Goal: Task Accomplishment & Management: Manage account settings

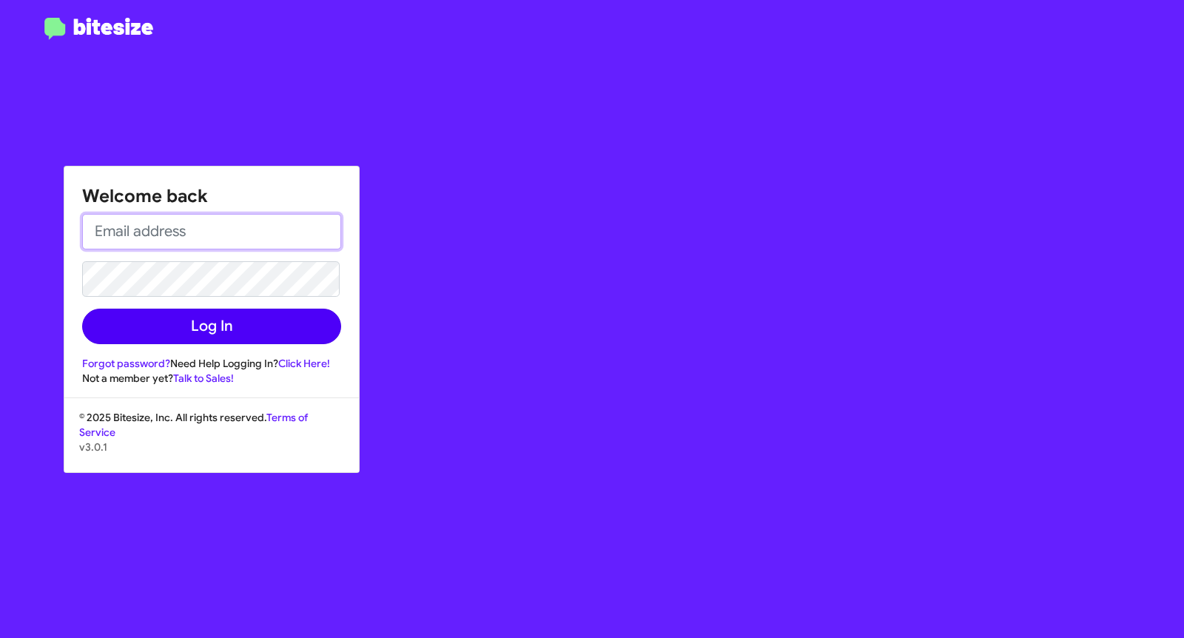
type input "[EMAIL_ADDRESS][DOMAIN_NAME]"
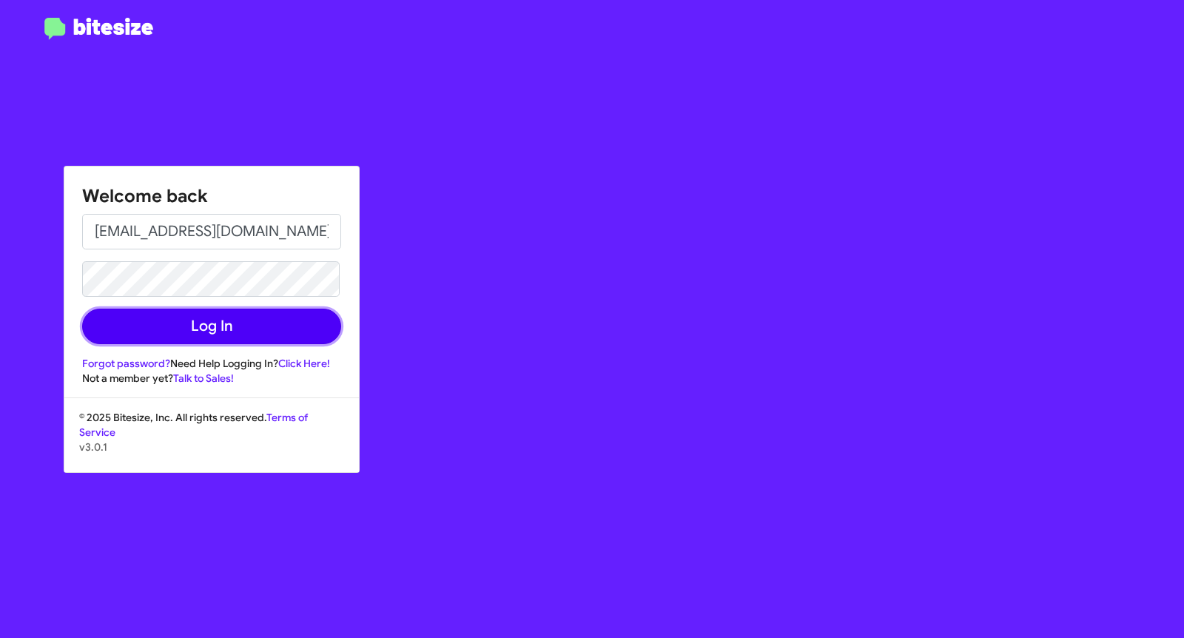
click at [178, 323] on button "Log In" at bounding box center [211, 327] width 259 height 36
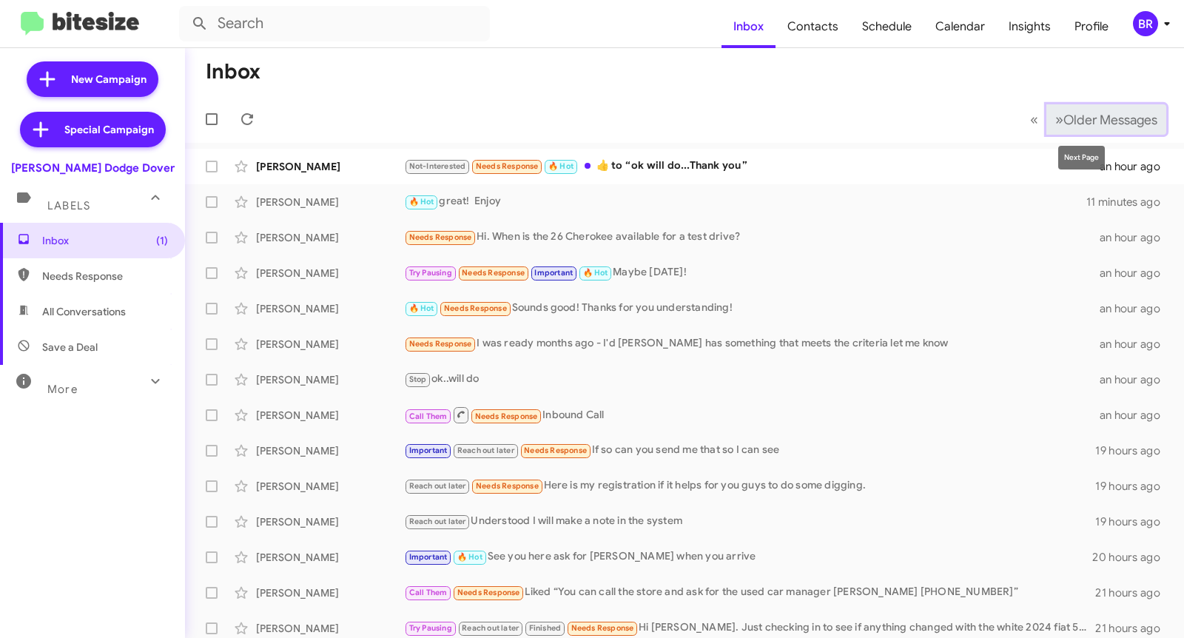
click at [1088, 120] on span "Older Messages" at bounding box center [1110, 120] width 94 height 16
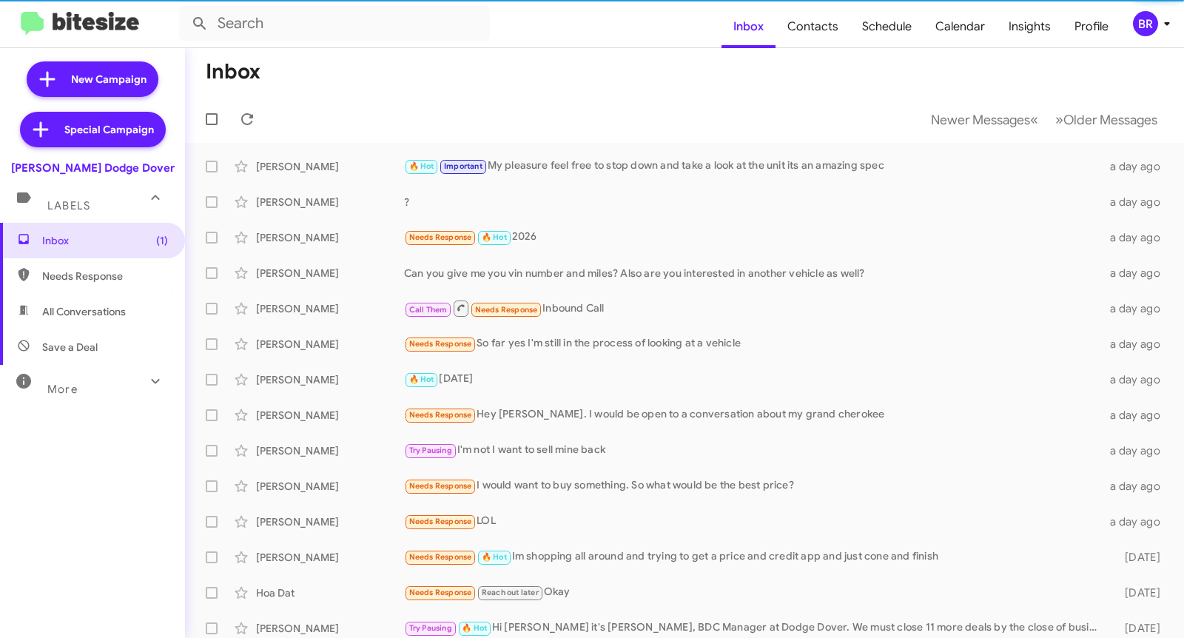
click at [1137, 28] on div "BR" at bounding box center [1145, 23] width 25 height 25
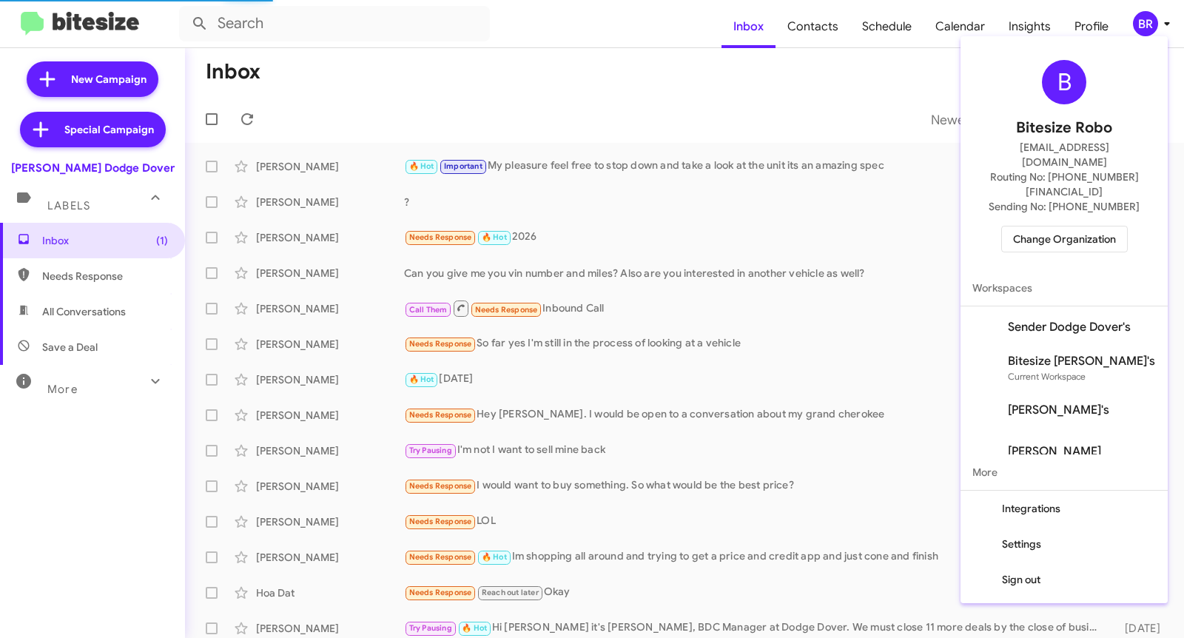
click at [1034, 226] on span "Change Organization" at bounding box center [1064, 238] width 103 height 25
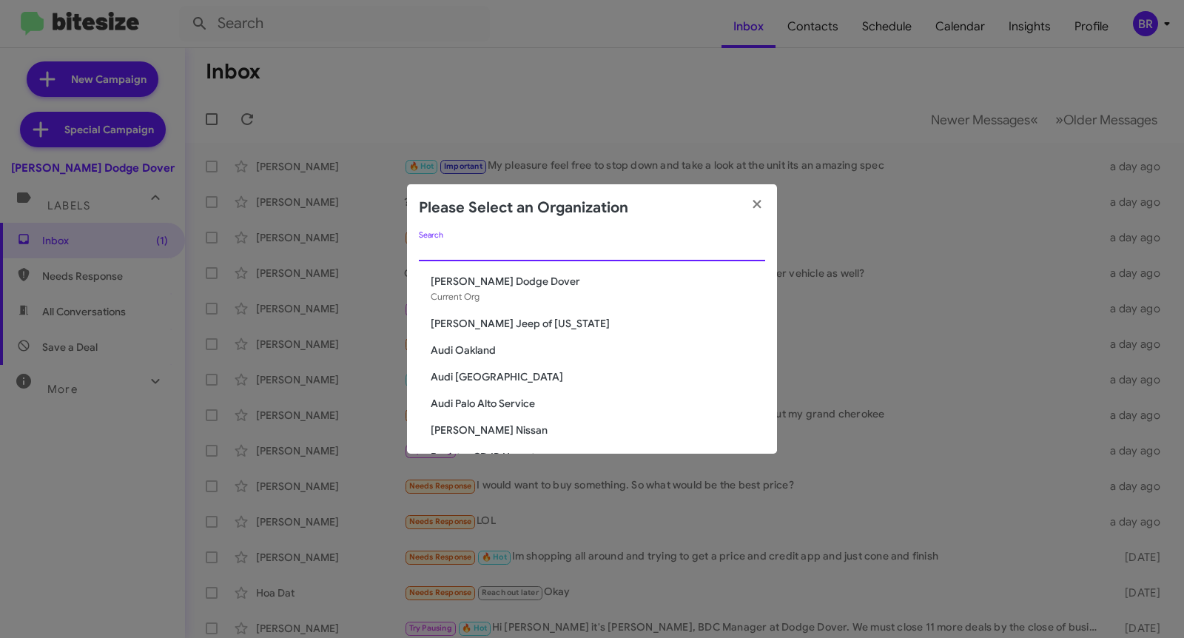
click at [562, 247] on input "Search" at bounding box center [592, 250] width 346 height 12
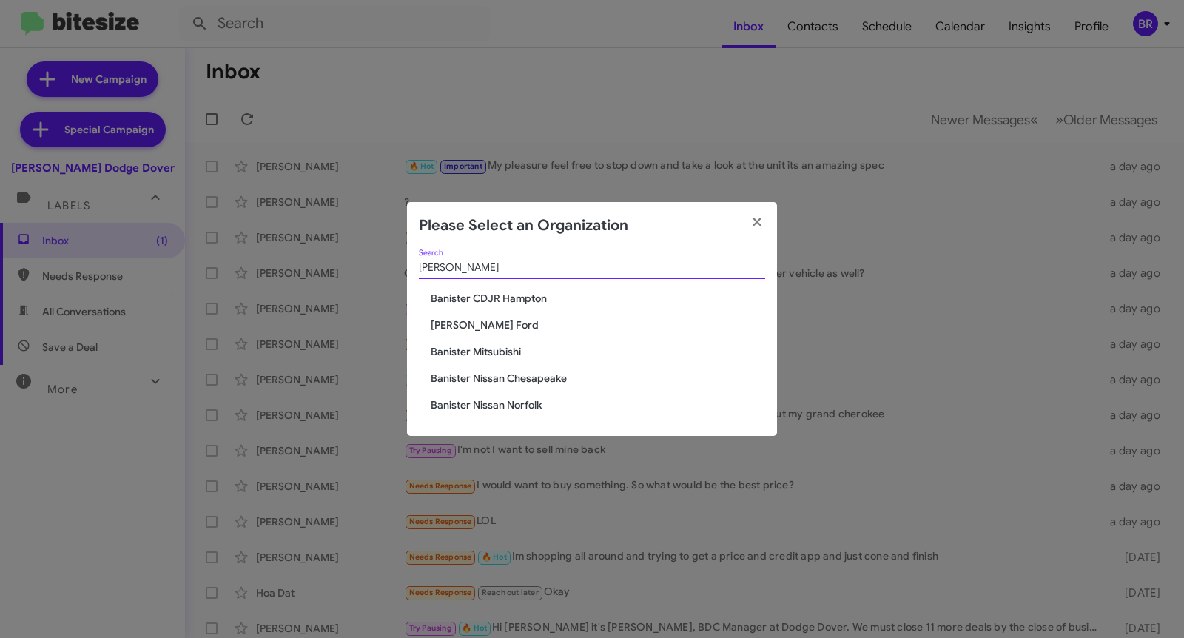
type input "banister"
click at [472, 324] on span "[PERSON_NAME] Ford" at bounding box center [598, 324] width 334 height 15
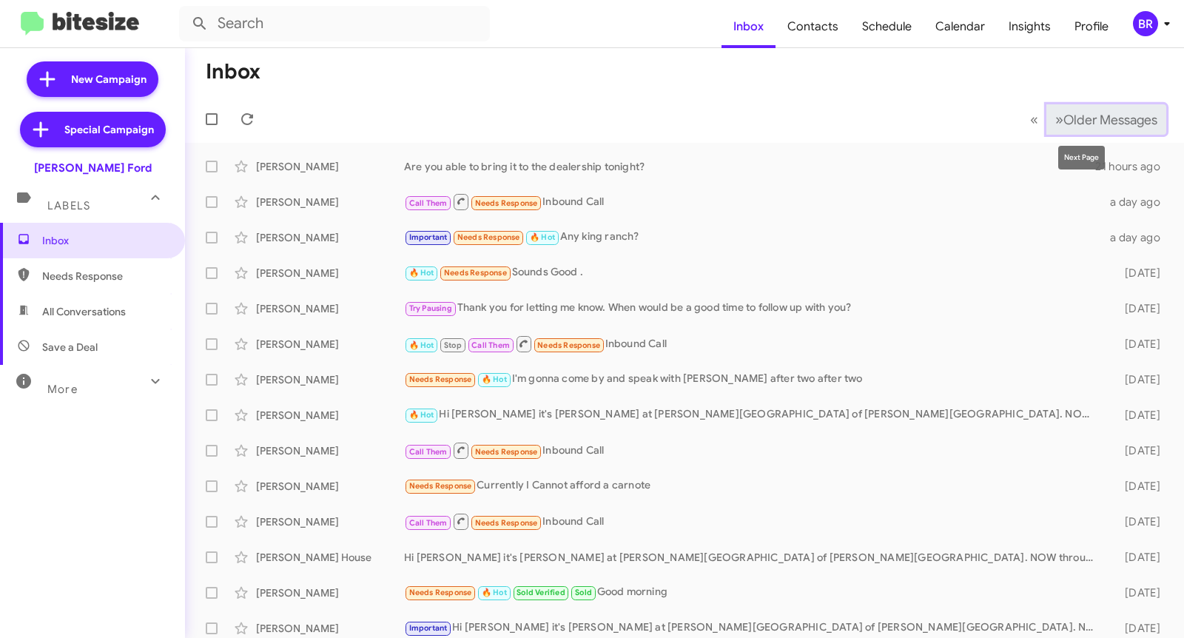
click at [1094, 120] on span "Older Messages" at bounding box center [1110, 120] width 94 height 16
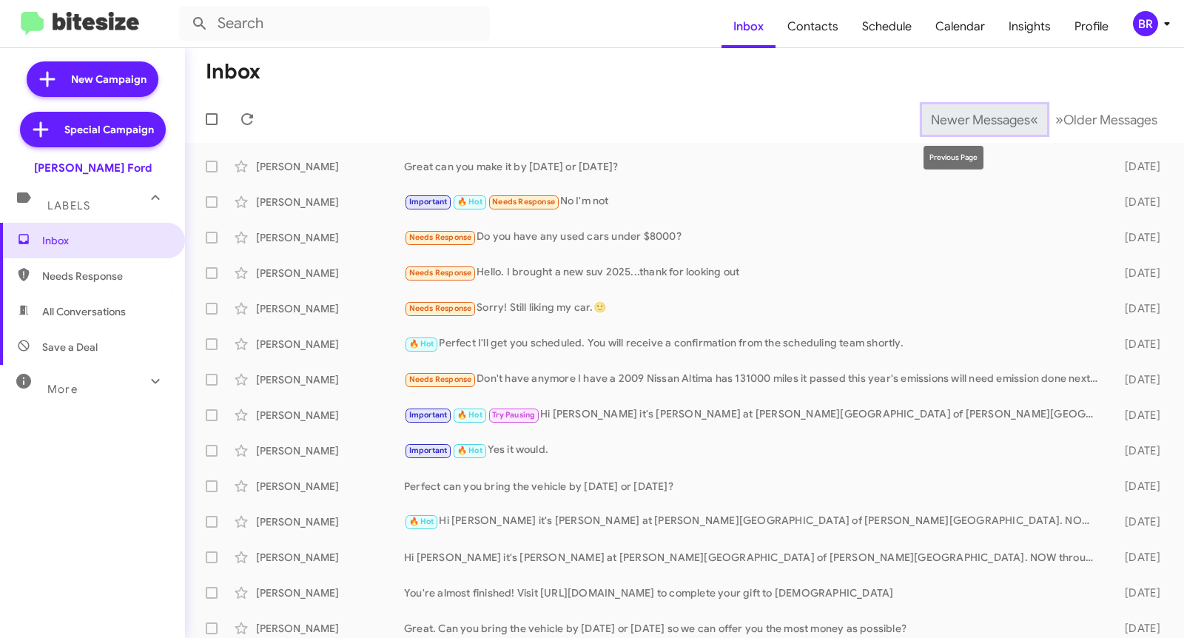
click at [938, 117] on span "Newer Messages" at bounding box center [980, 120] width 99 height 16
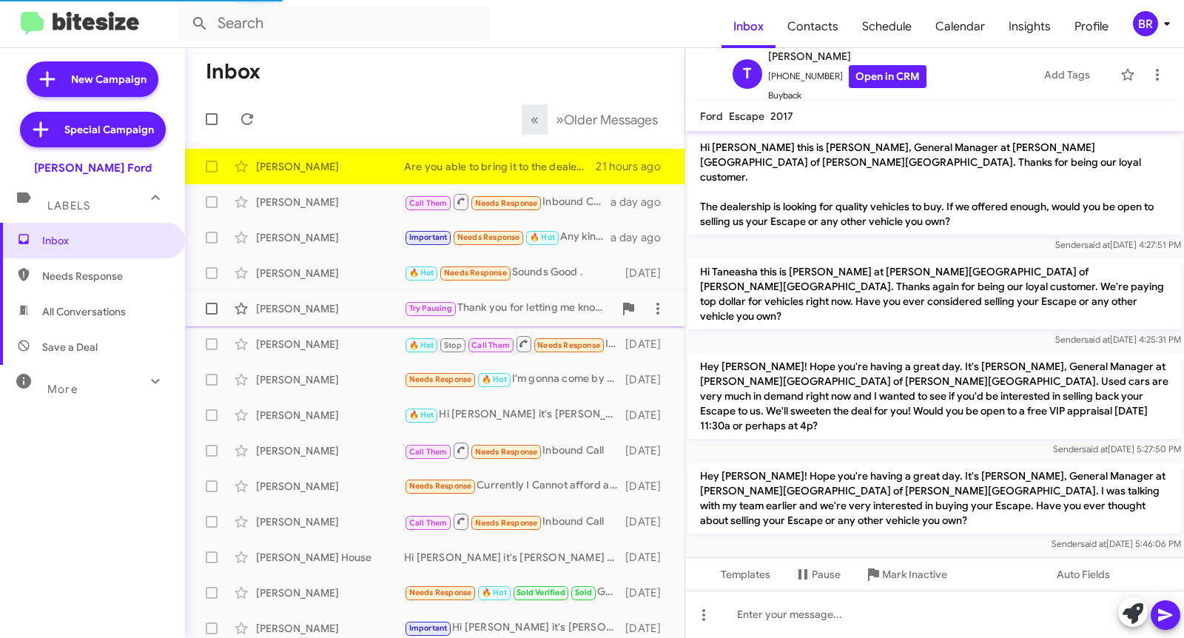
scroll to position [401, 0]
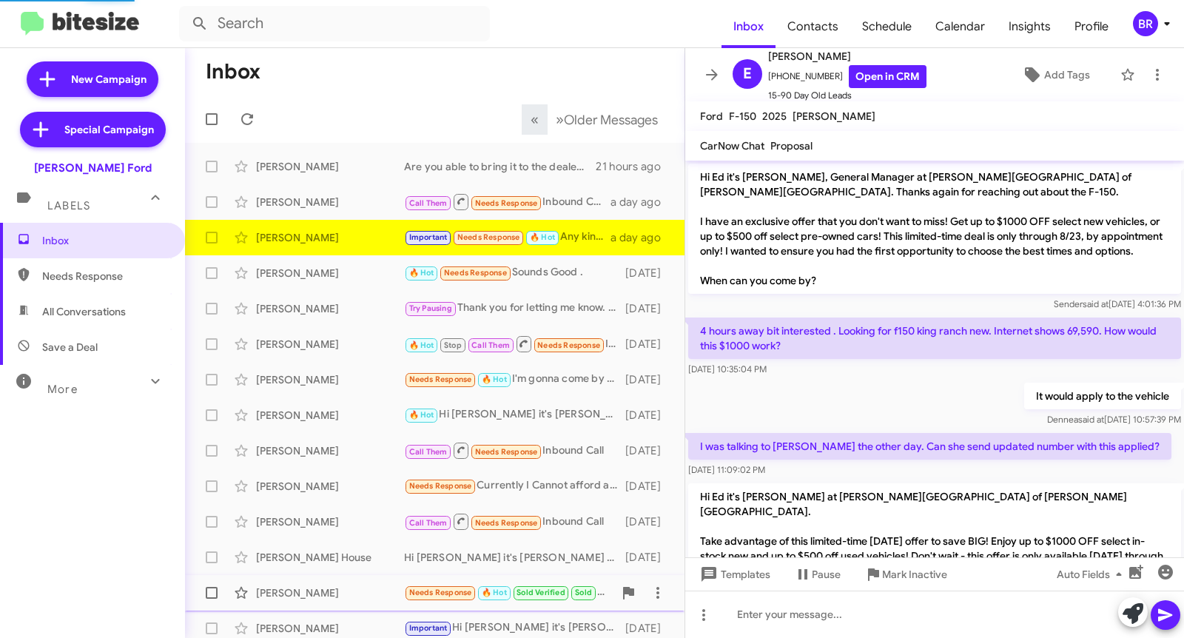
scroll to position [1026, 0]
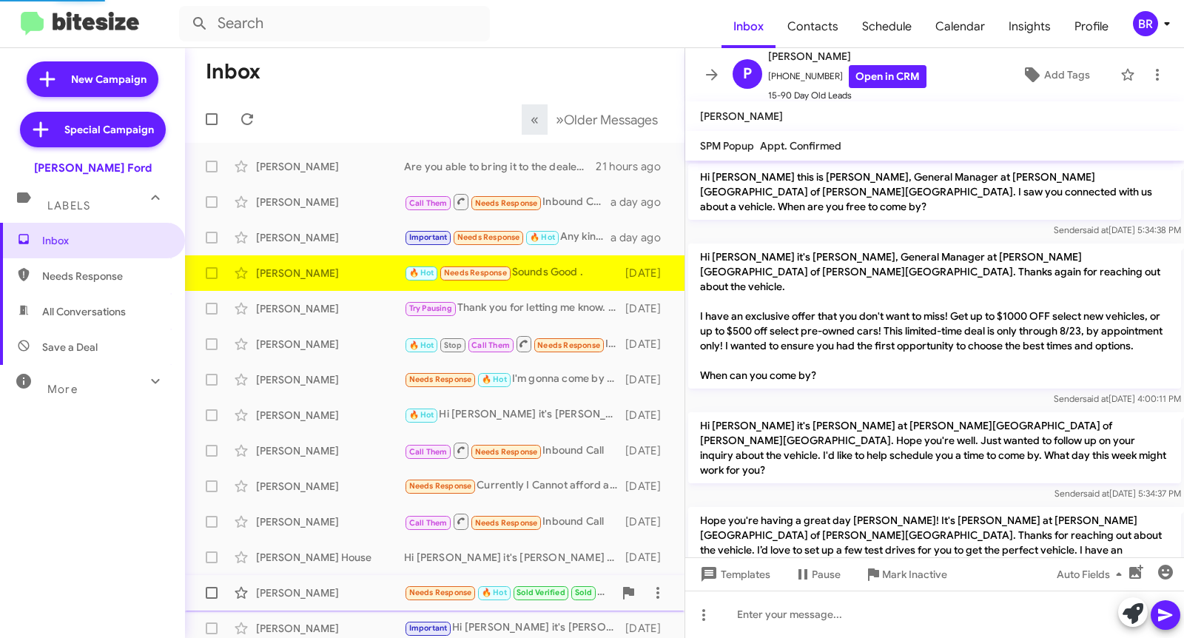
scroll to position [725, 0]
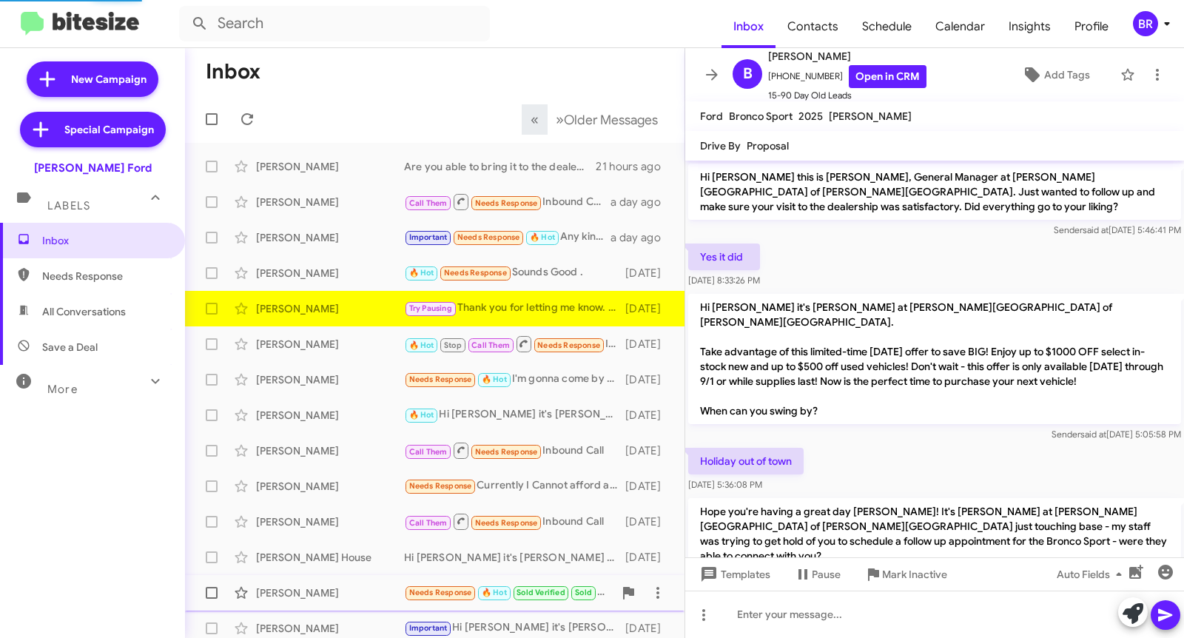
scroll to position [440, 0]
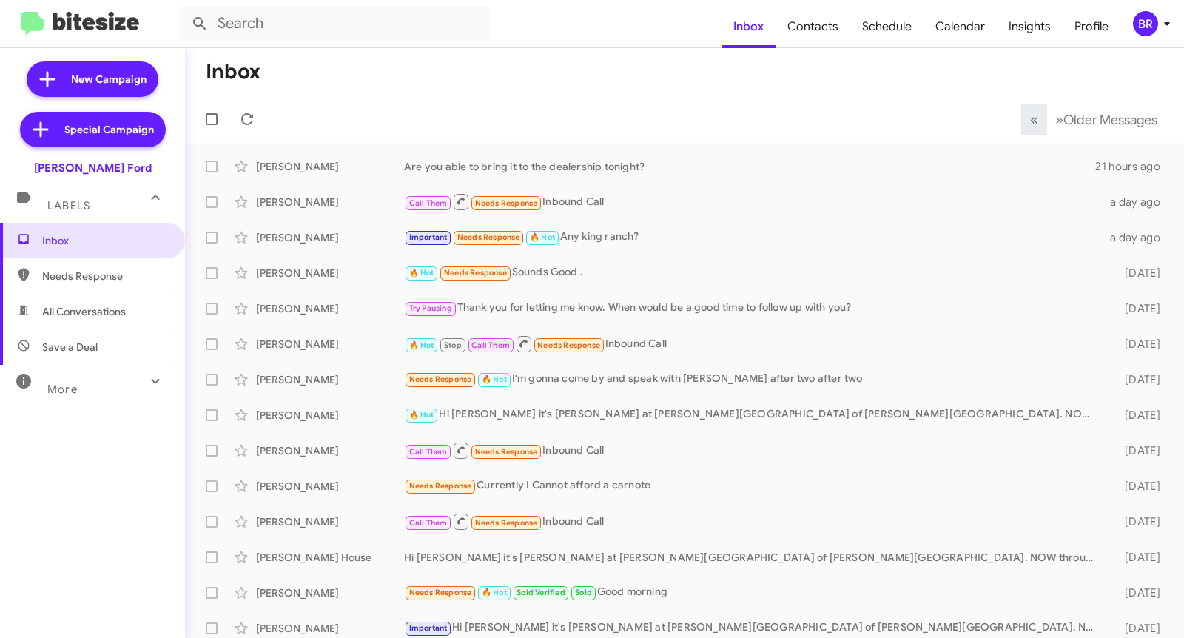
click at [1150, 19] on div "BR" at bounding box center [1145, 23] width 25 height 25
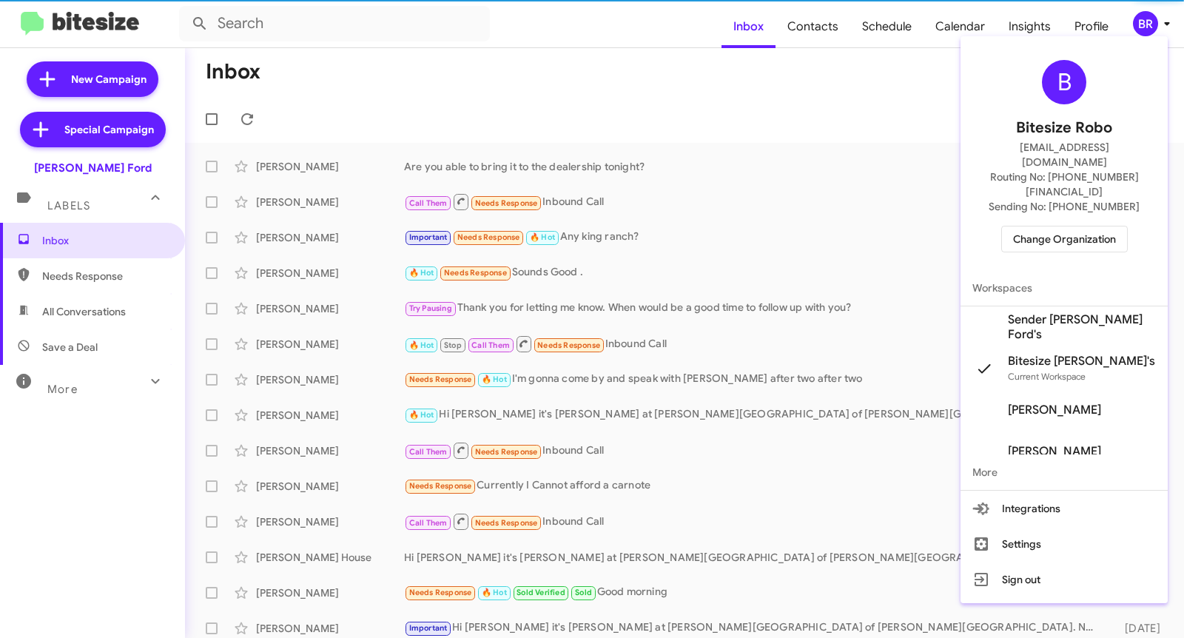
click at [1051, 226] on span "Change Organization" at bounding box center [1064, 238] width 103 height 25
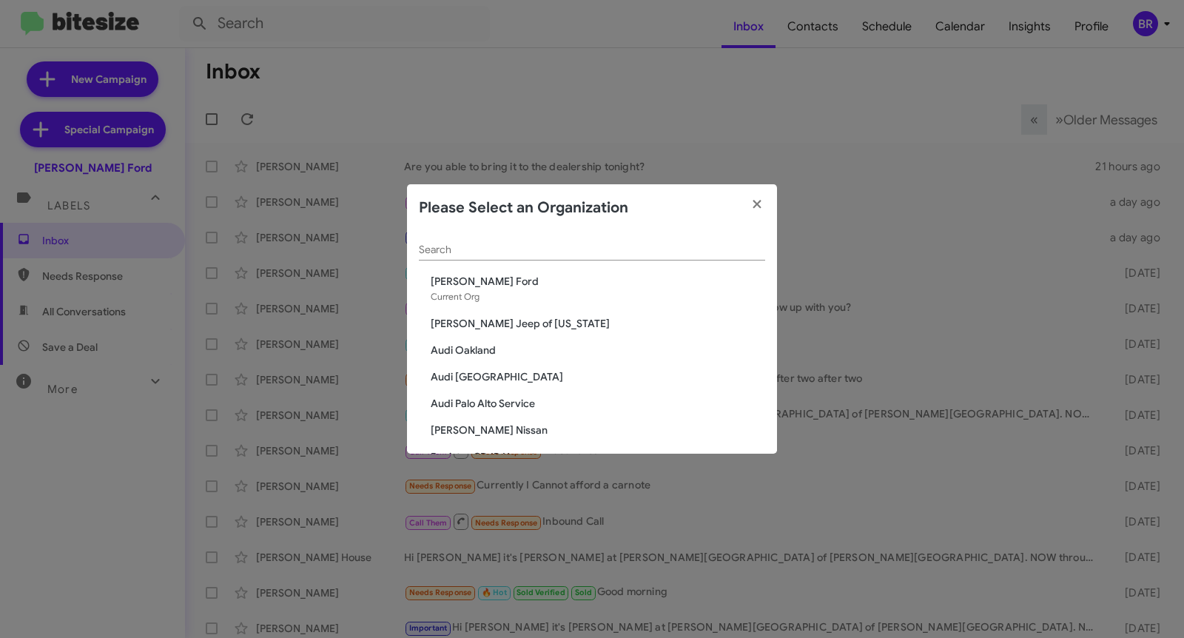
click at [614, 256] on input "Search" at bounding box center [592, 250] width 346 height 12
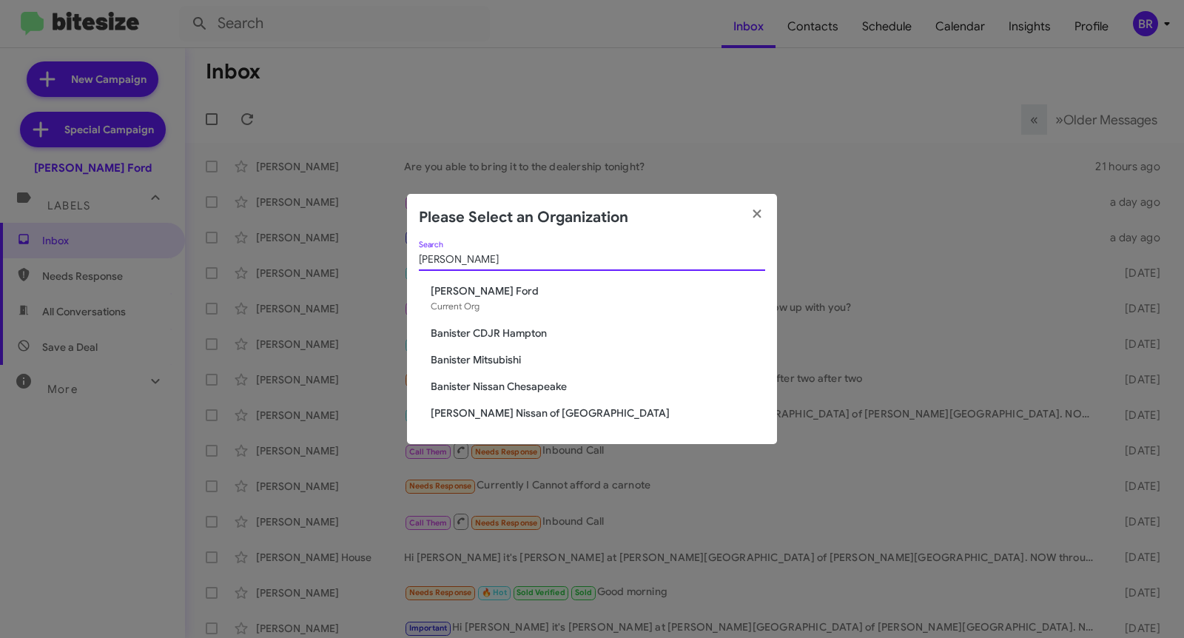
type input "banister"
click at [536, 333] on span "Banister CDJR Hampton" at bounding box center [598, 333] width 334 height 15
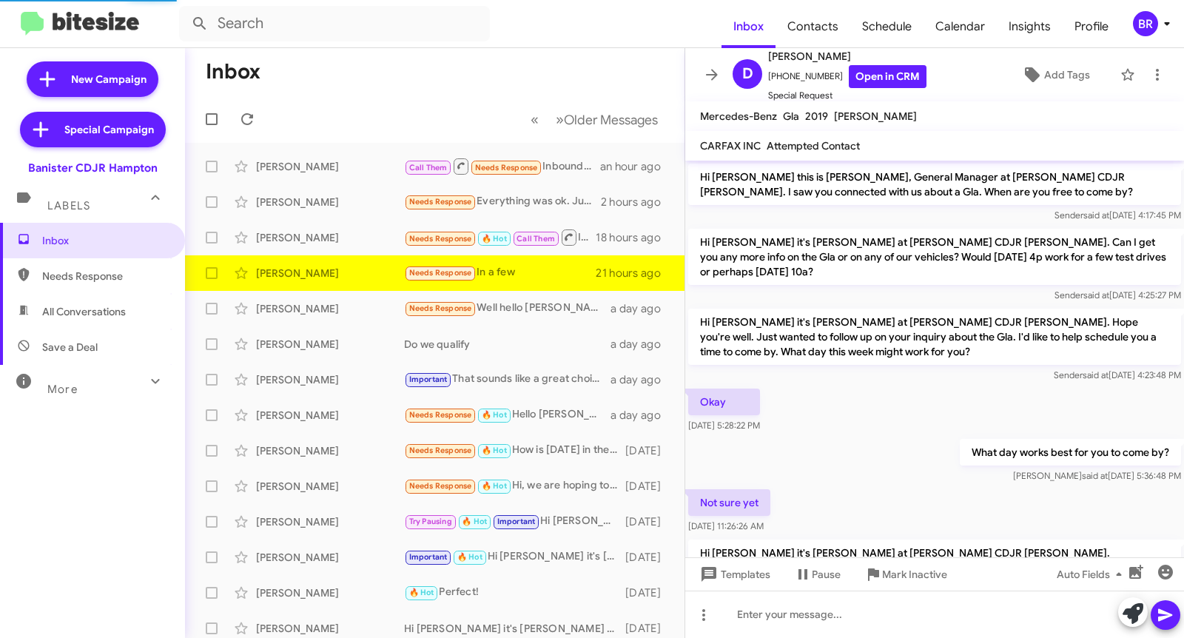
scroll to position [306, 0]
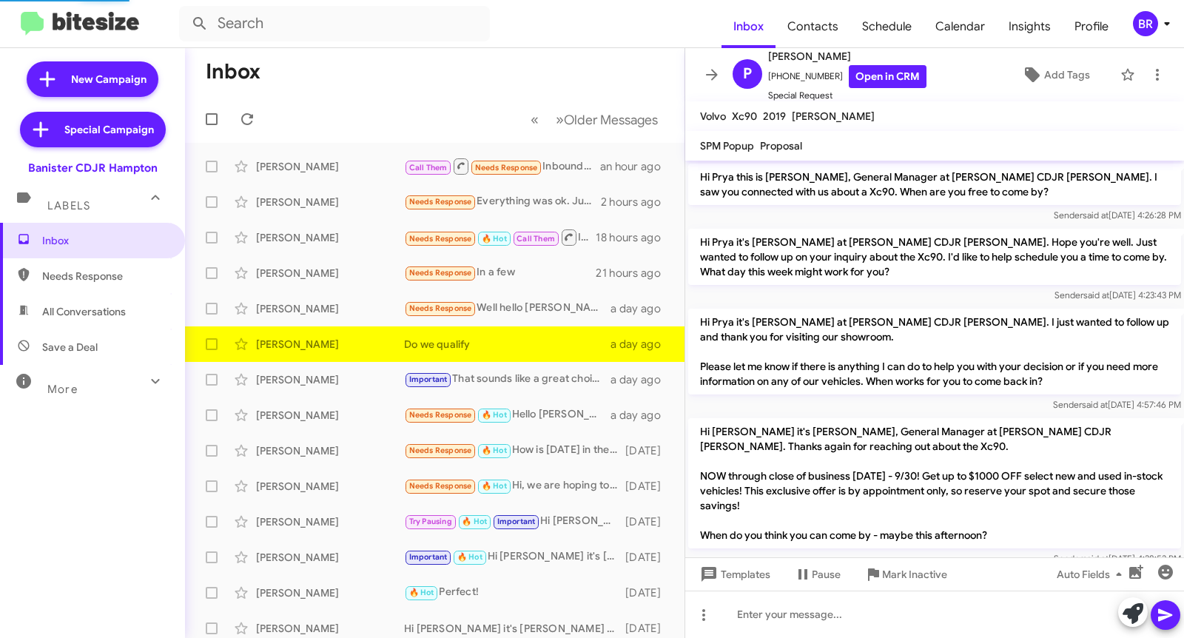
scroll to position [112, 0]
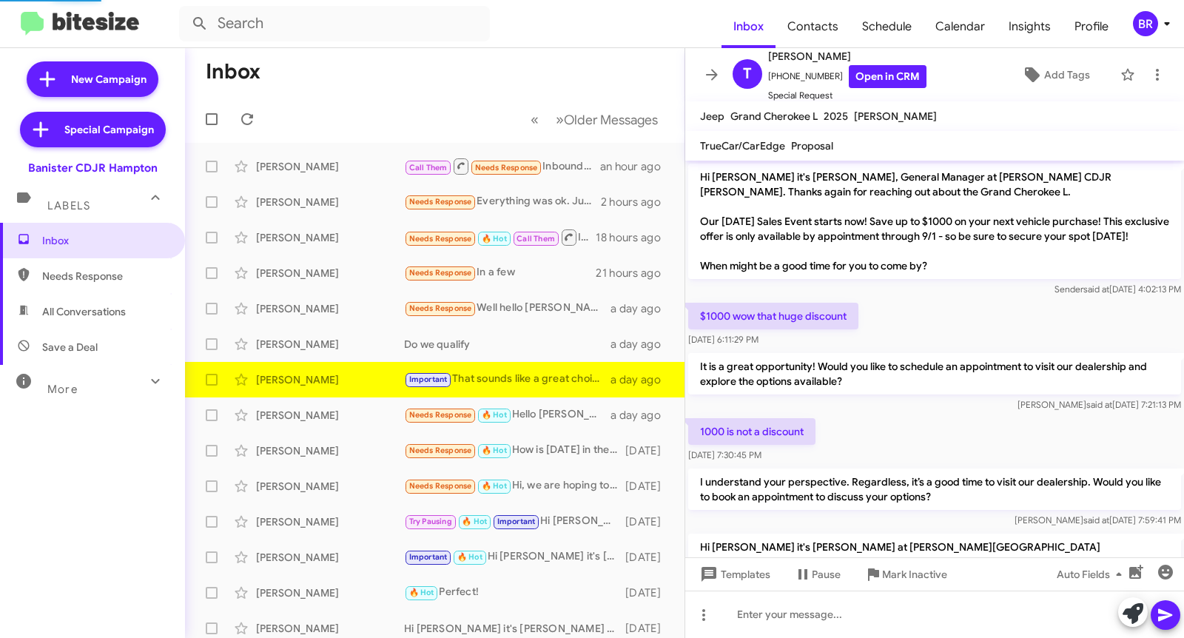
scroll to position [607, 0]
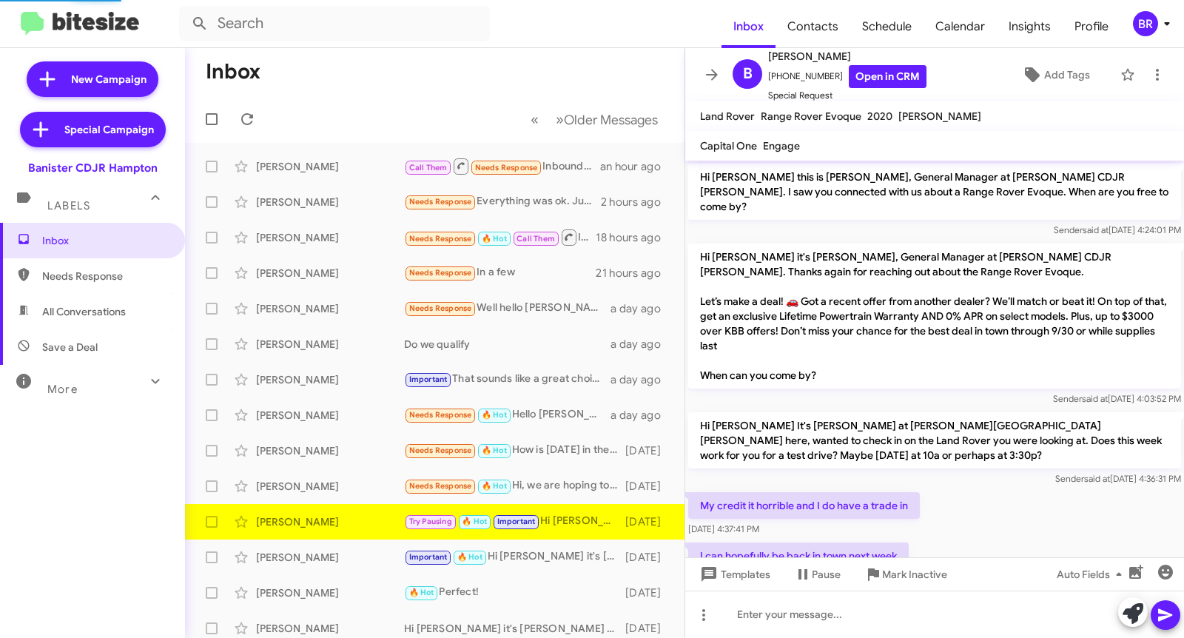
scroll to position [573, 0]
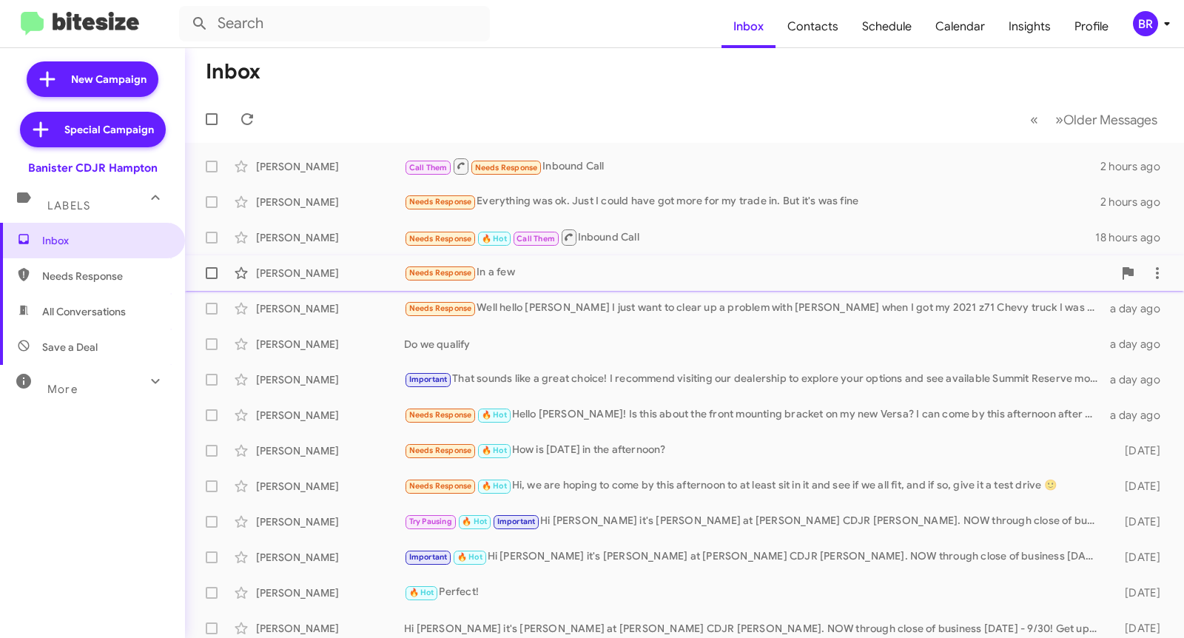
click at [210, 277] on span at bounding box center [212, 273] width 12 height 12
click at [211, 279] on input "checkbox" at bounding box center [211, 279] width 1 height 1
checkbox input "true"
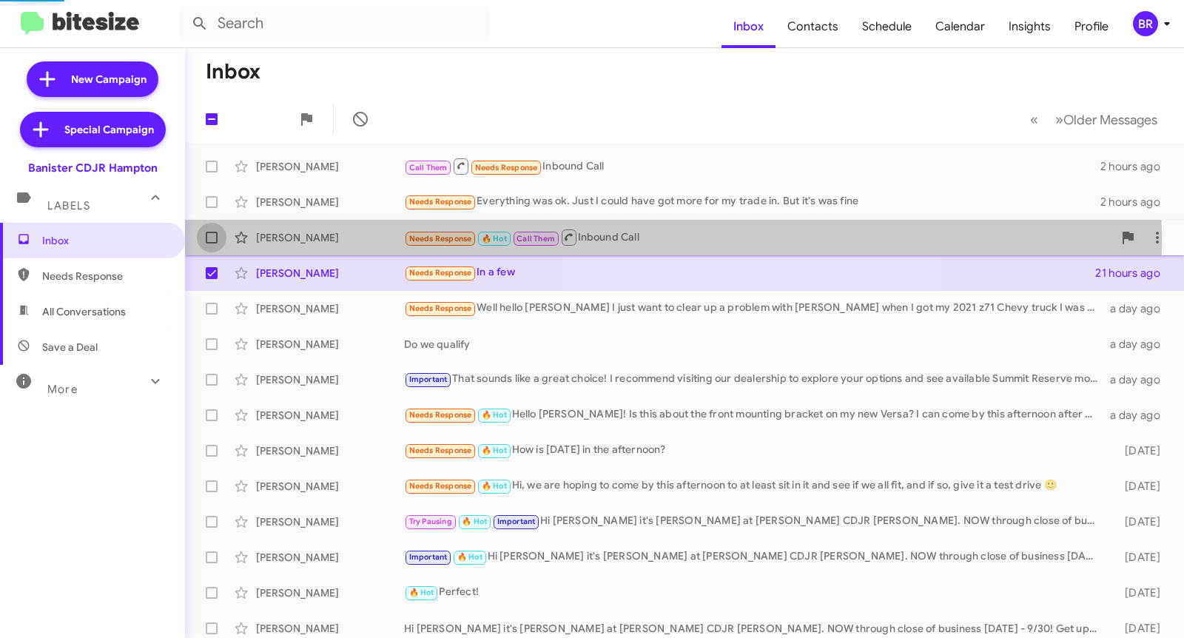
click at [215, 241] on span at bounding box center [212, 238] width 12 height 12
click at [212, 243] on input "checkbox" at bounding box center [211, 243] width 1 height 1
checkbox input "true"
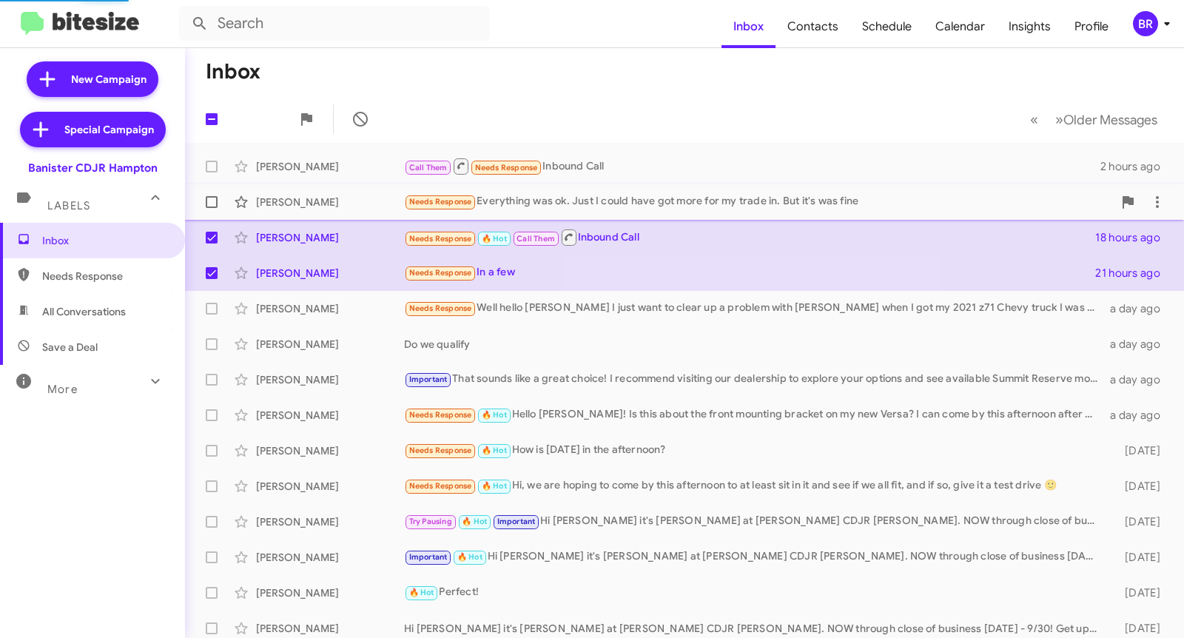
click at [215, 194] on label at bounding box center [212, 202] width 30 height 30
click at [212, 208] on input "checkbox" at bounding box center [211, 208] width 1 height 1
checkbox input "true"
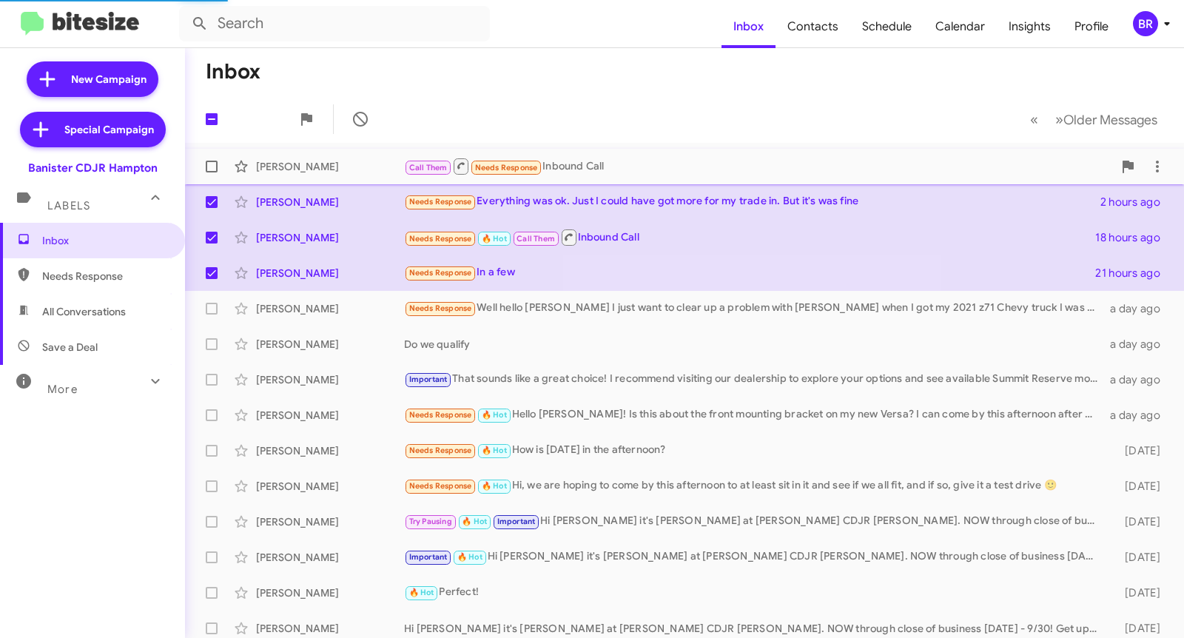
click at [213, 178] on label at bounding box center [212, 167] width 30 height 30
click at [212, 173] on input "checkbox" at bounding box center [211, 172] width 1 height 1
checkbox input "true"
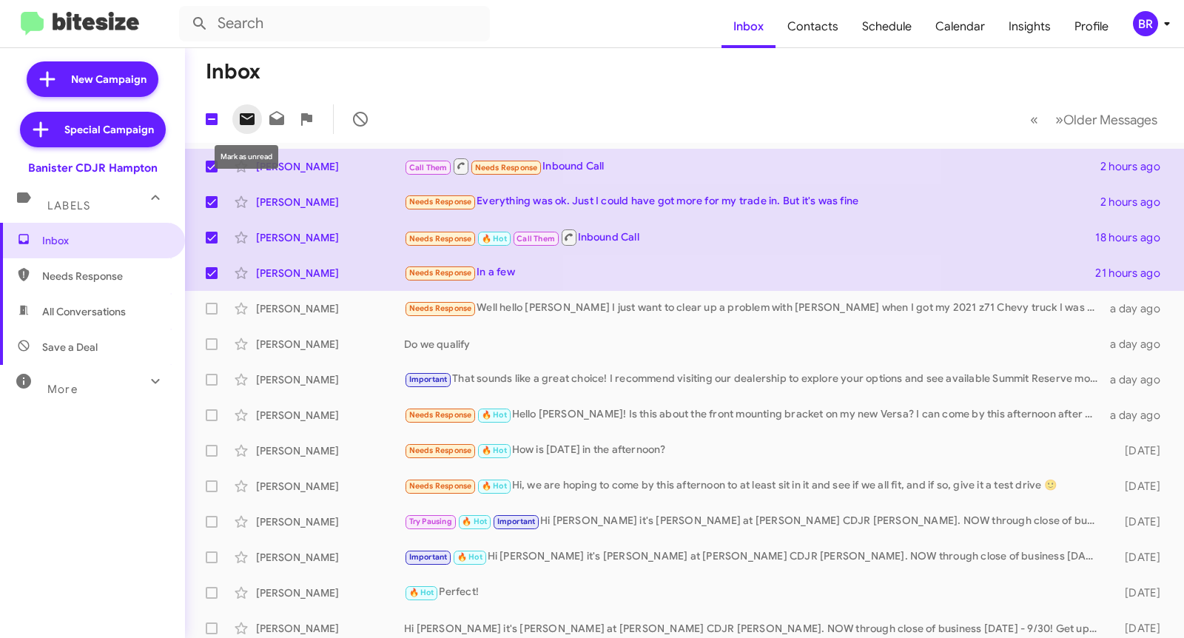
click at [253, 117] on icon at bounding box center [247, 119] width 15 height 12
click at [1150, 22] on div "BR" at bounding box center [1145, 23] width 25 height 25
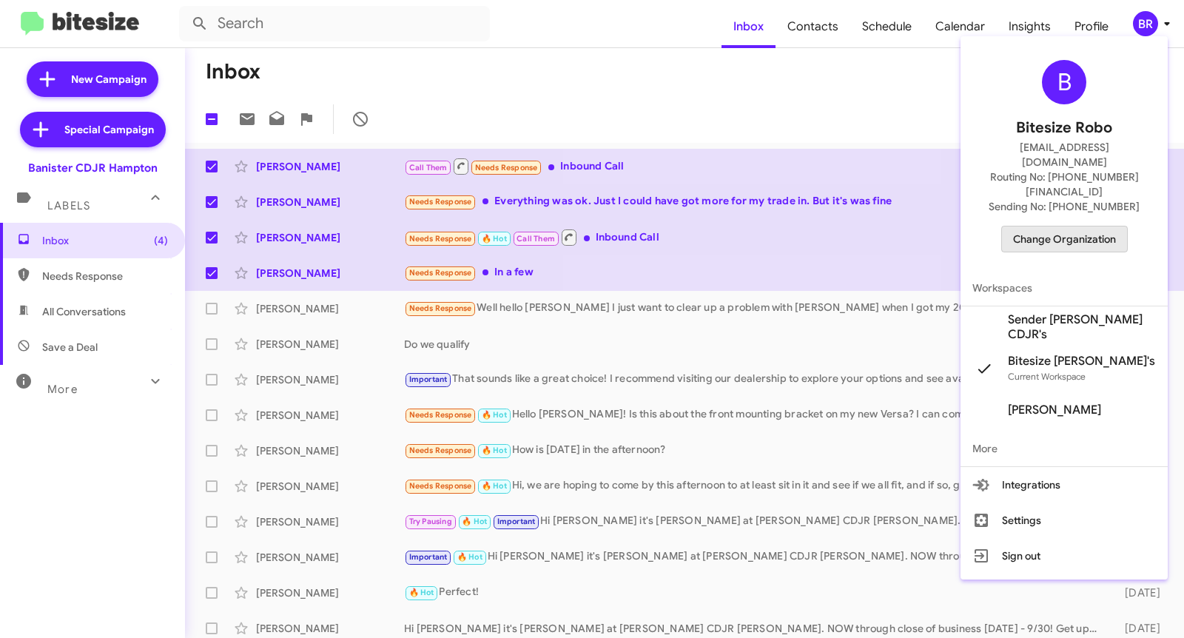
click at [1046, 226] on span "Change Organization" at bounding box center [1064, 238] width 103 height 25
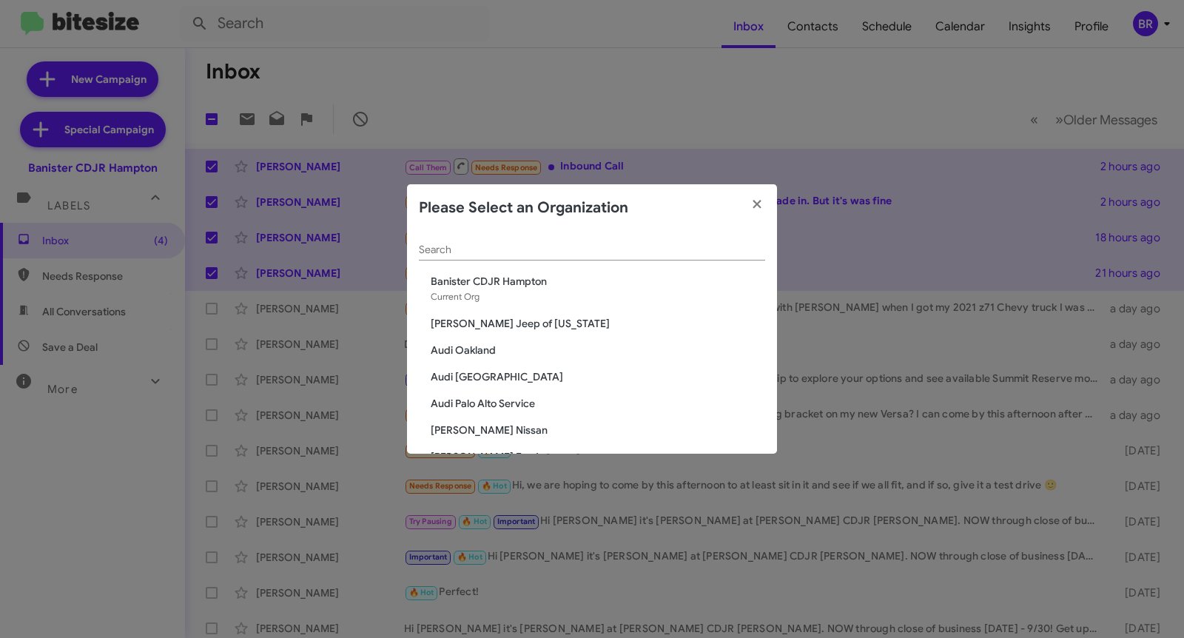
click at [518, 266] on div "Search" at bounding box center [592, 253] width 346 height 42
click at [536, 255] on input "Search" at bounding box center [592, 250] width 346 height 12
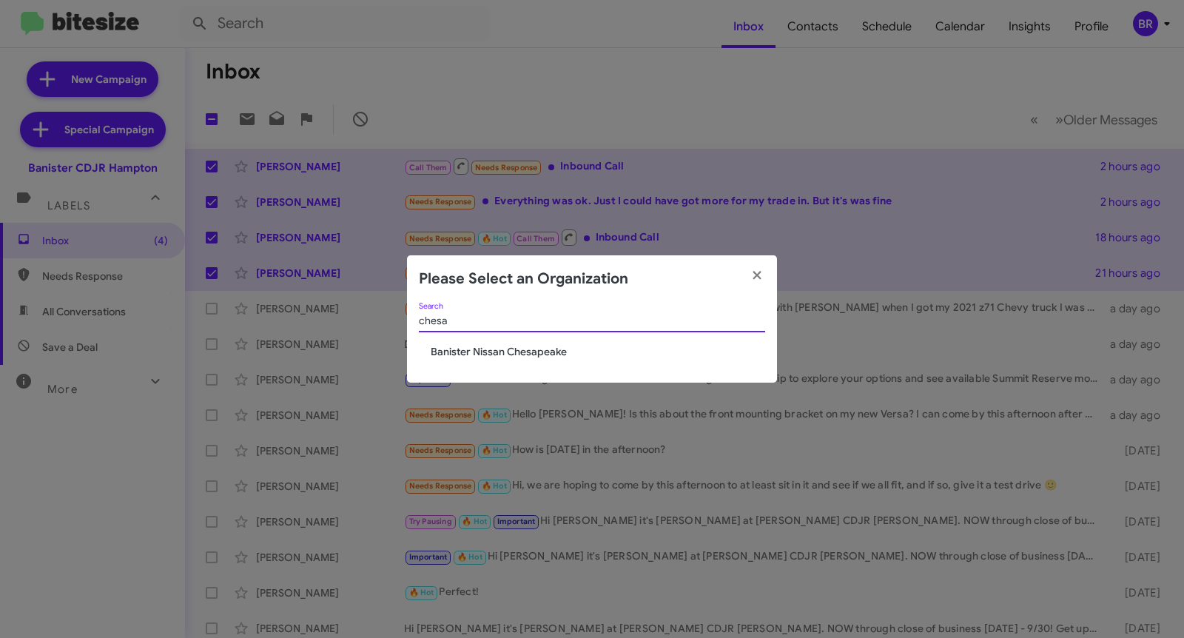
type input "chesa"
click at [545, 351] on span "Banister Nissan Chesapeake" at bounding box center [598, 351] width 334 height 15
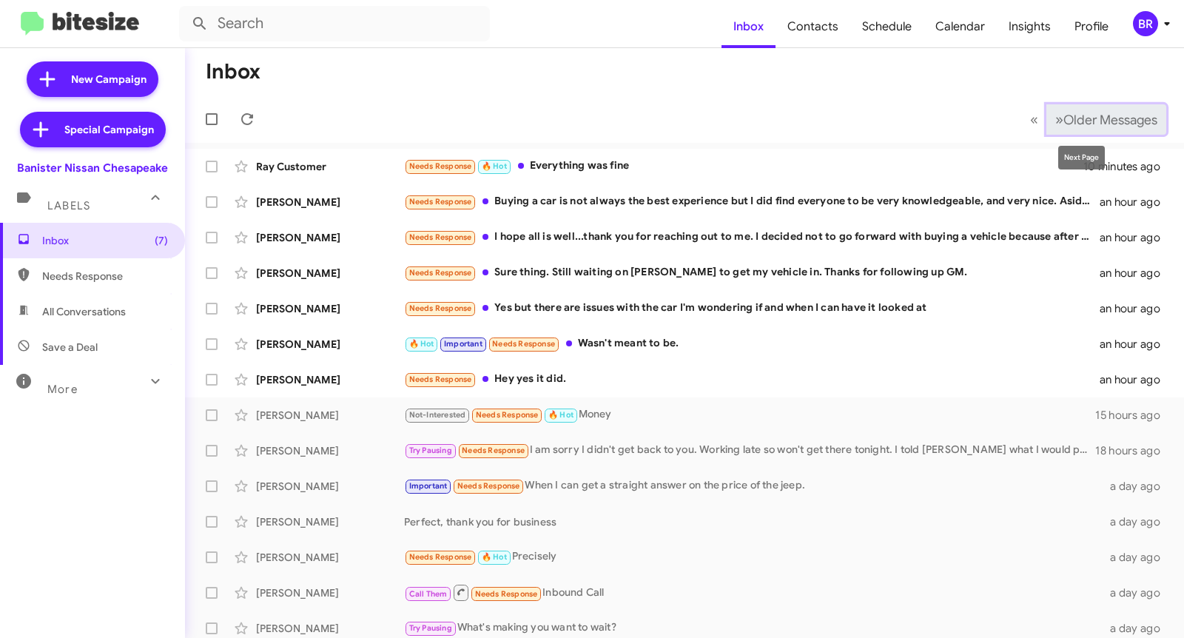
click at [1094, 112] on span "Older Messages" at bounding box center [1110, 120] width 94 height 16
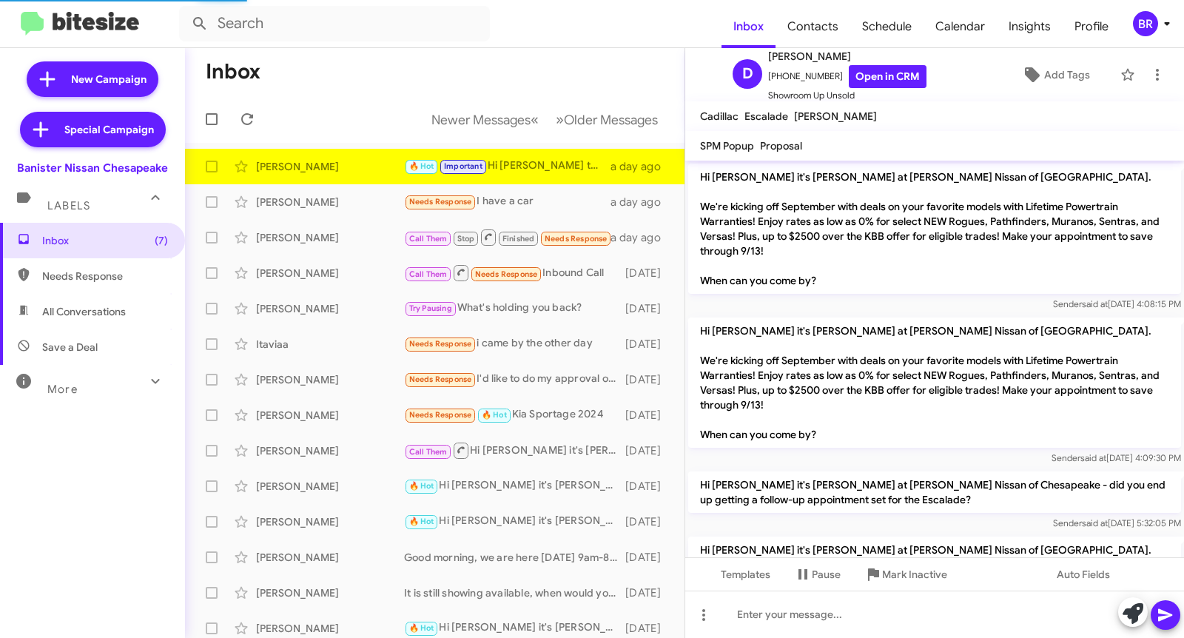
scroll to position [1261, 0]
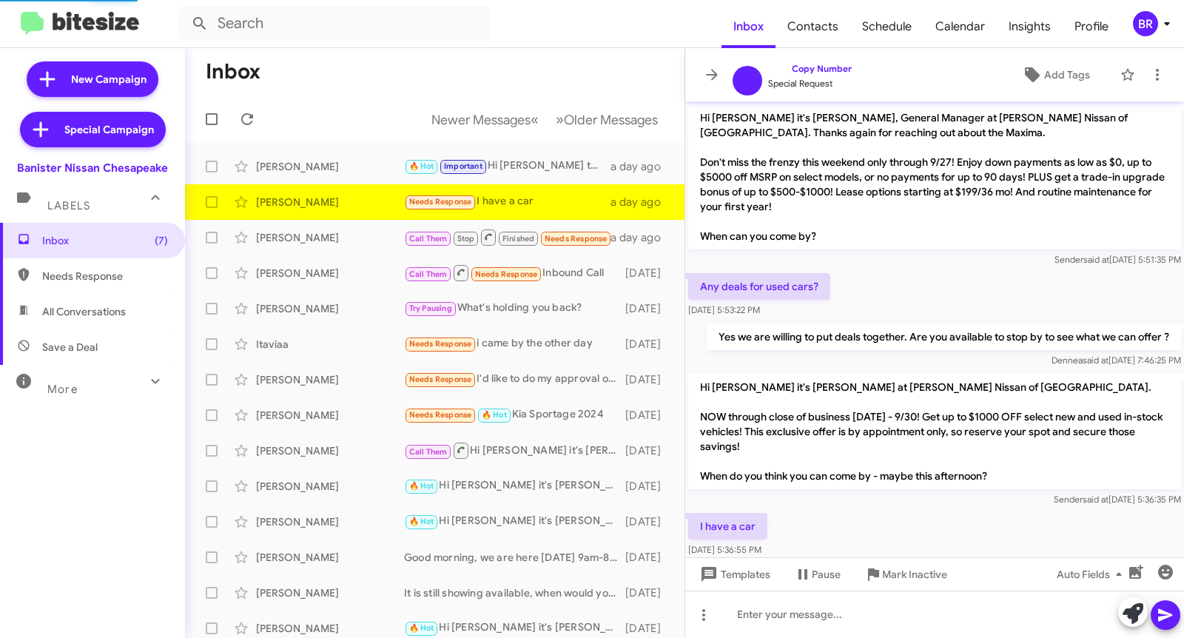
scroll to position [37, 0]
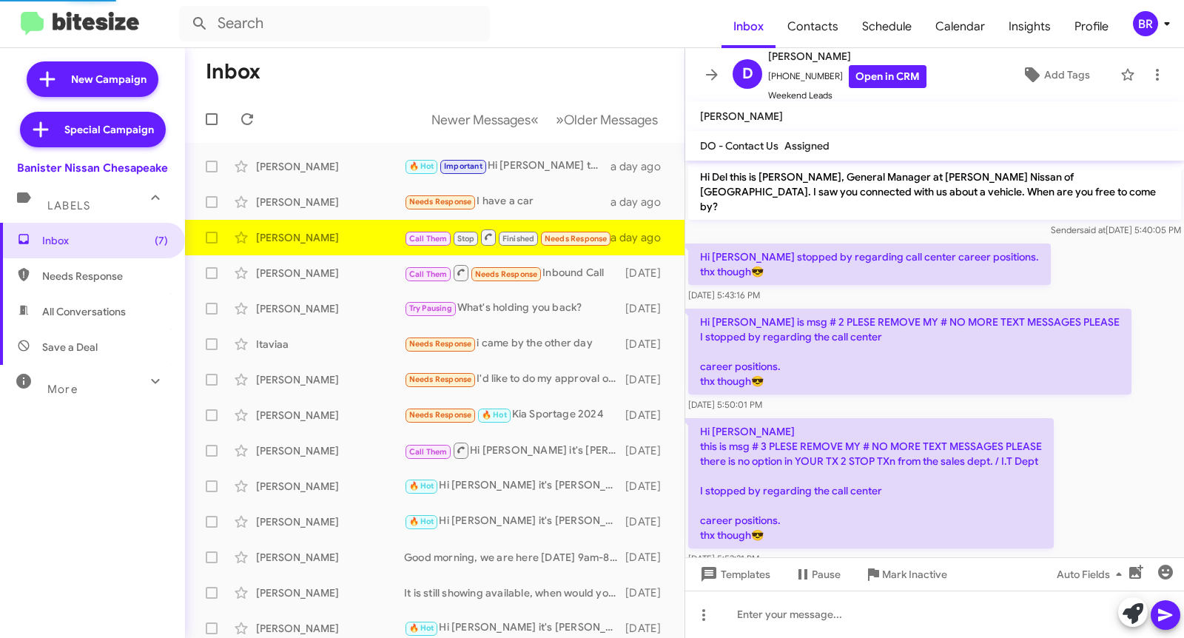
scroll to position [139, 0]
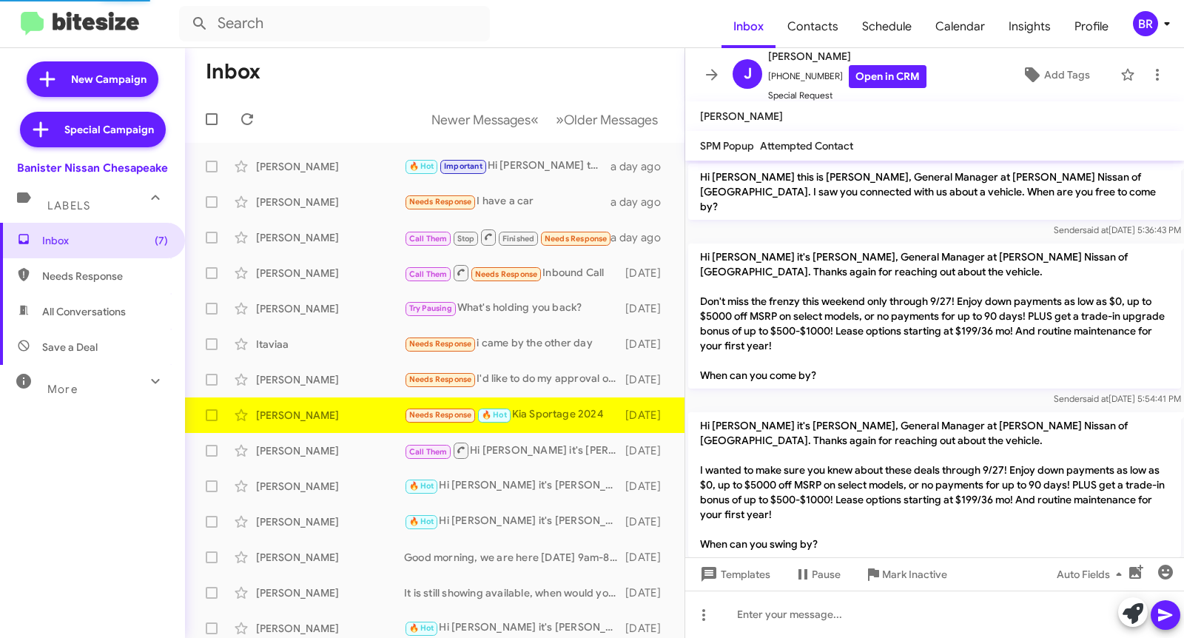
scroll to position [179, 0]
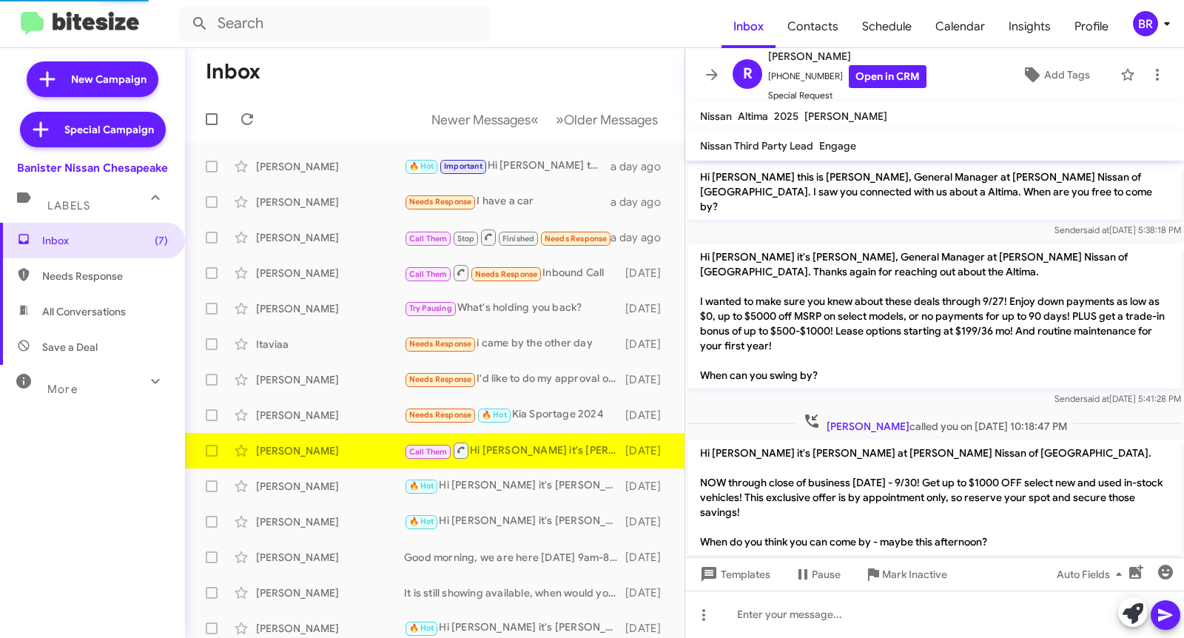
scroll to position [19, 0]
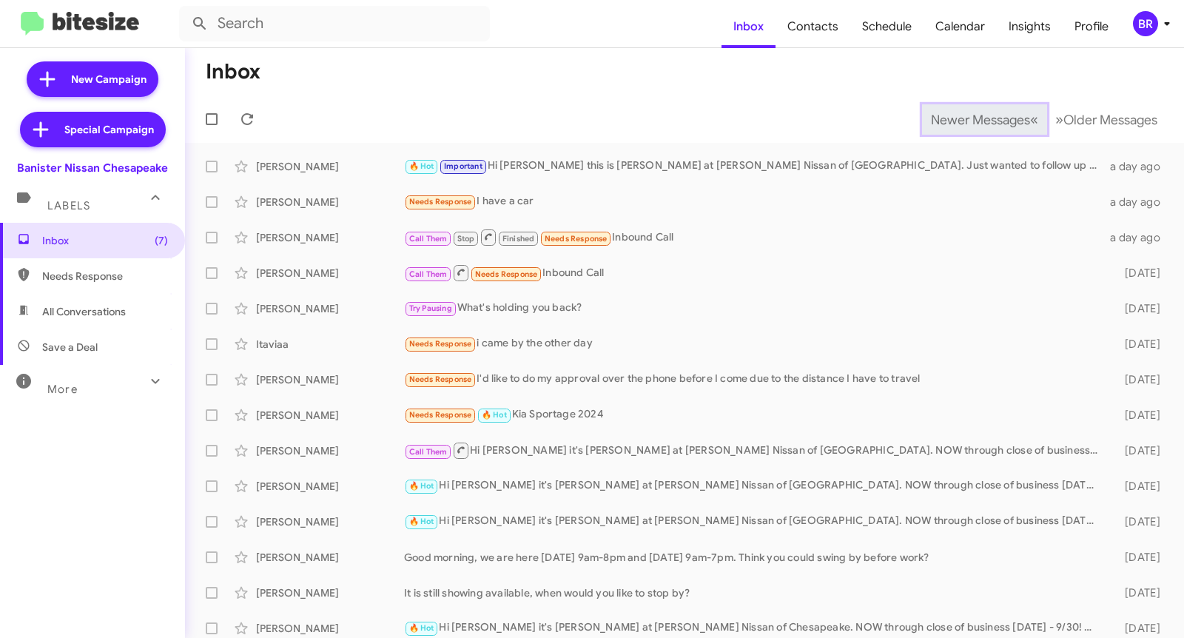
click at [949, 118] on span "Newer Messages" at bounding box center [980, 120] width 99 height 16
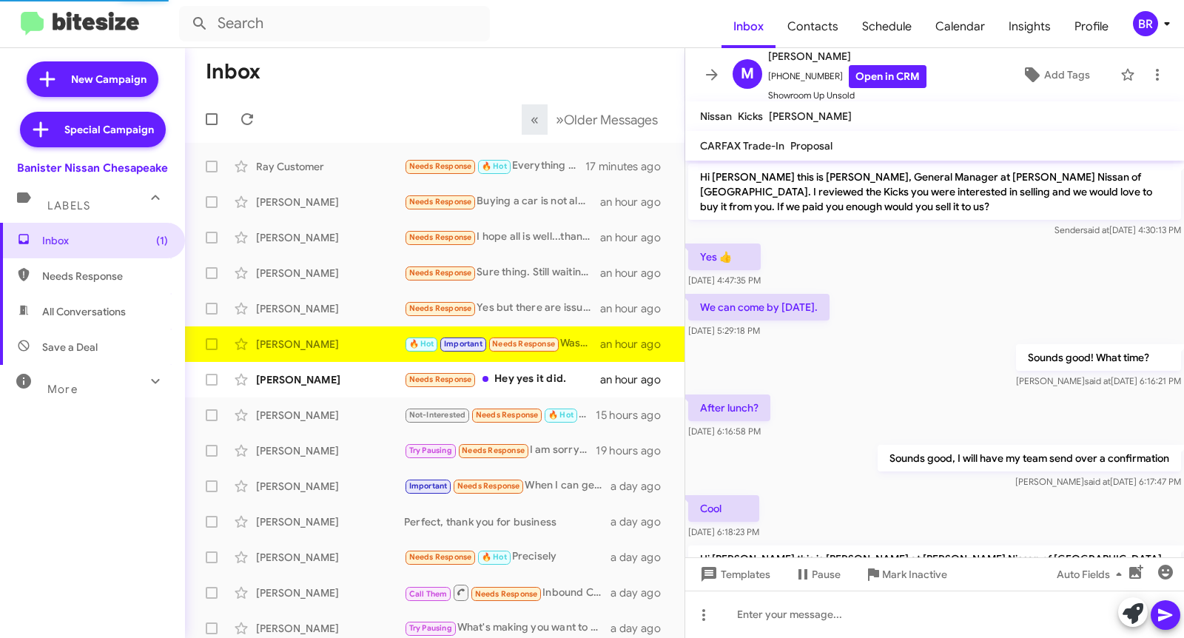
scroll to position [149, 0]
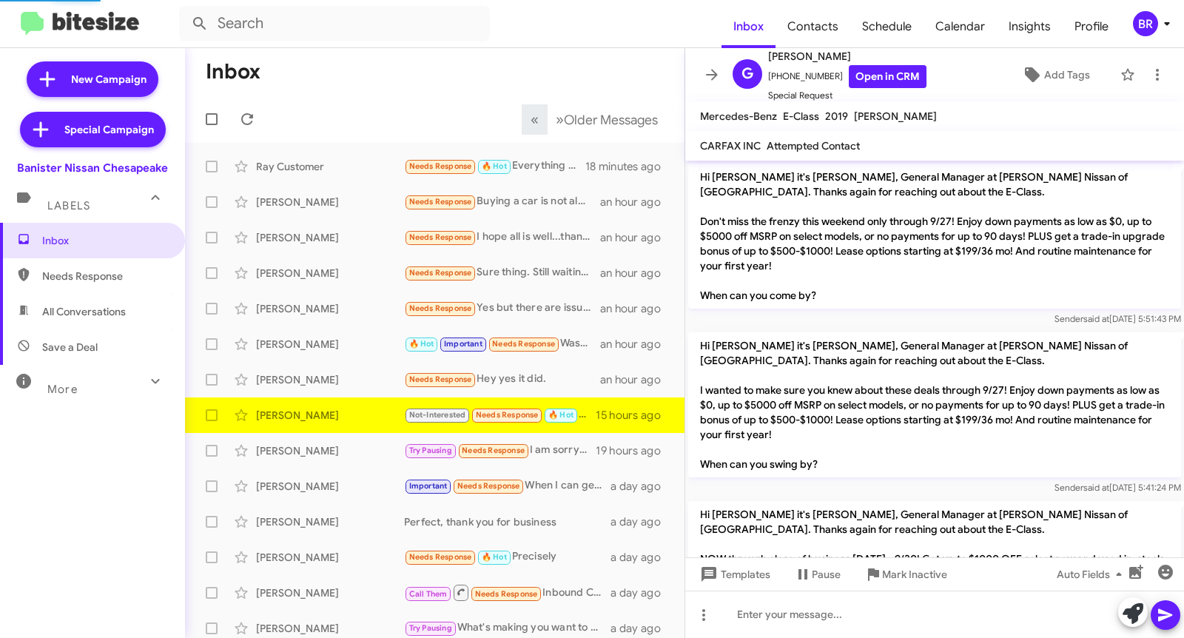
scroll to position [300, 0]
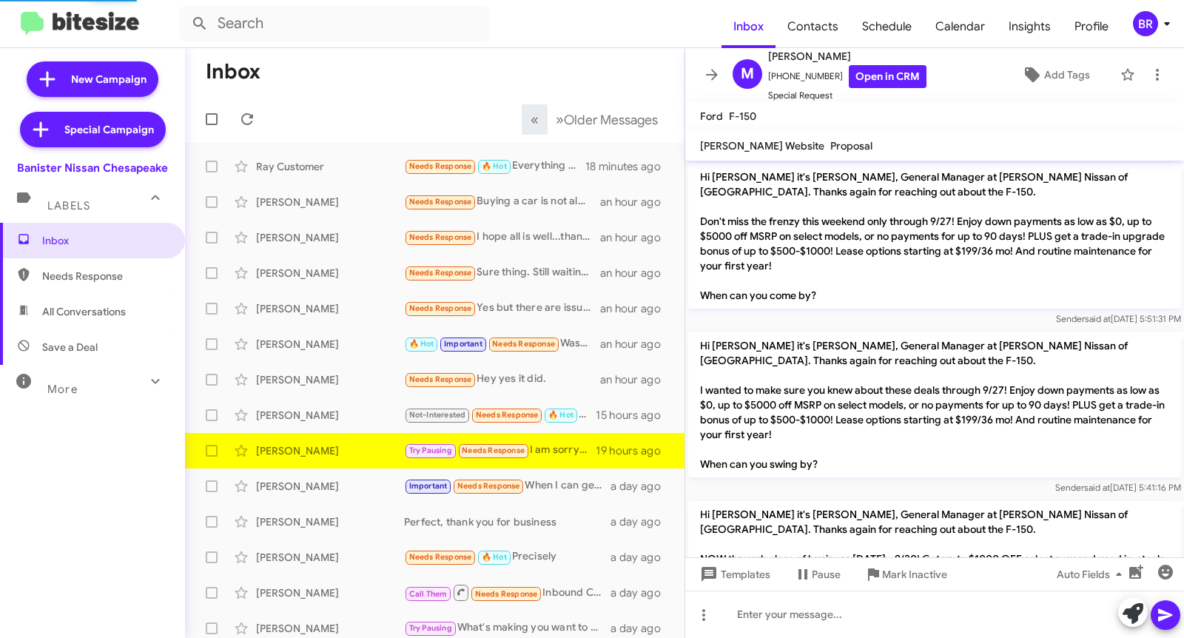
scroll to position [175, 0]
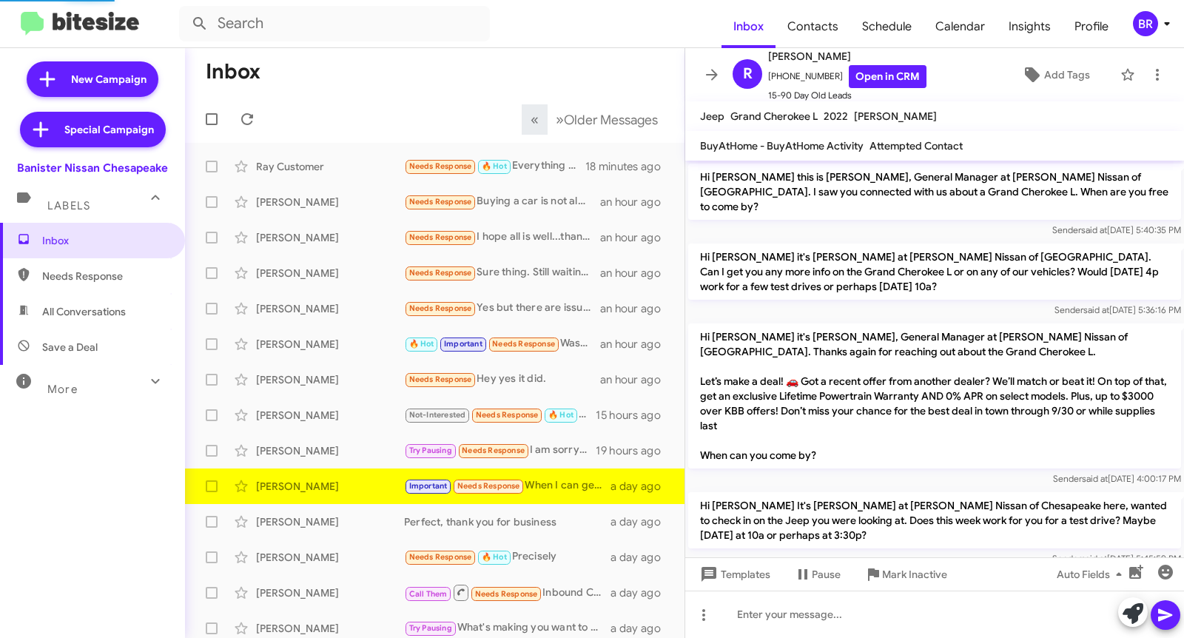
scroll to position [986, 0]
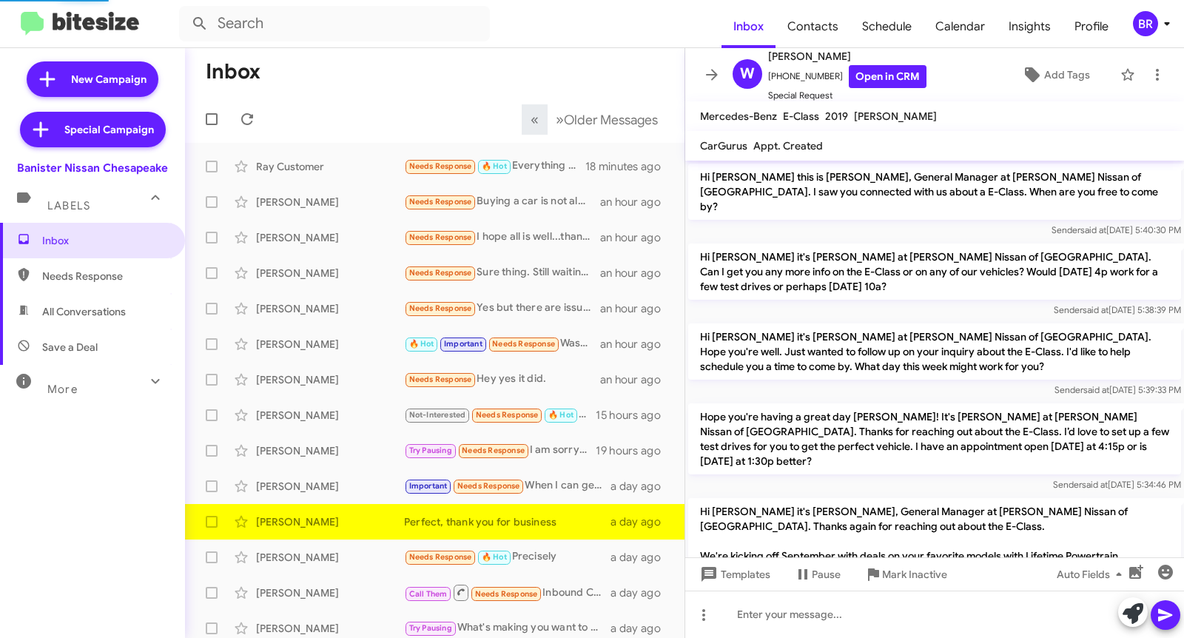
scroll to position [1720, 0]
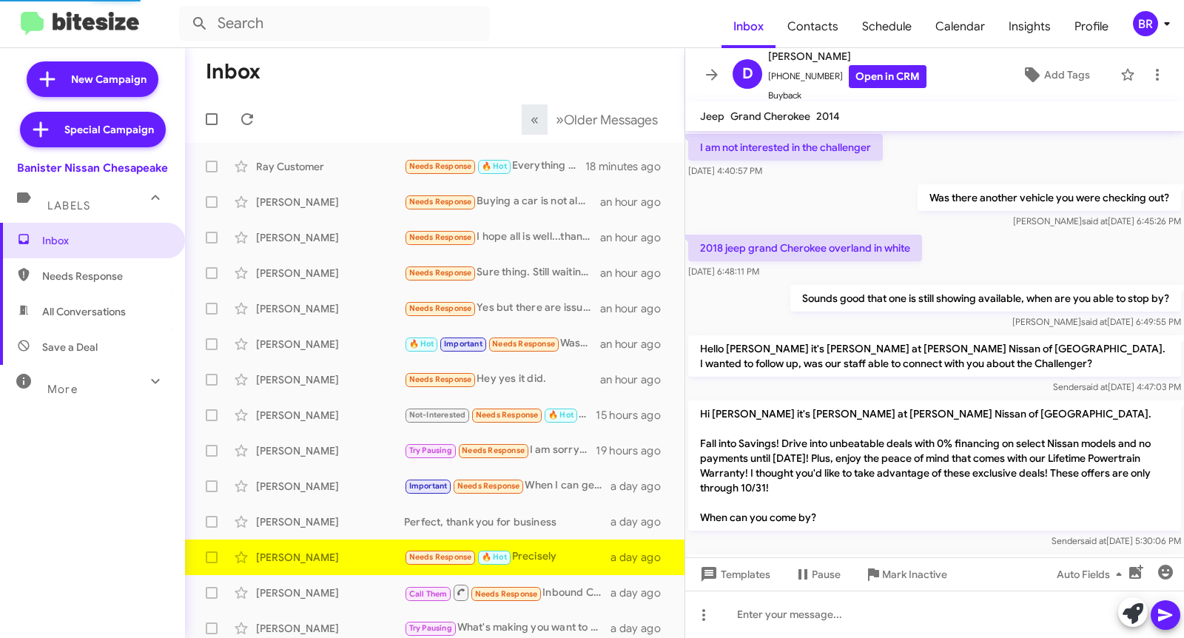
scroll to position [1009, 0]
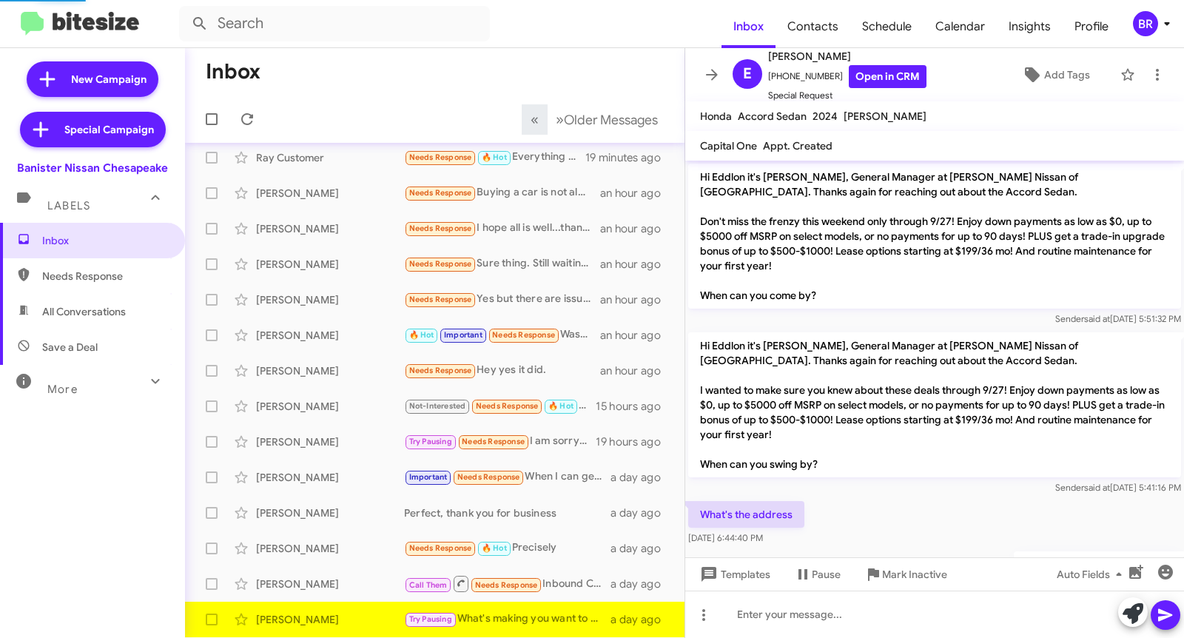
scroll to position [308, 0]
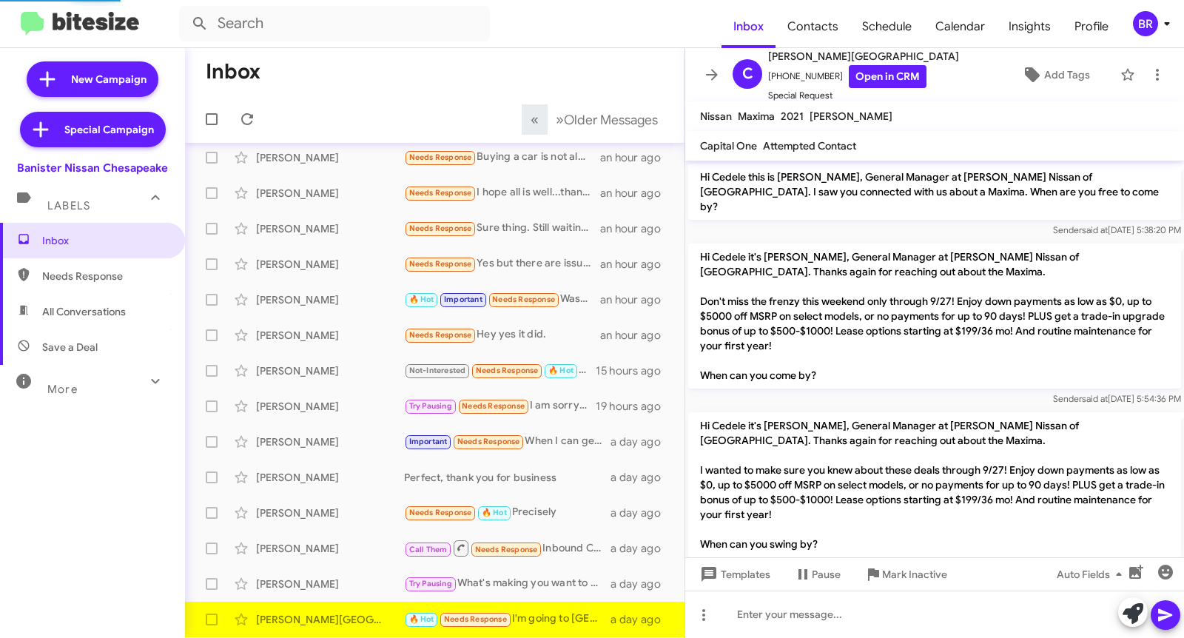
scroll to position [445, 0]
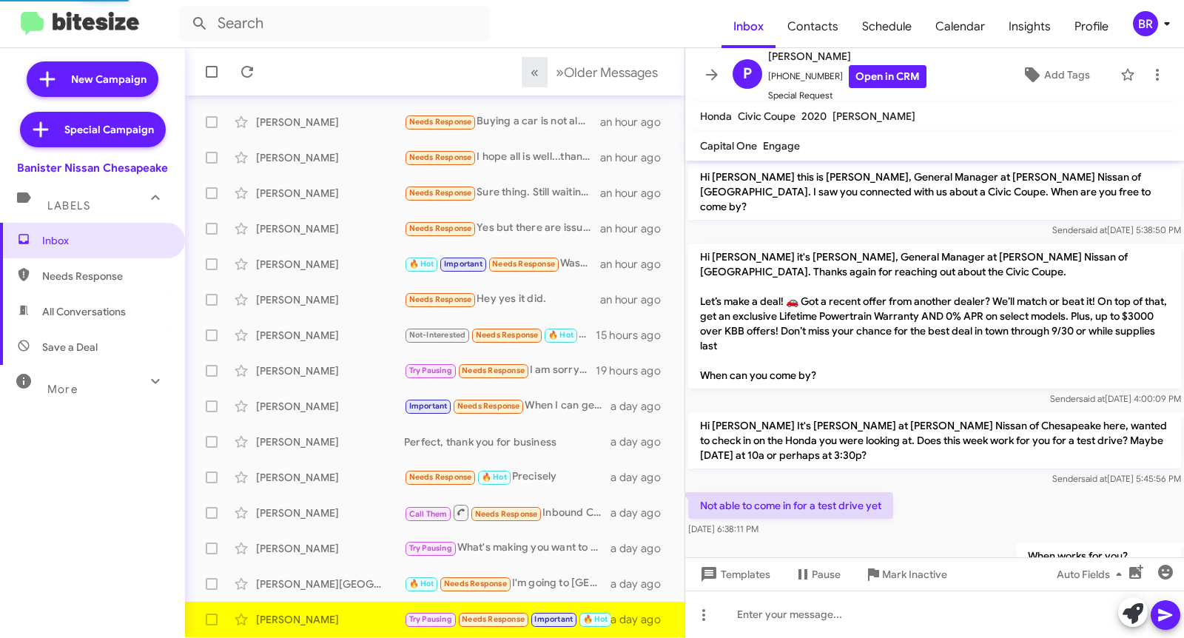
scroll to position [465, 0]
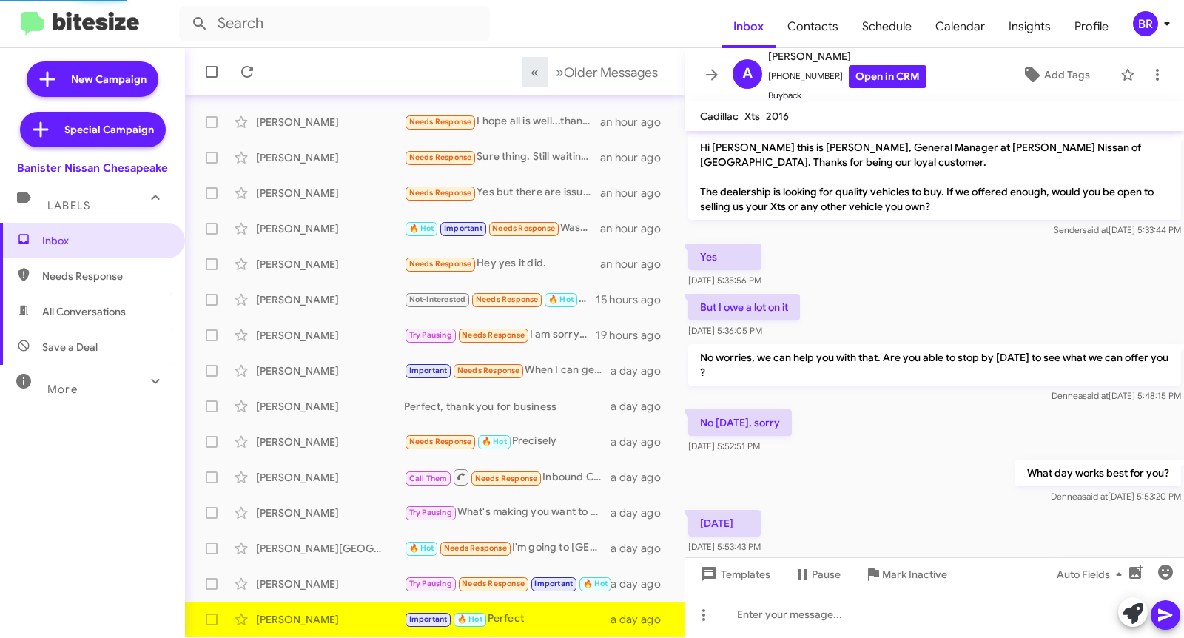
scroll to position [366, 0]
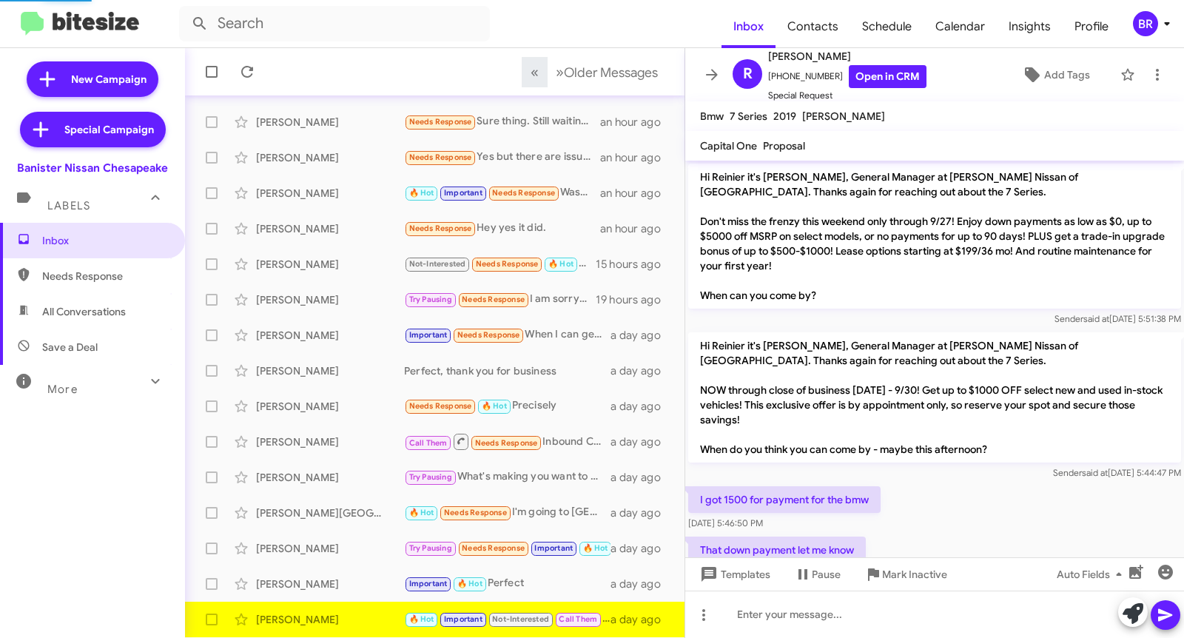
scroll to position [451, 0]
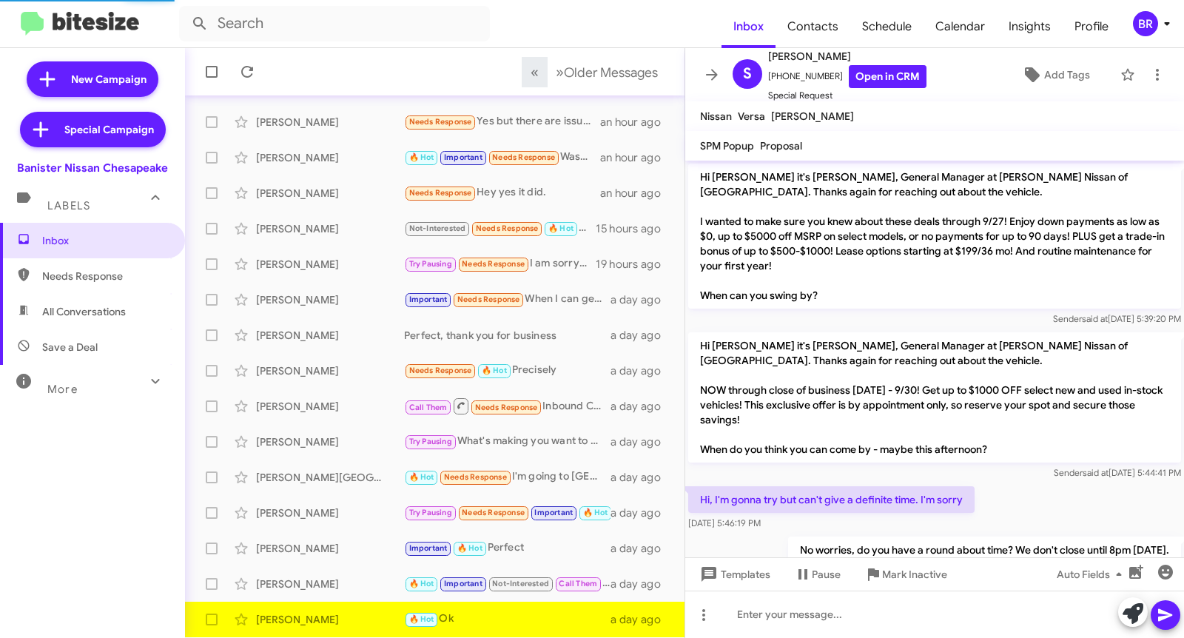
scroll to position [149, 0]
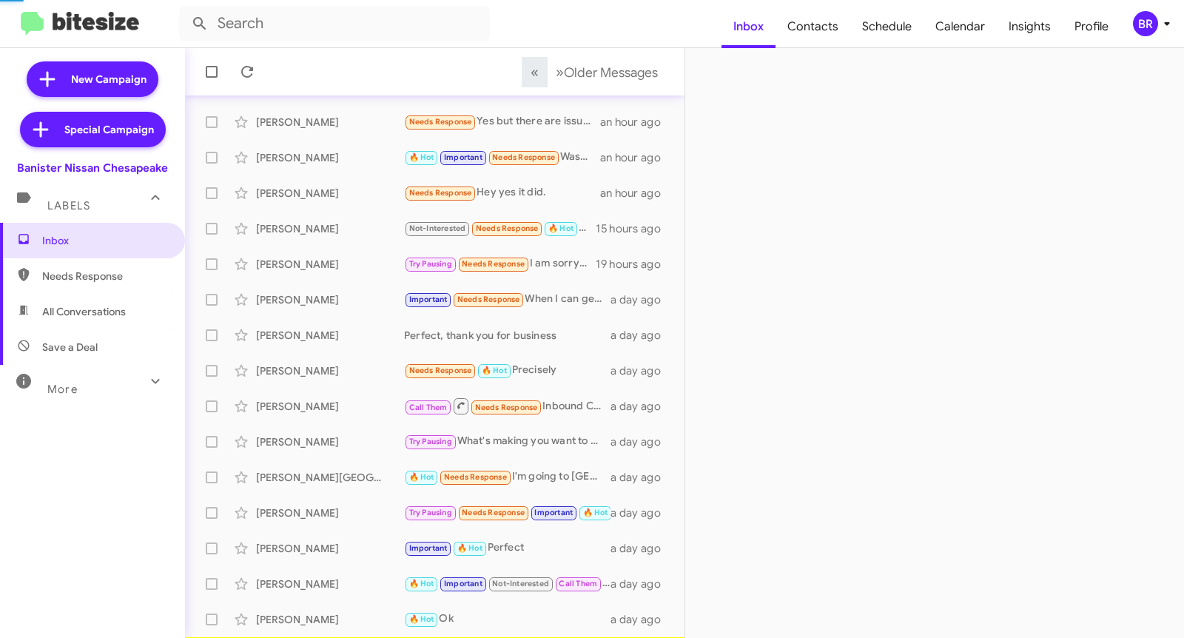
scroll to position [222, 0]
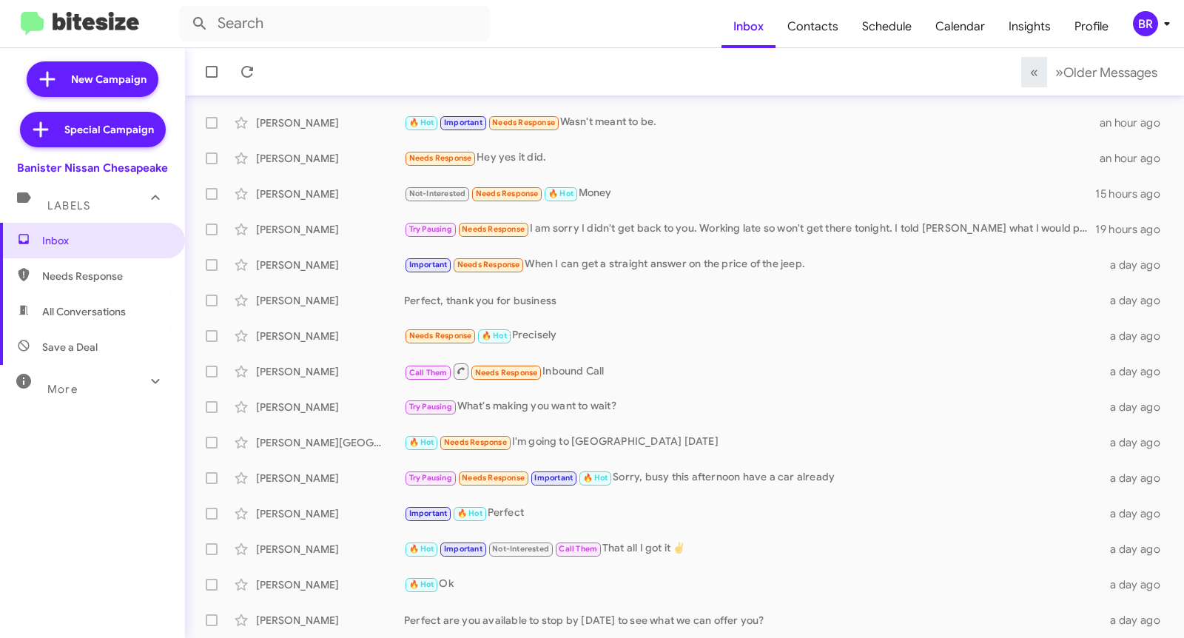
click at [1129, 25] on button "BR" at bounding box center [1143, 23] width 47 height 25
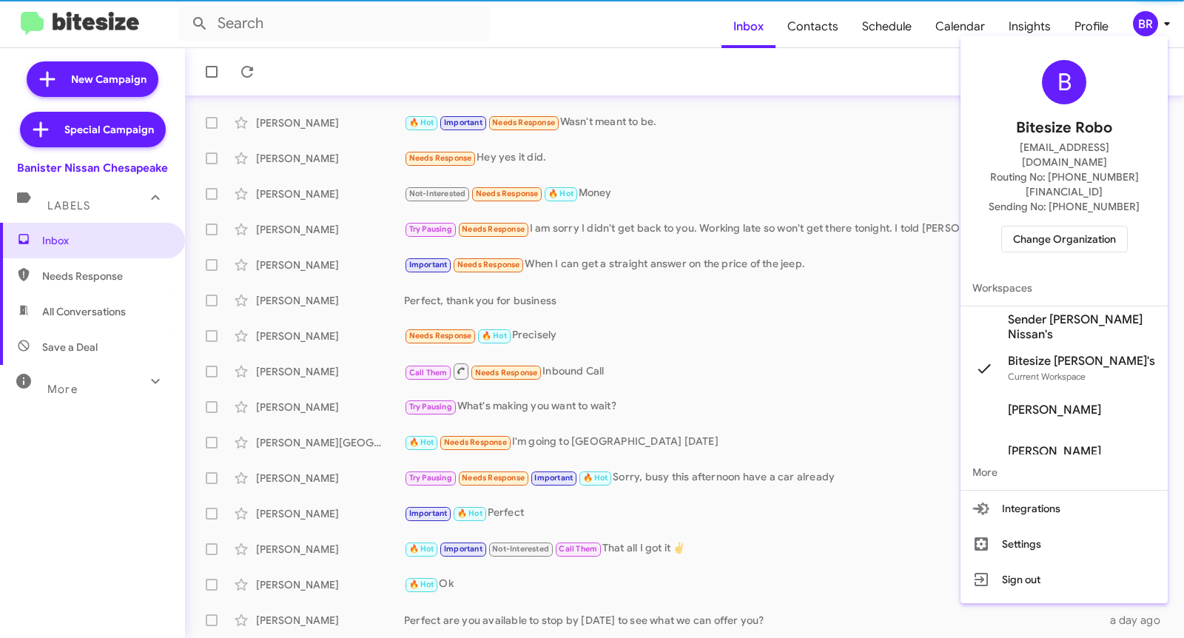
click at [1055, 226] on span "Change Organization" at bounding box center [1064, 238] width 103 height 25
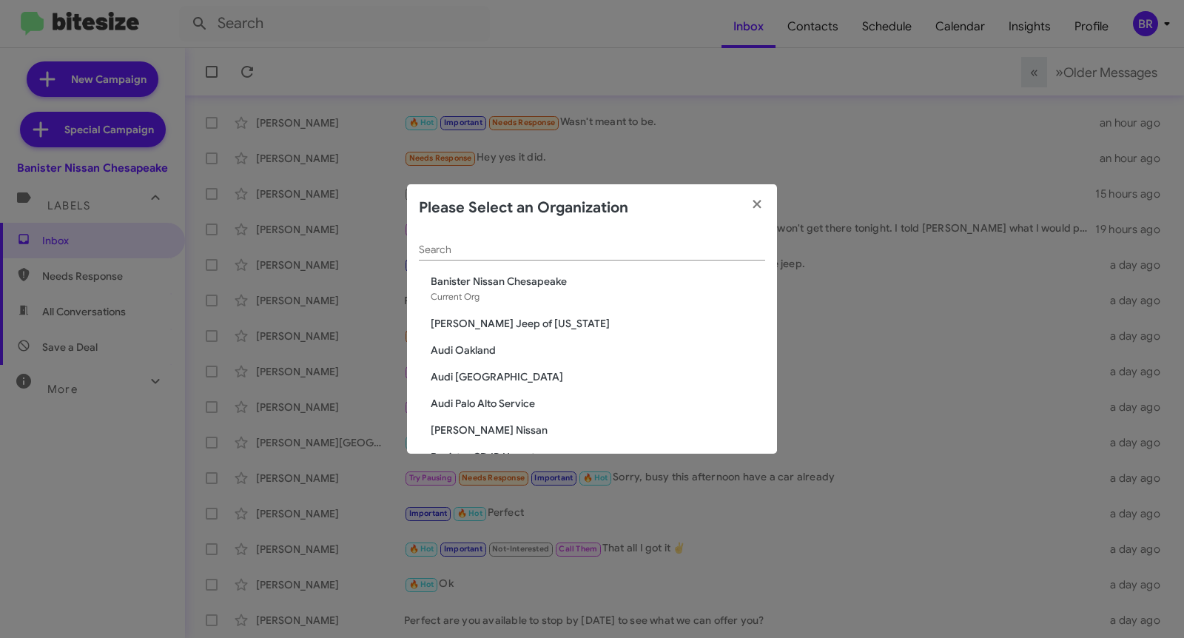
click at [559, 252] on input "Search" at bounding box center [592, 250] width 346 height 12
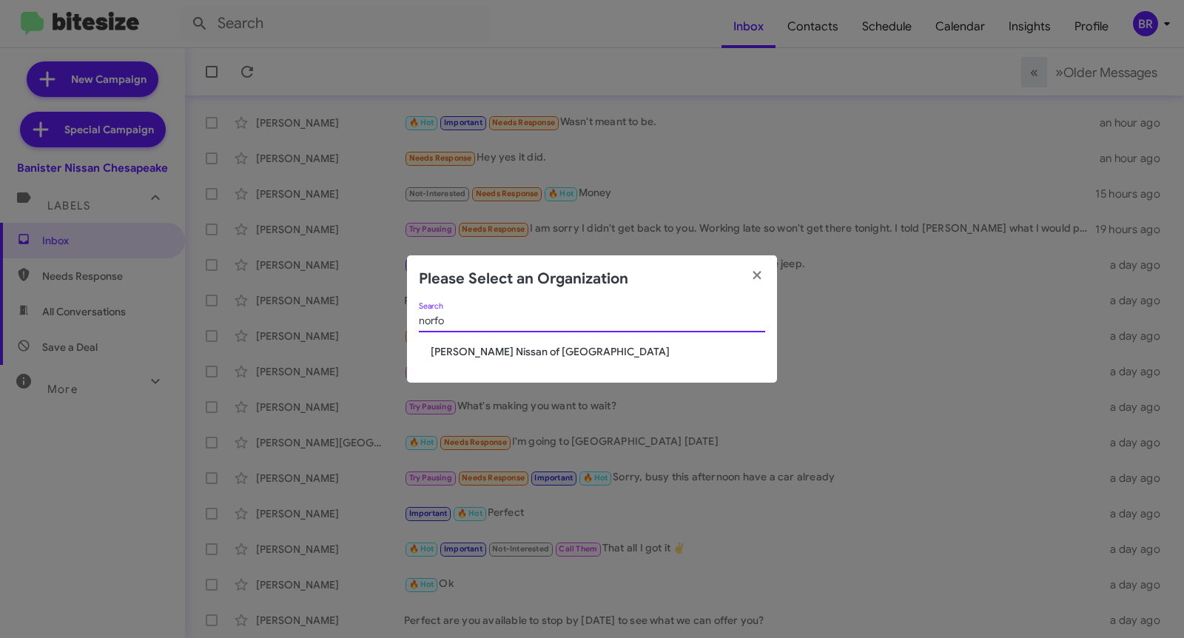
type input "norfo"
click at [521, 349] on span "[PERSON_NAME] Nissan of [GEOGRAPHIC_DATA]" at bounding box center [598, 351] width 334 height 15
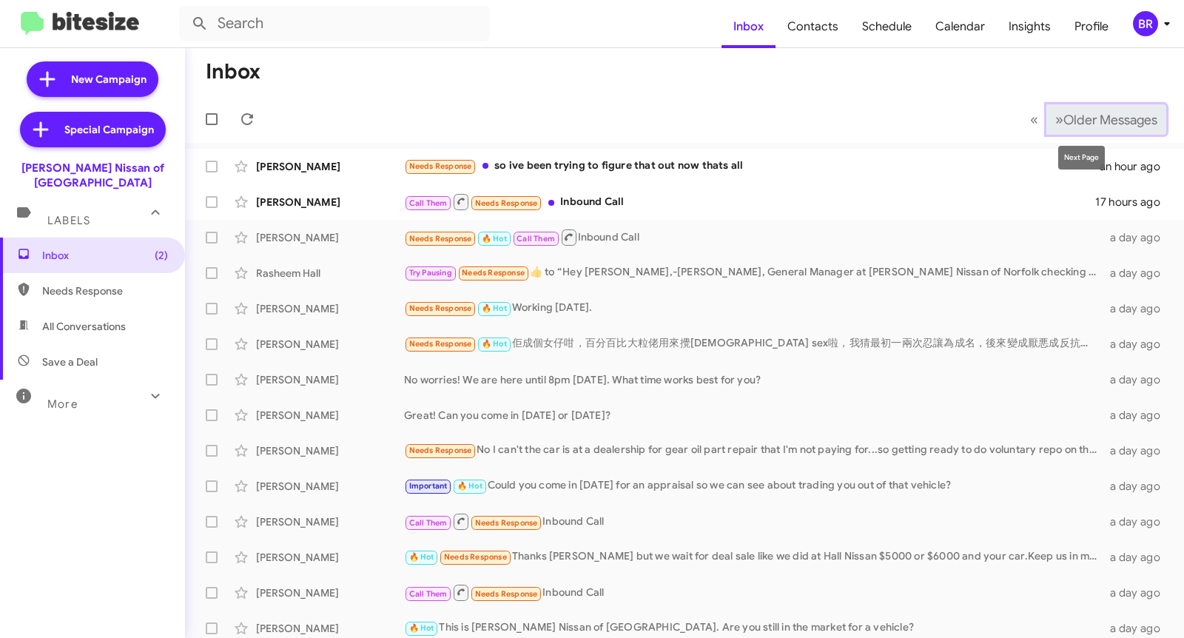
click at [1073, 114] on span "Older Messages" at bounding box center [1110, 120] width 94 height 16
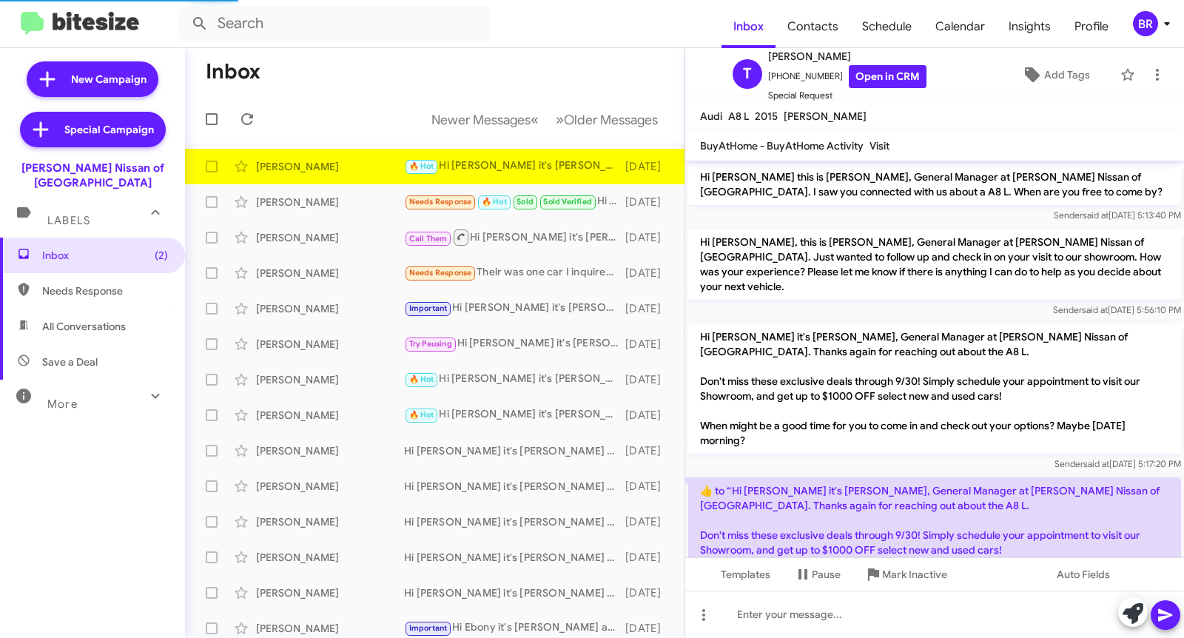
scroll to position [215, 0]
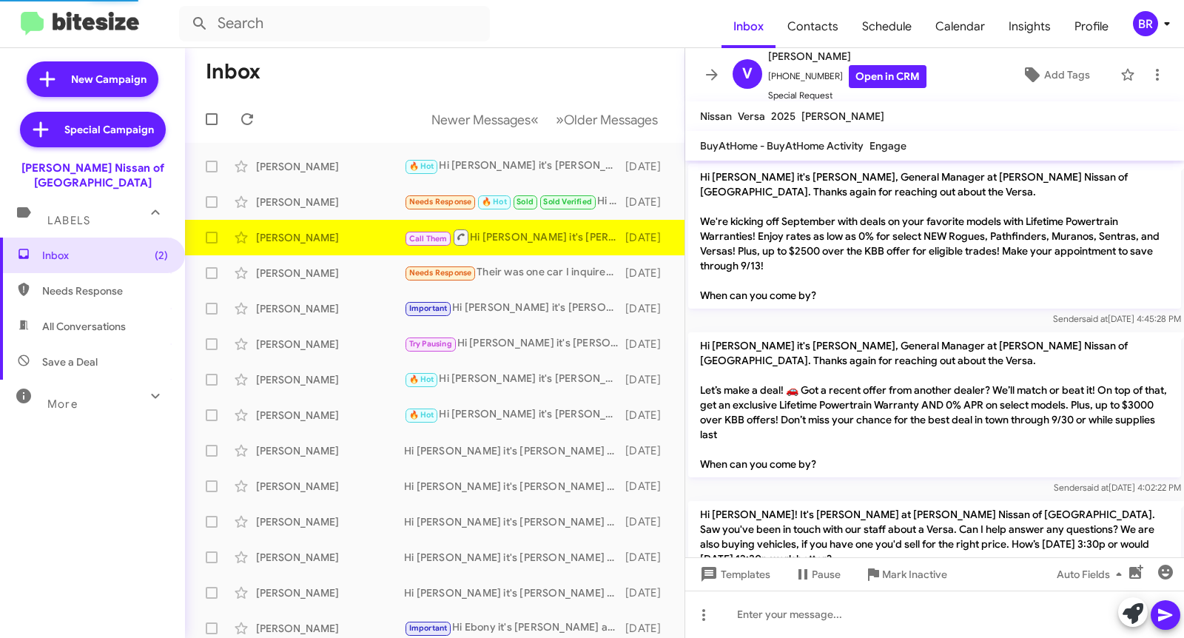
scroll to position [379, 0]
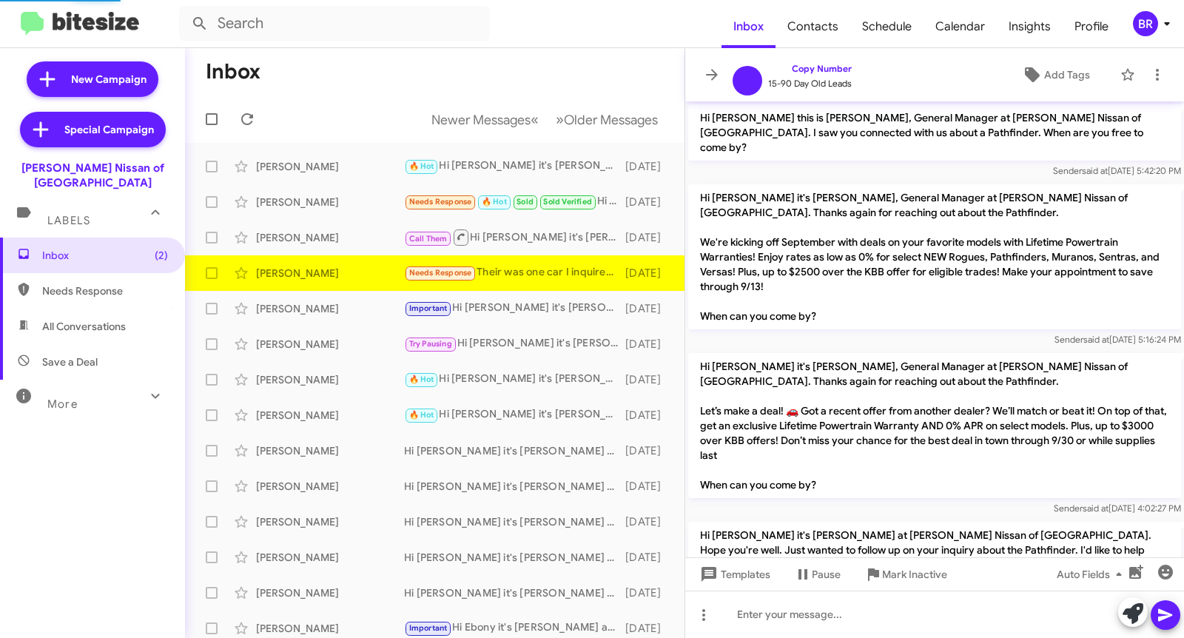
scroll to position [587, 0]
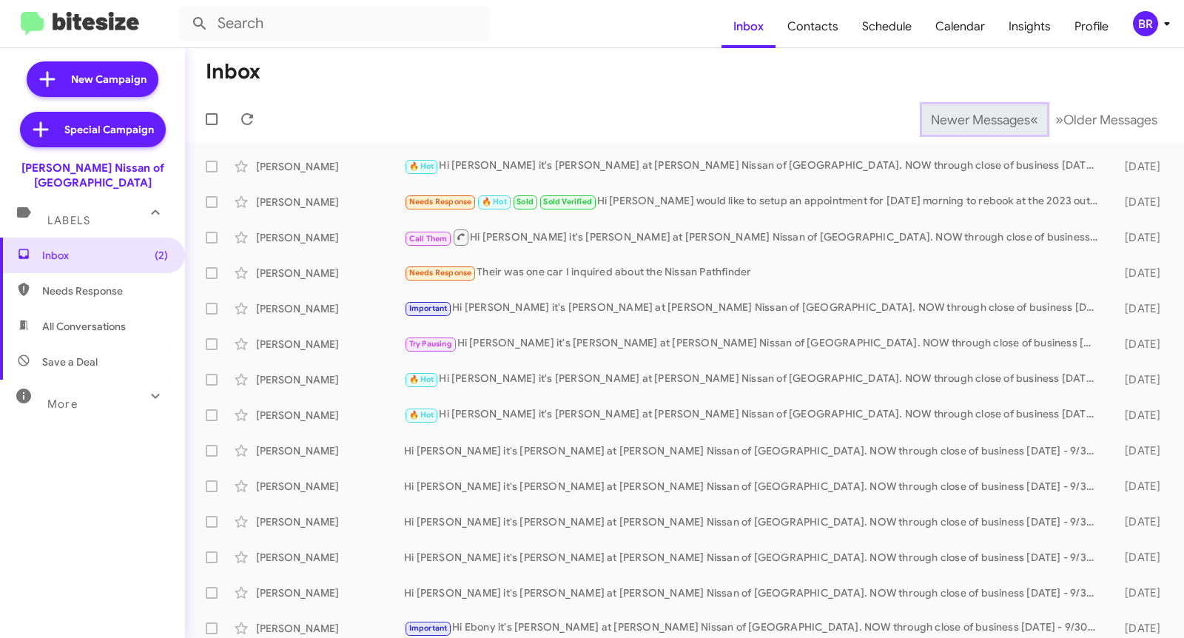
click at [949, 118] on span "Newer Messages" at bounding box center [980, 120] width 99 height 16
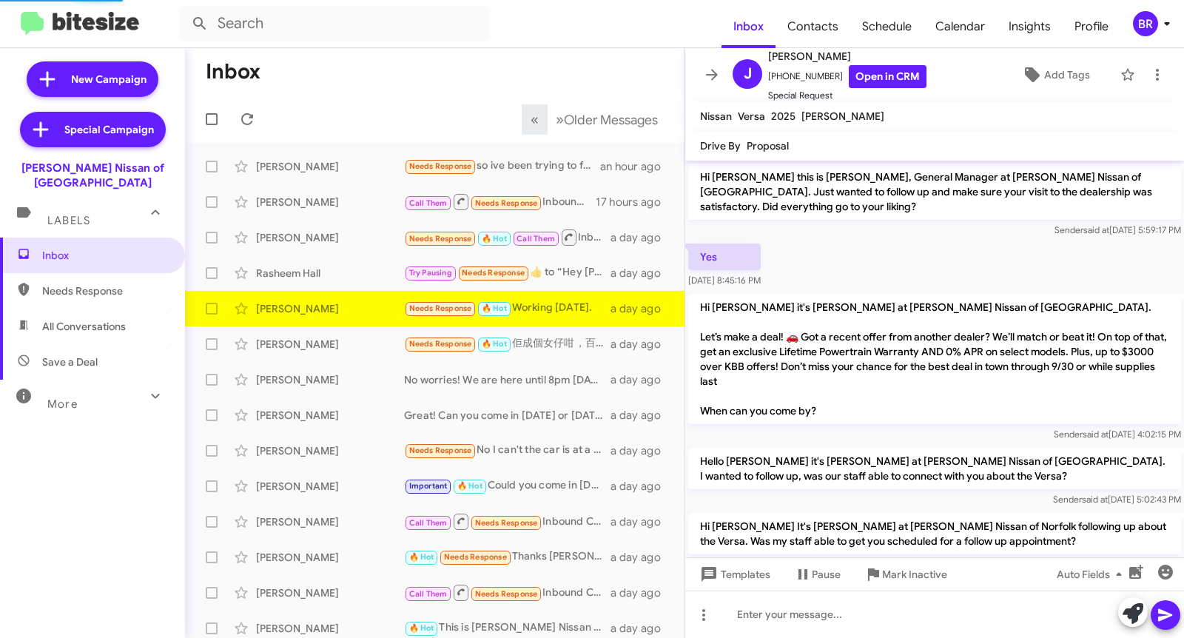
scroll to position [553, 0]
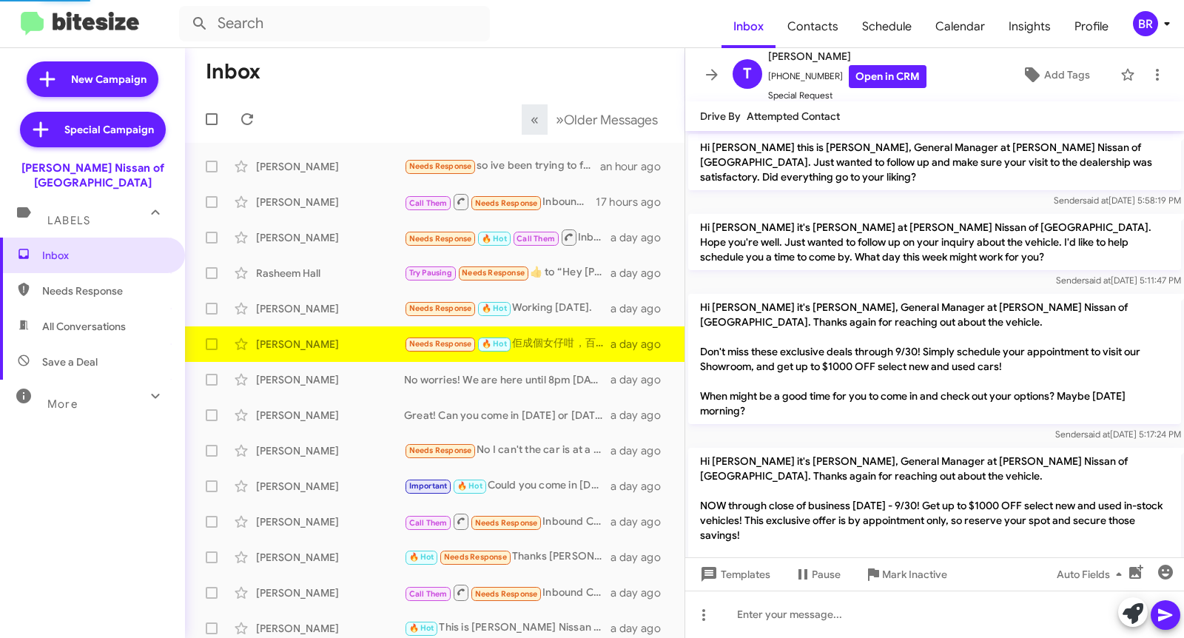
scroll to position [209, 0]
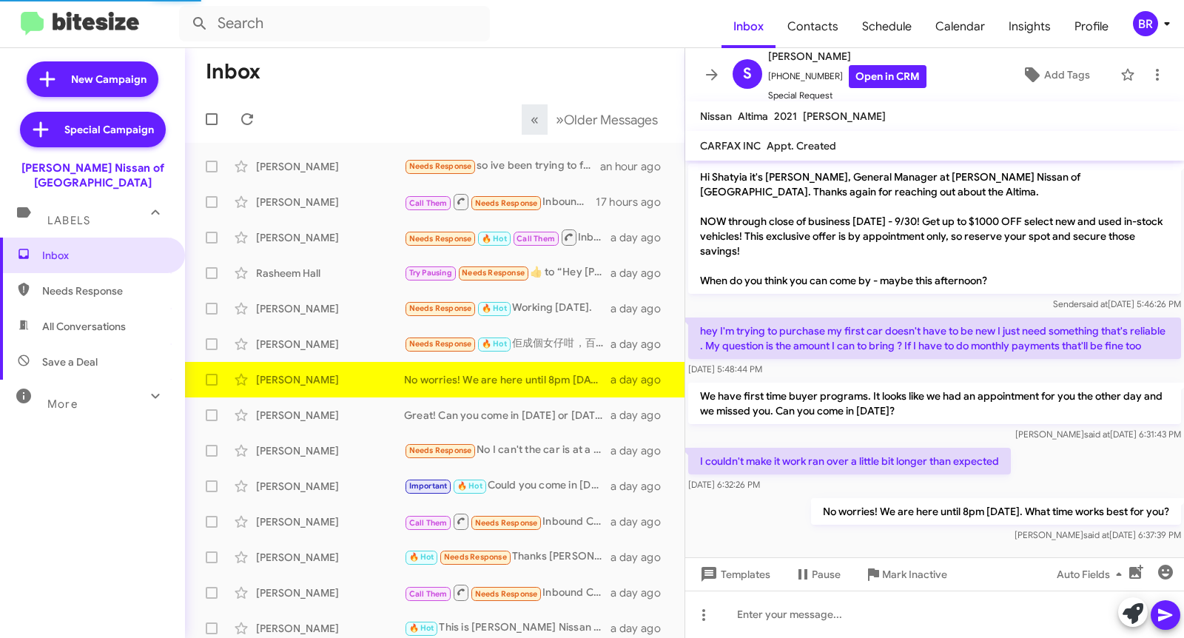
scroll to position [22, 0]
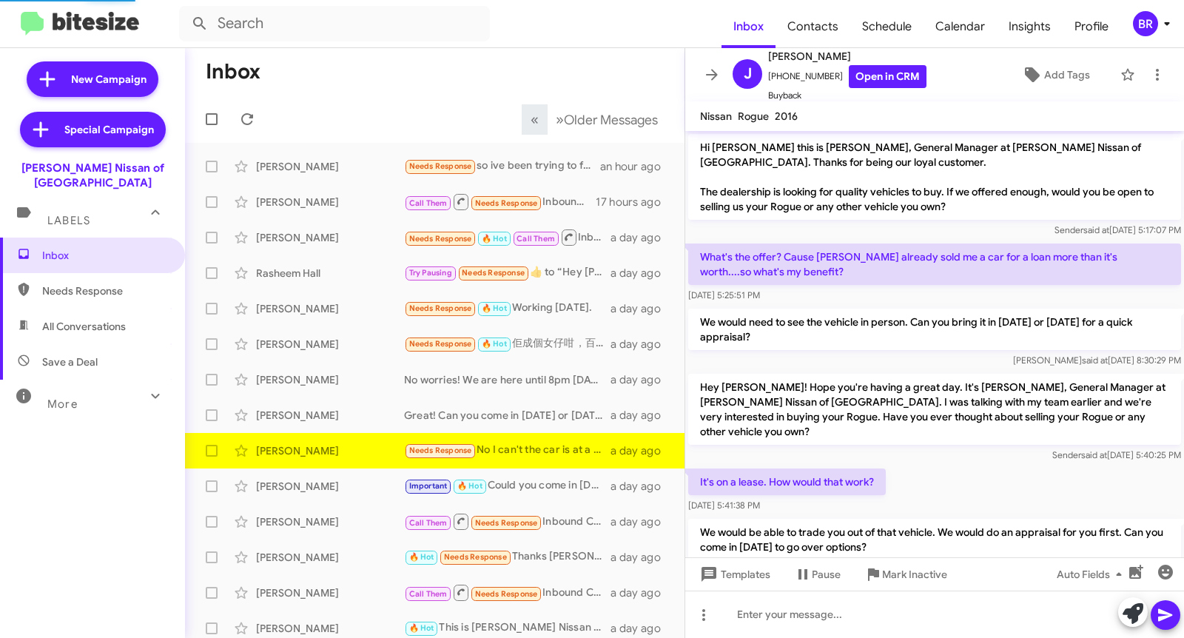
scroll to position [130, 0]
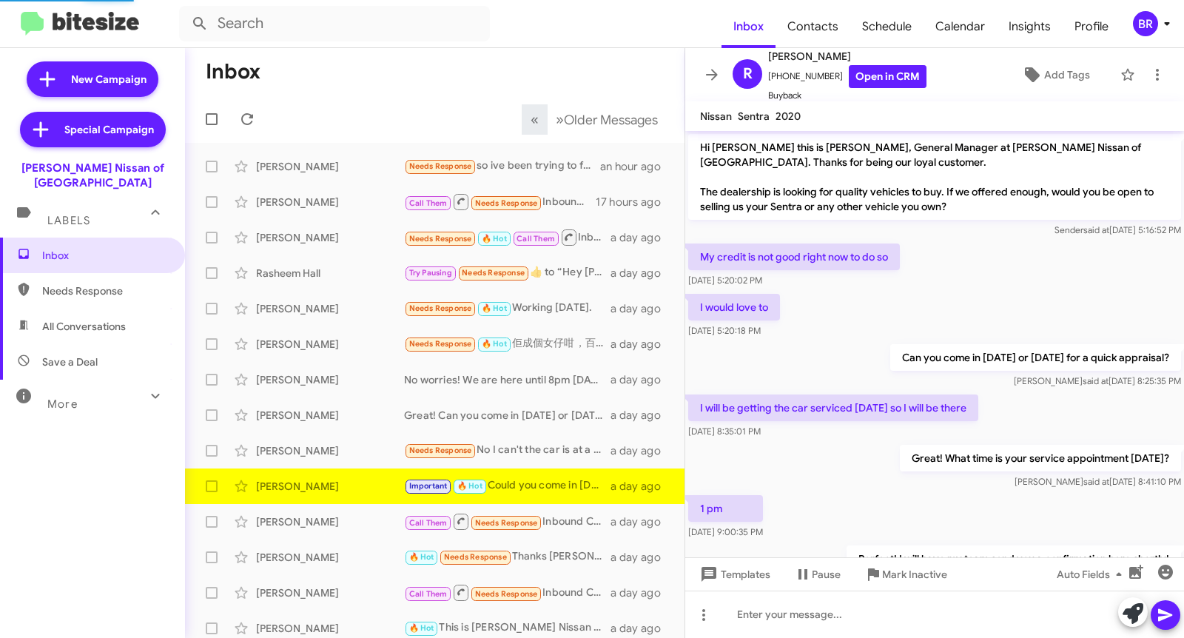
scroll to position [478, 0]
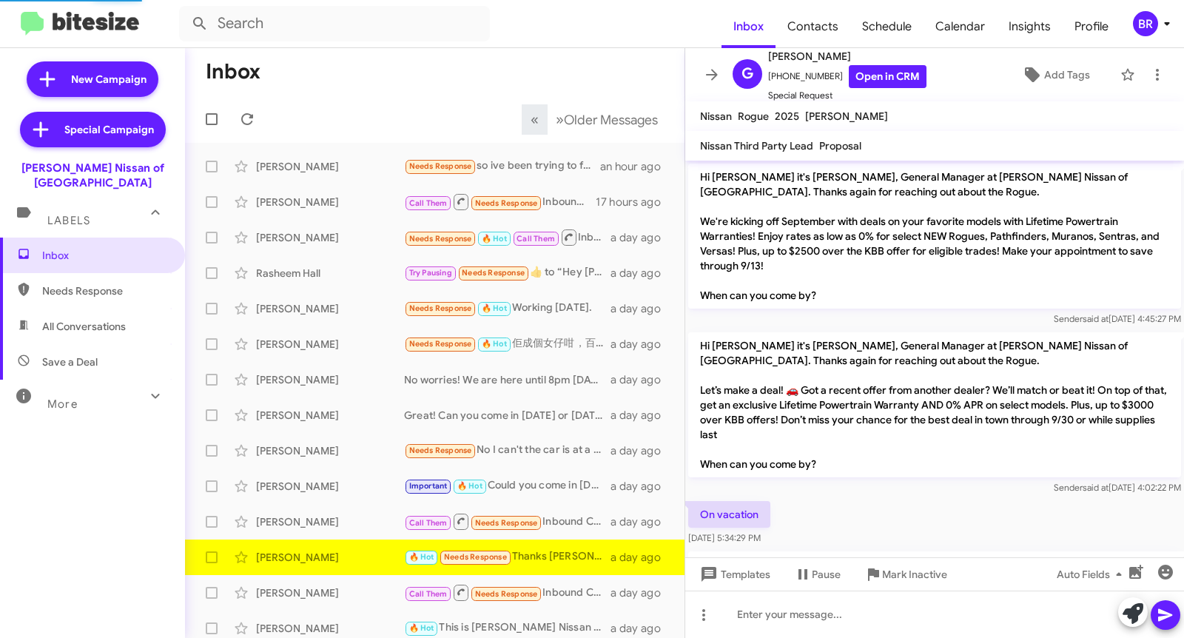
scroll to position [215, 0]
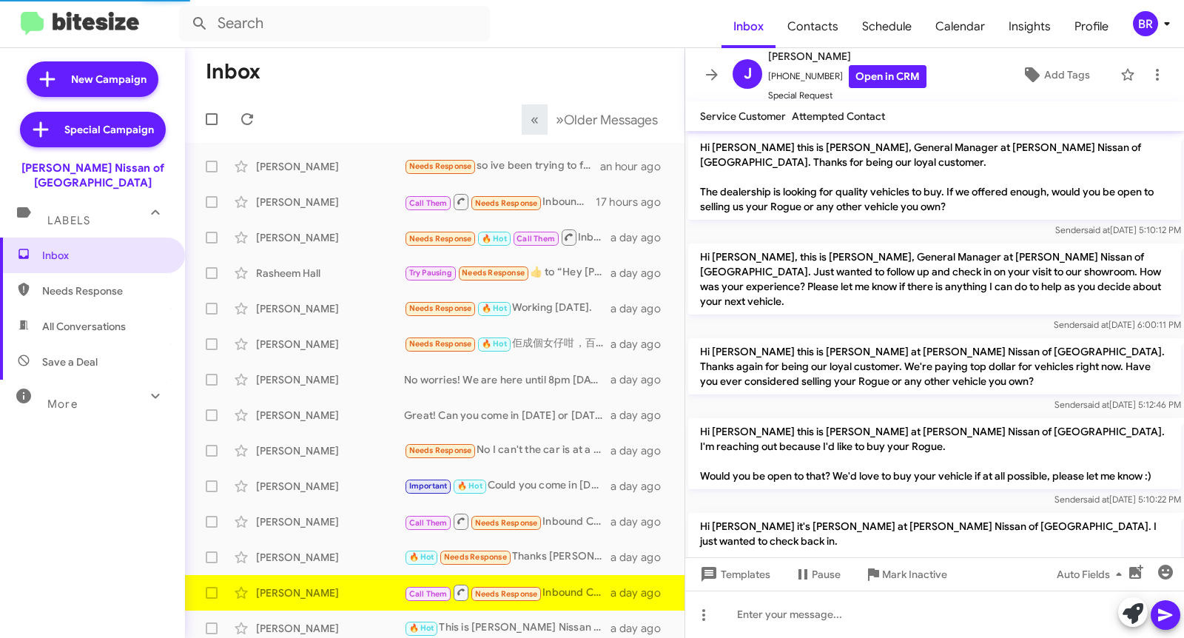
scroll to position [981, 0]
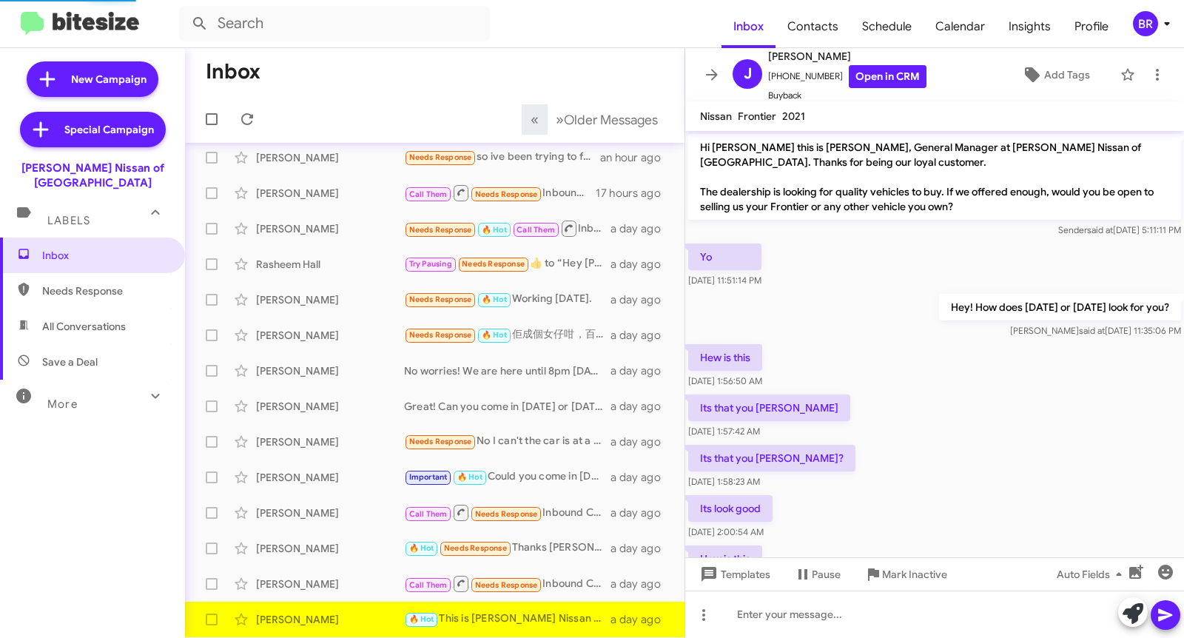
scroll to position [281, 0]
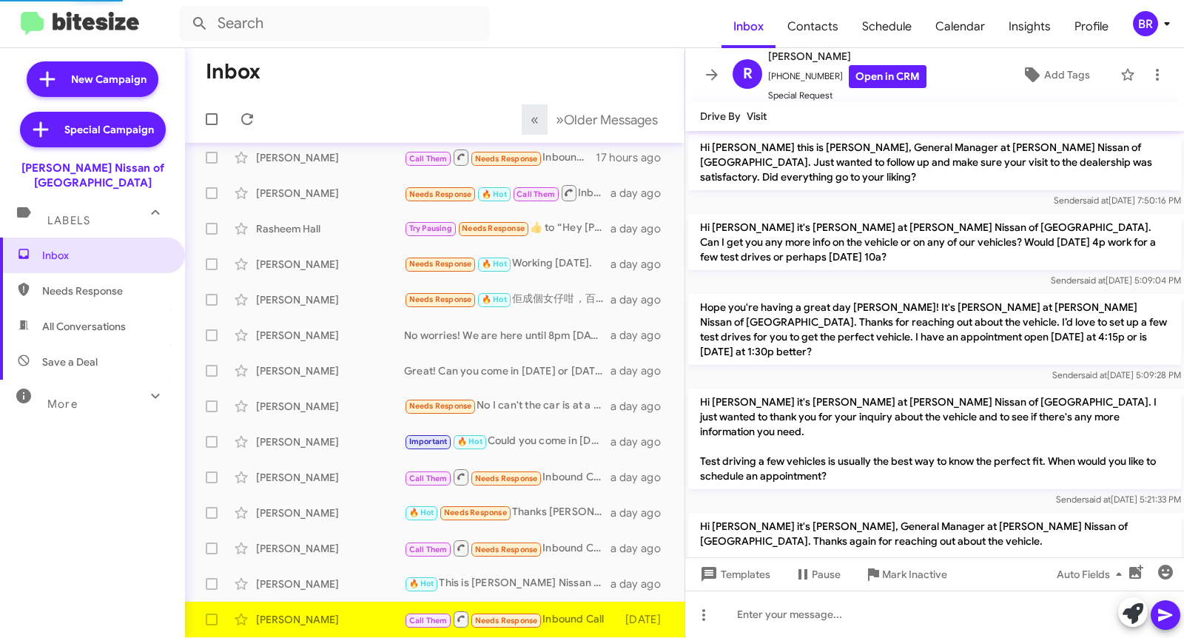
scroll to position [1073, 0]
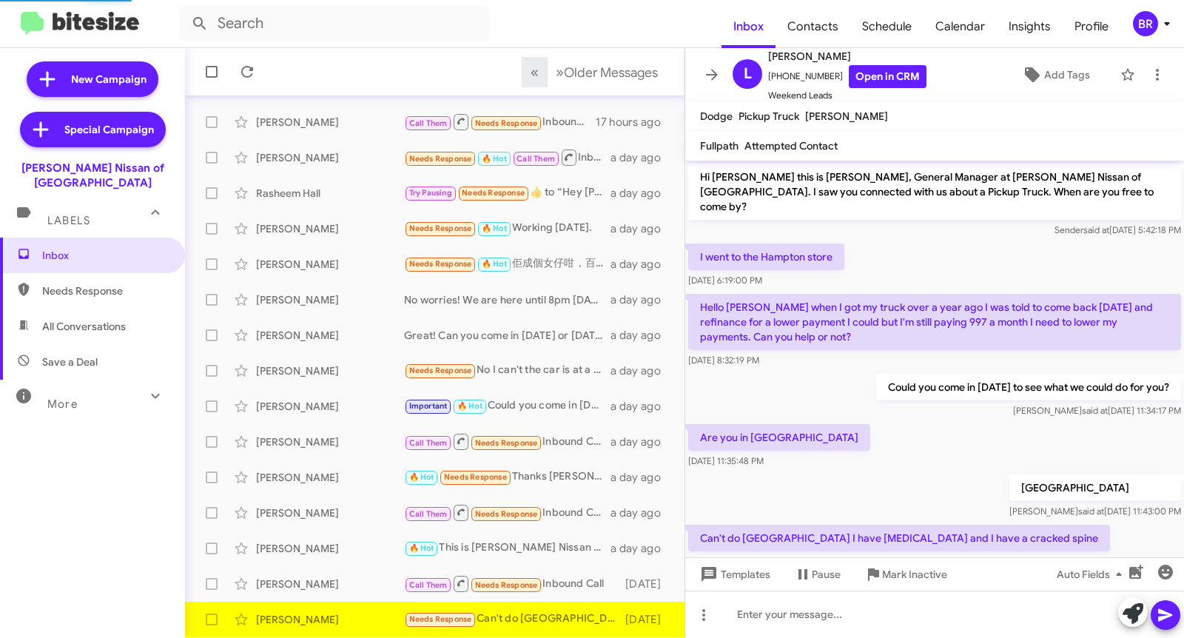
scroll to position [27, 0]
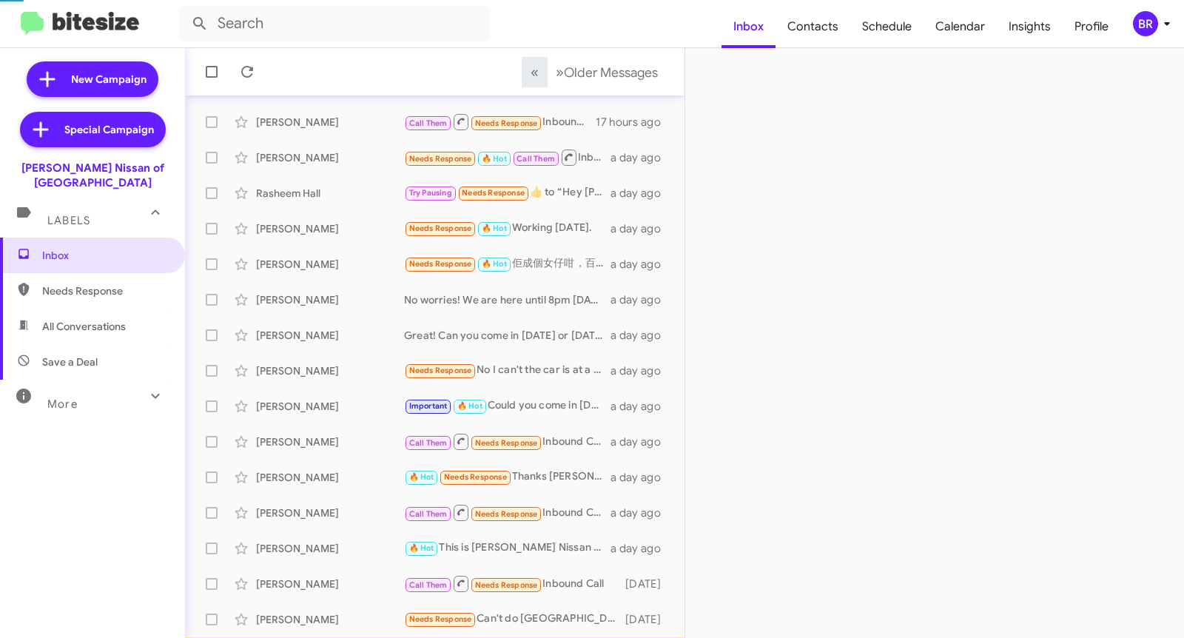
scroll to position [115, 0]
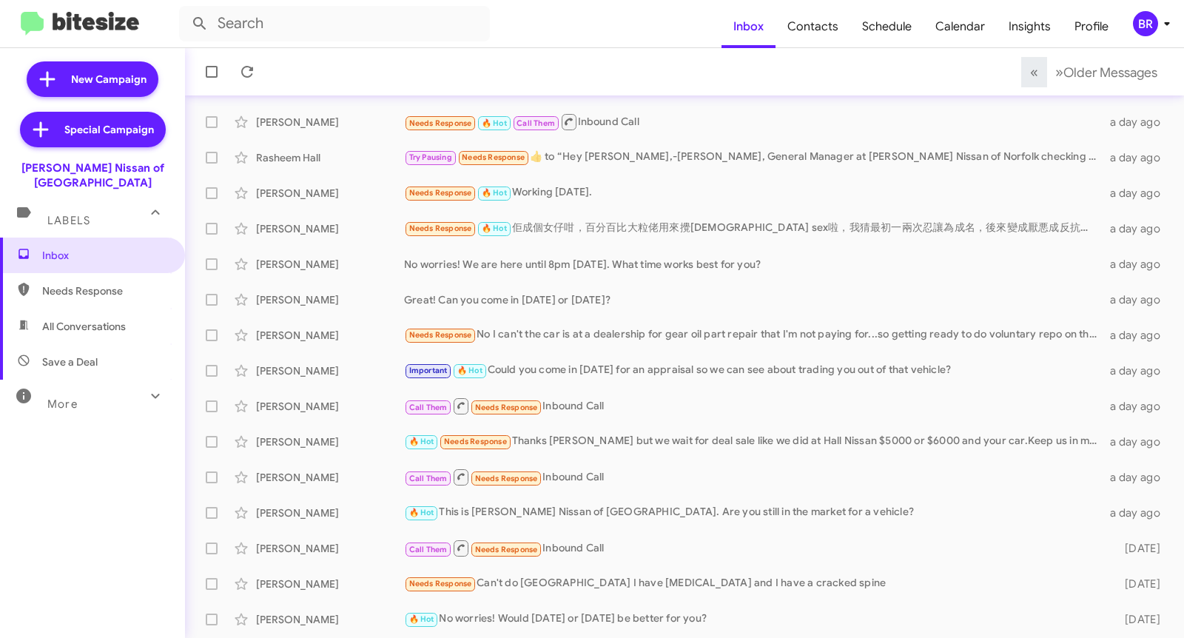
scroll to position [151, 0]
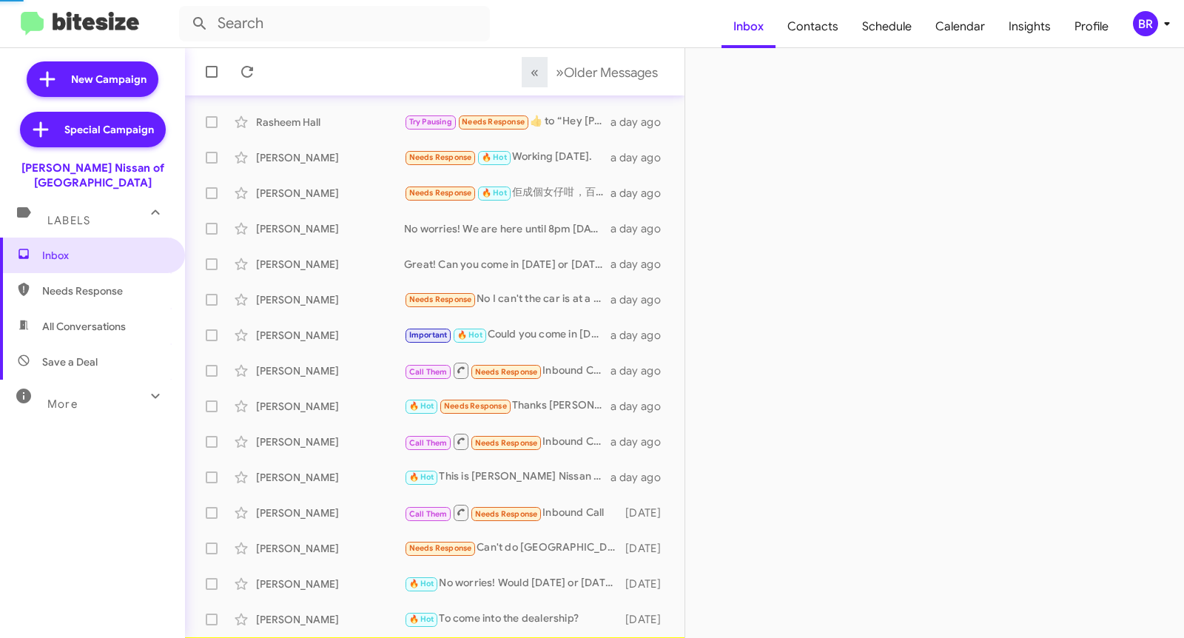
scroll to position [186, 0]
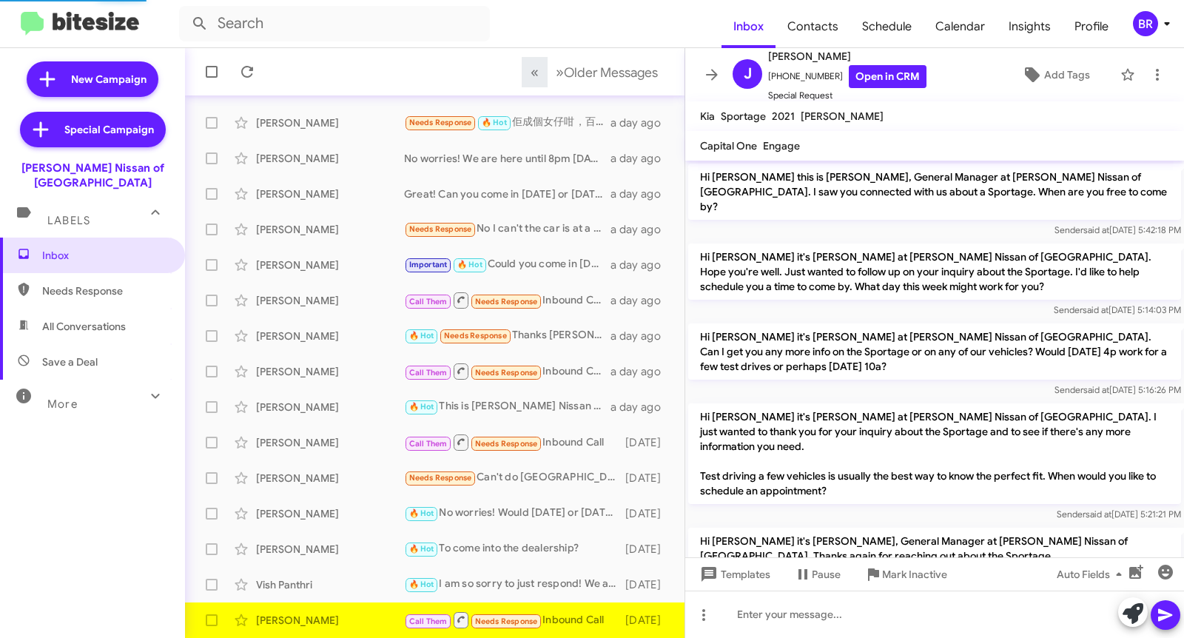
scroll to position [1009, 0]
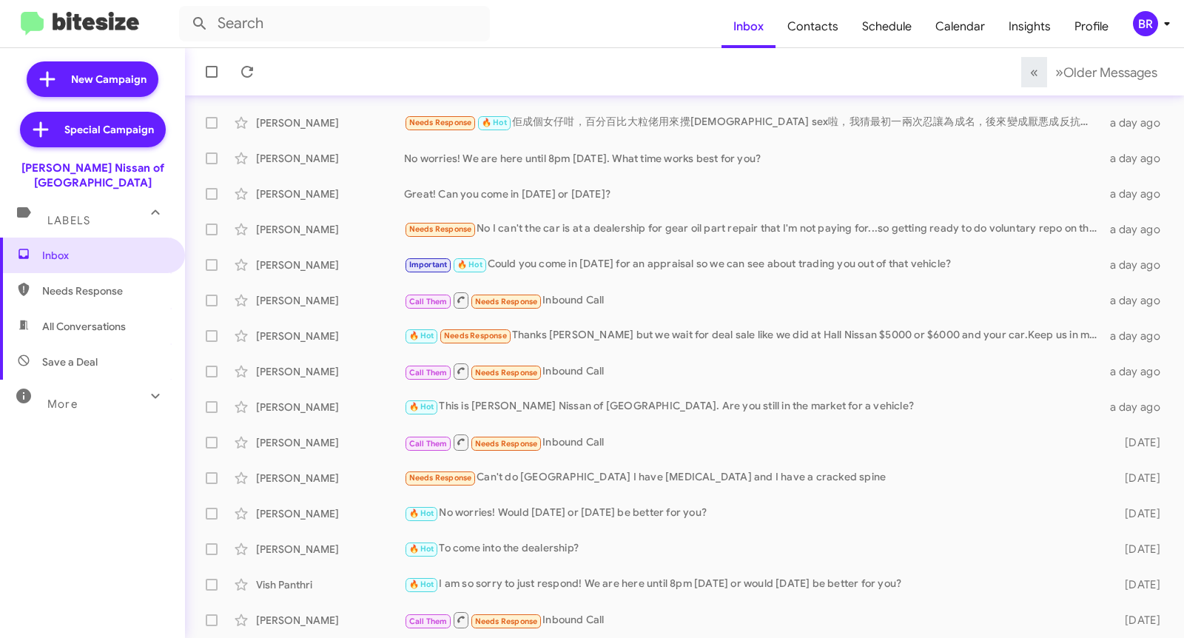
click at [1142, 31] on div "BR" at bounding box center [1145, 23] width 25 height 25
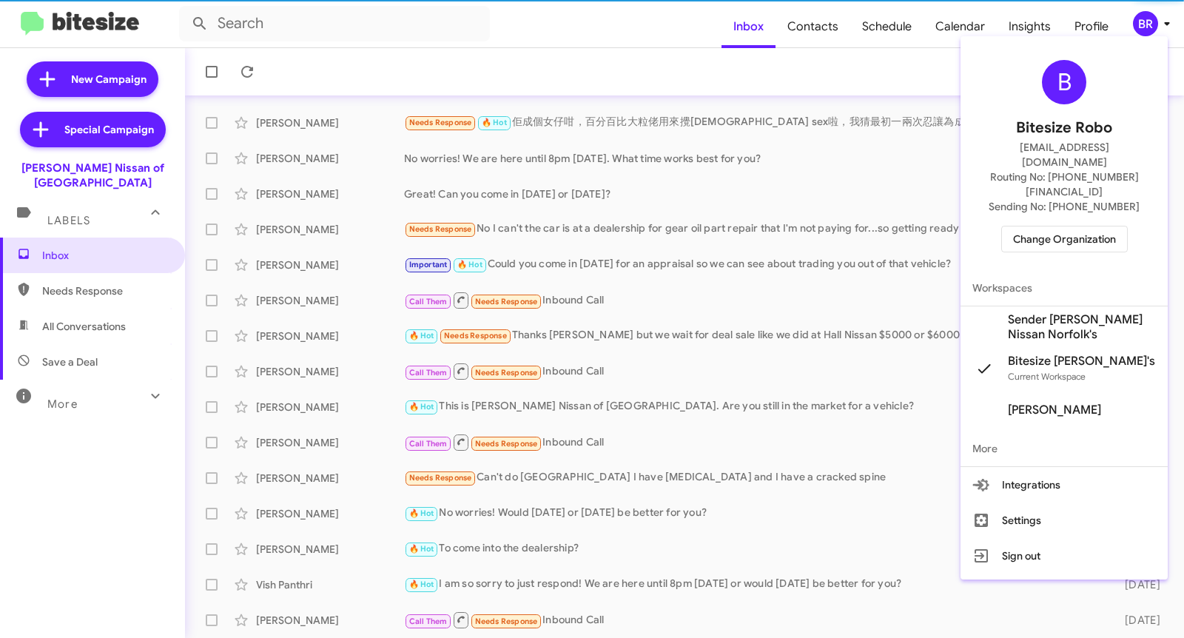
click at [1052, 226] on span "Change Organization" at bounding box center [1064, 238] width 103 height 25
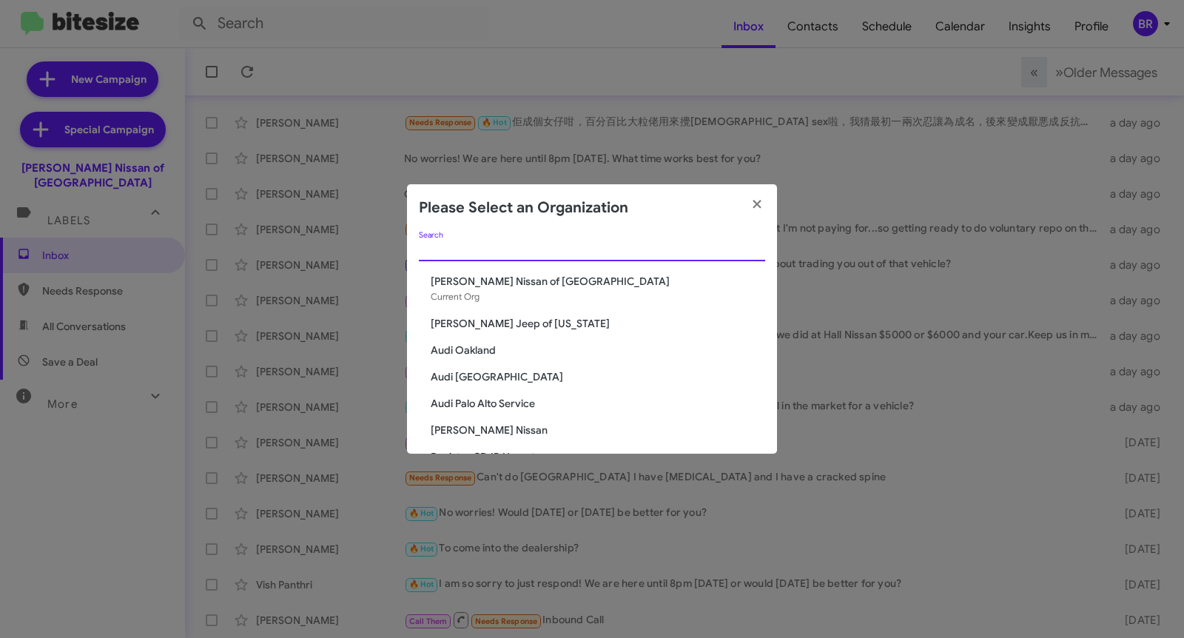
click at [545, 250] on input "Search" at bounding box center [592, 250] width 346 height 12
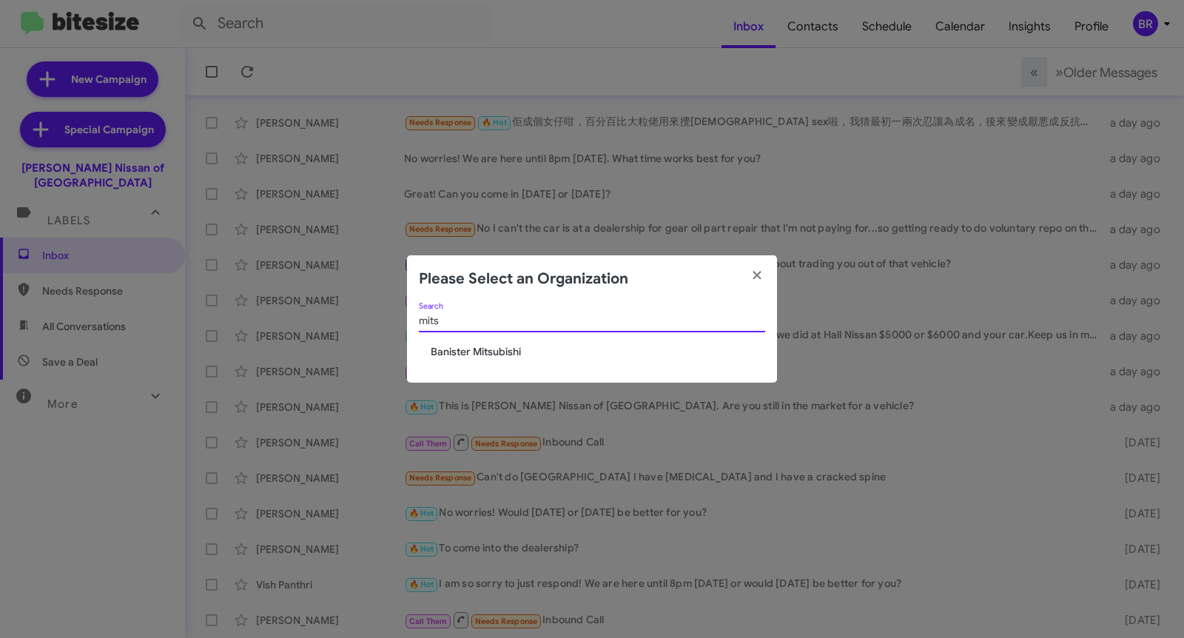
type input "mits"
click at [513, 355] on span "Banister Mitsubishi" at bounding box center [598, 351] width 334 height 15
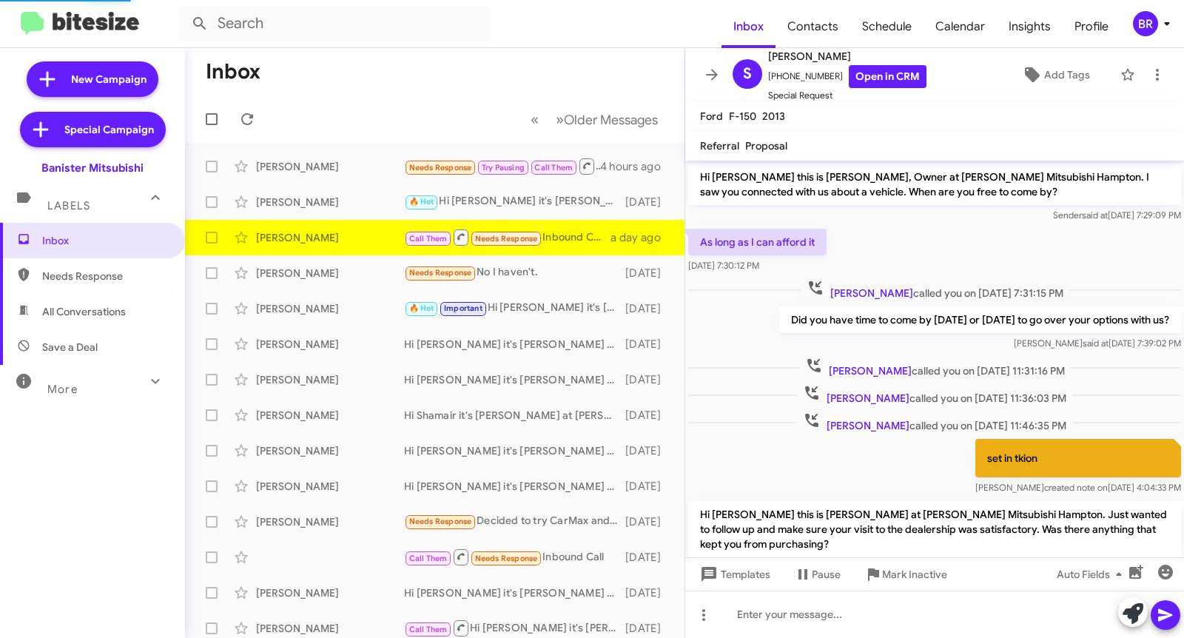
scroll to position [352, 0]
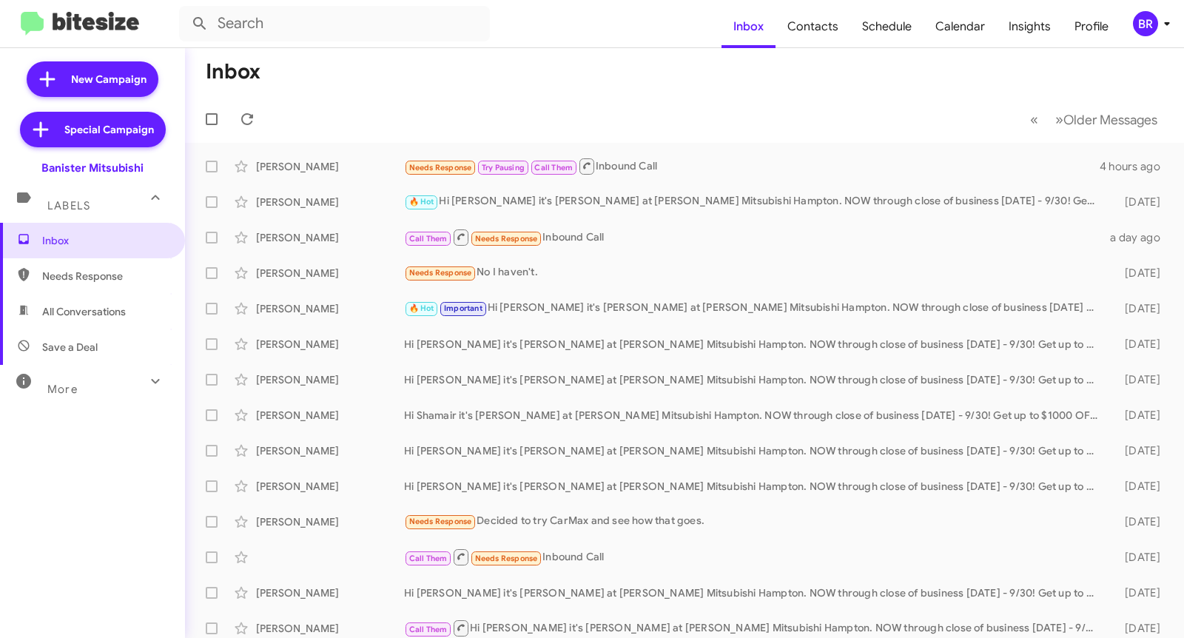
click at [1138, 27] on div "BR" at bounding box center [1145, 23] width 25 height 25
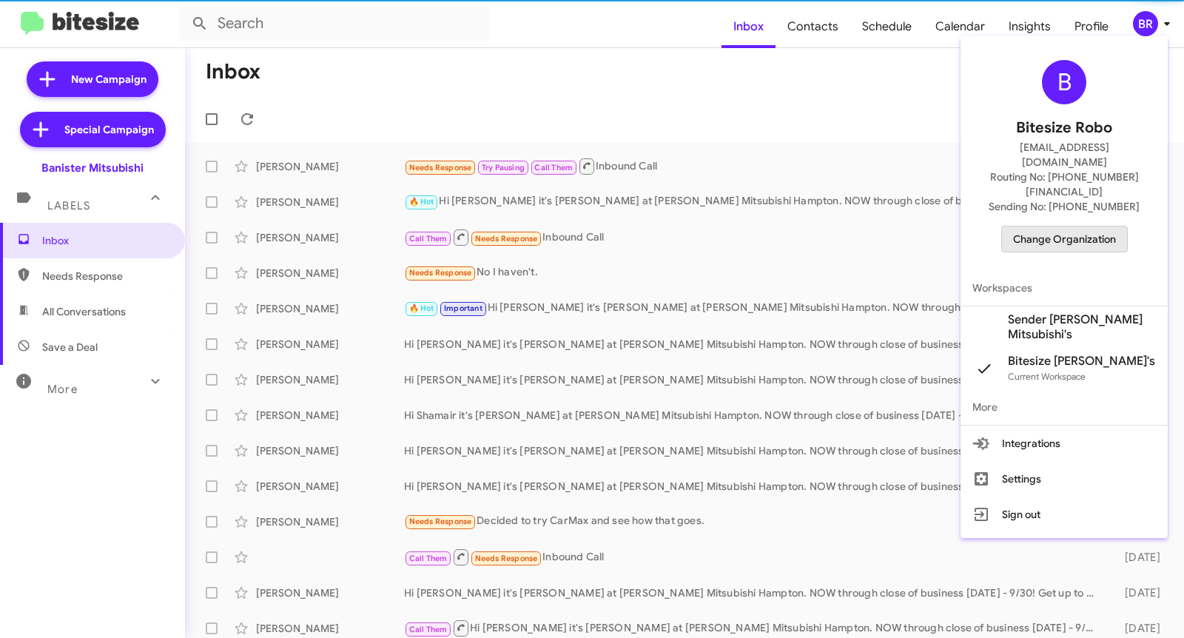
click at [1030, 226] on span "Change Organization" at bounding box center [1064, 238] width 103 height 25
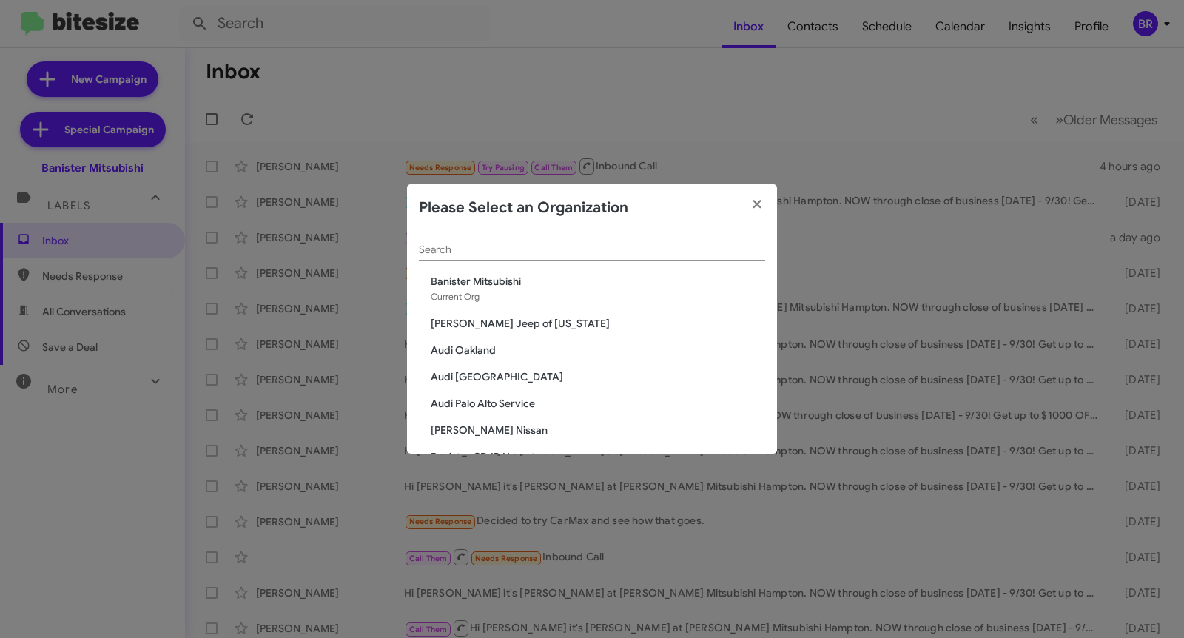
click at [555, 249] on input "Search" at bounding box center [592, 250] width 346 height 12
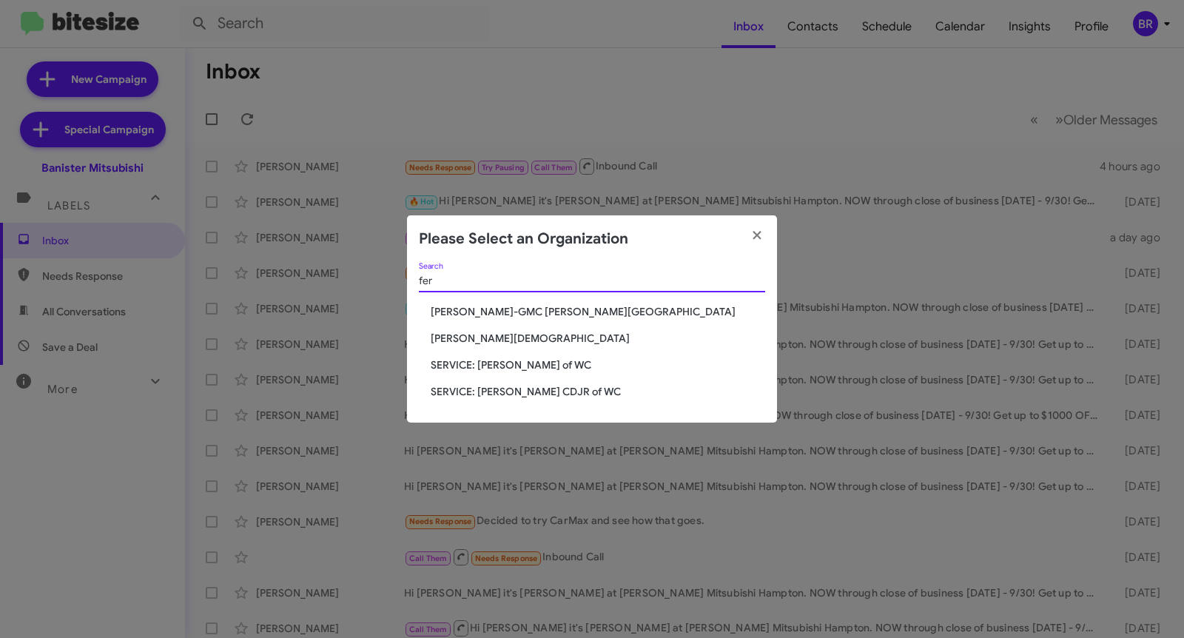
type input "fer"
click at [511, 337] on span "[PERSON_NAME][DEMOGRAPHIC_DATA]" at bounding box center [598, 338] width 334 height 15
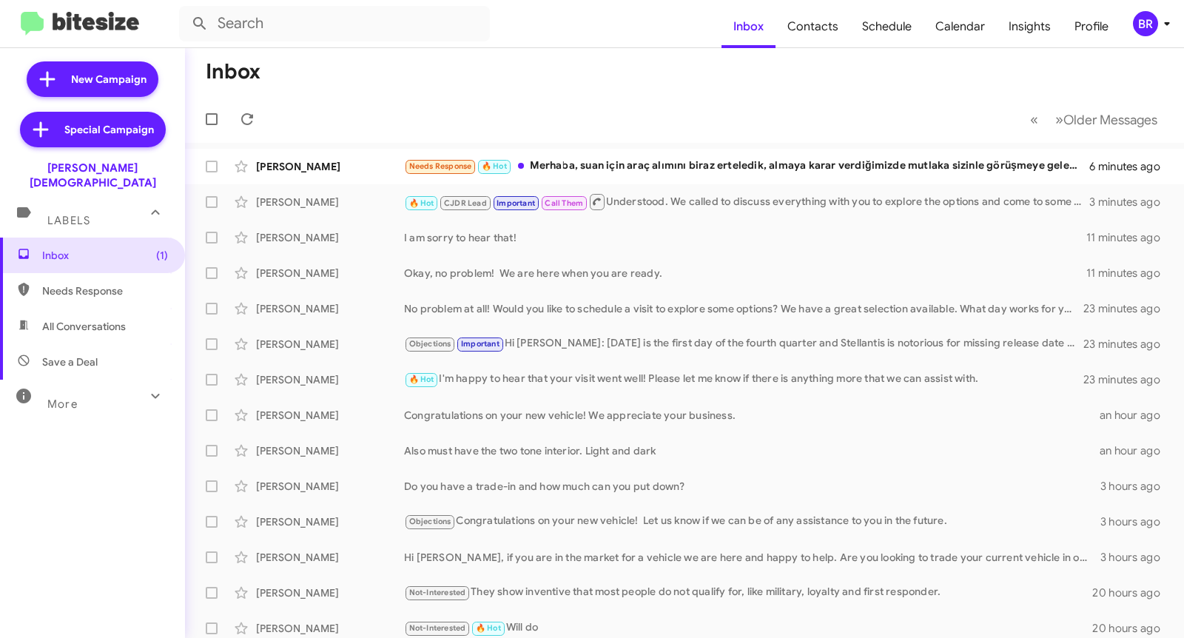
click at [98, 392] on div "More" at bounding box center [78, 397] width 132 height 27
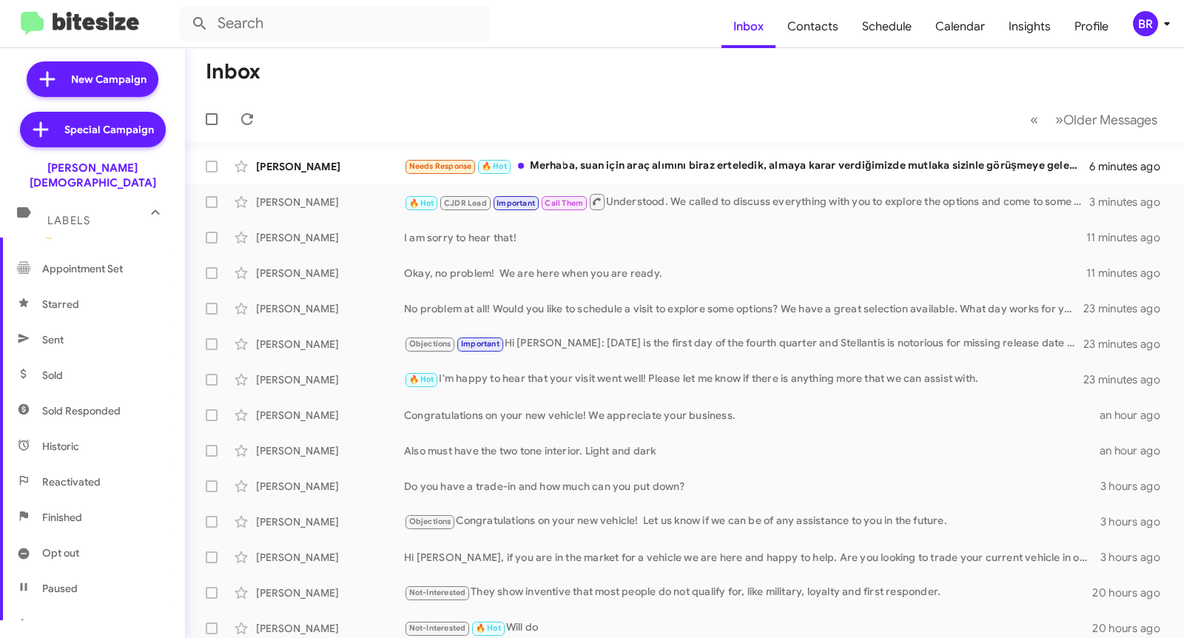
click at [65, 545] on span "Opt out" at bounding box center [60, 552] width 37 height 15
type input "in:opt-out"
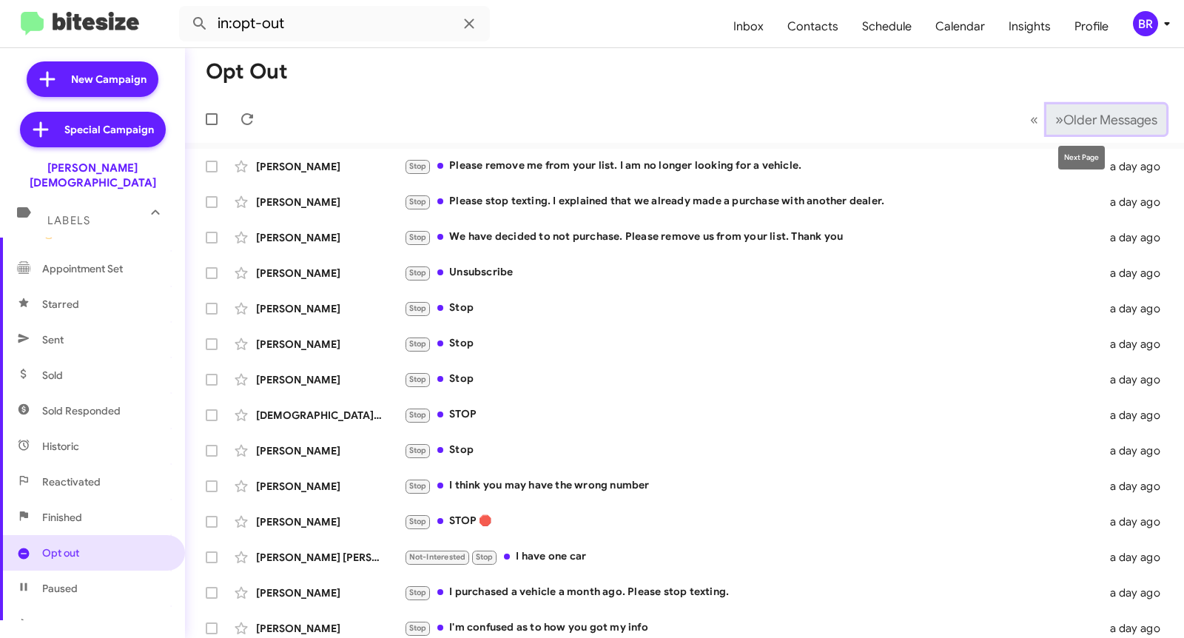
click at [1082, 118] on span "Older Messages" at bounding box center [1110, 120] width 94 height 16
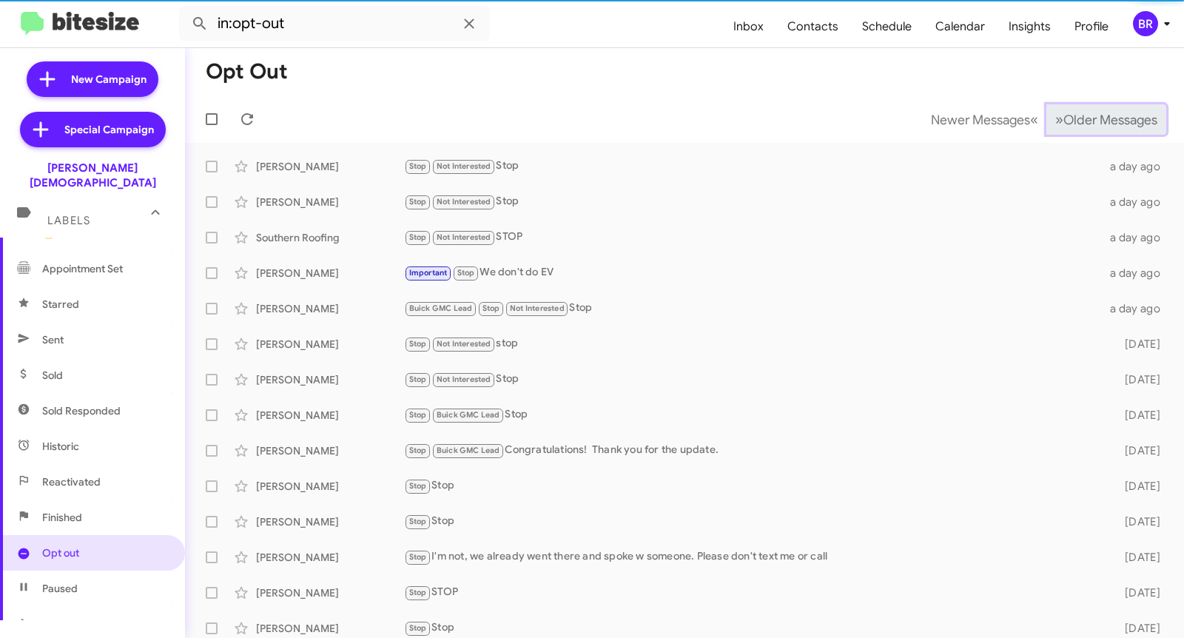
click at [1082, 118] on span "Older Messages" at bounding box center [1110, 120] width 94 height 16
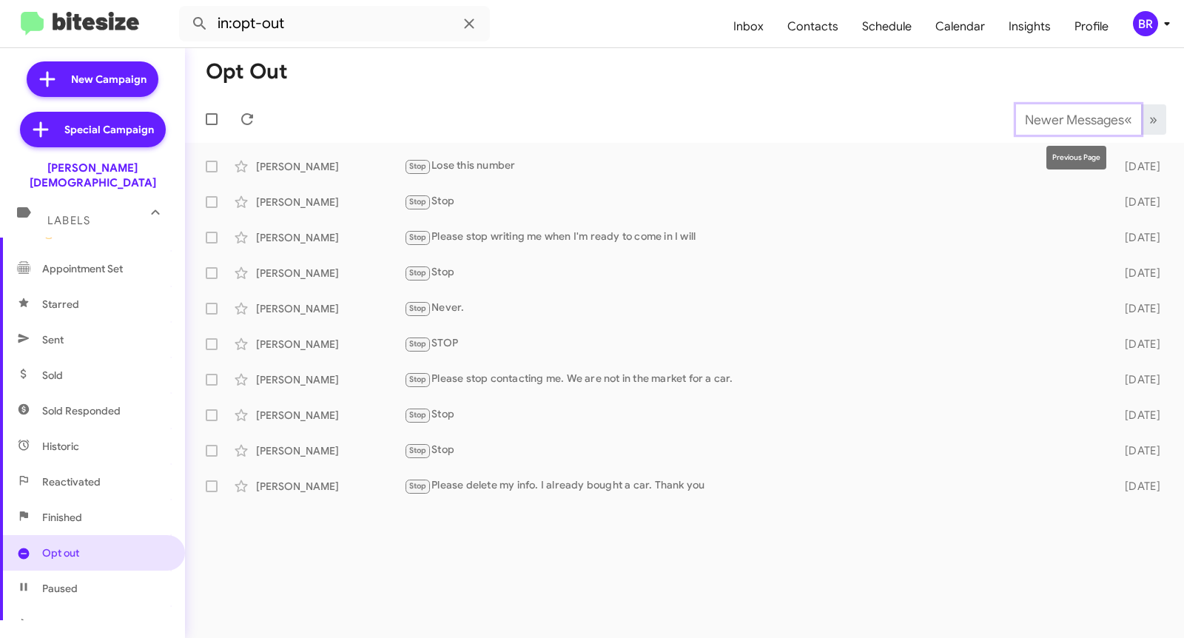
click at [1082, 118] on span "Newer Messages" at bounding box center [1074, 120] width 99 height 16
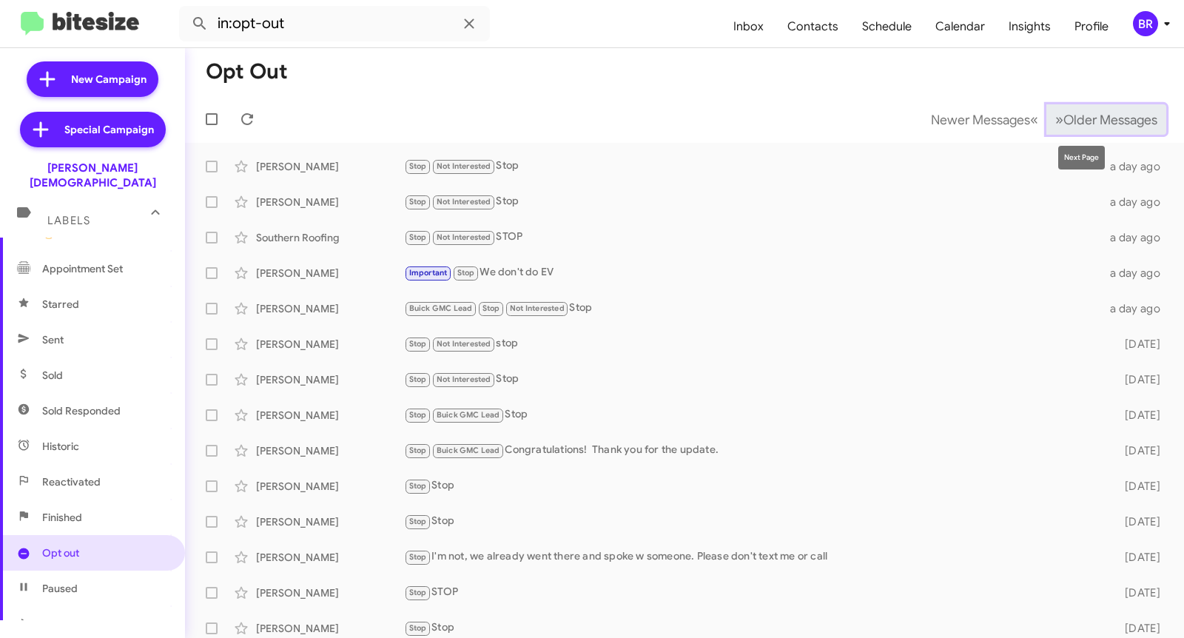
click at [1063, 121] on span "Older Messages" at bounding box center [1110, 120] width 94 height 16
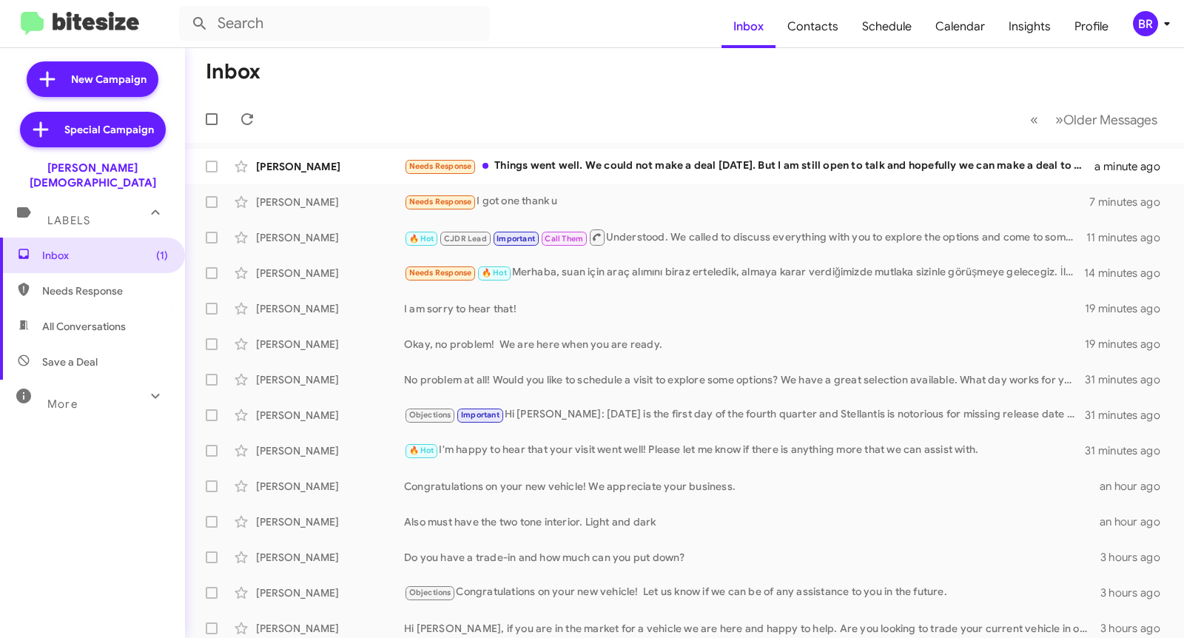
click at [90, 388] on div "More" at bounding box center [78, 397] width 132 height 27
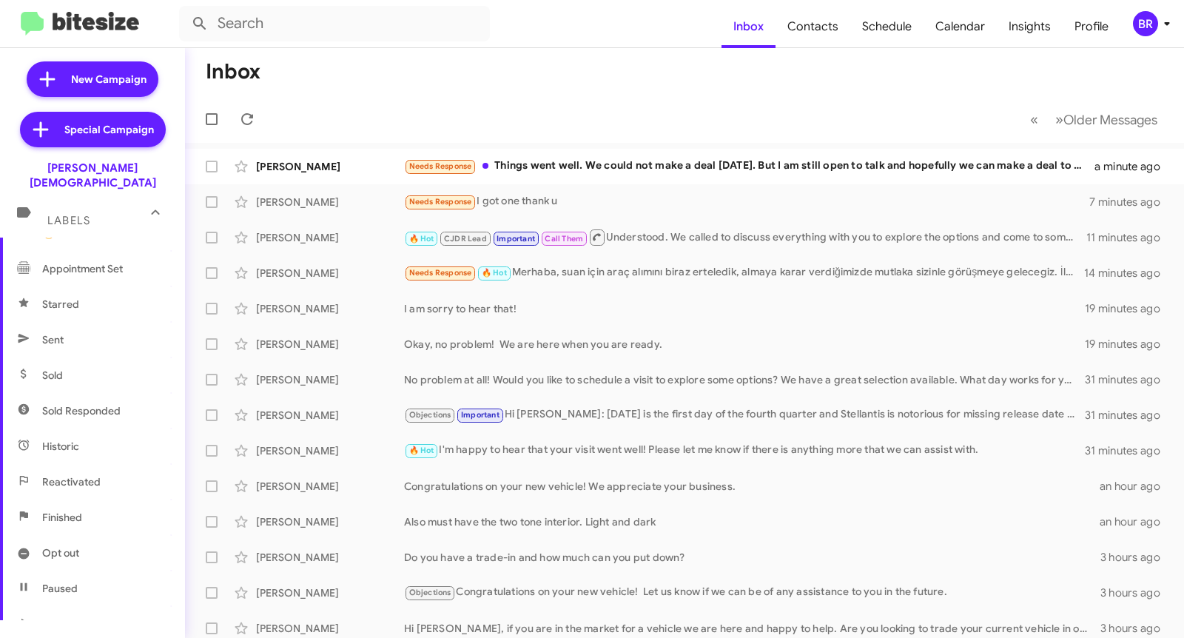
scroll to position [315, 0]
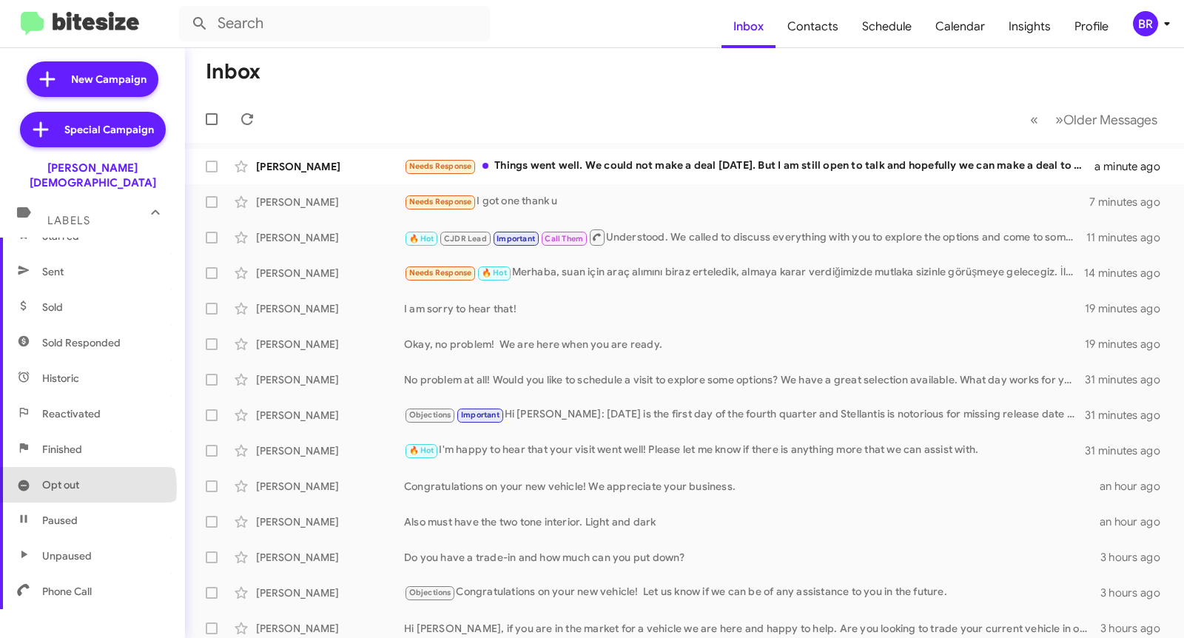
click at [87, 472] on span "Opt out" at bounding box center [92, 485] width 185 height 36
type input "in:opt-out"
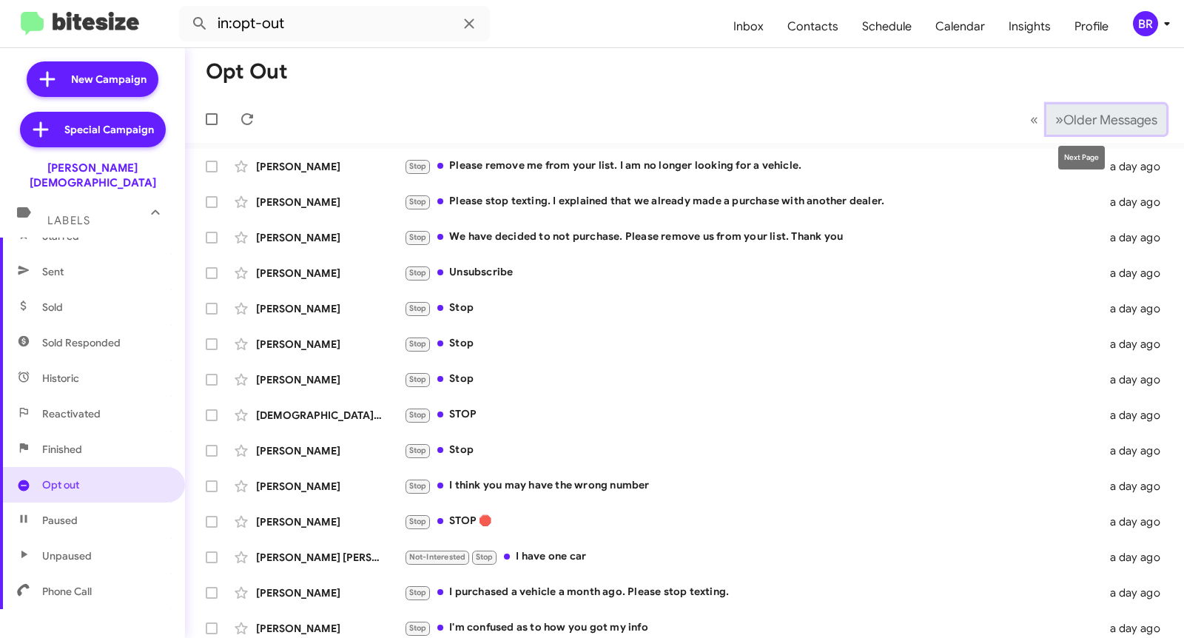
click at [1088, 114] on span "Older Messages" at bounding box center [1110, 120] width 94 height 16
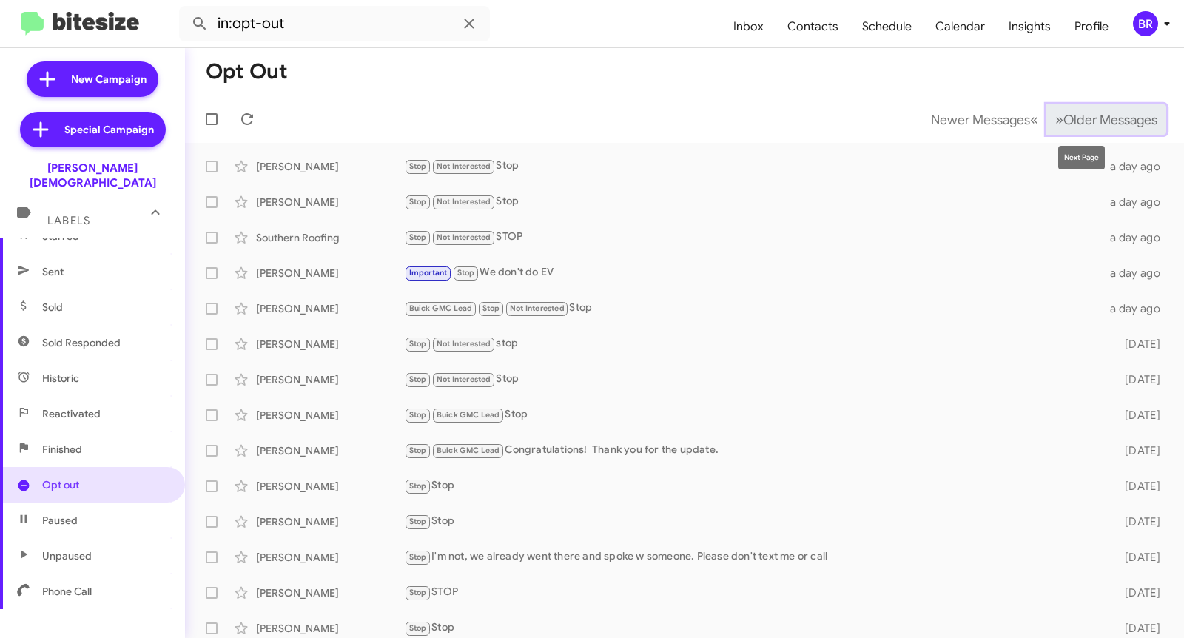
click at [1080, 121] on span "Older Messages" at bounding box center [1110, 120] width 94 height 16
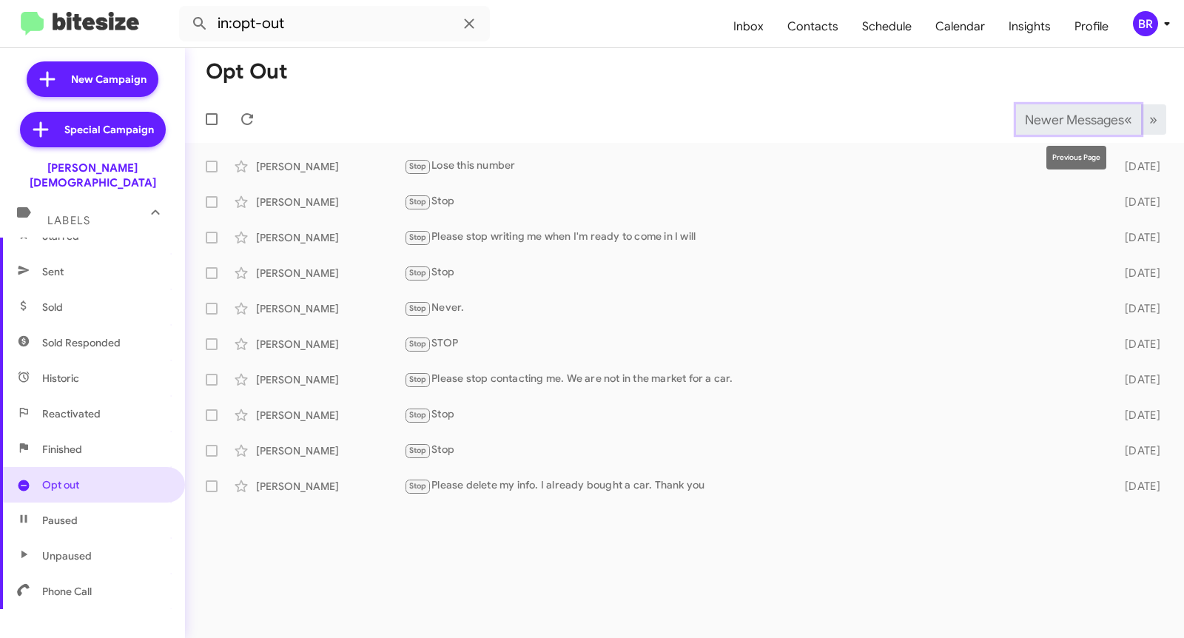
click at [1039, 115] on span "Newer Messages" at bounding box center [1074, 120] width 99 height 16
click at [1054, 121] on span "Newer Messages" at bounding box center [1074, 120] width 99 height 16
click at [1057, 126] on span "Newer Messages" at bounding box center [1074, 120] width 99 height 16
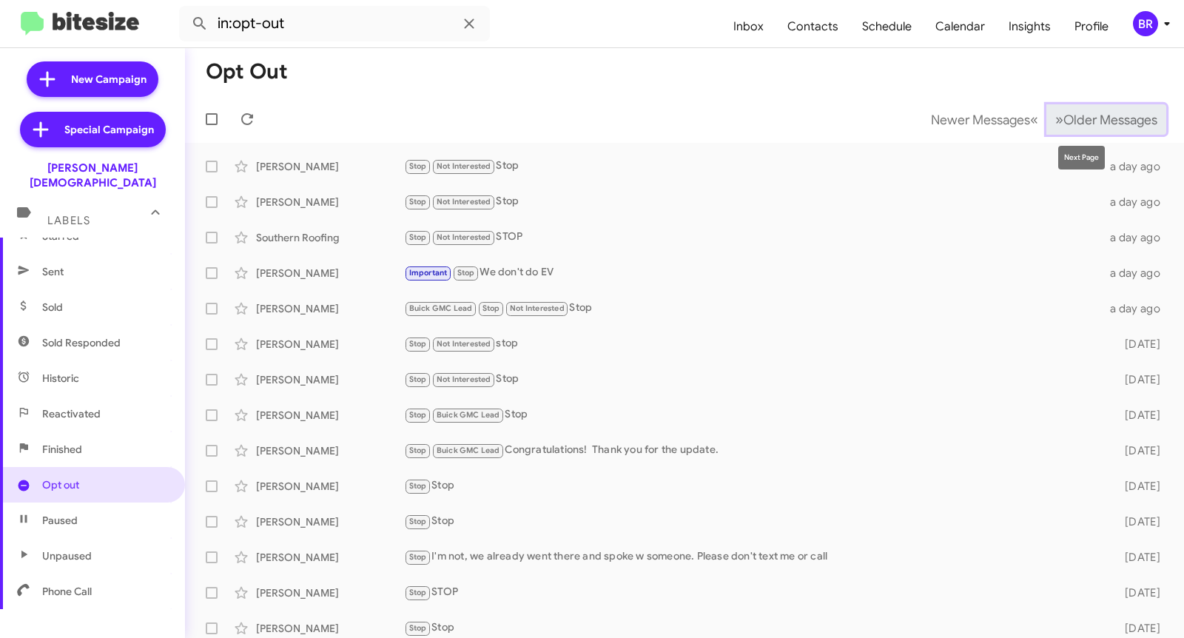
click at [1089, 123] on span "Older Messages" at bounding box center [1110, 120] width 94 height 16
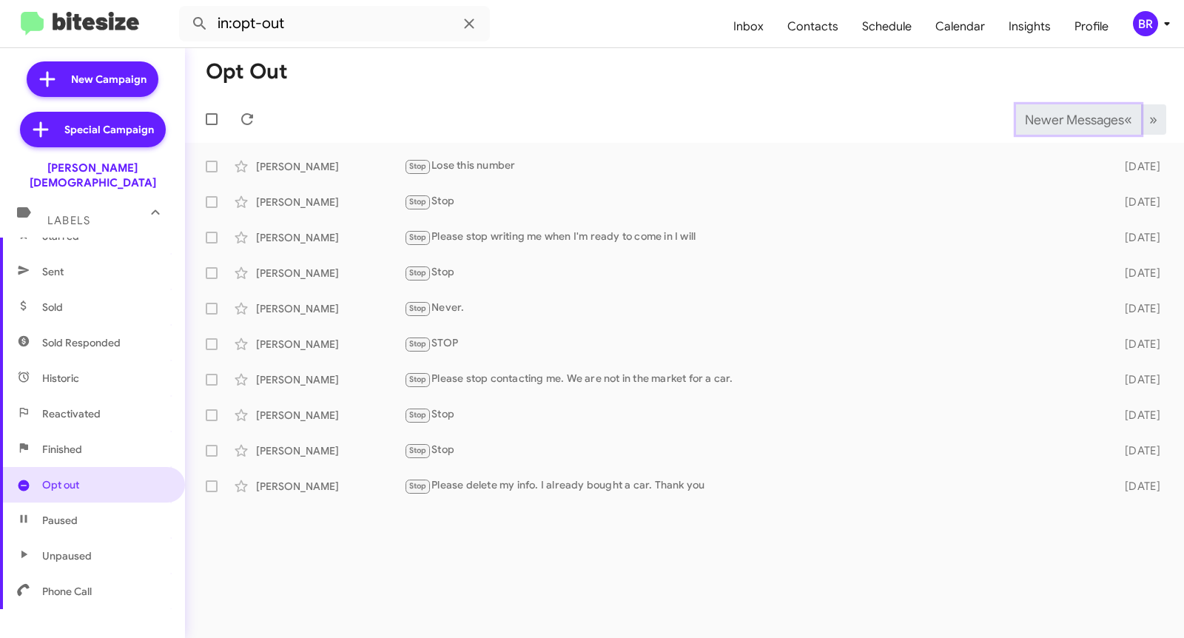
click at [1071, 118] on span "Newer Messages" at bounding box center [1074, 120] width 99 height 16
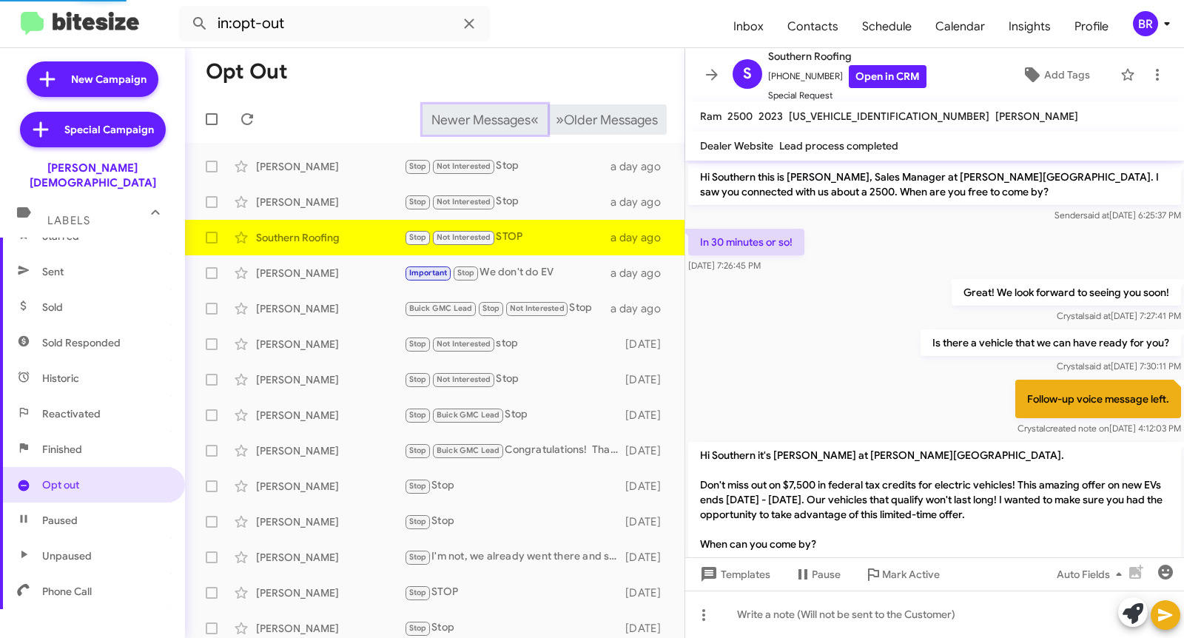
scroll to position [198, 0]
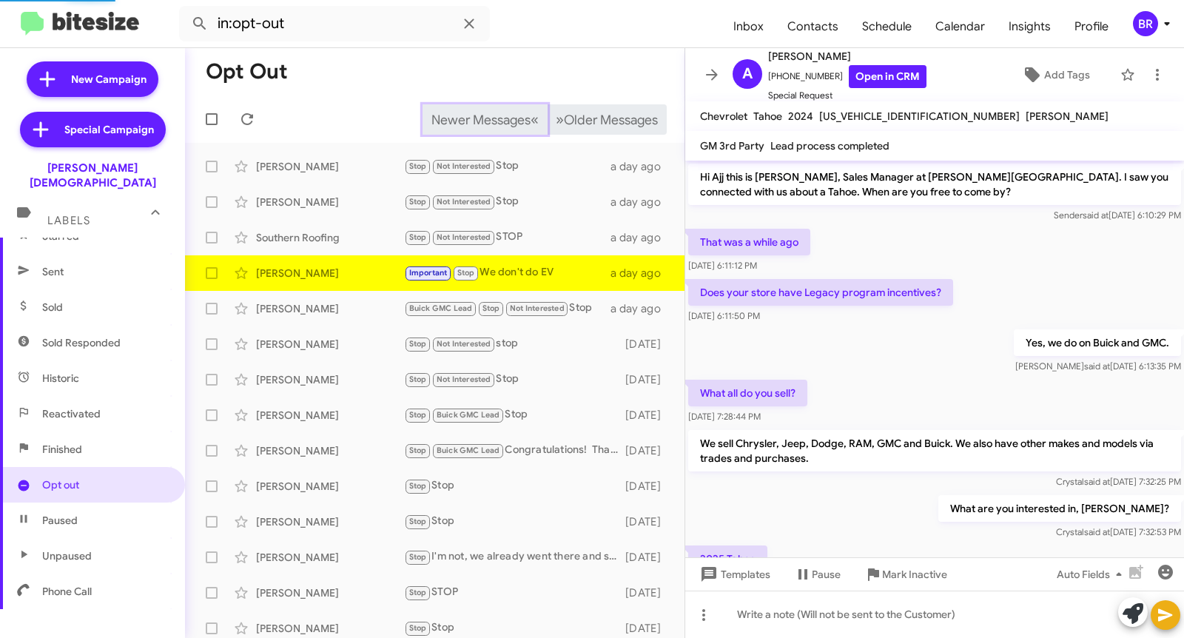
scroll to position [360, 0]
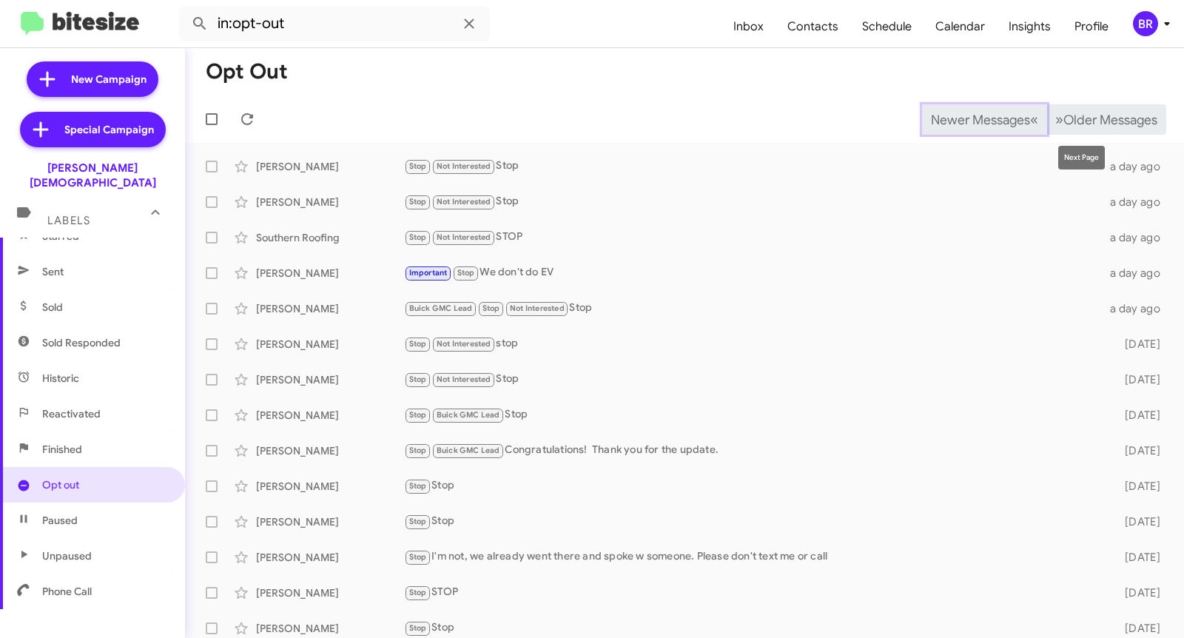
scroll to position [9, 0]
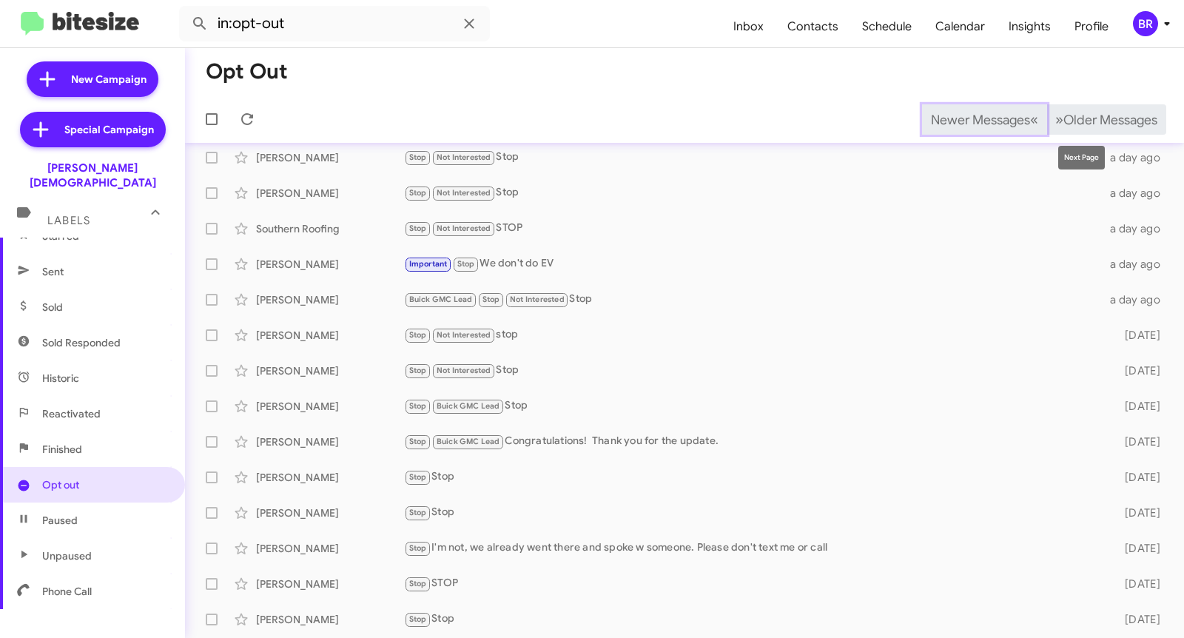
scroll to position [44, 0]
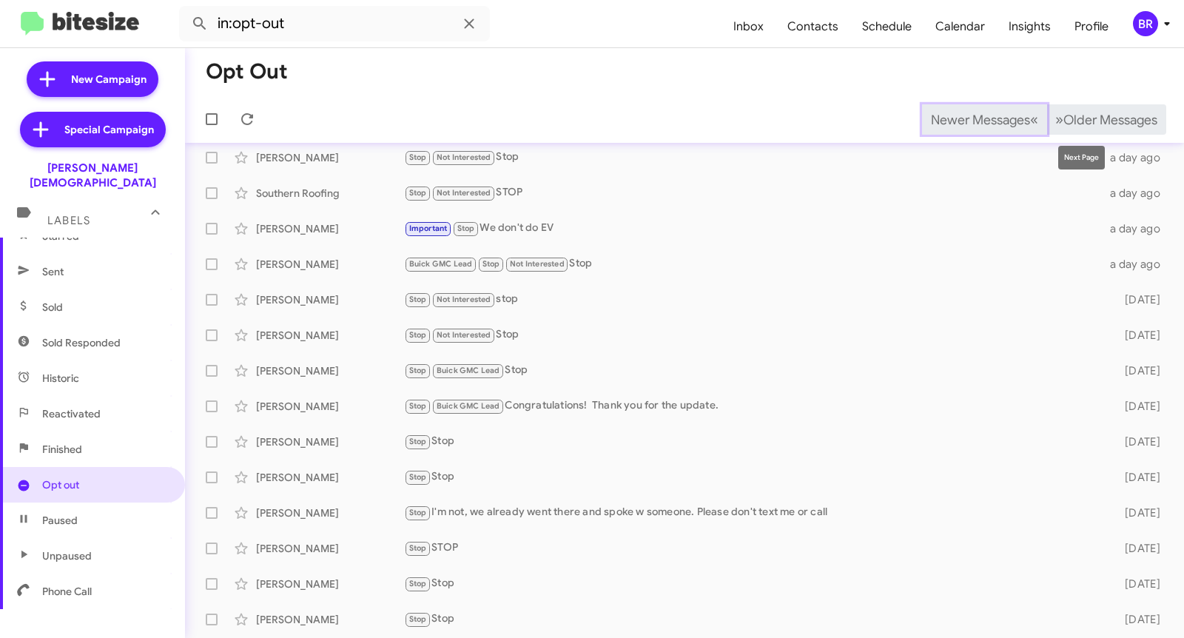
scroll to position [80, 0]
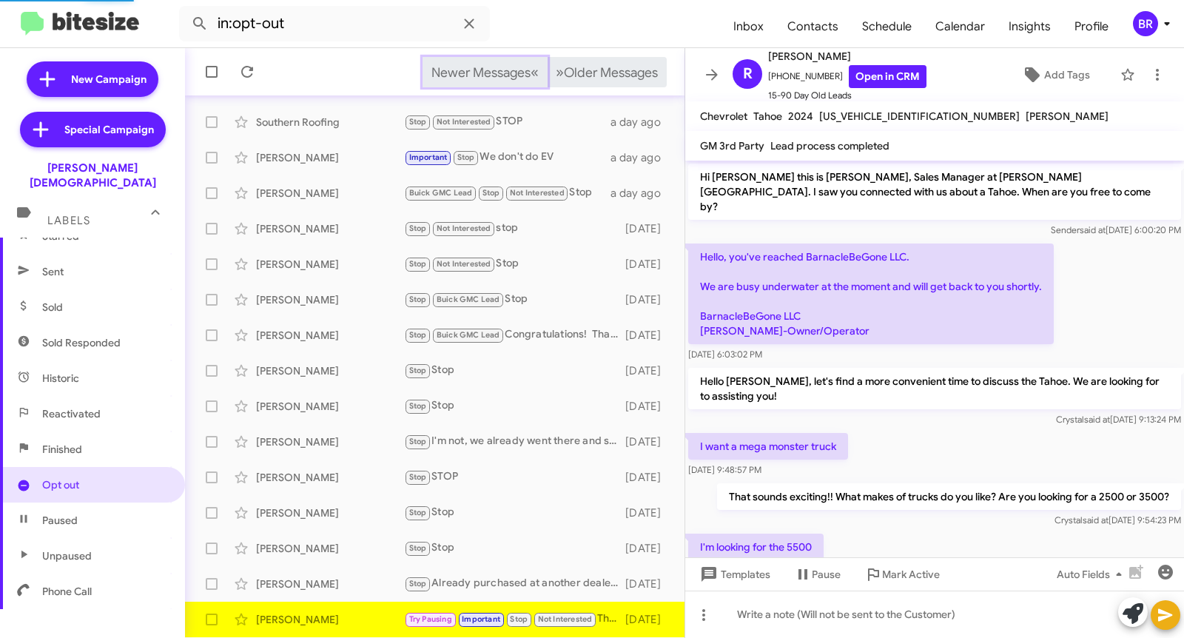
scroll to position [508, 0]
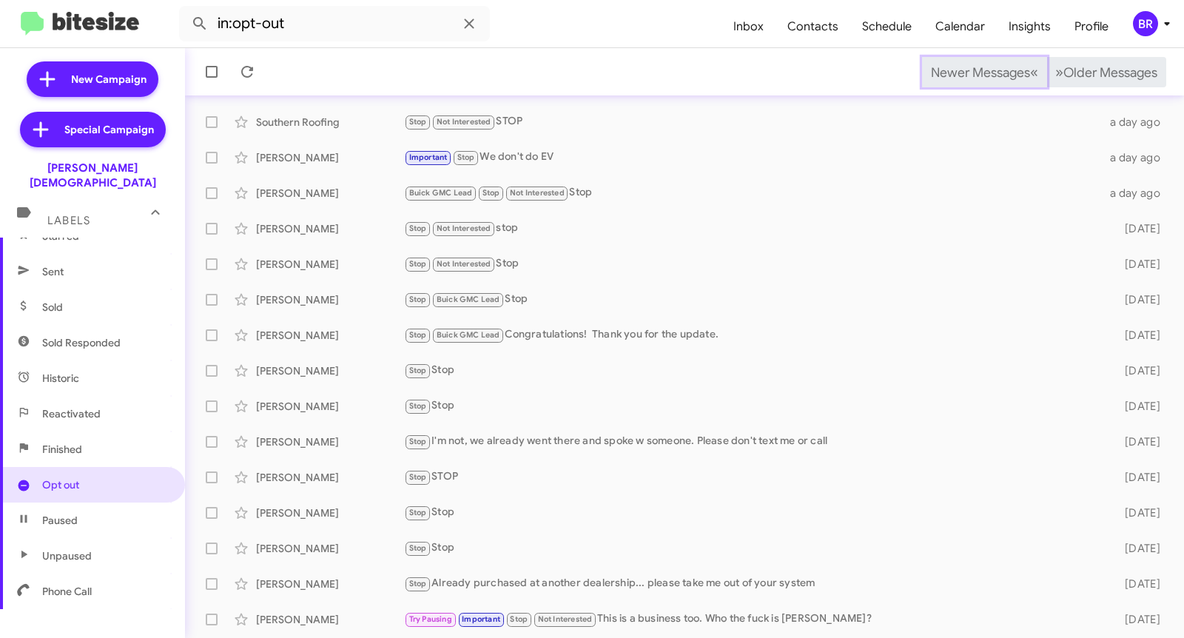
scroll to position [151, 0]
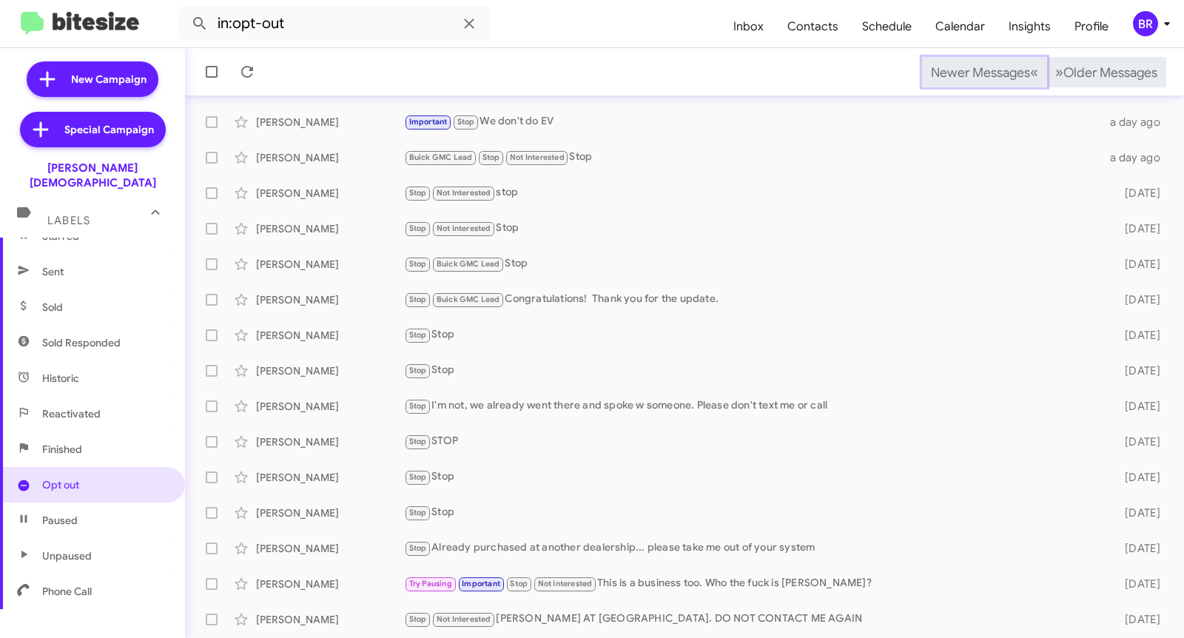
scroll to position [186, 0]
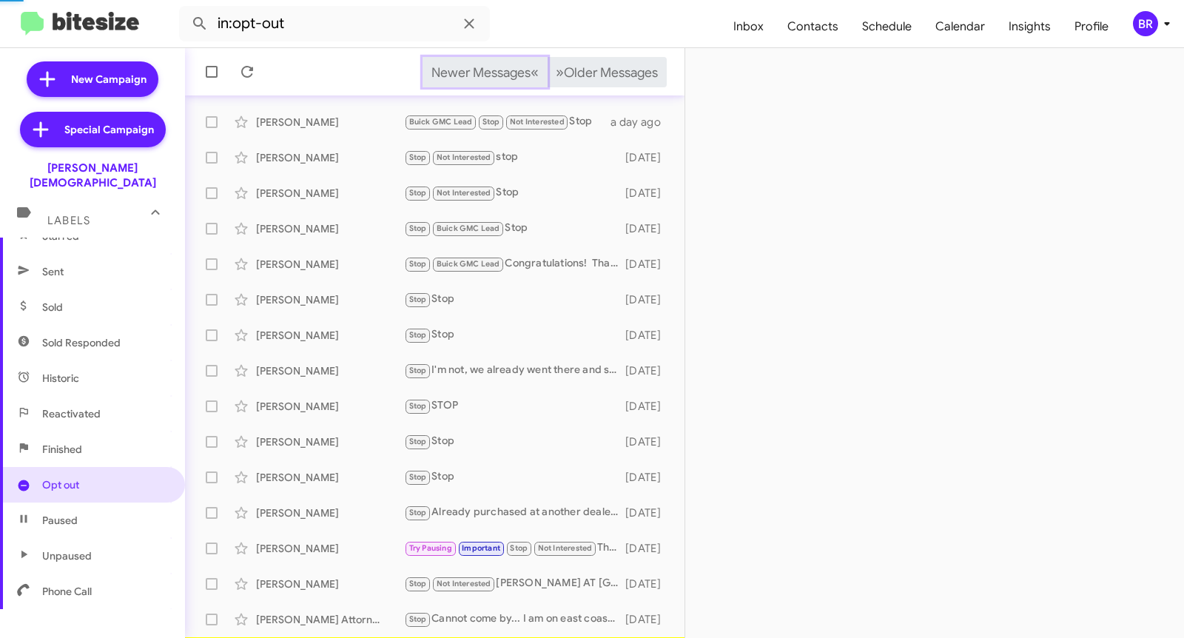
scroll to position [222, 0]
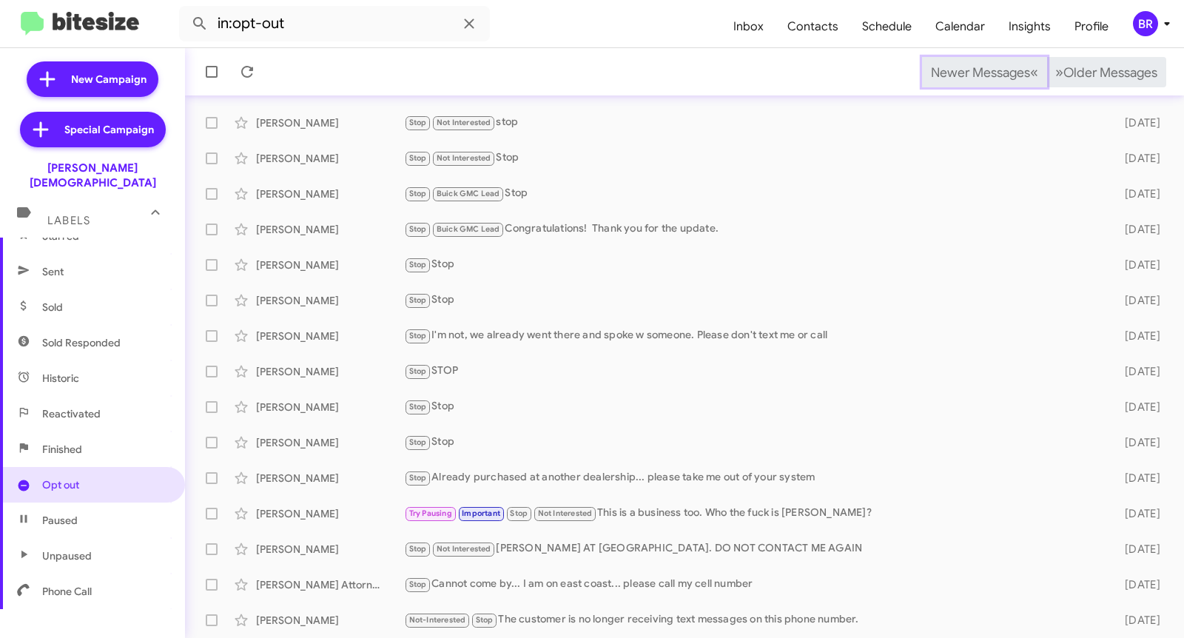
click at [949, 71] on span "Newer Messages" at bounding box center [980, 72] width 99 height 16
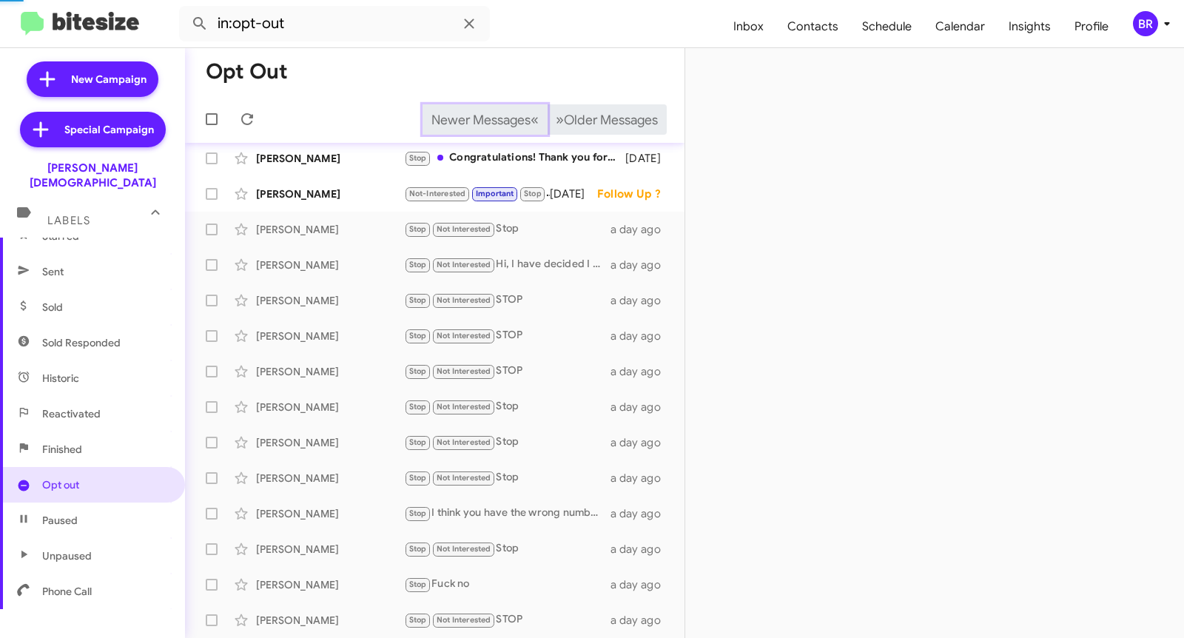
scroll to position [101, 0]
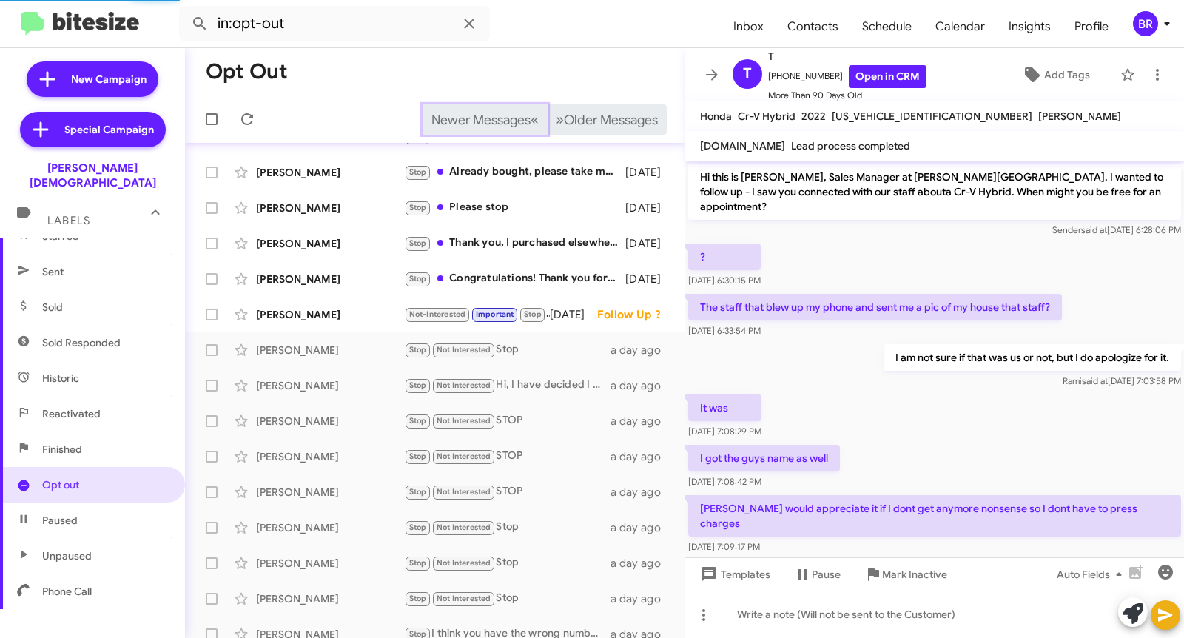
scroll to position [12, 0]
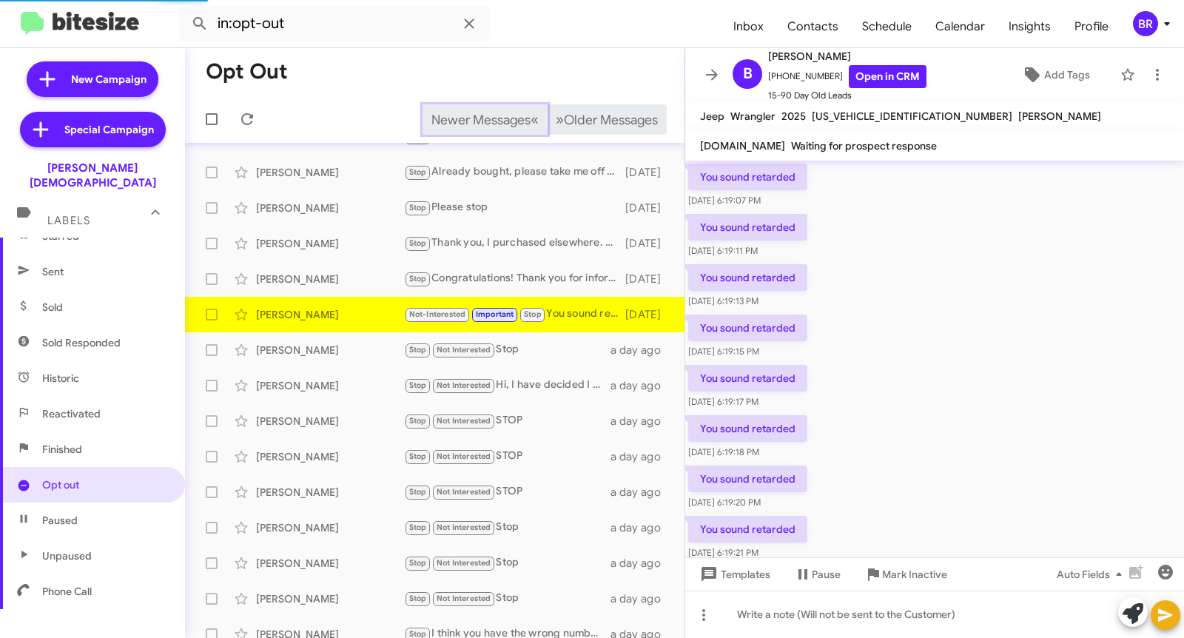
scroll to position [595, 0]
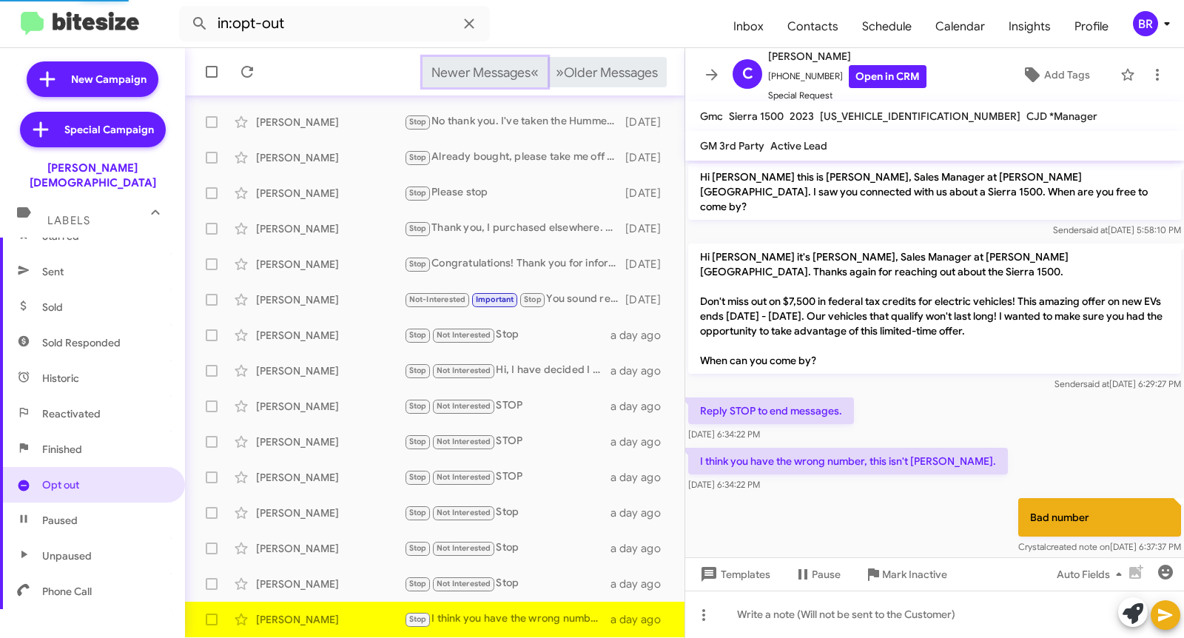
scroll to position [4, 0]
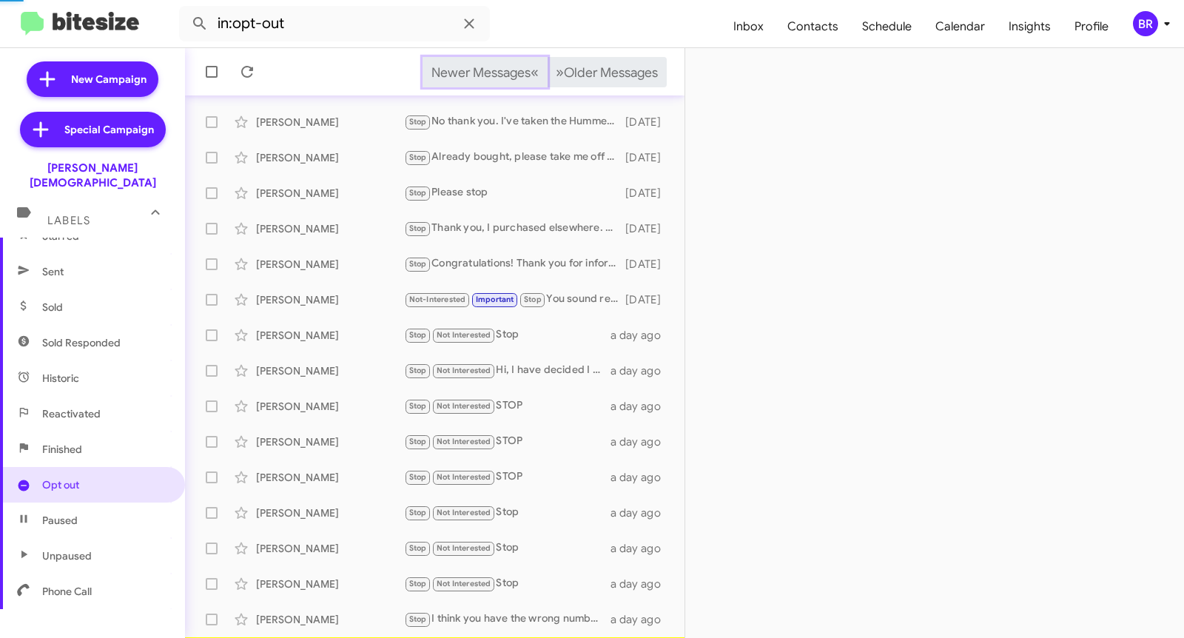
scroll to position [151, 0]
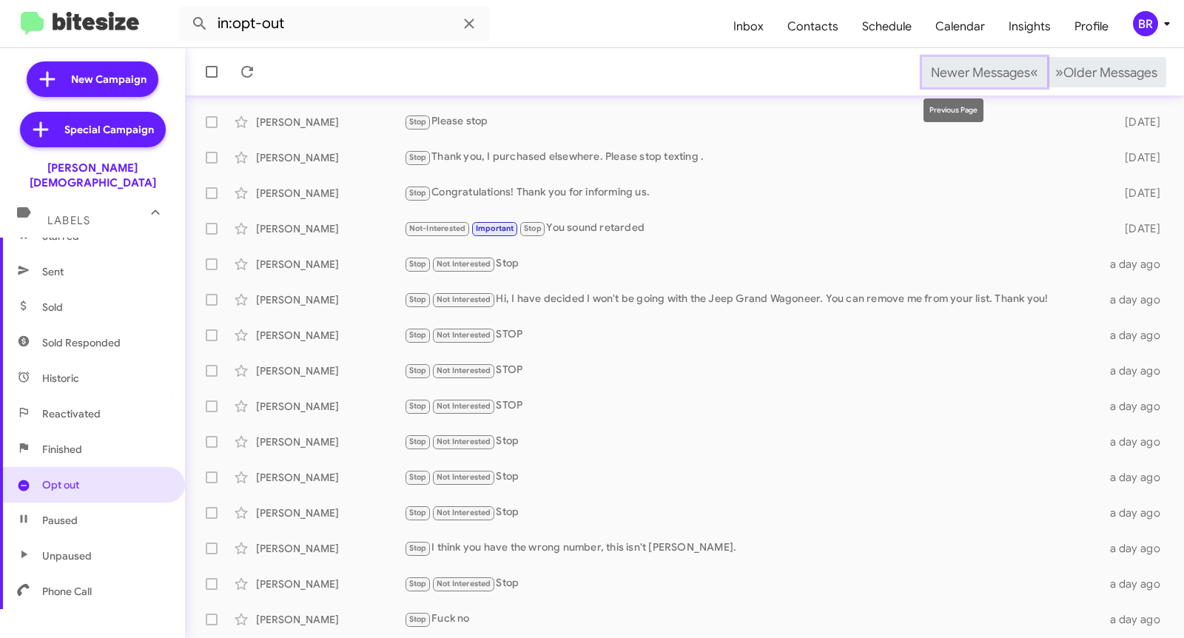
scroll to position [222, 0]
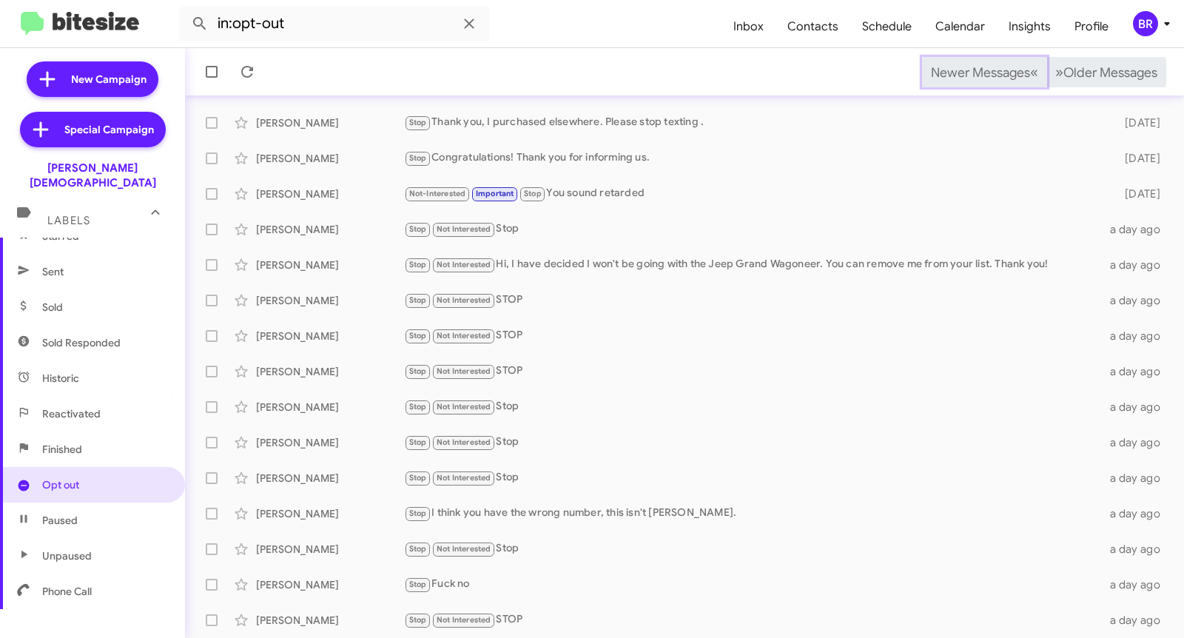
click at [949, 71] on span "Newer Messages" at bounding box center [980, 72] width 99 height 16
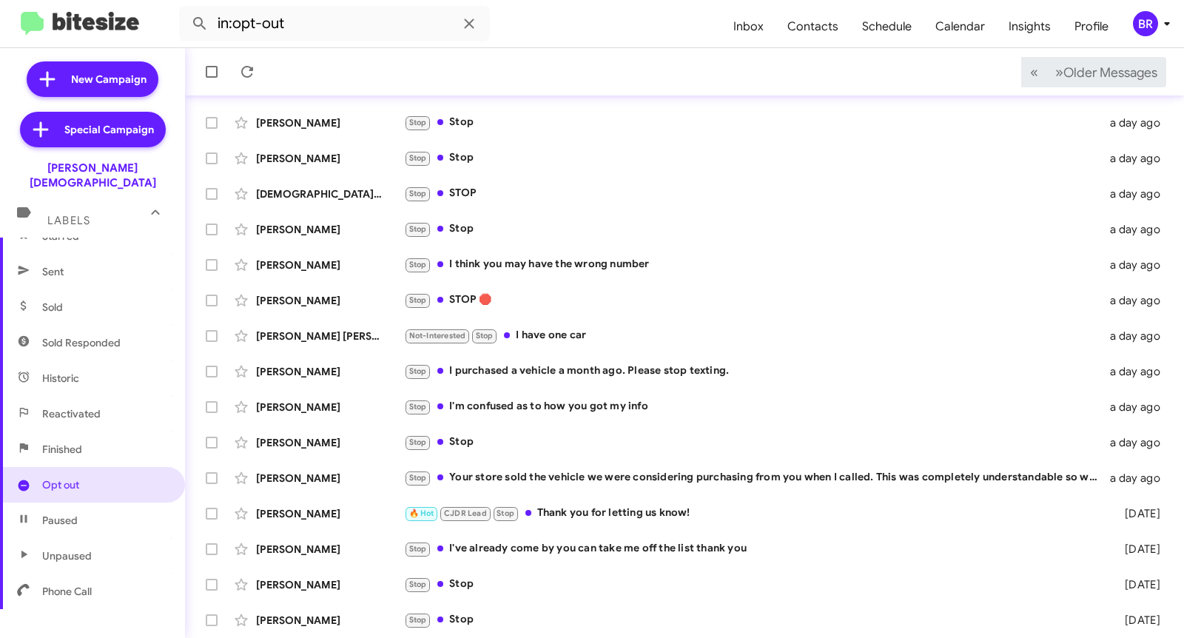
scroll to position [101, 0]
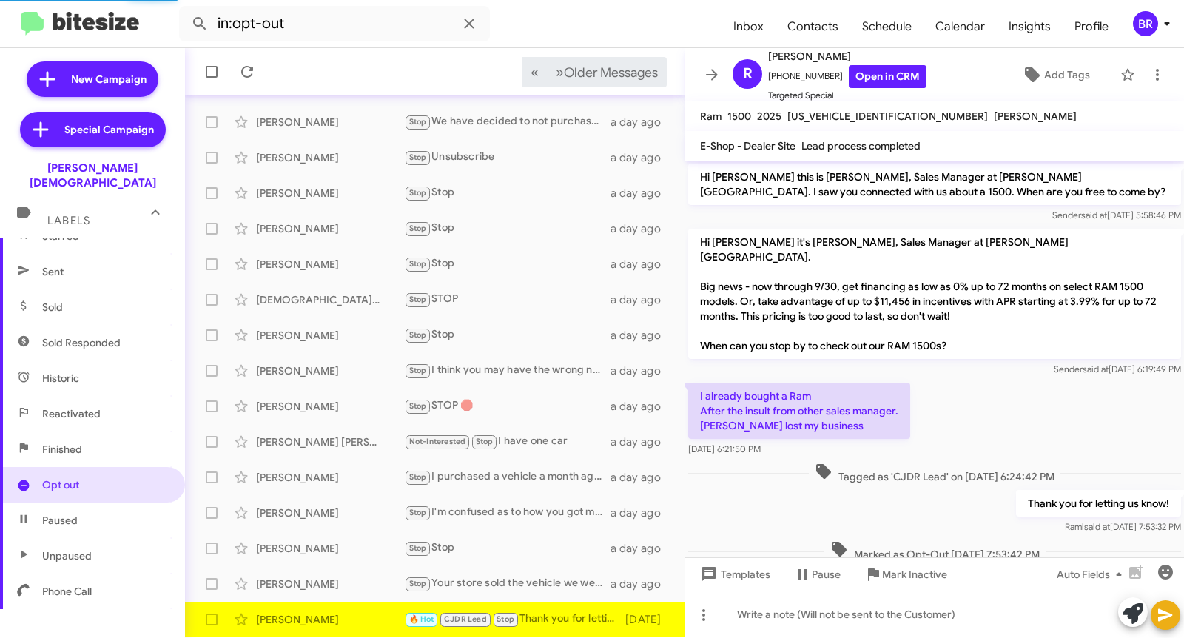
scroll to position [80, 0]
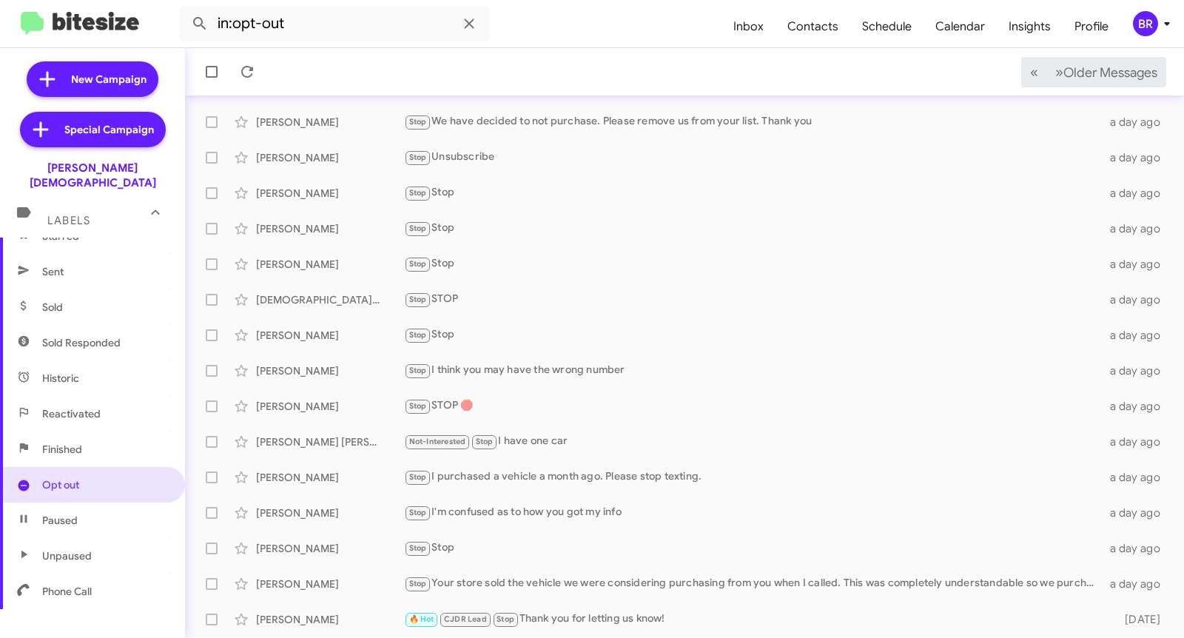
scroll to position [151, 0]
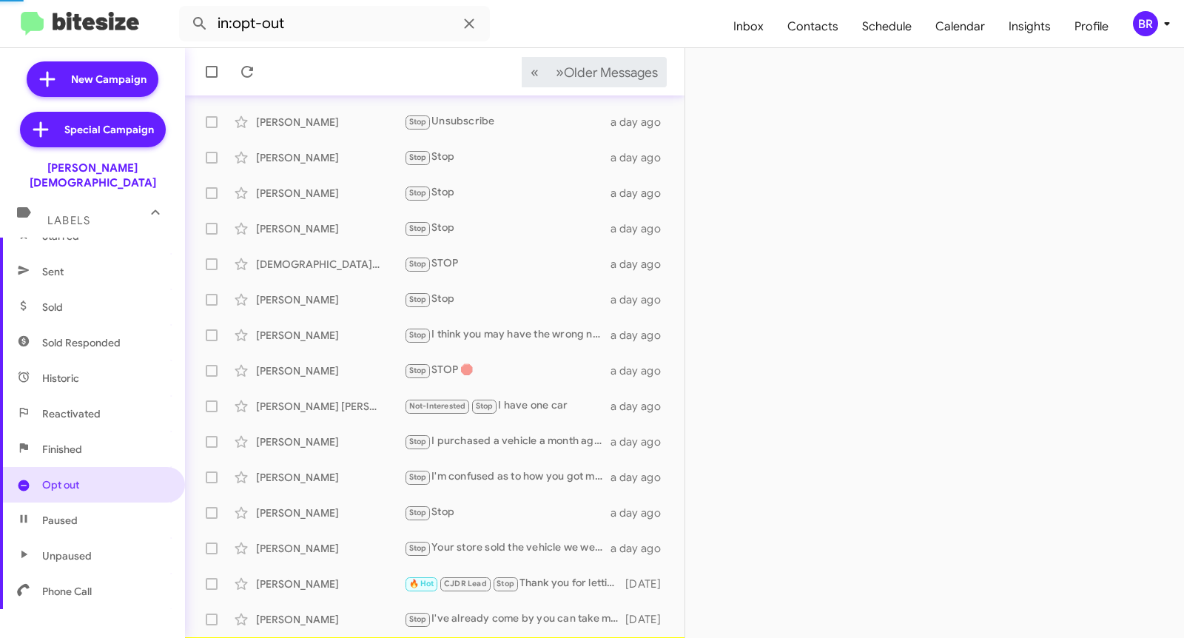
scroll to position [186, 0]
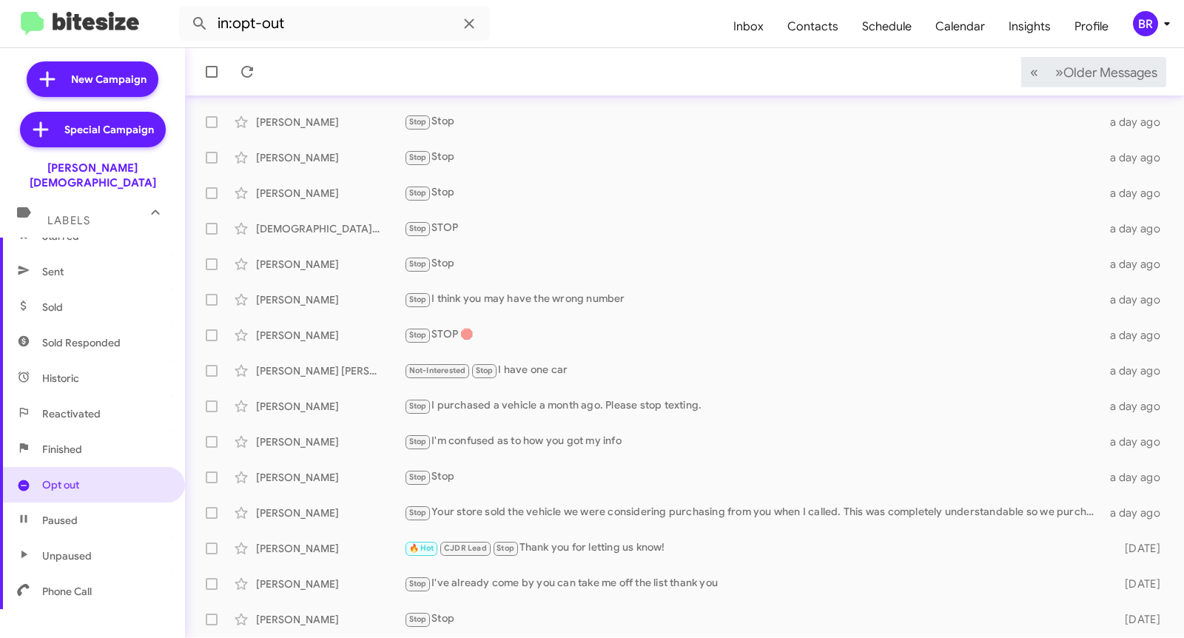
scroll to position [222, 0]
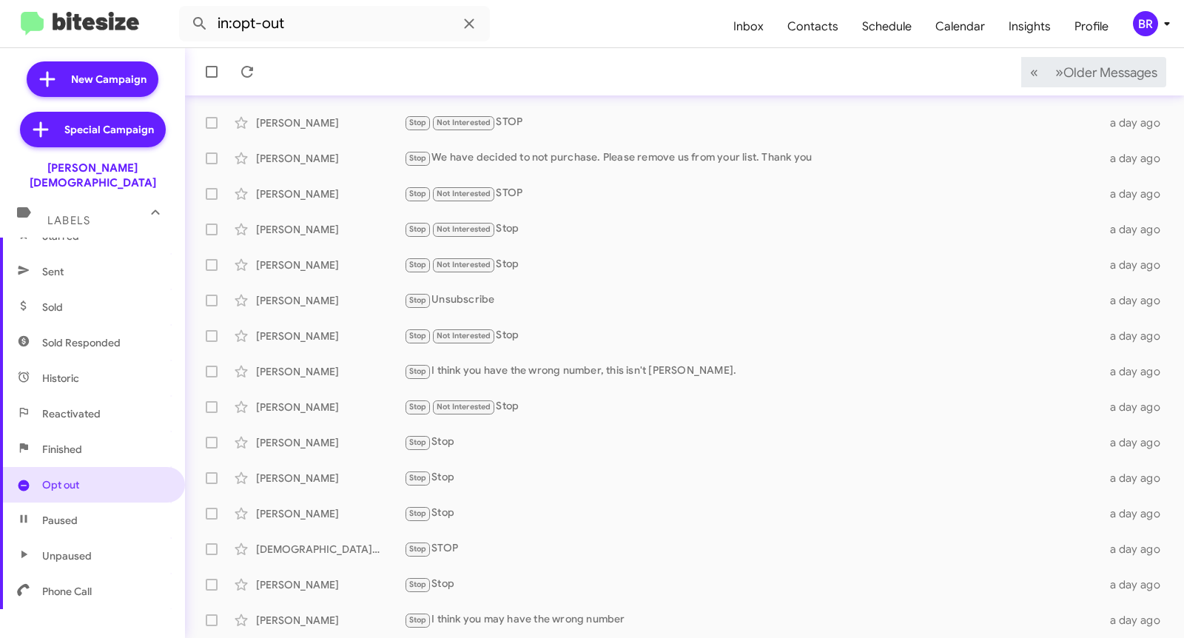
click at [1135, 27] on div "BR" at bounding box center [1145, 23] width 25 height 25
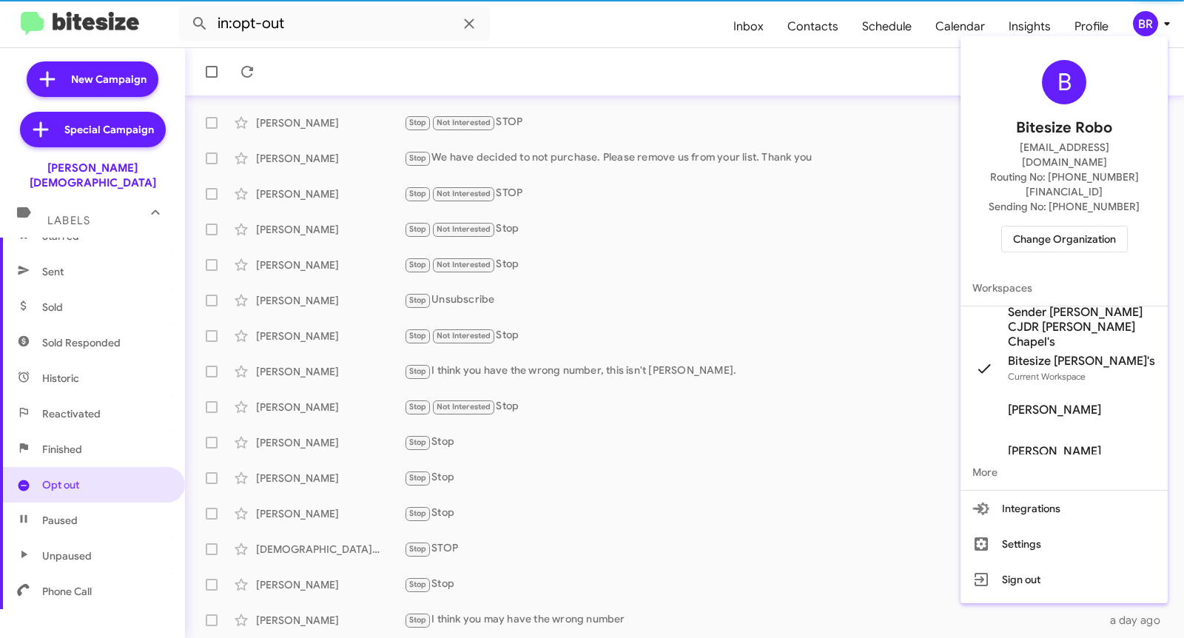
click at [1054, 226] on span "Change Organization" at bounding box center [1064, 238] width 103 height 25
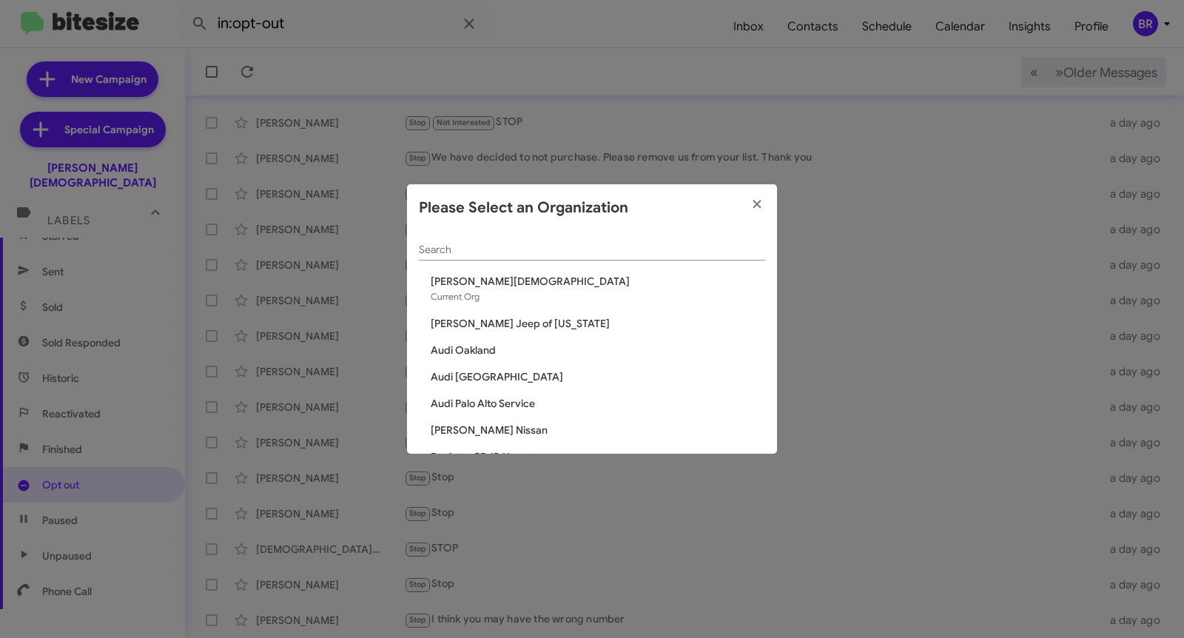
click at [607, 252] on input "Search" at bounding box center [592, 250] width 346 height 12
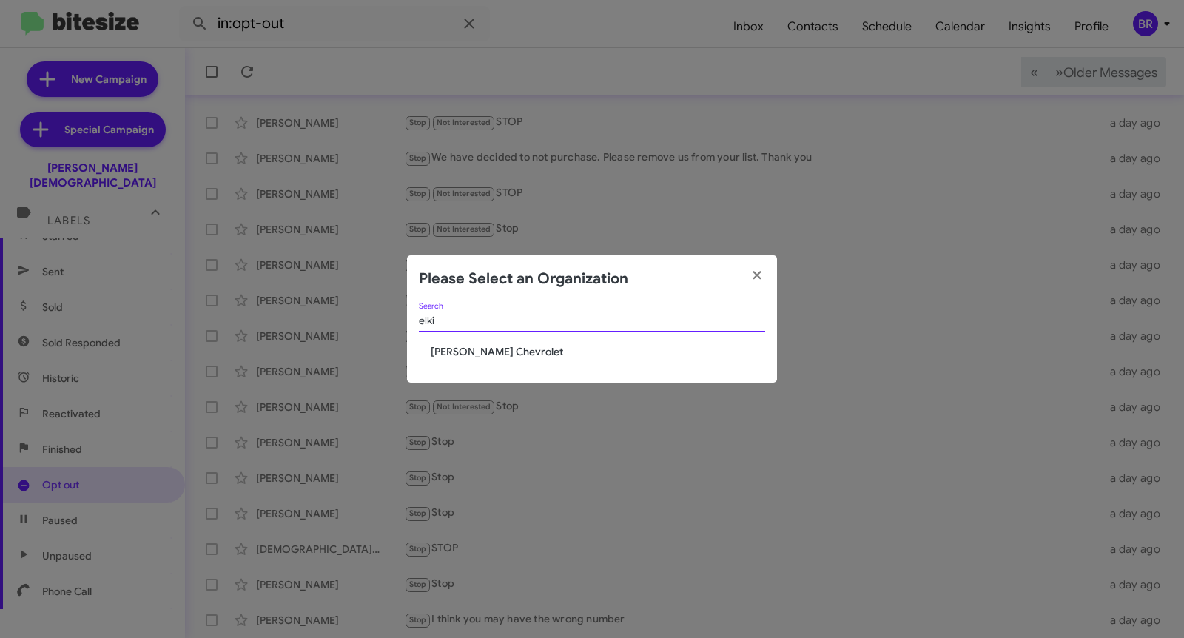
type input "elki"
click at [479, 346] on span "[PERSON_NAME] Chevrolet" at bounding box center [598, 351] width 334 height 15
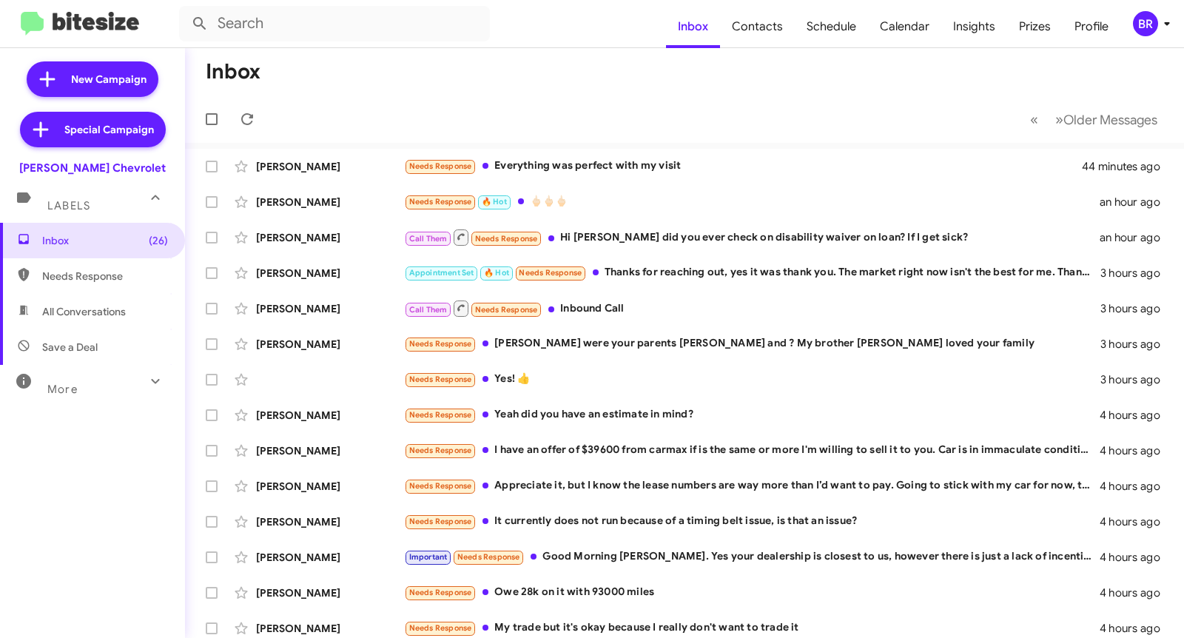
click at [102, 388] on div "More" at bounding box center [78, 382] width 132 height 27
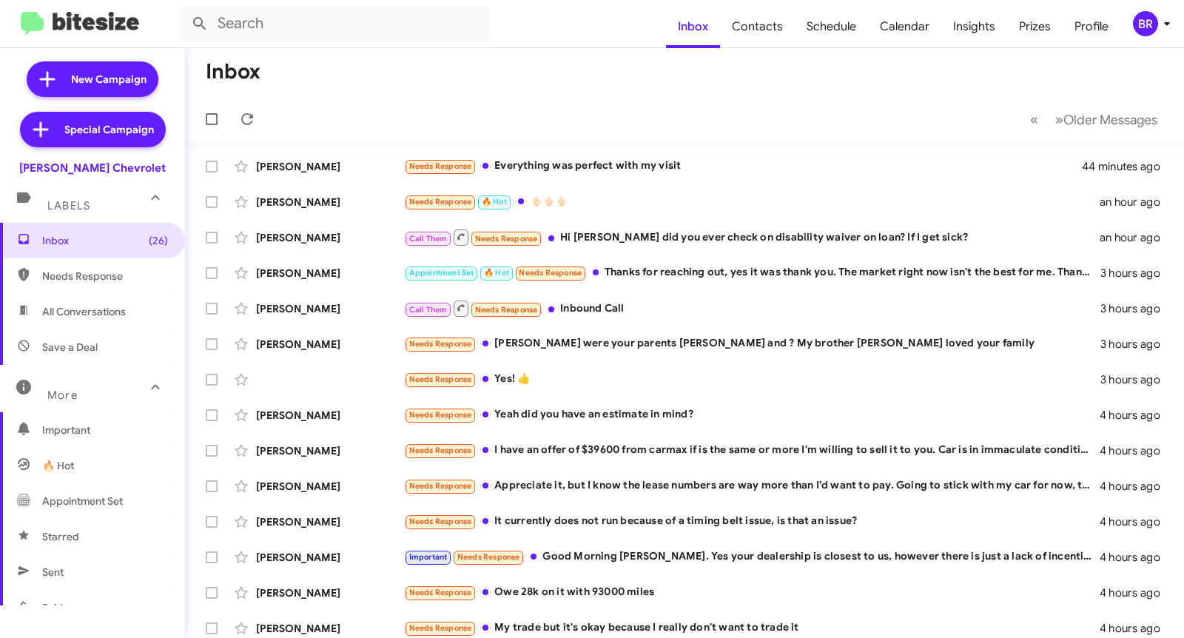
scroll to position [315, 0]
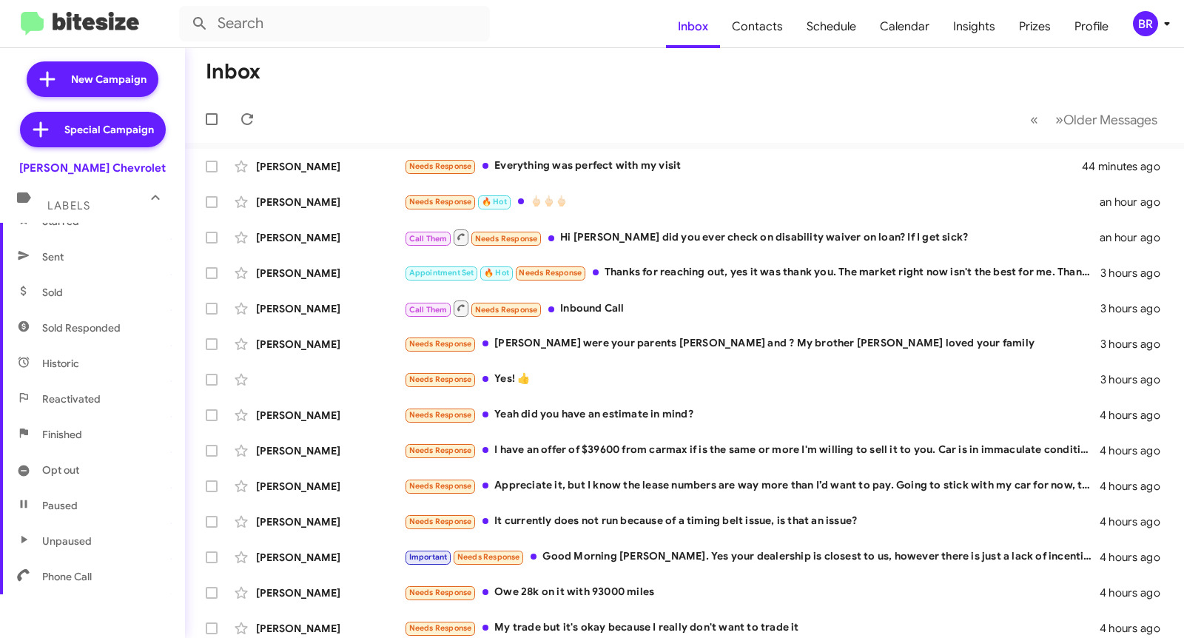
click at [75, 465] on span "Opt out" at bounding box center [60, 469] width 37 height 15
type input "in:opt-out"
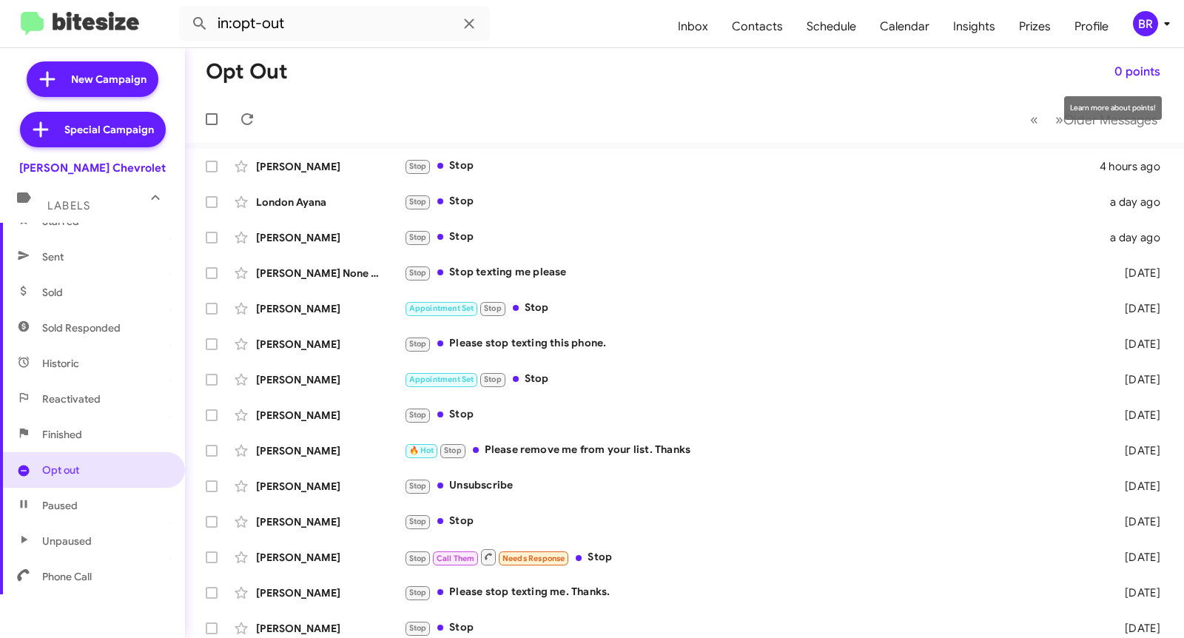
click at [1092, 115] on div "Learn more about points!" at bounding box center [1113, 108] width 98 height 24
click at [917, 102] on mat-toolbar-row "« Previous » Next Older Messages" at bounding box center [684, 118] width 999 height 47
click at [1073, 117] on span "Older Messages" at bounding box center [1110, 120] width 94 height 16
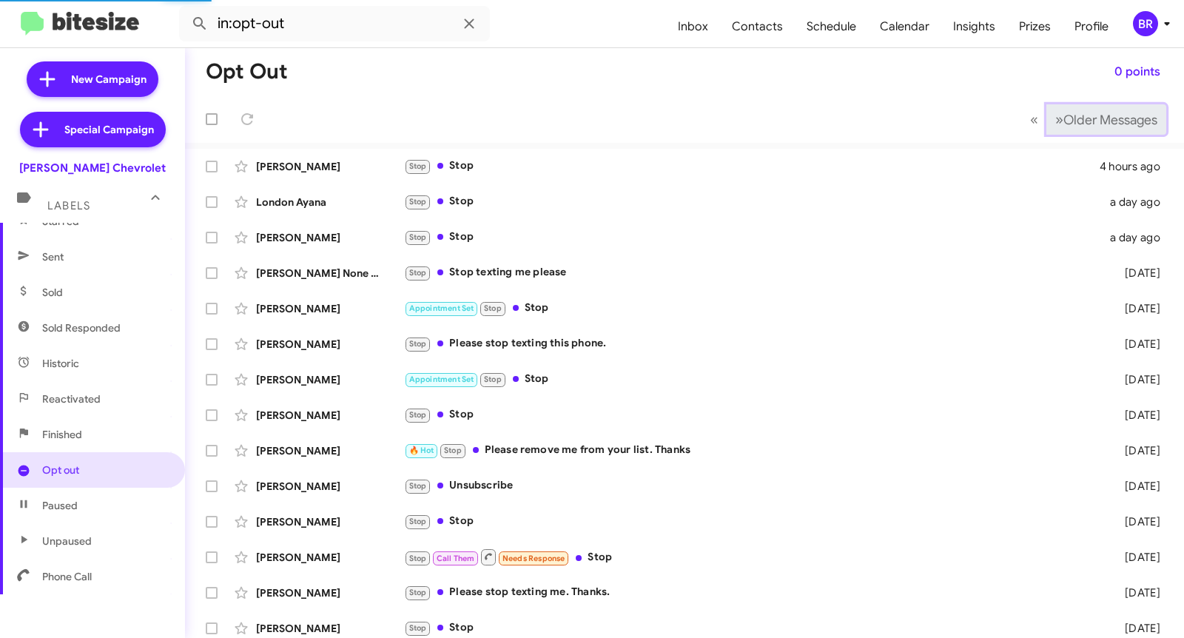
click at [1073, 117] on span "Older Messages" at bounding box center [1110, 120] width 94 height 16
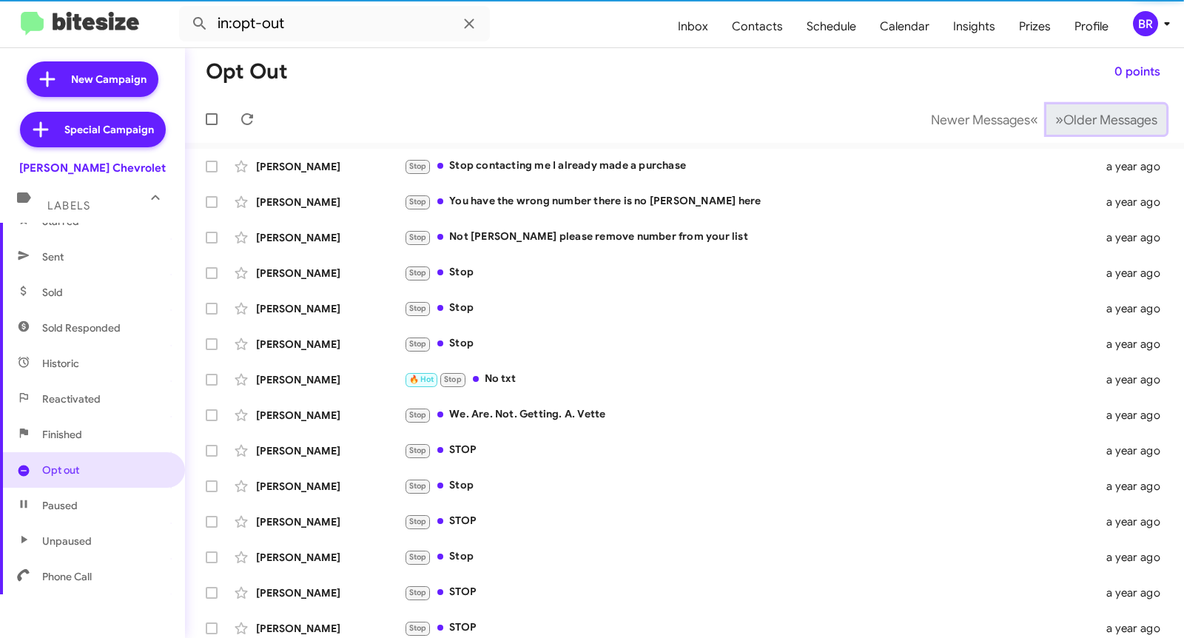
click at [1073, 117] on span "Older Messages" at bounding box center [1110, 120] width 94 height 16
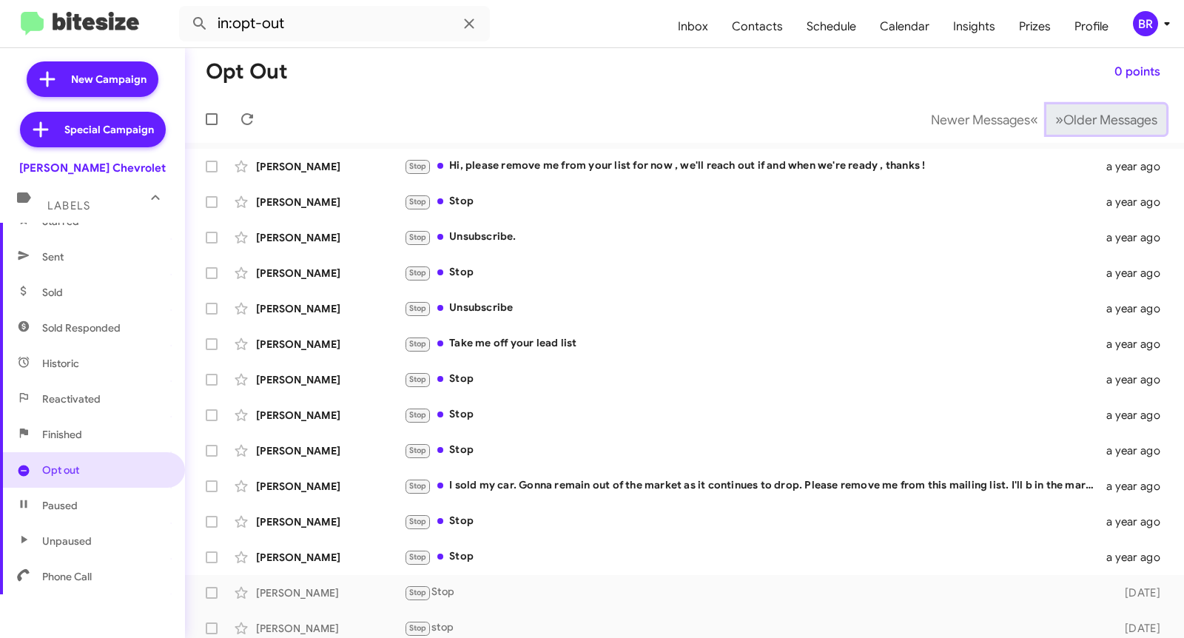
click at [1073, 117] on span "Older Messages" at bounding box center [1110, 120] width 94 height 16
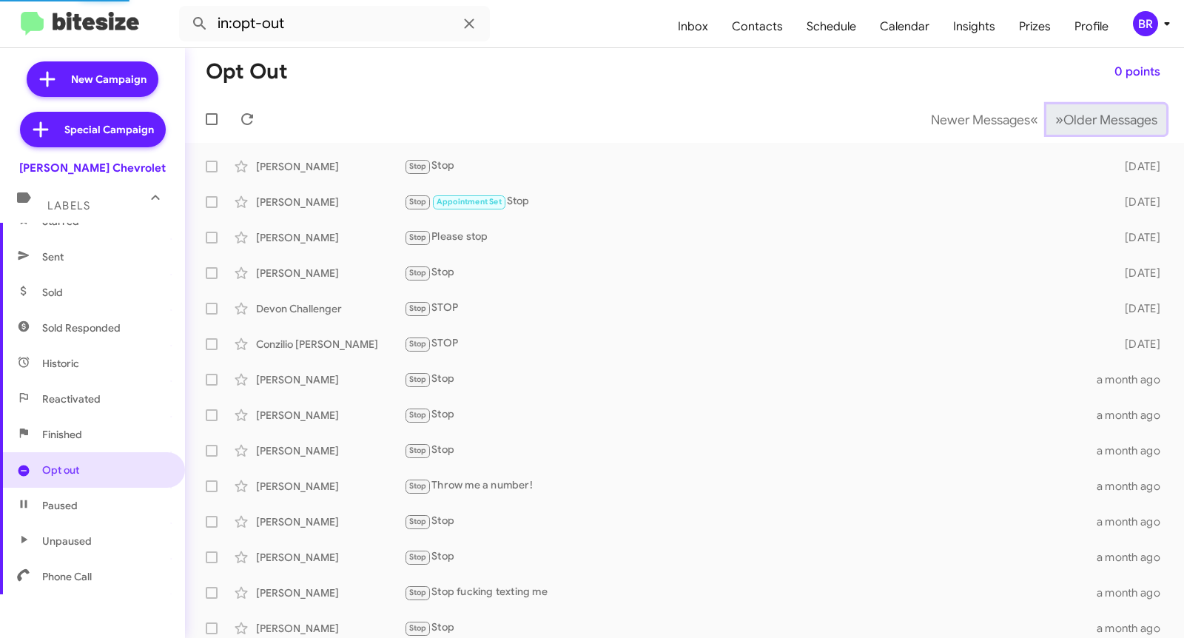
click at [1073, 117] on span "Older Messages" at bounding box center [1110, 120] width 94 height 16
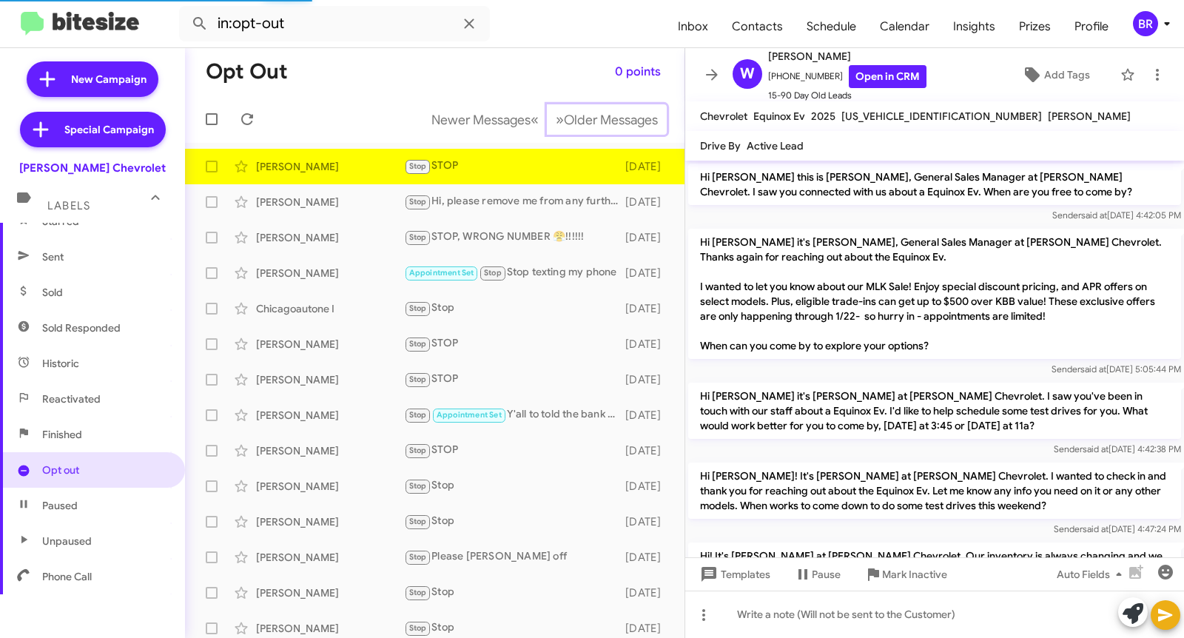
scroll to position [1036, 0]
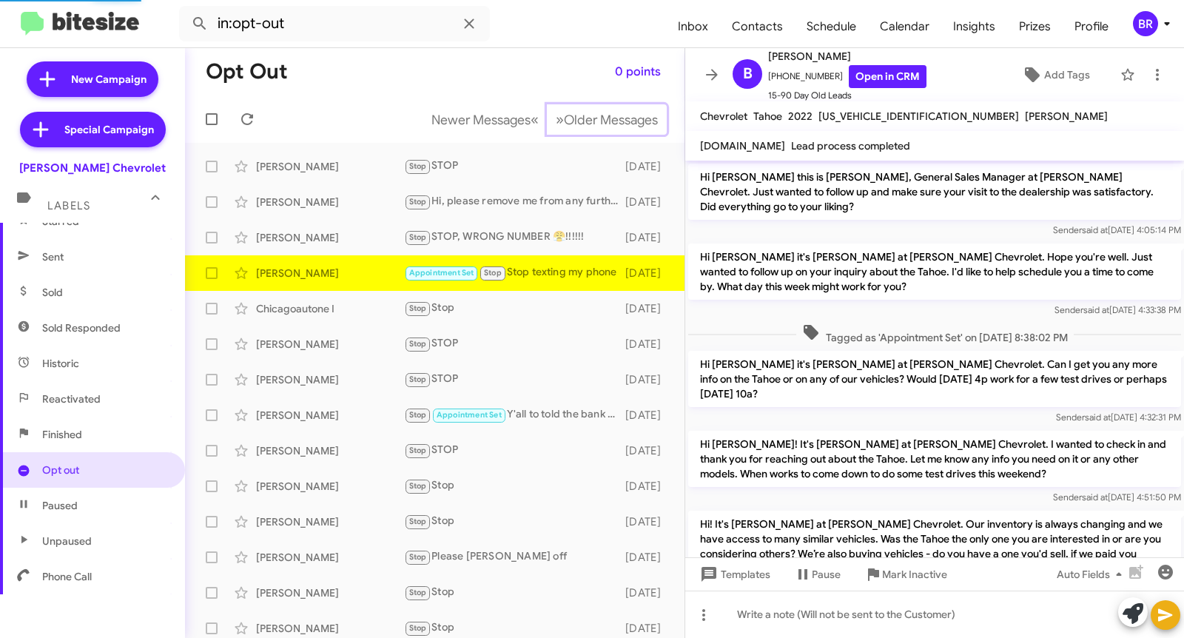
scroll to position [796, 0]
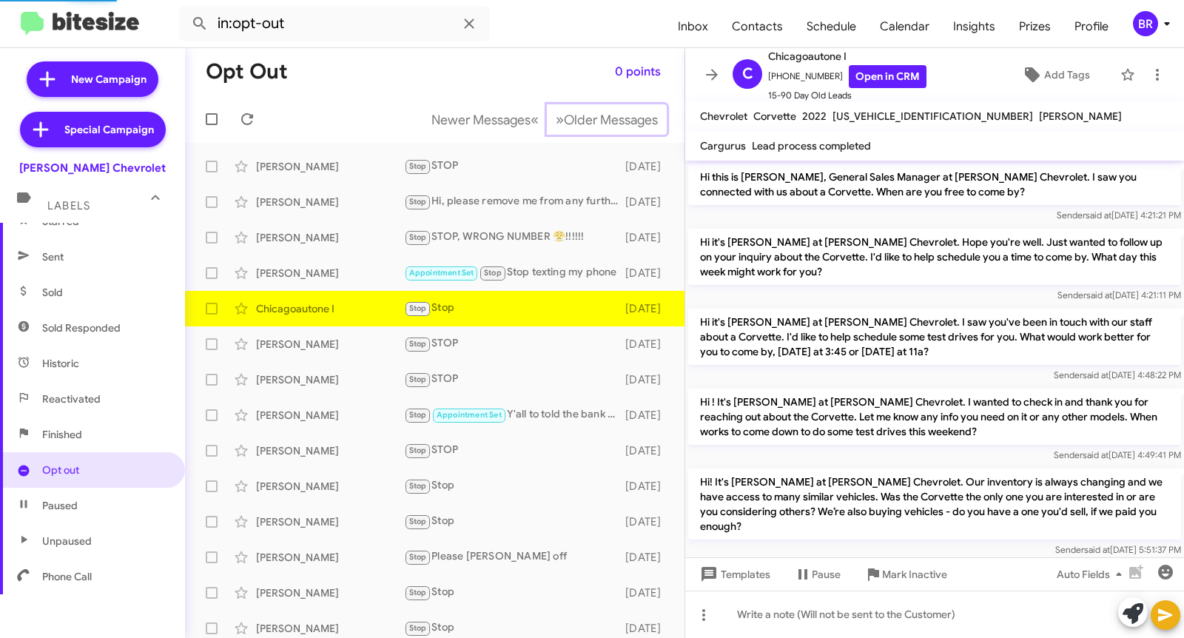
scroll to position [795, 0]
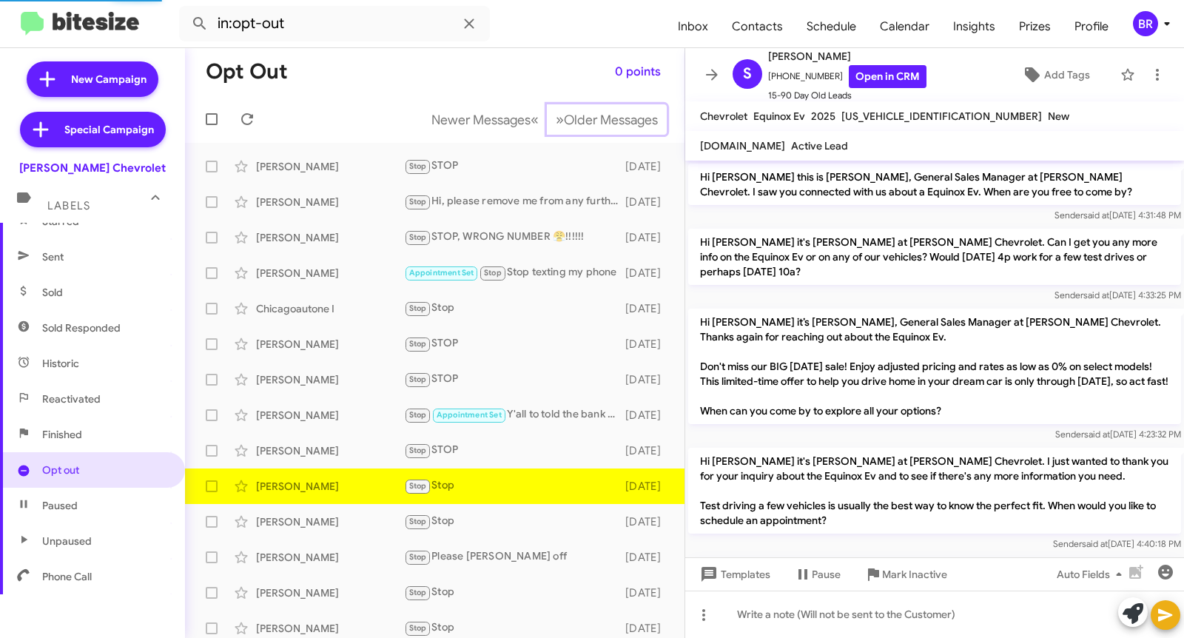
scroll to position [249, 0]
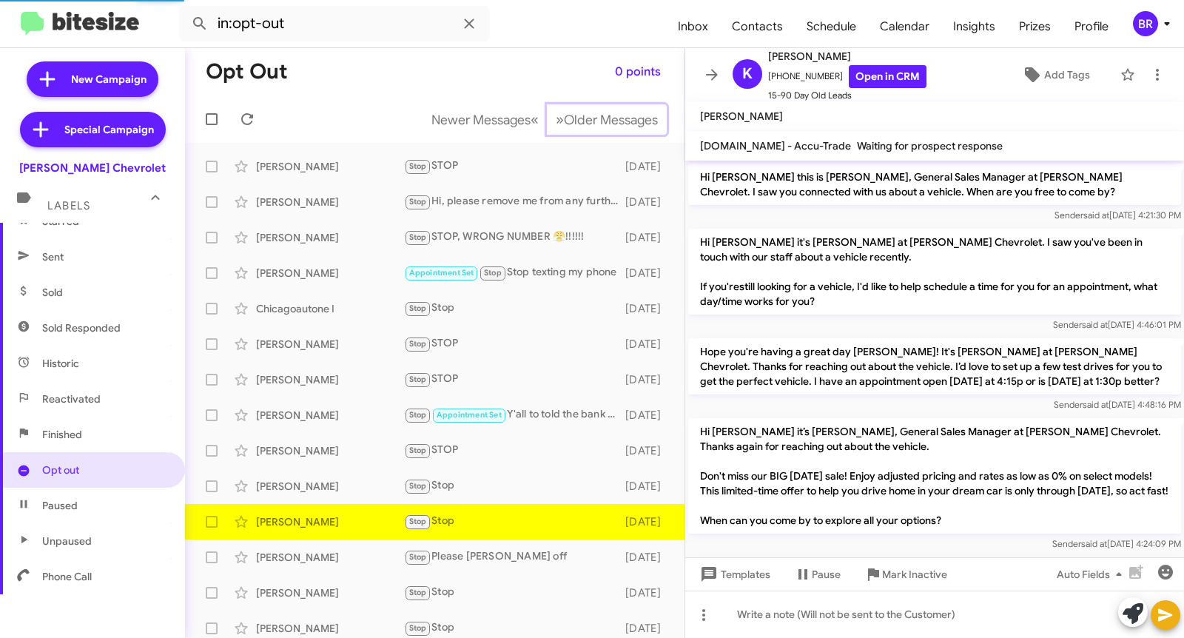
scroll to position [302, 0]
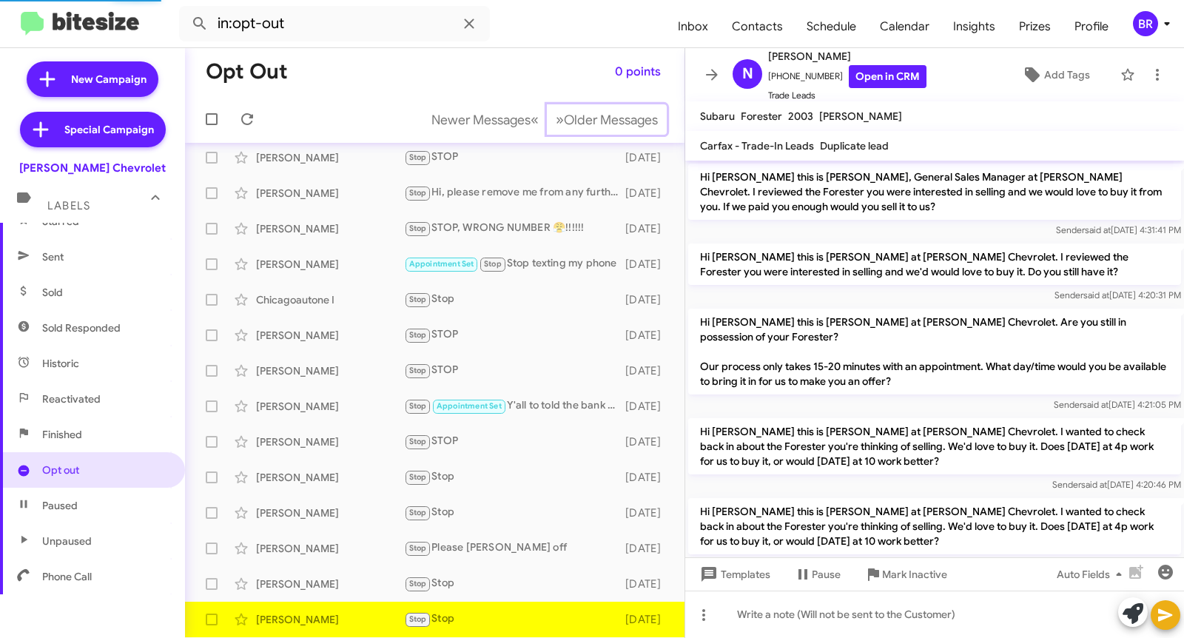
scroll to position [160, 0]
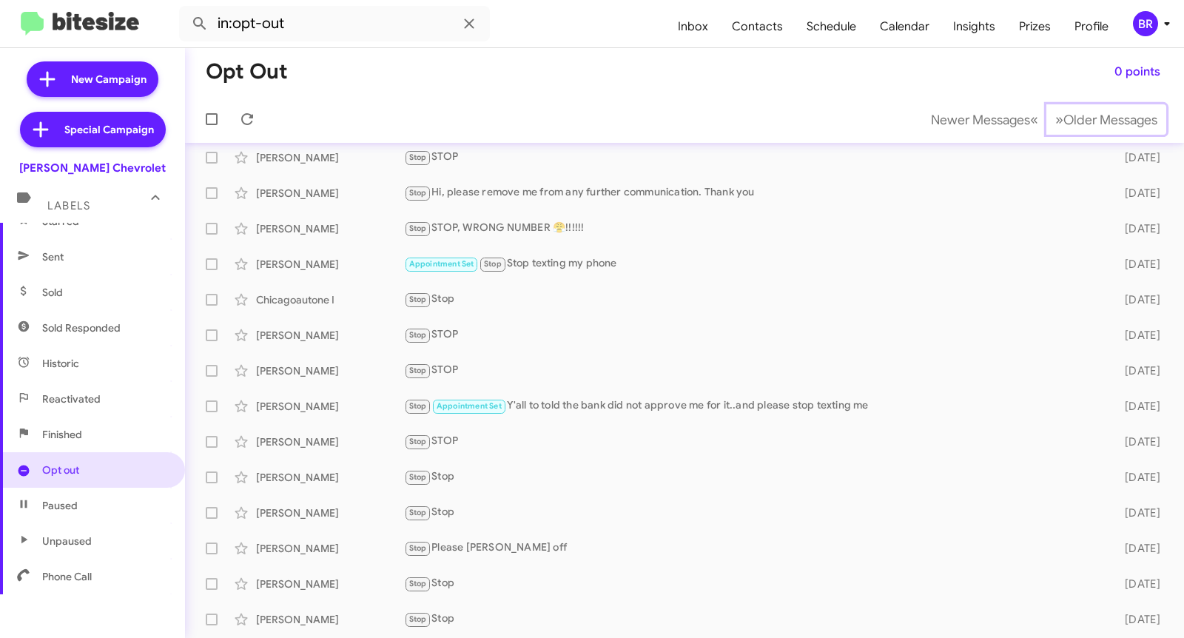
scroll to position [44, 0]
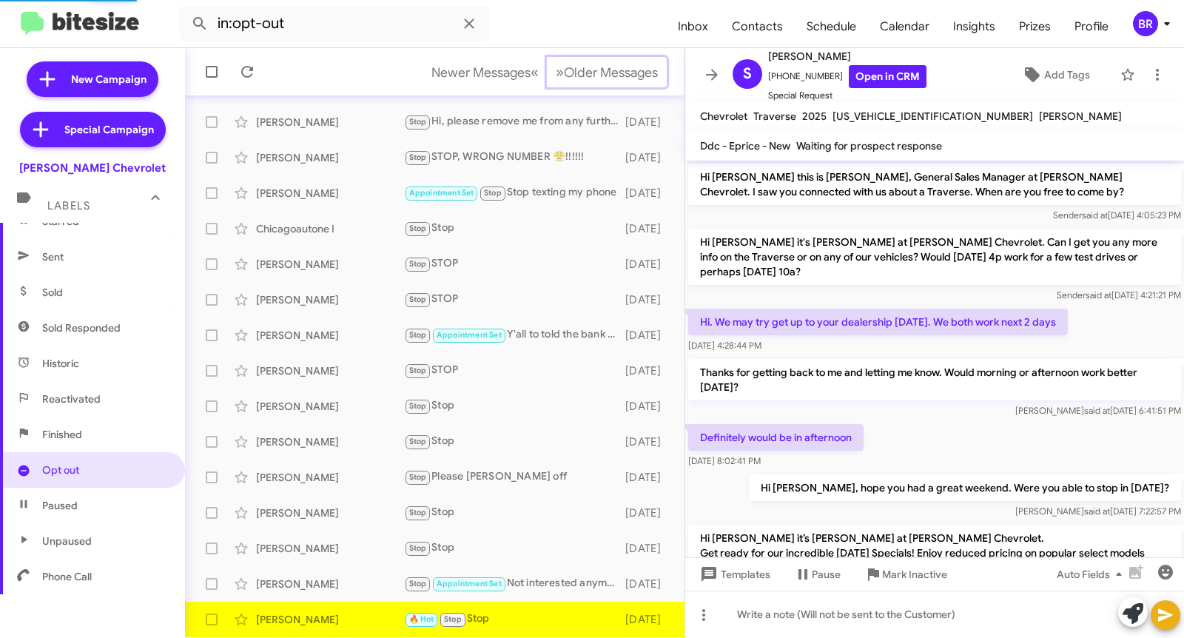
scroll to position [312, 0]
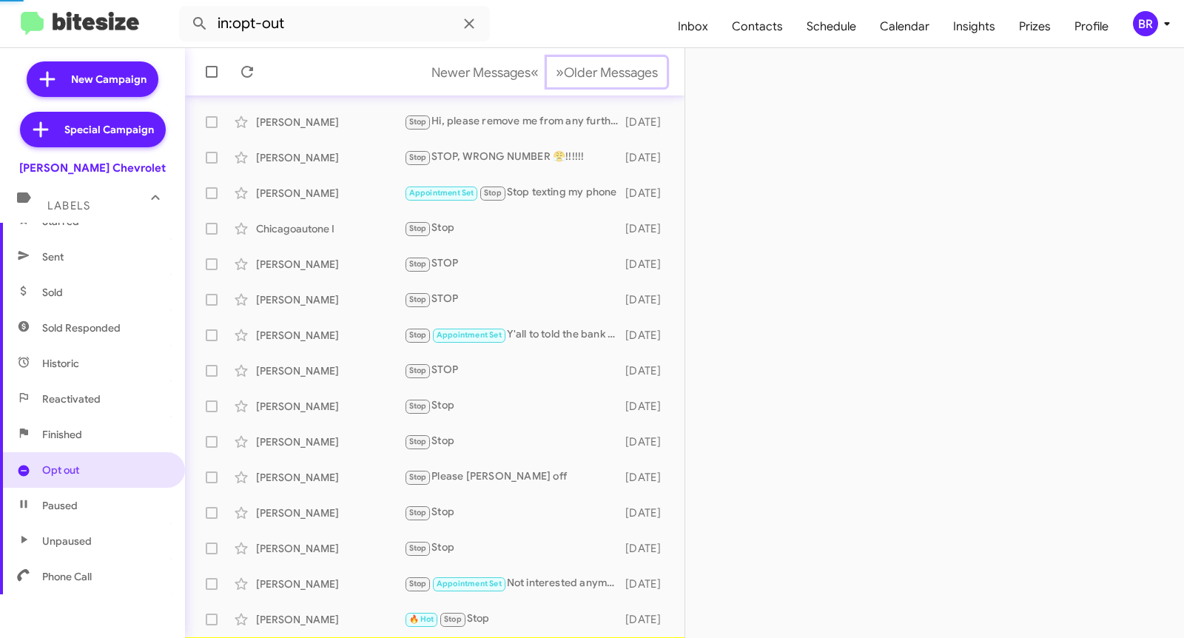
scroll to position [115, 0]
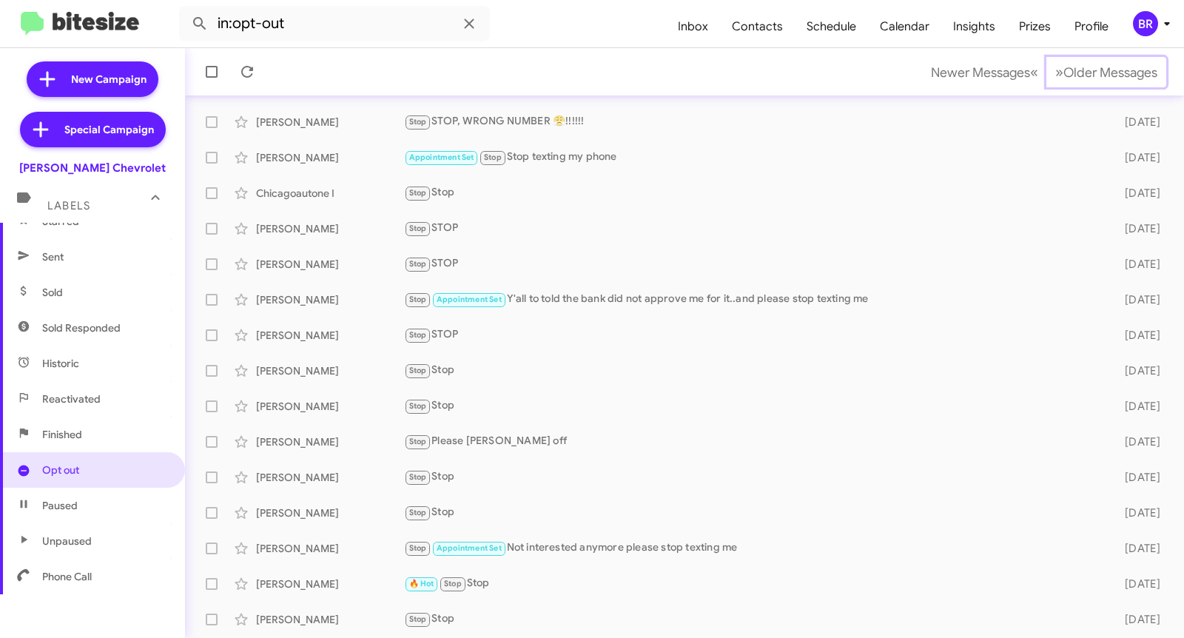
scroll to position [151, 0]
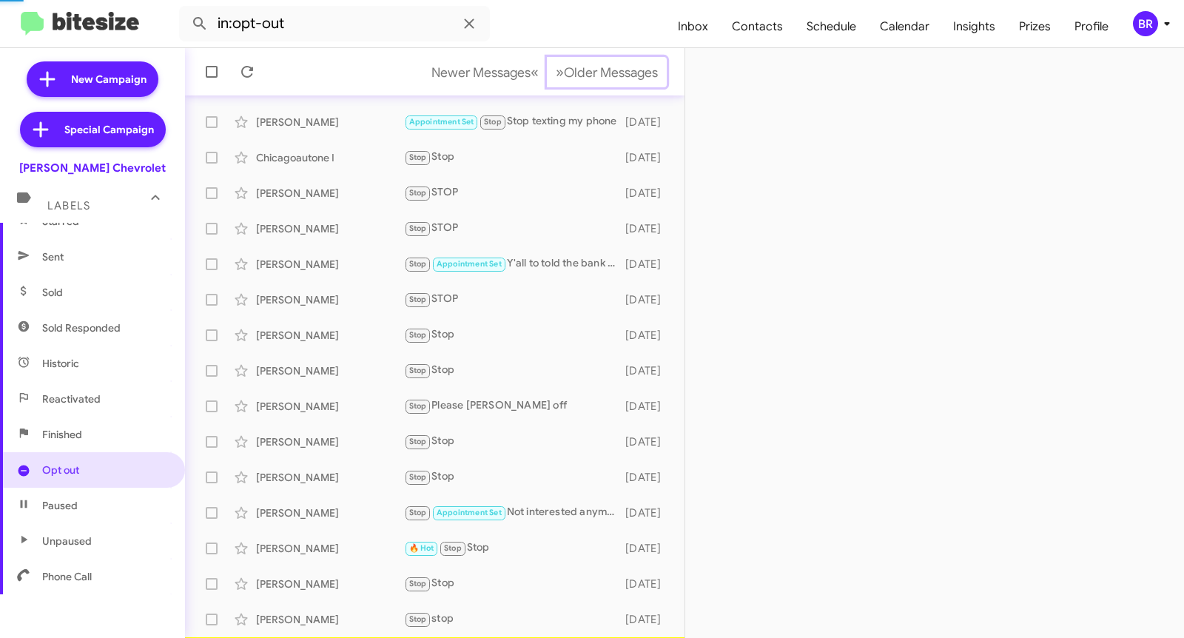
scroll to position [186, 0]
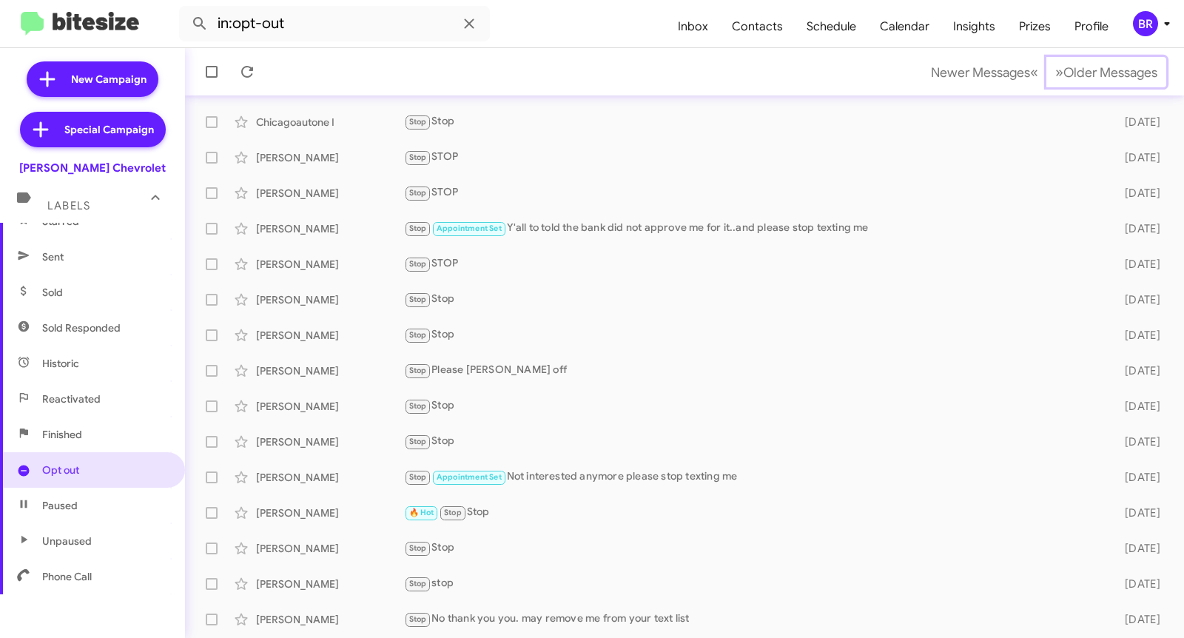
scroll to position [222, 0]
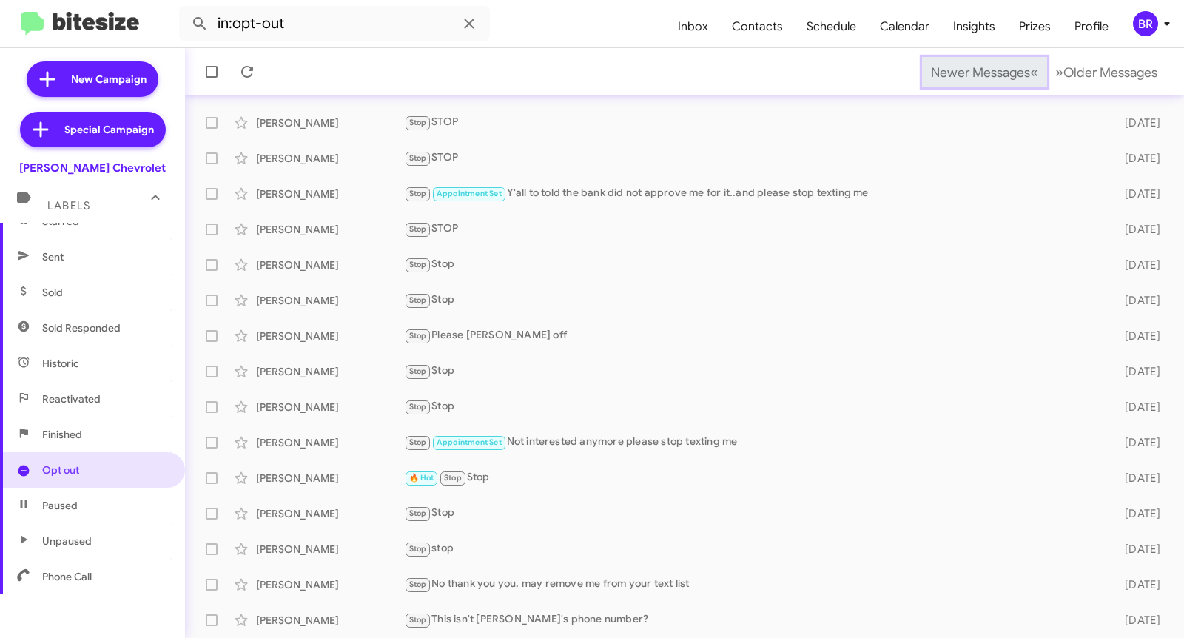
click at [949, 71] on span "Newer Messages" at bounding box center [980, 72] width 99 height 16
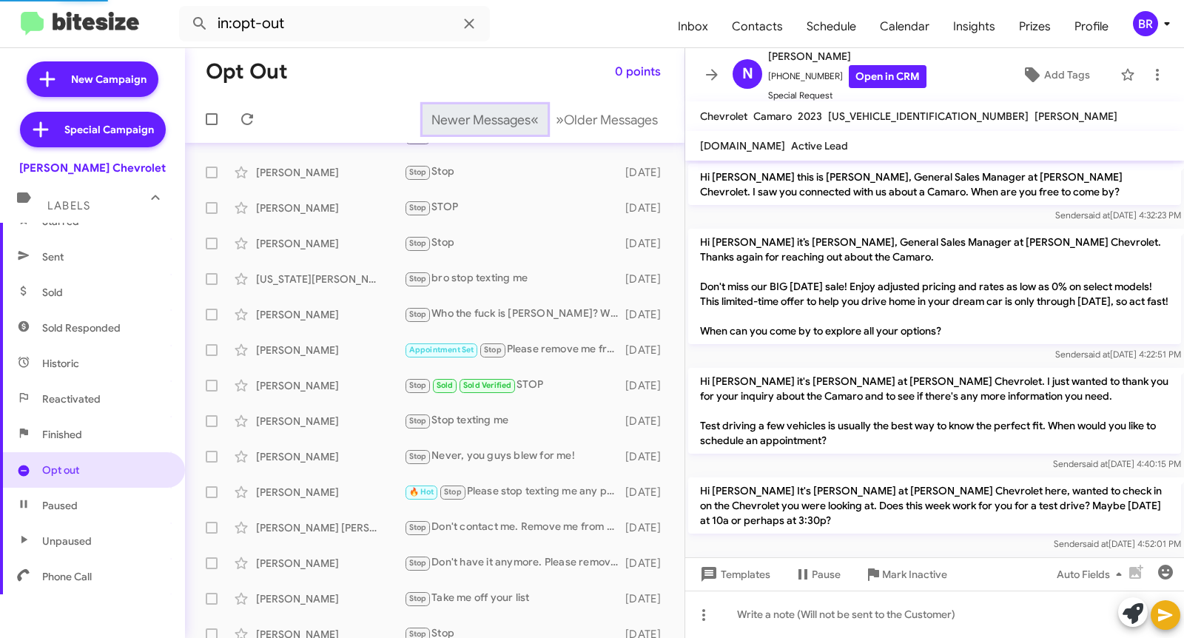
scroll to position [799, 0]
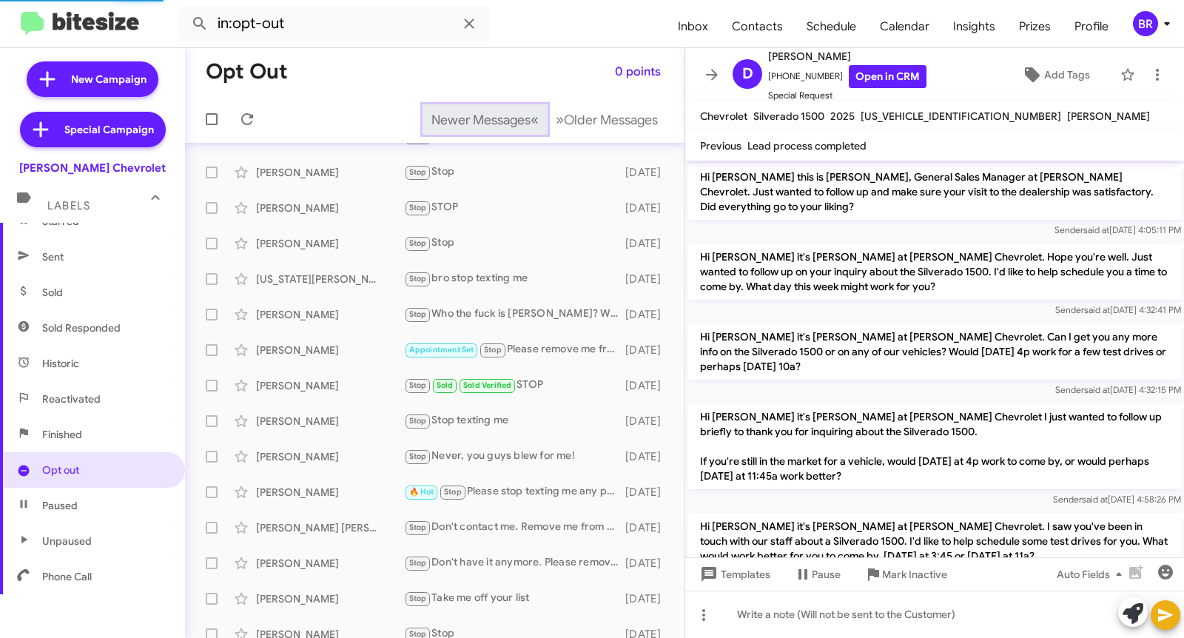
scroll to position [416, 0]
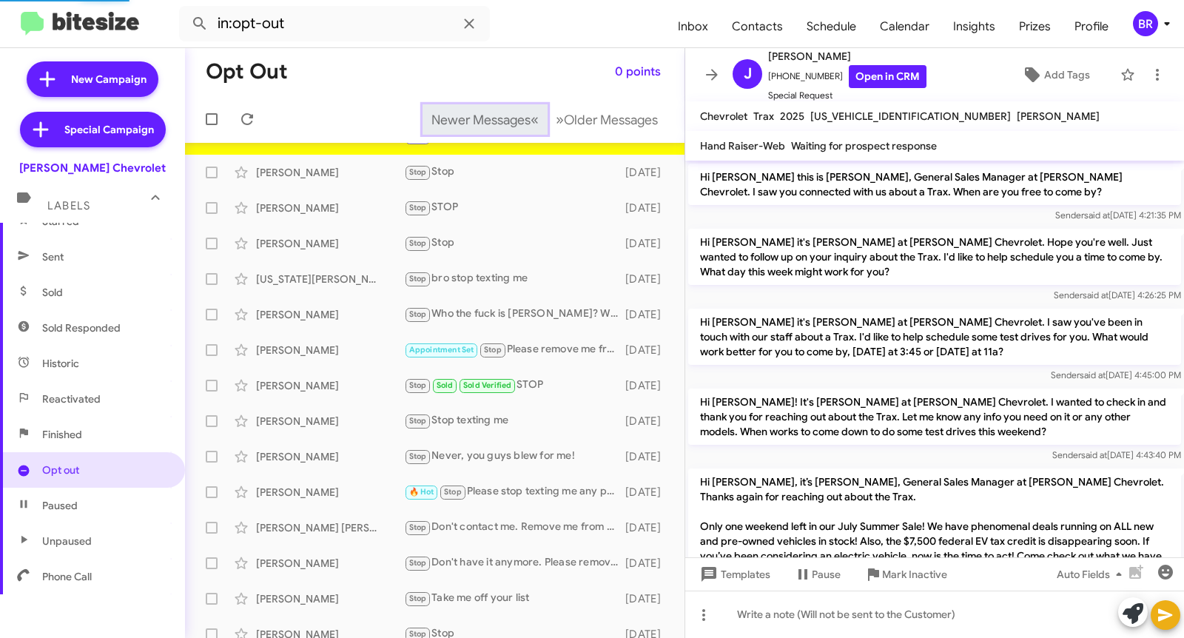
scroll to position [149, 0]
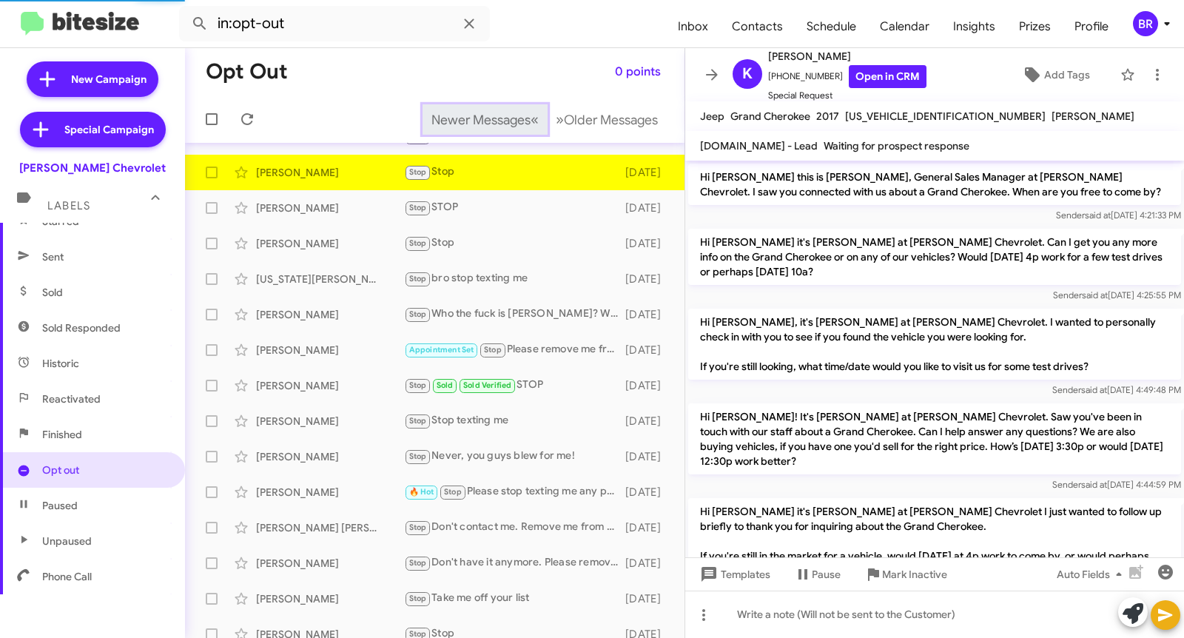
scroll to position [460, 0]
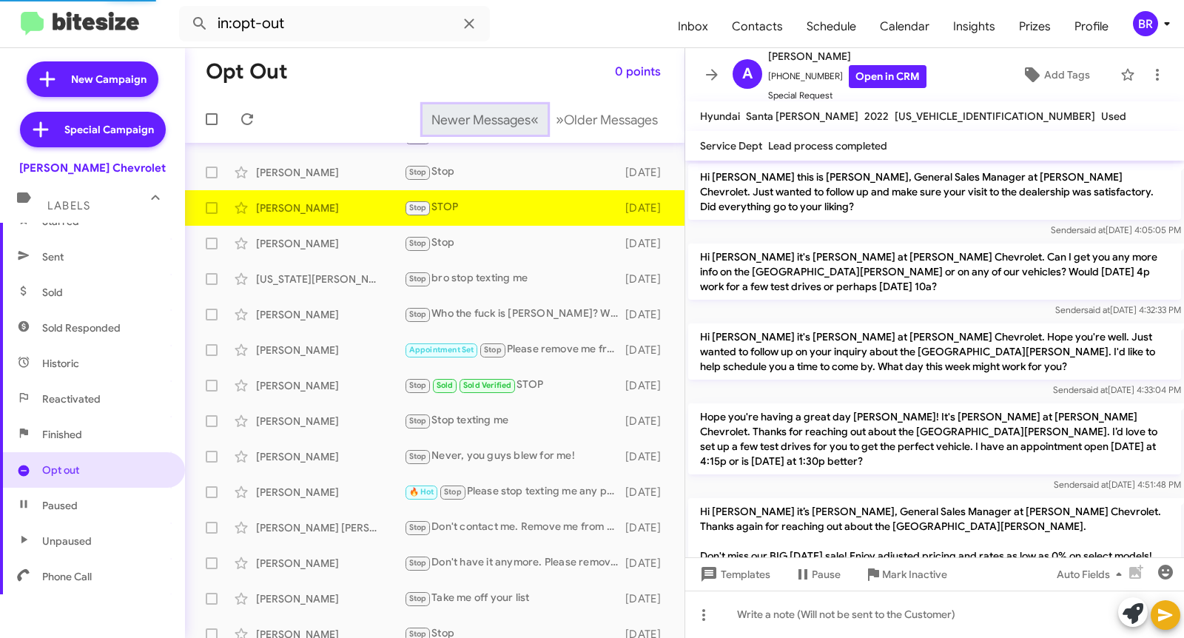
scroll to position [1095, 0]
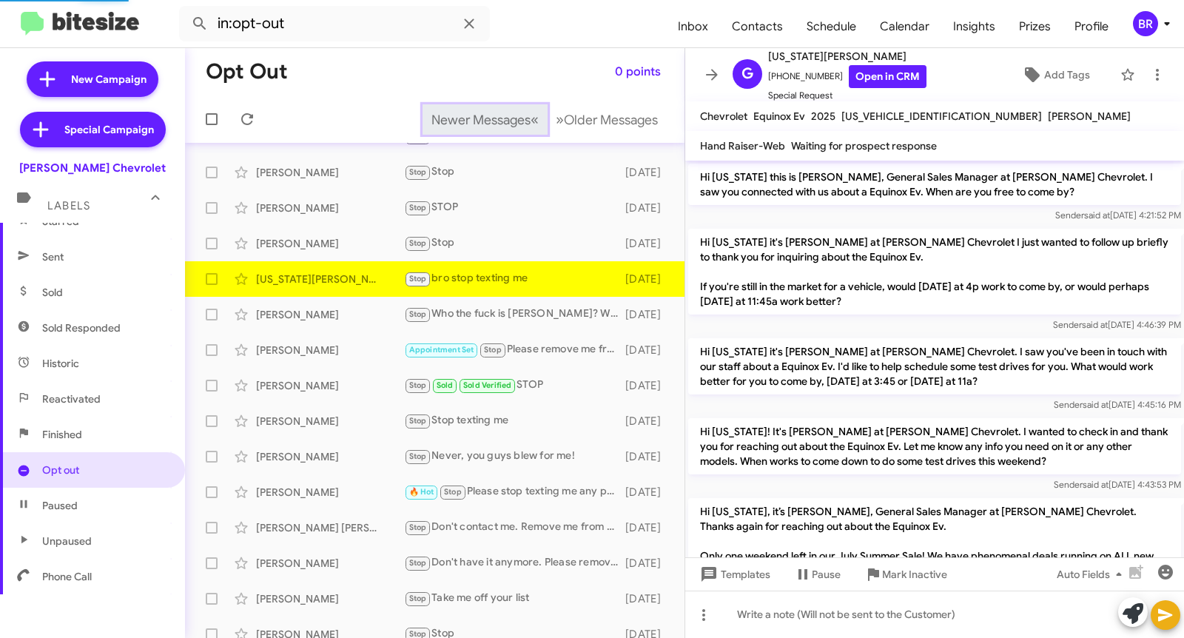
scroll to position [179, 0]
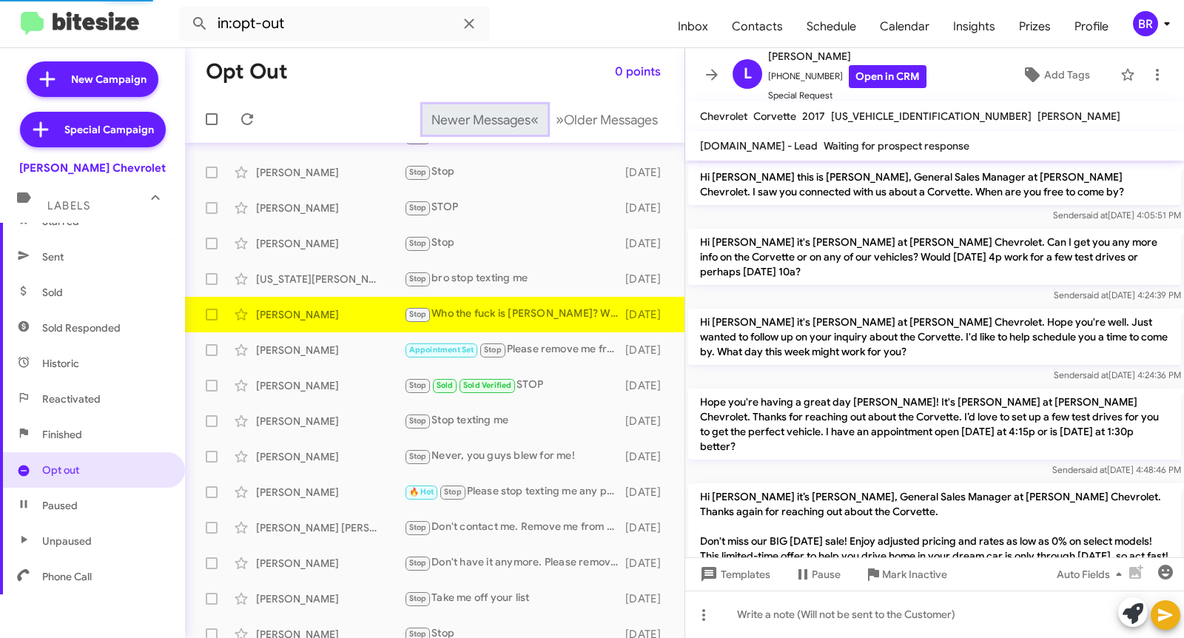
scroll to position [1006, 0]
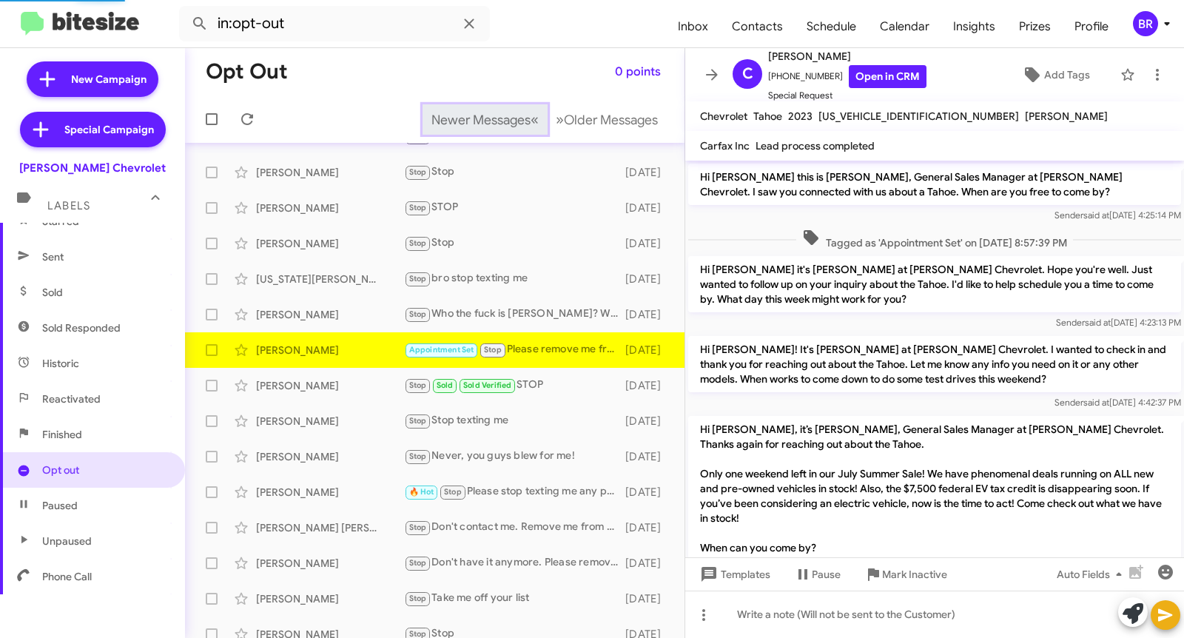
scroll to position [98, 0]
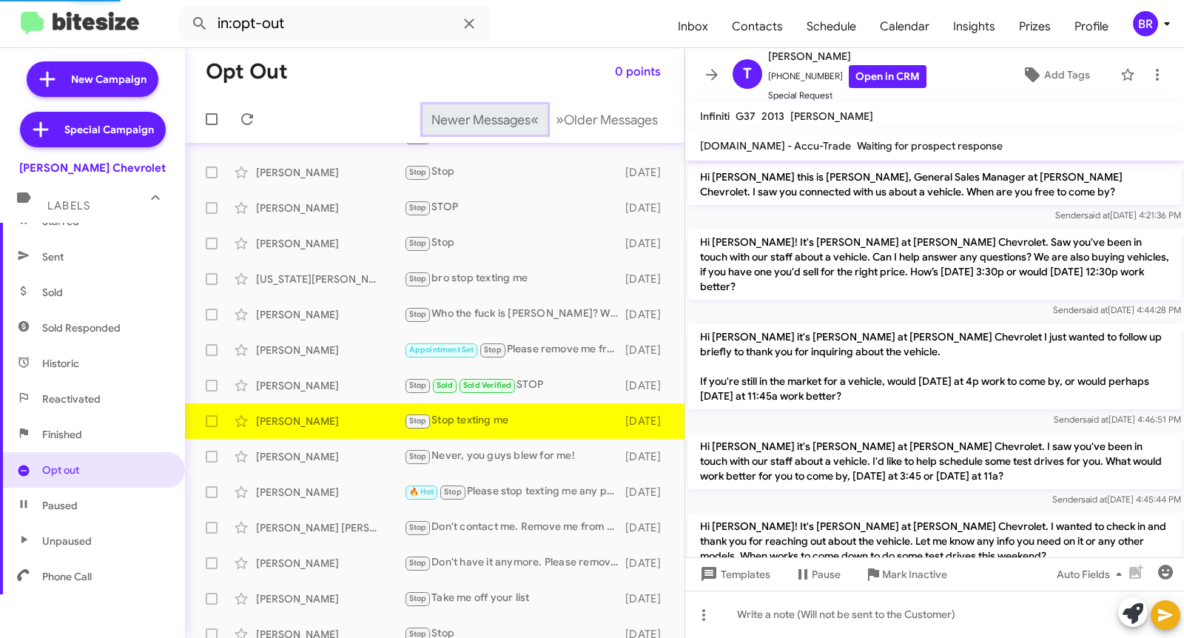
scroll to position [278, 0]
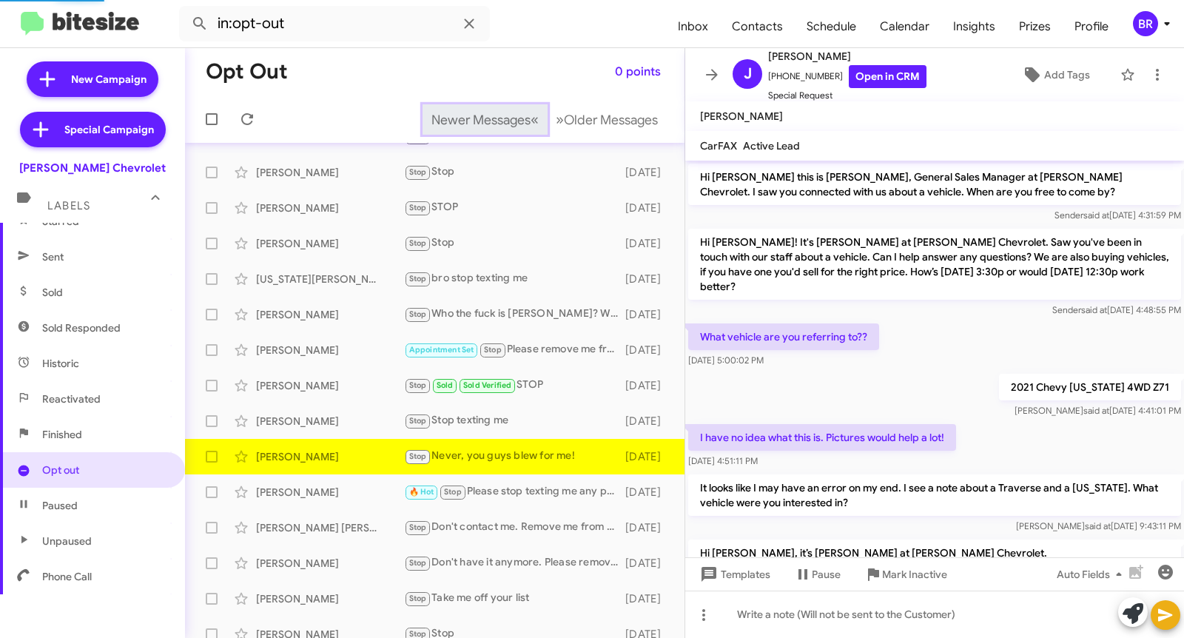
scroll to position [213, 0]
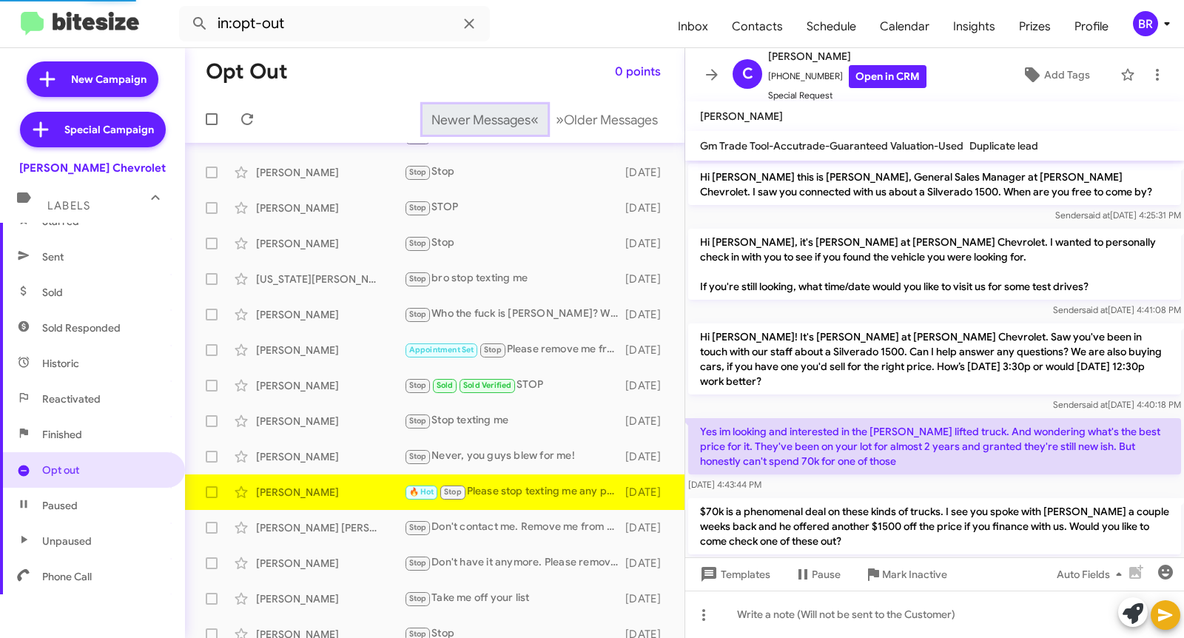
scroll to position [562, 0]
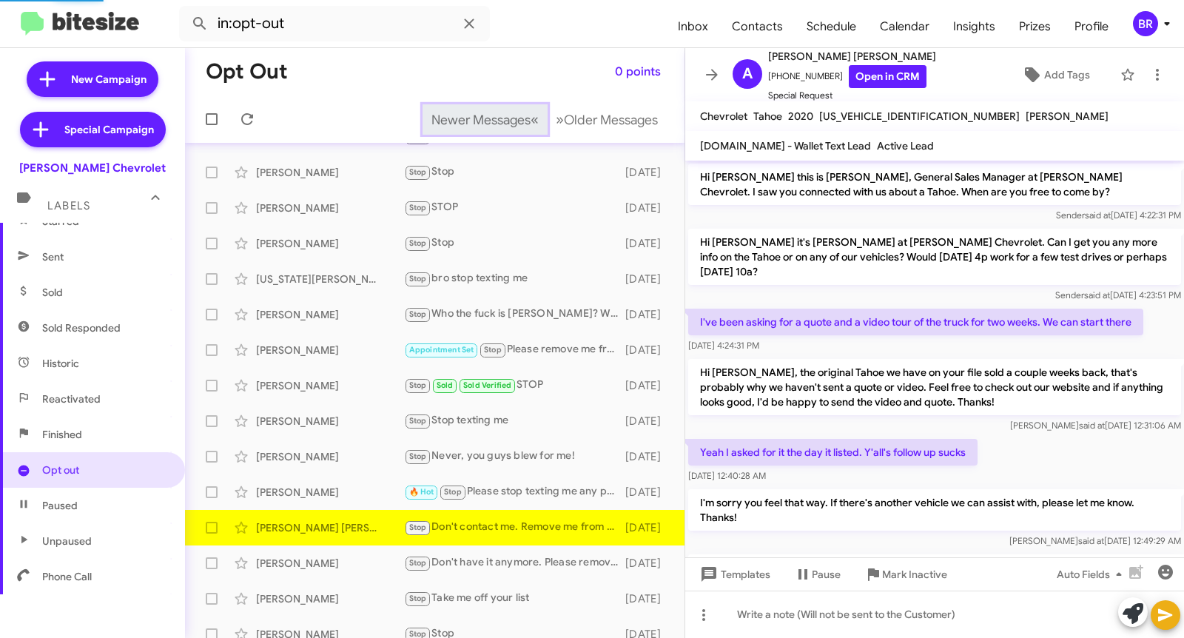
scroll to position [243, 0]
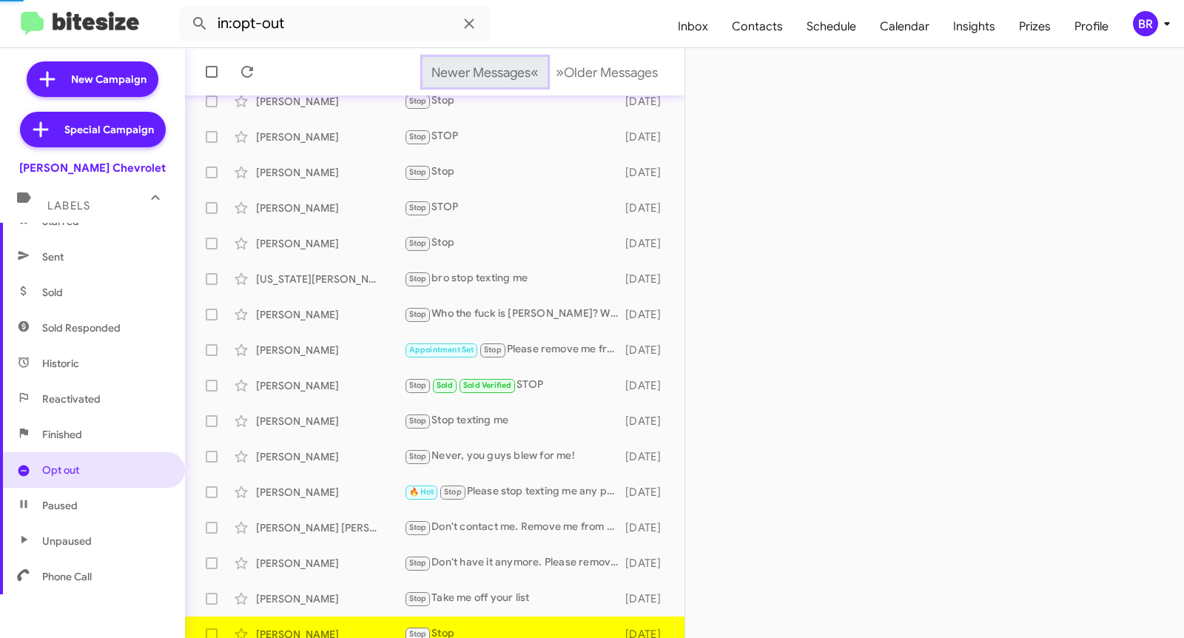
scroll to position [115, 0]
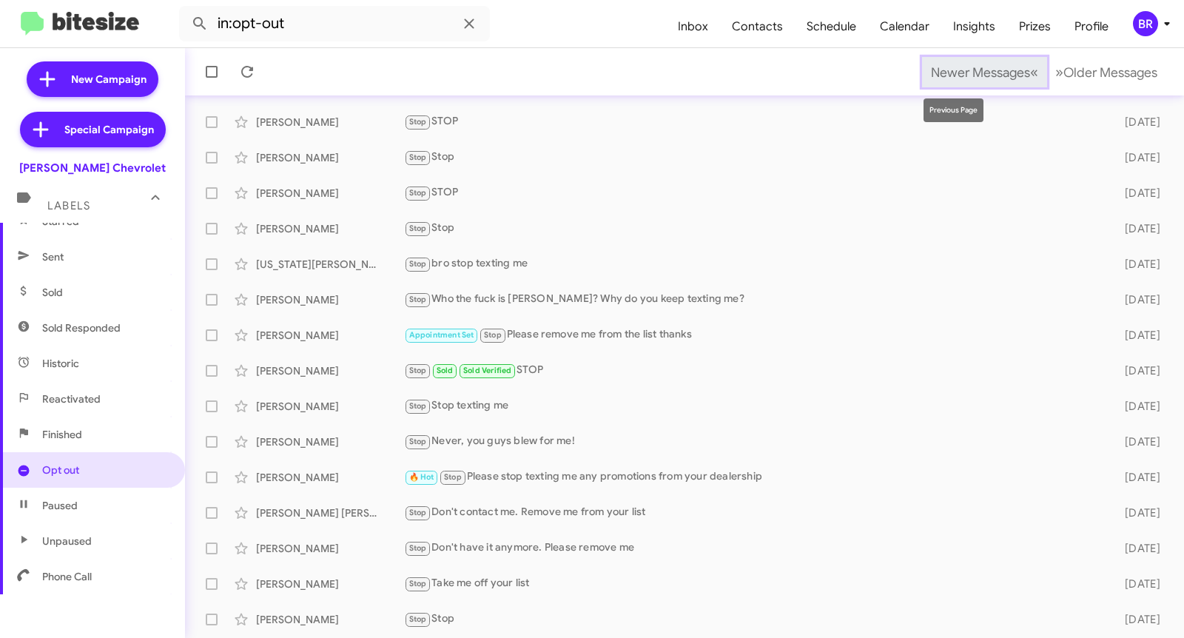
scroll to position [151, 0]
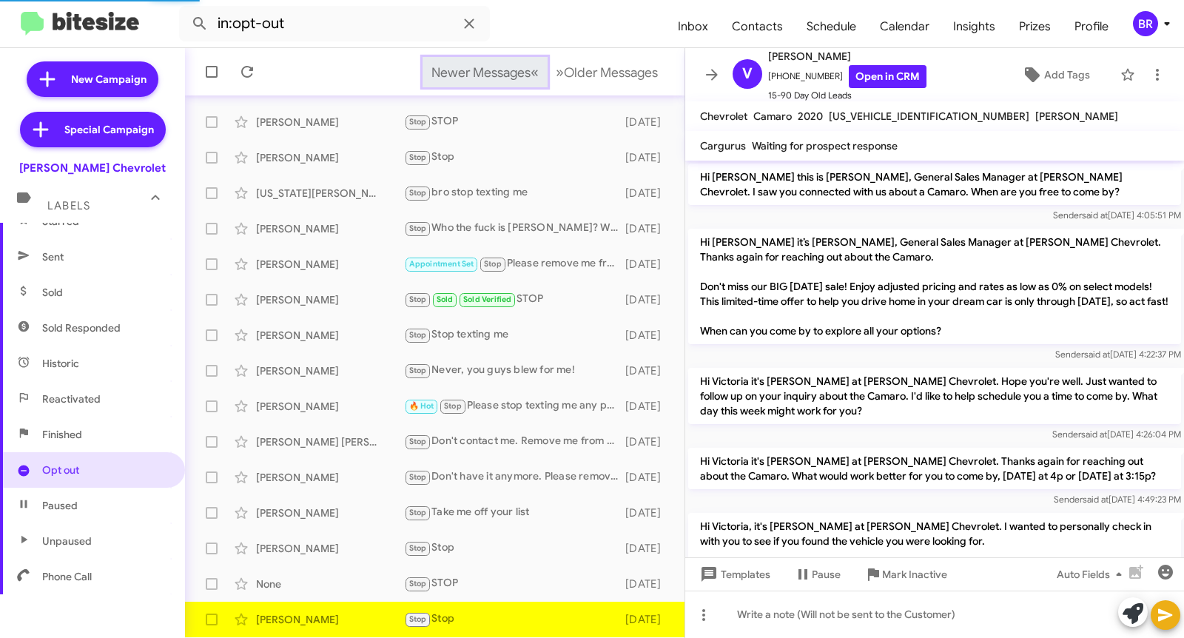
scroll to position [346, 0]
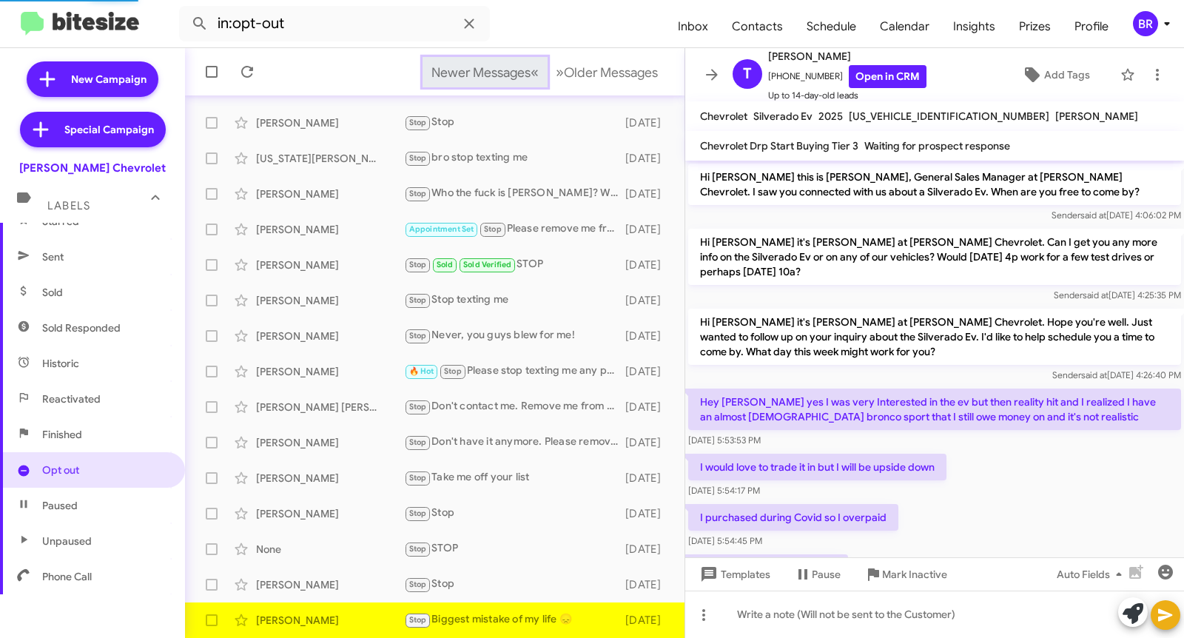
scroll to position [71, 0]
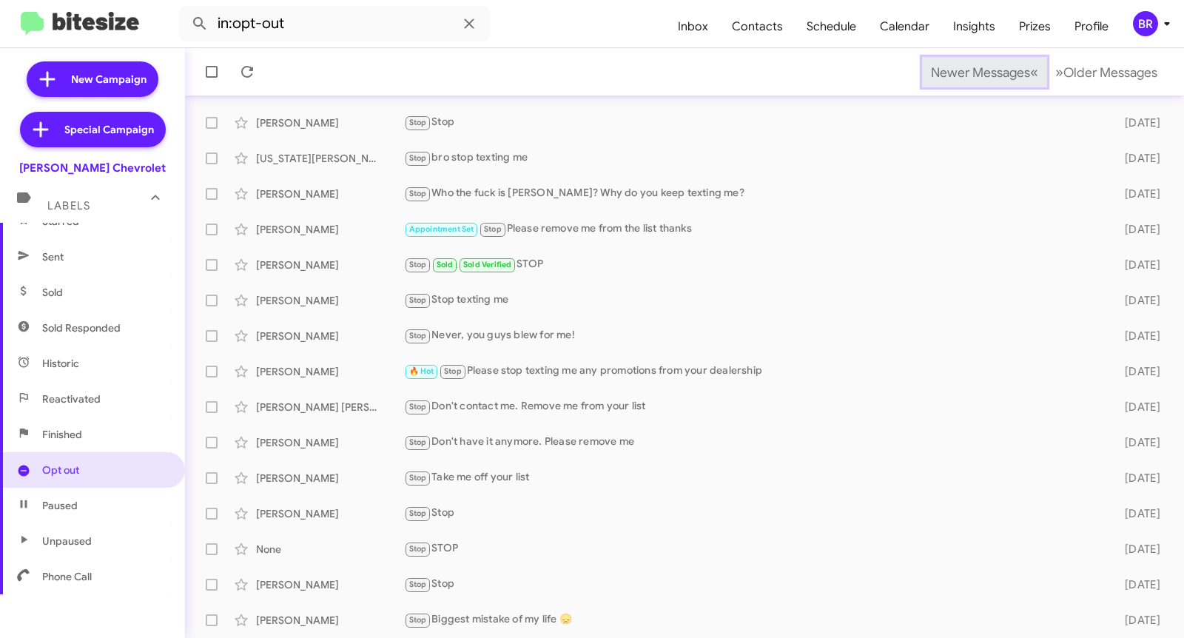
click at [949, 71] on span "Newer Messages" at bounding box center [980, 72] width 99 height 16
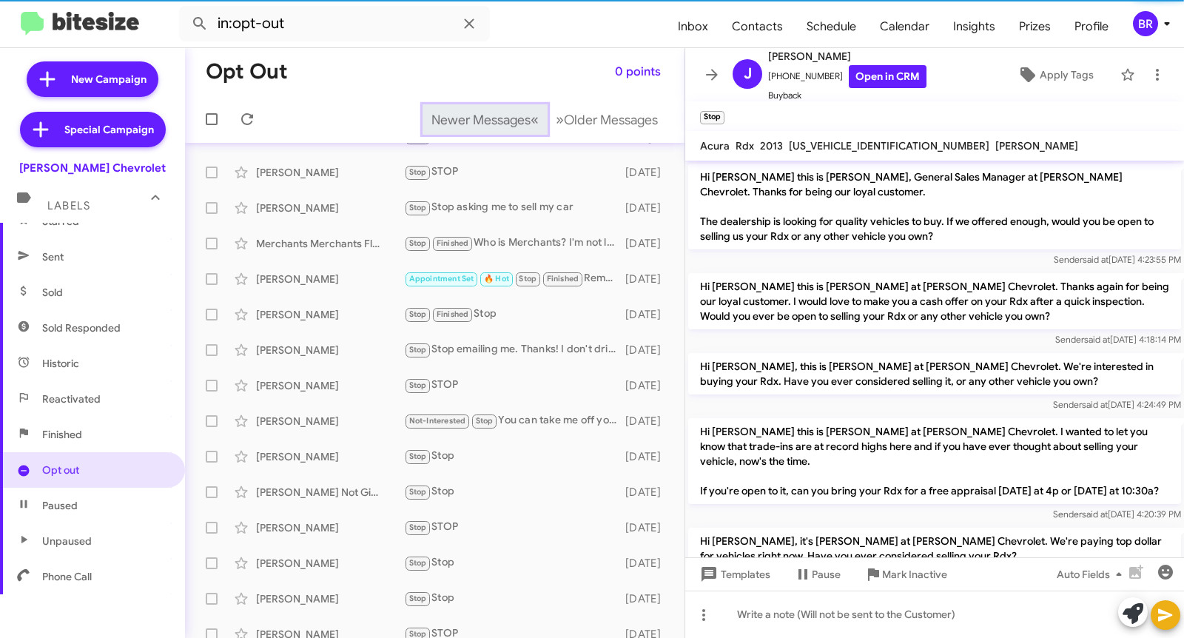
scroll to position [357, 0]
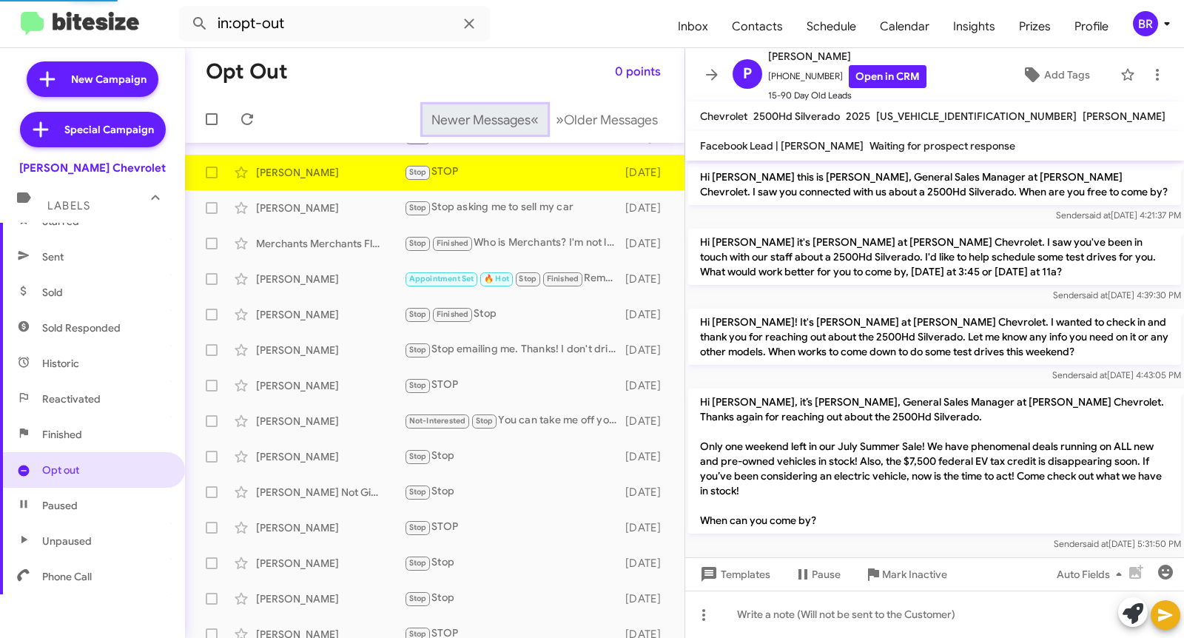
scroll to position [376, 0]
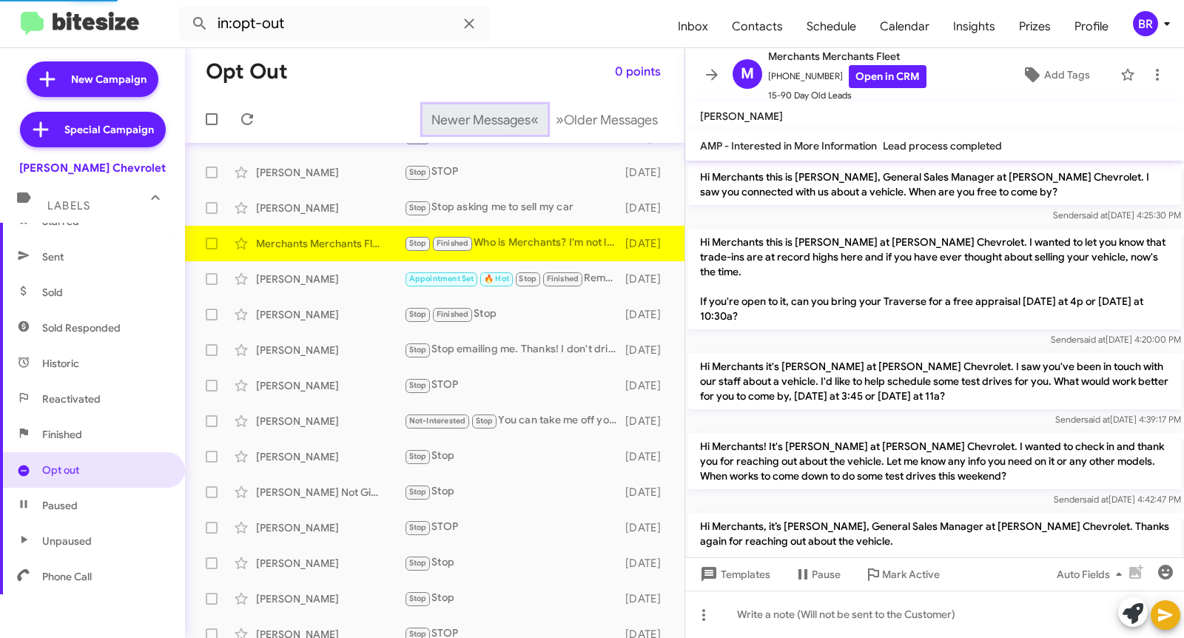
scroll to position [469, 0]
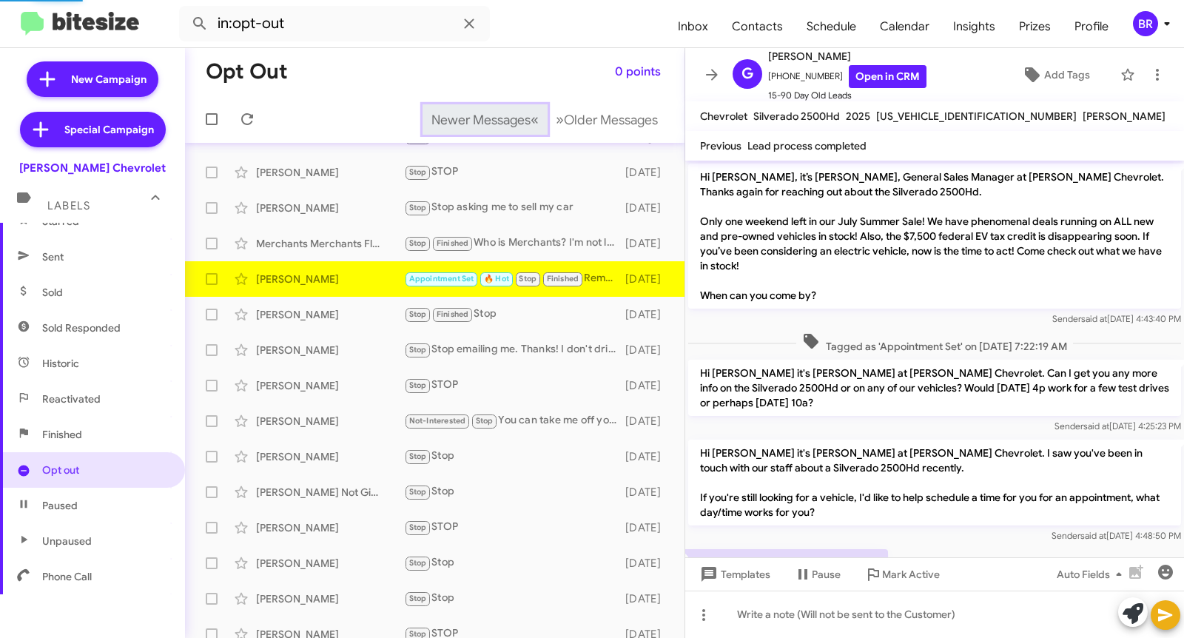
scroll to position [176, 0]
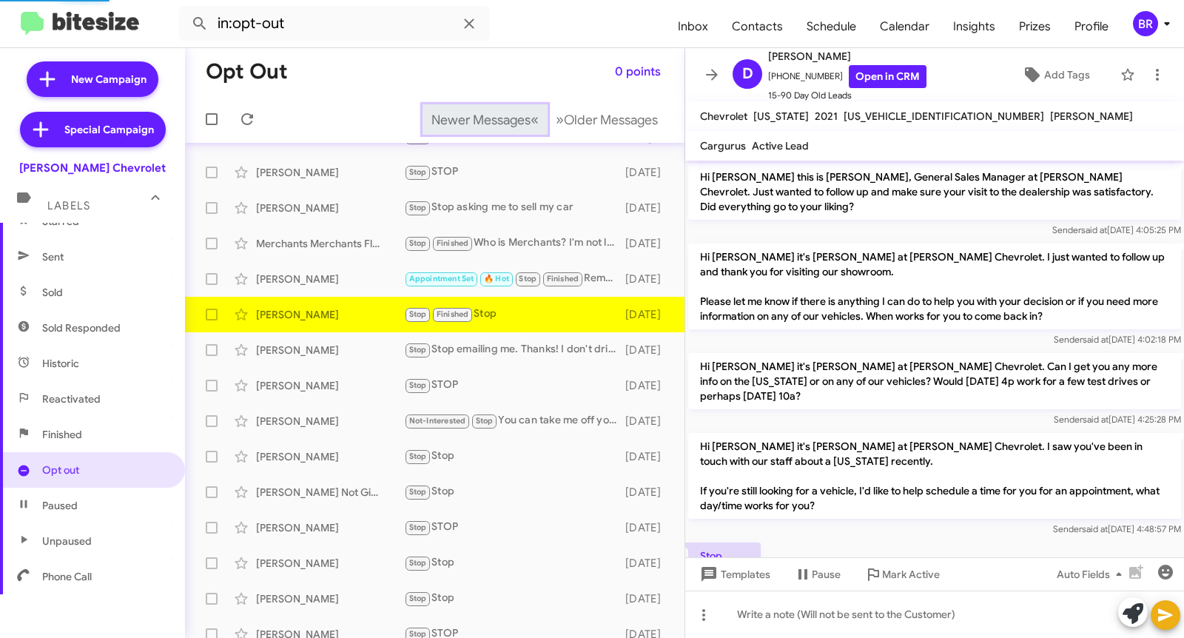
scroll to position [115, 0]
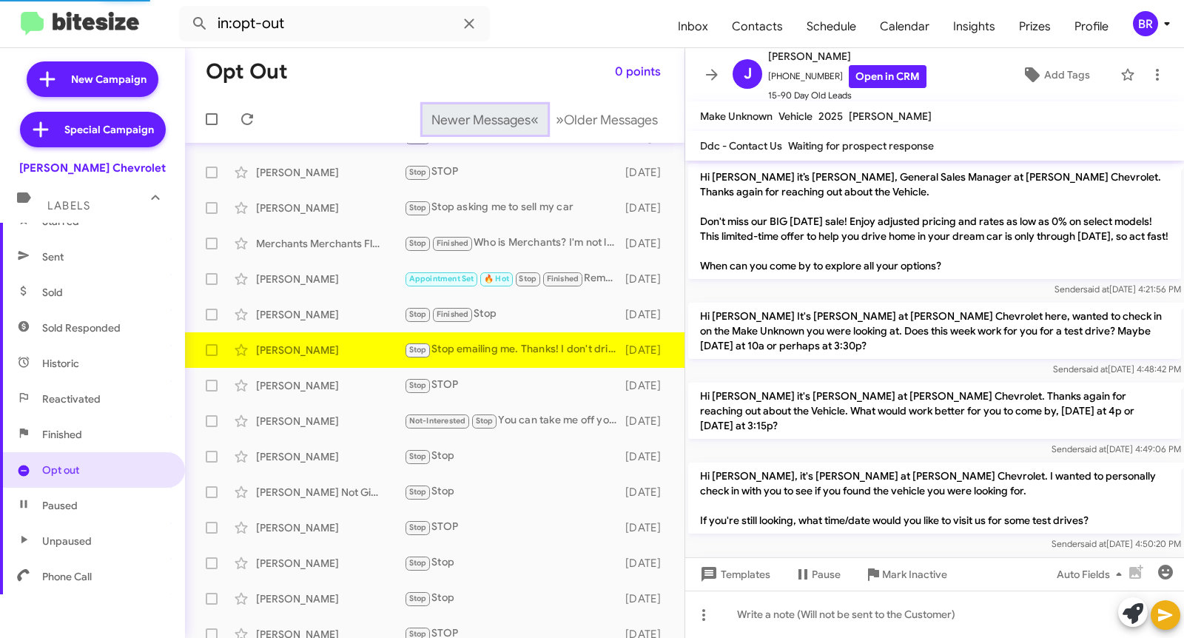
scroll to position [814, 0]
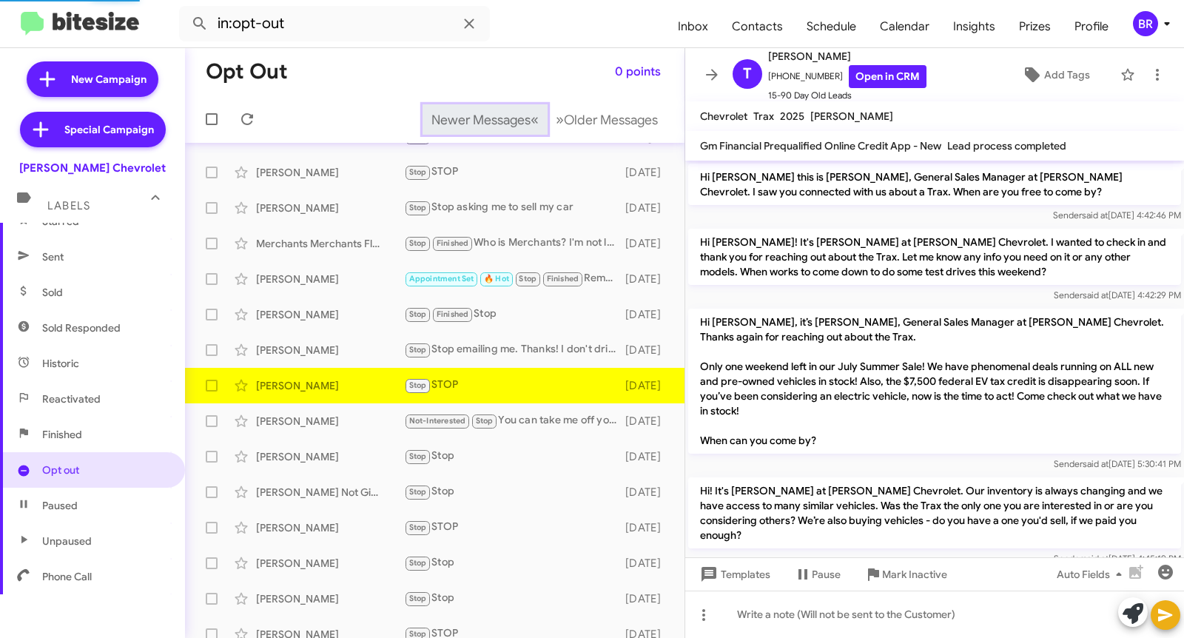
scroll to position [194, 0]
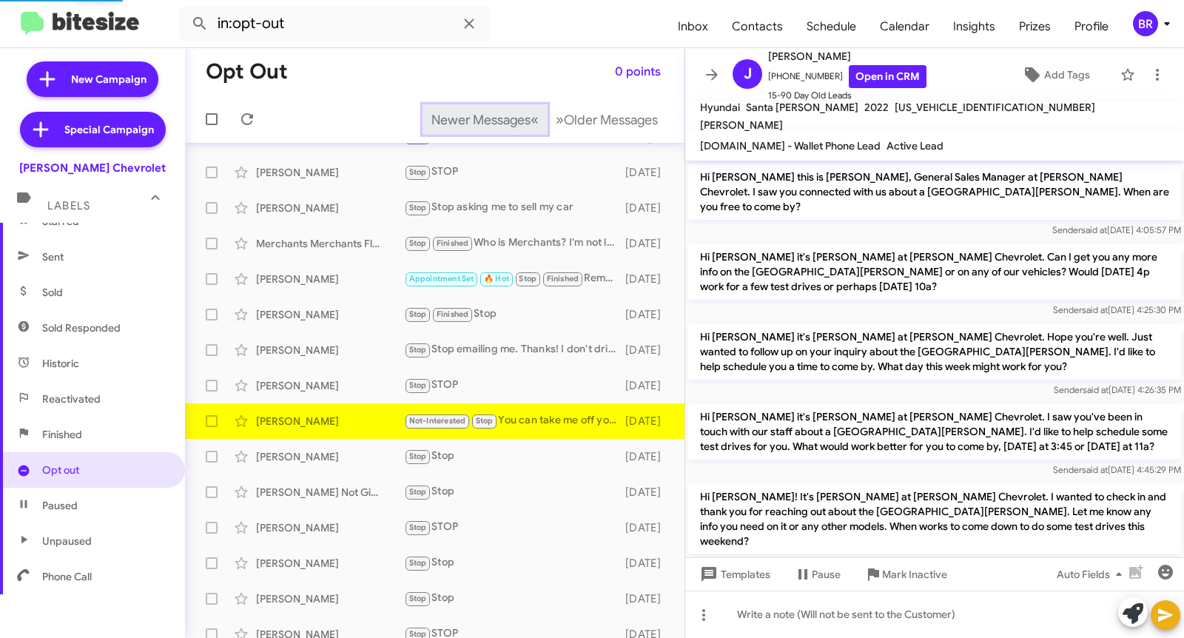
scroll to position [531, 0]
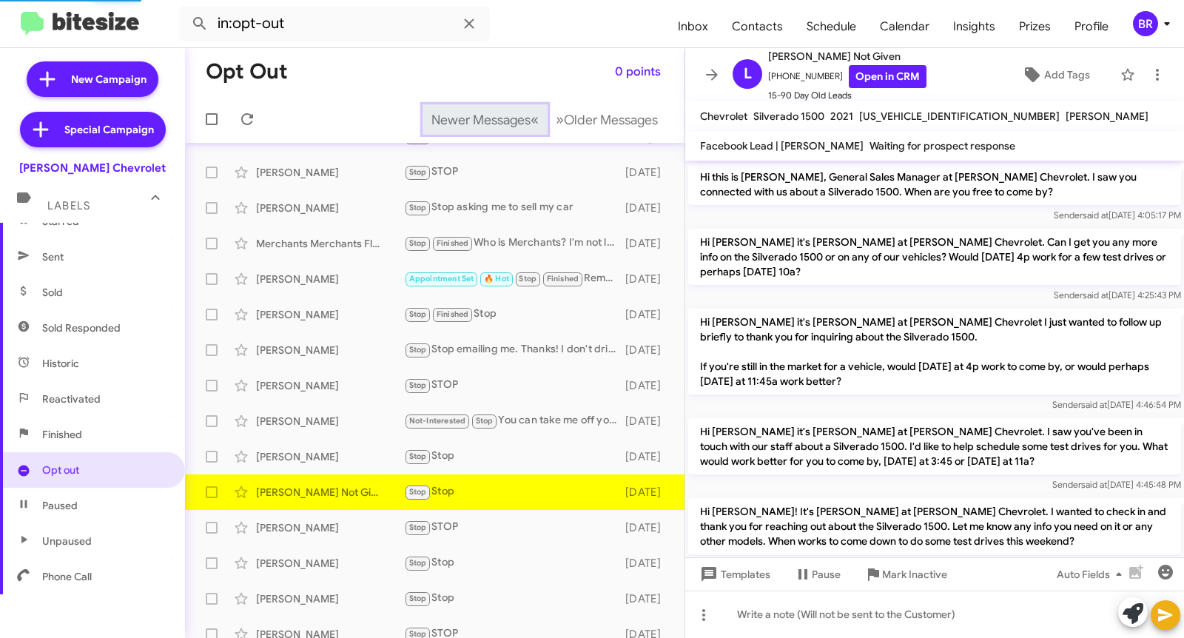
scroll to position [361, 0]
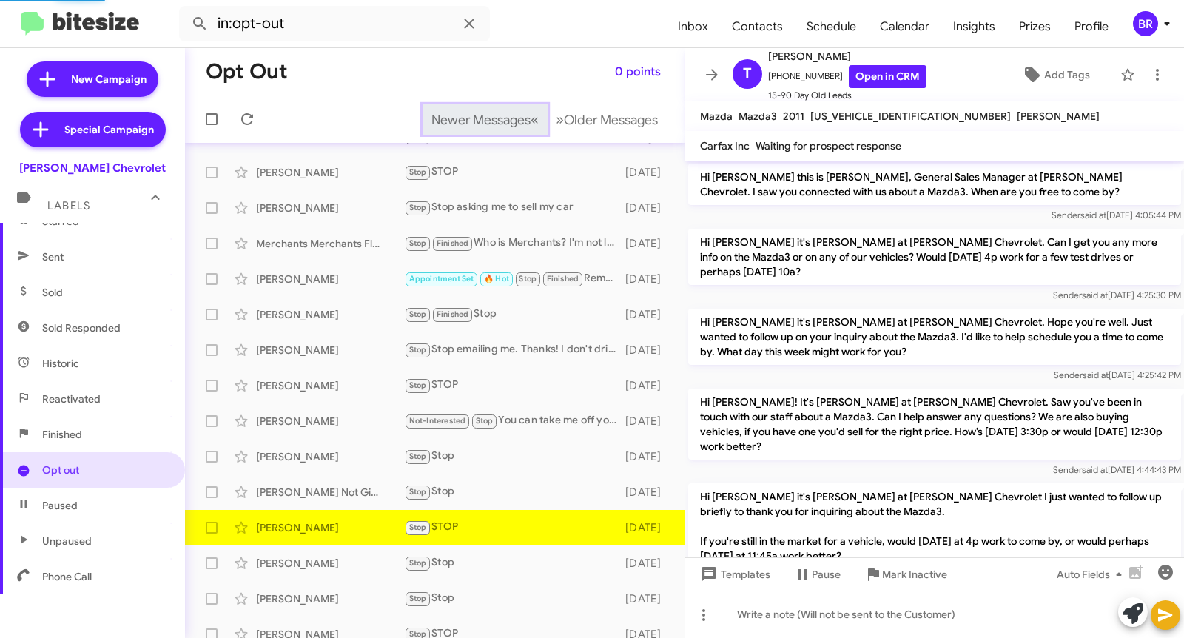
scroll to position [543, 0]
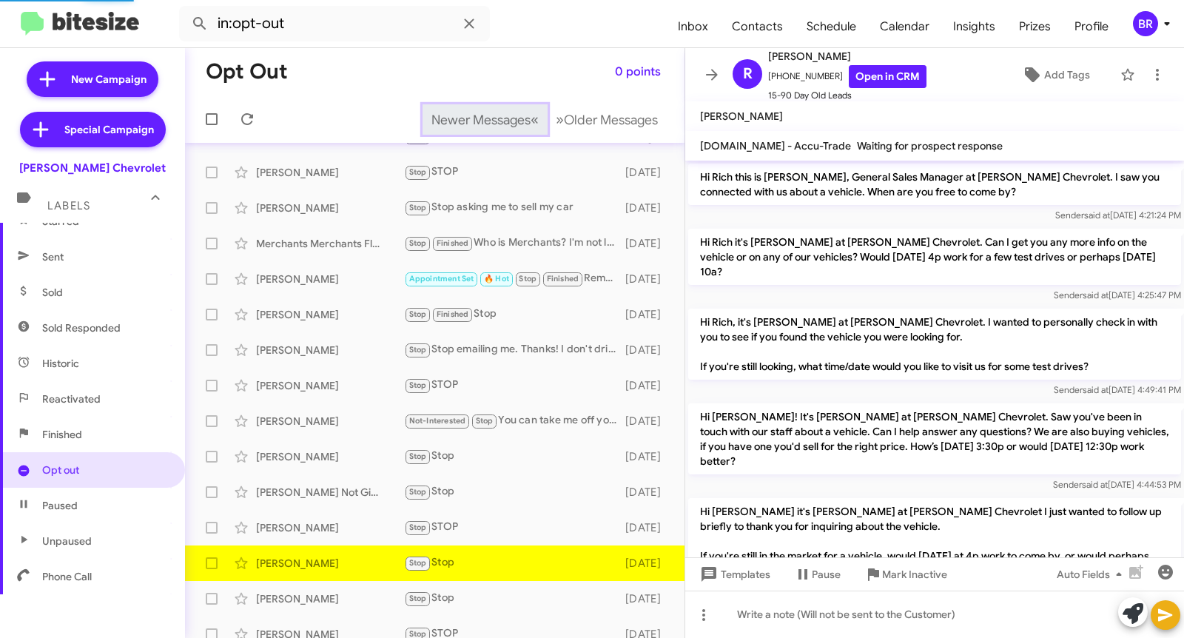
scroll to position [543, 0]
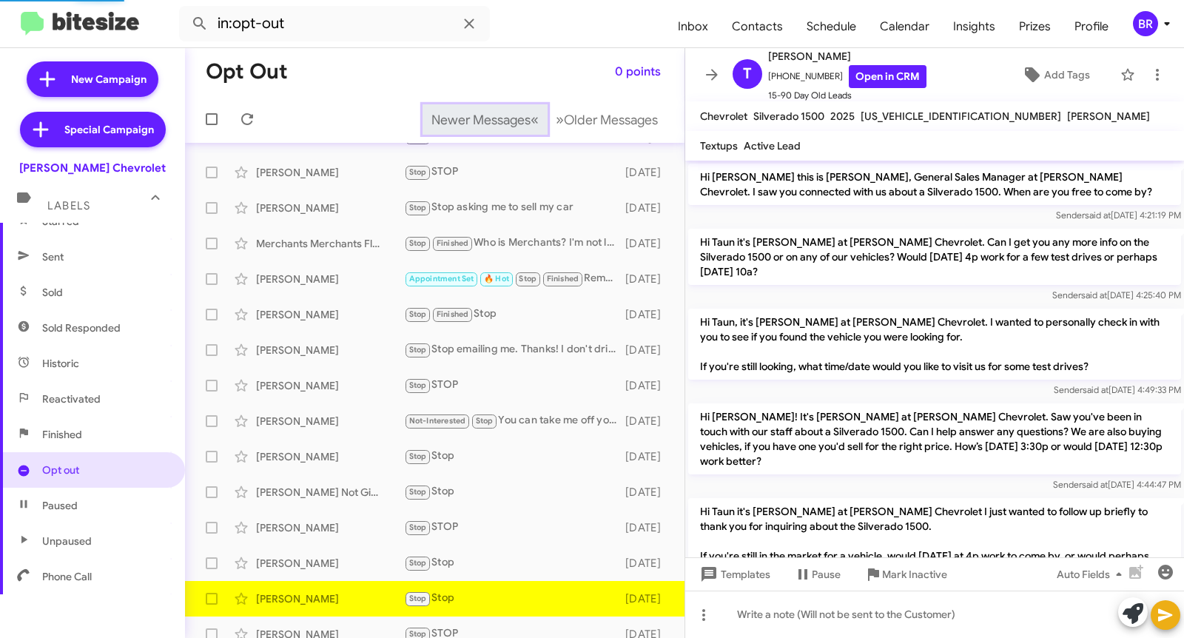
scroll to position [558, 0]
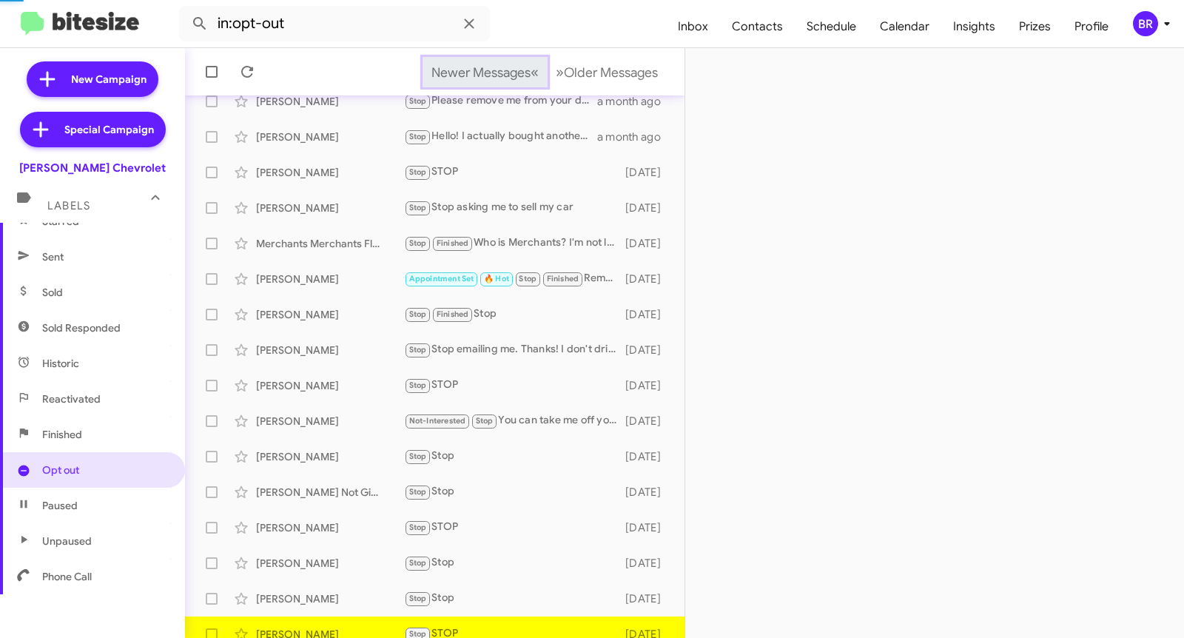
scroll to position [115, 0]
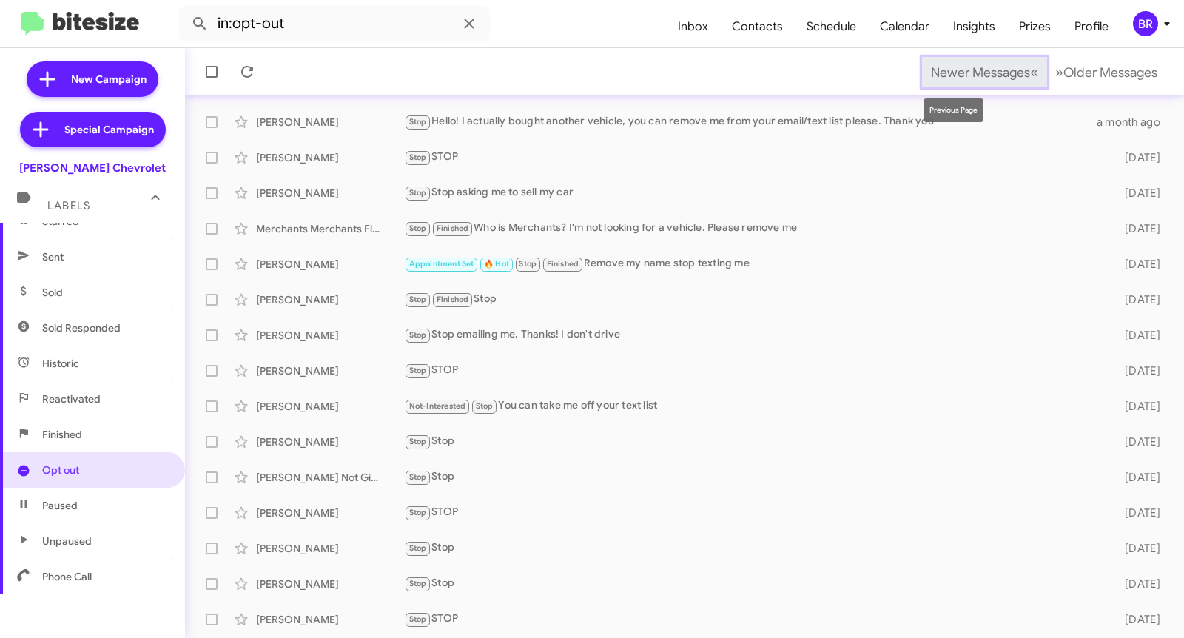
scroll to position [151, 0]
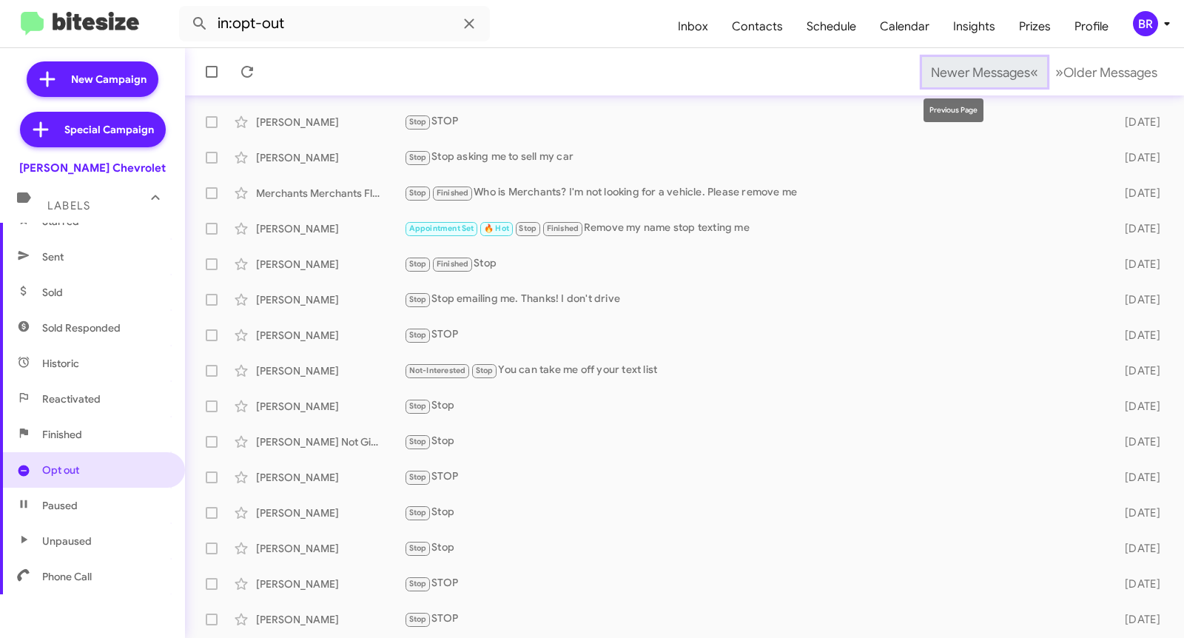
scroll to position [186, 0]
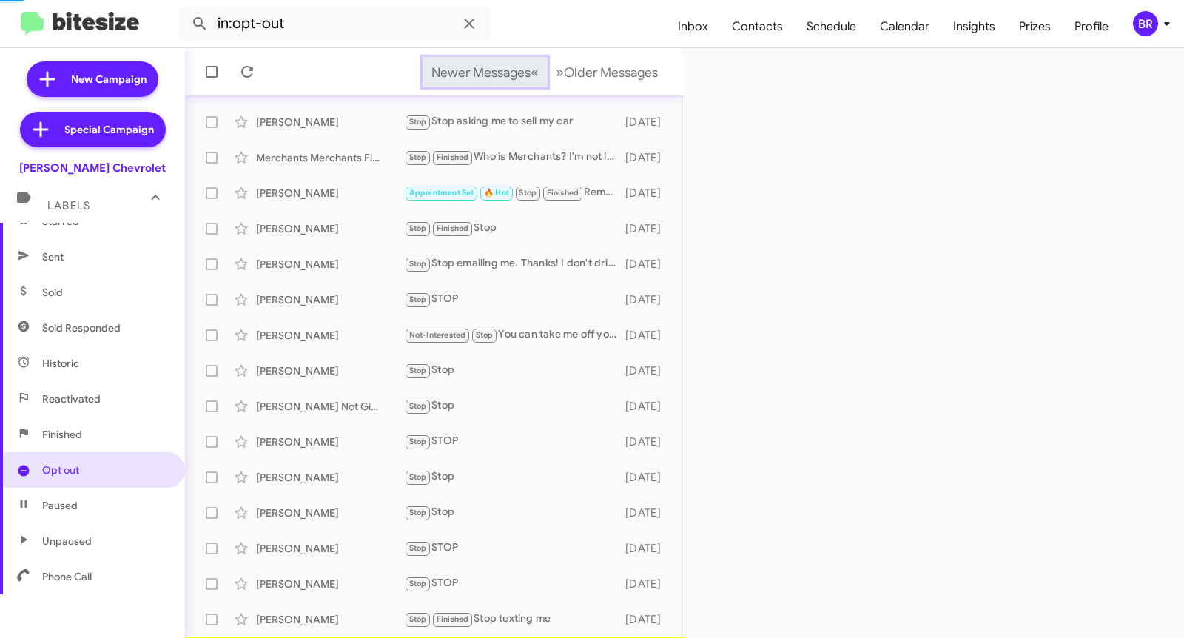
scroll to position [222, 0]
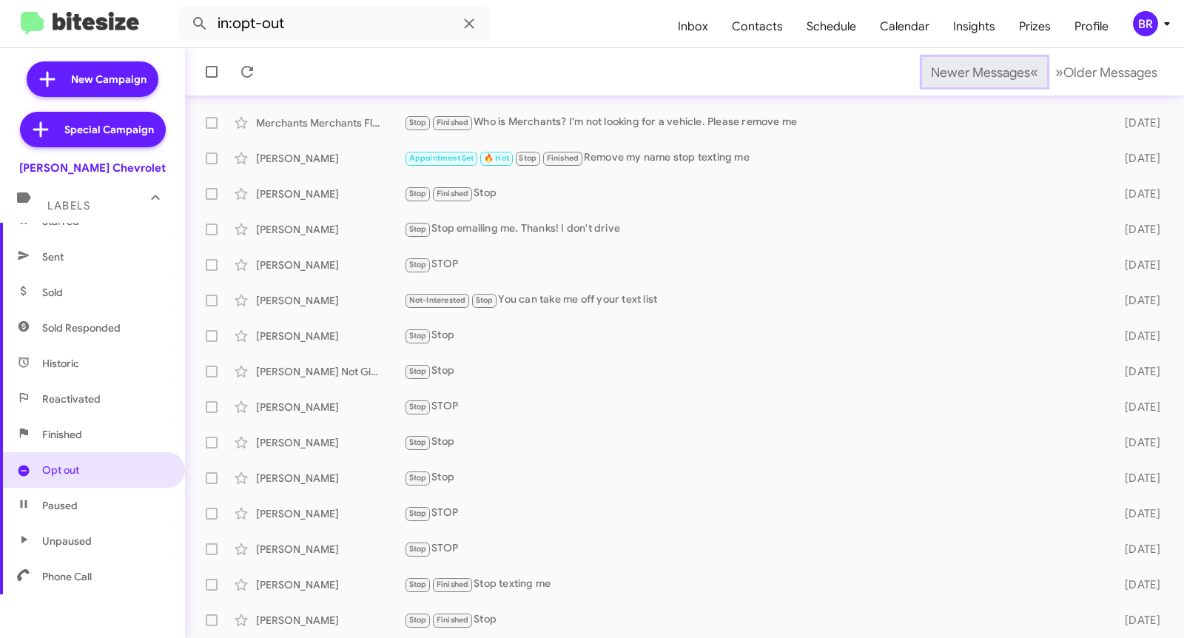
click at [949, 71] on span "Newer Messages" at bounding box center [980, 72] width 99 height 16
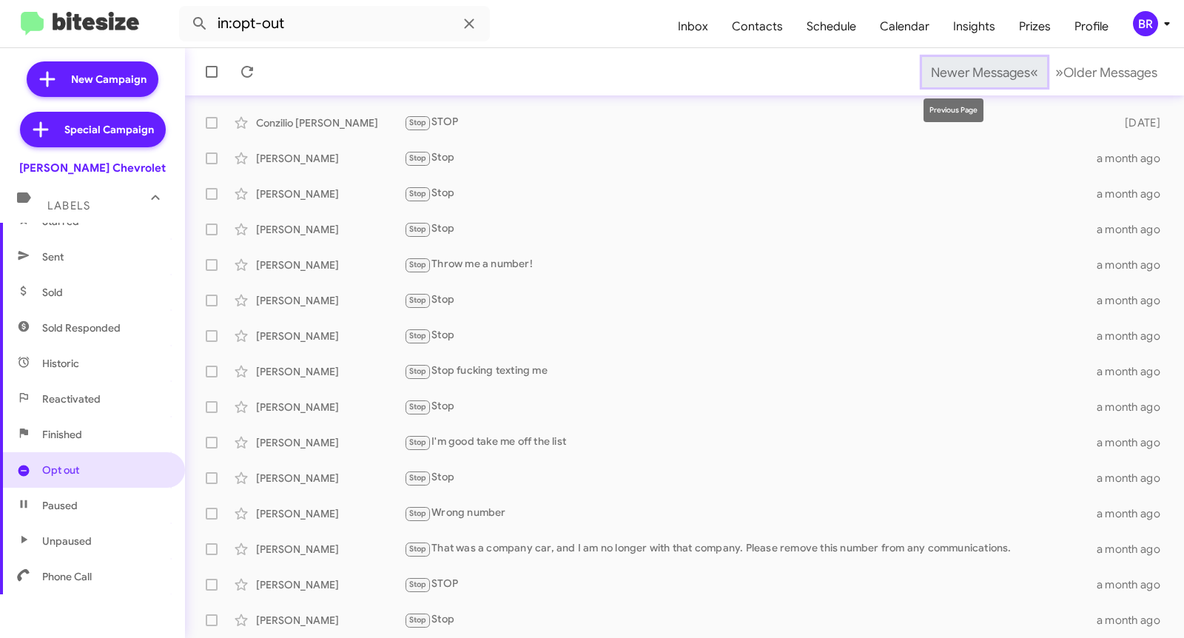
scroll to position [101, 0]
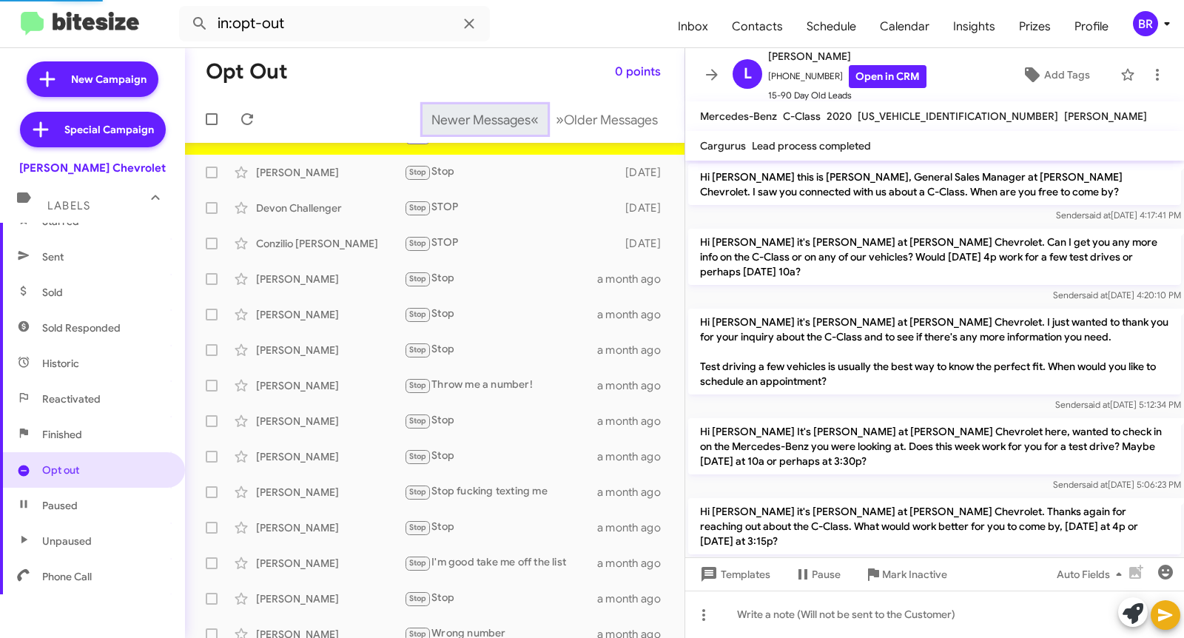
scroll to position [175, 0]
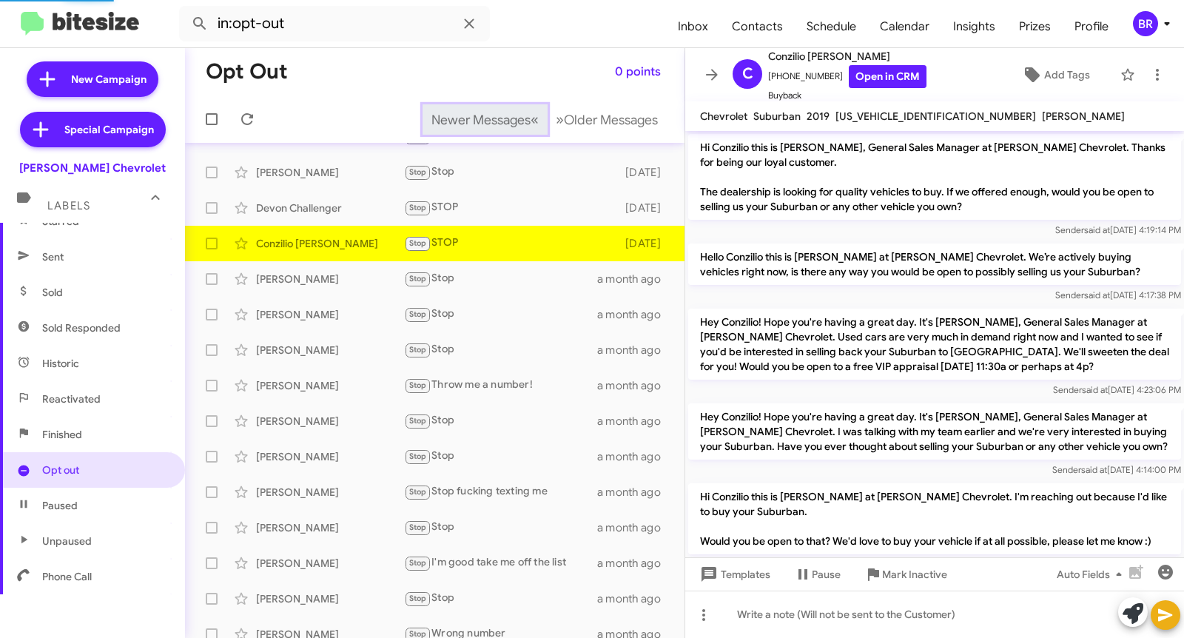
scroll to position [204, 0]
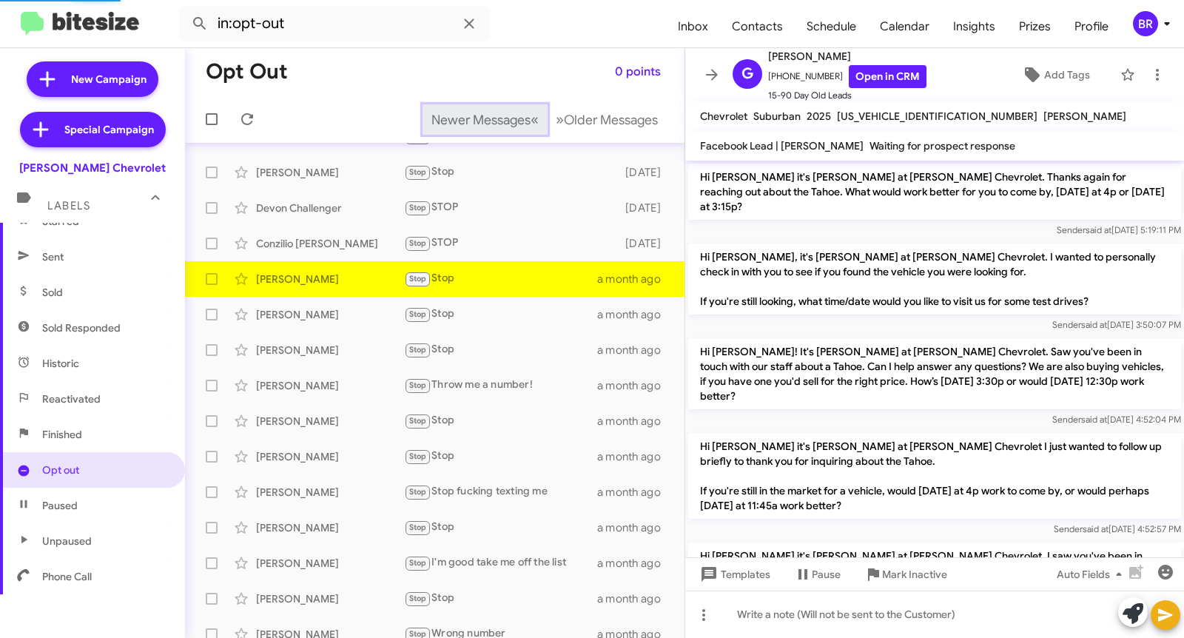
scroll to position [1512, 0]
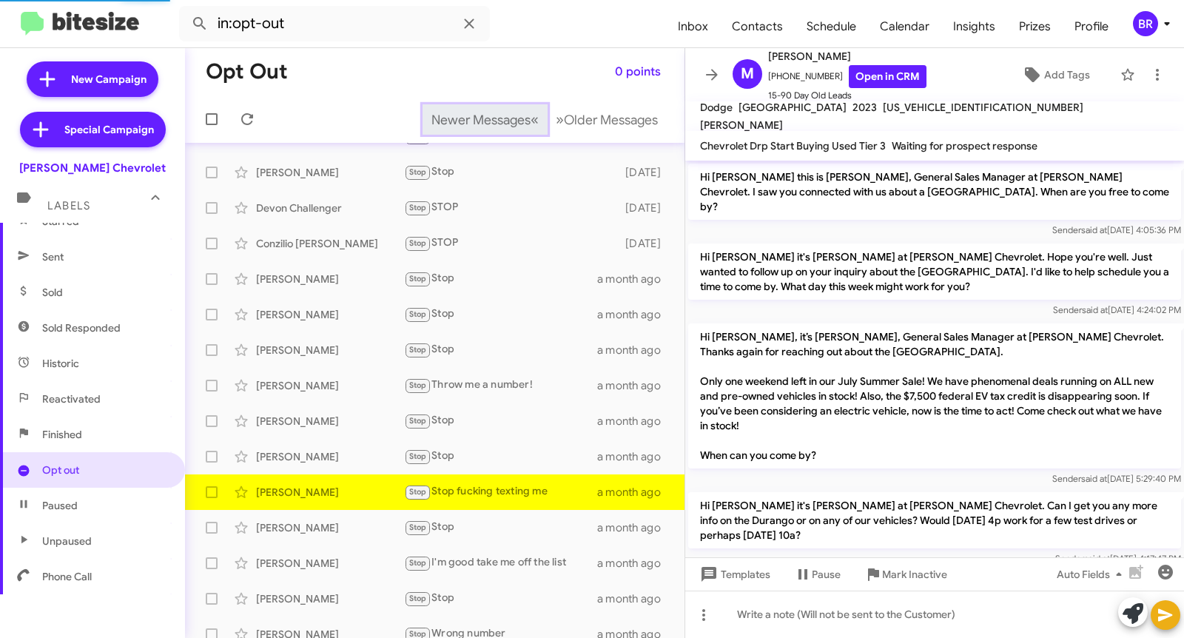
scroll to position [475, 0]
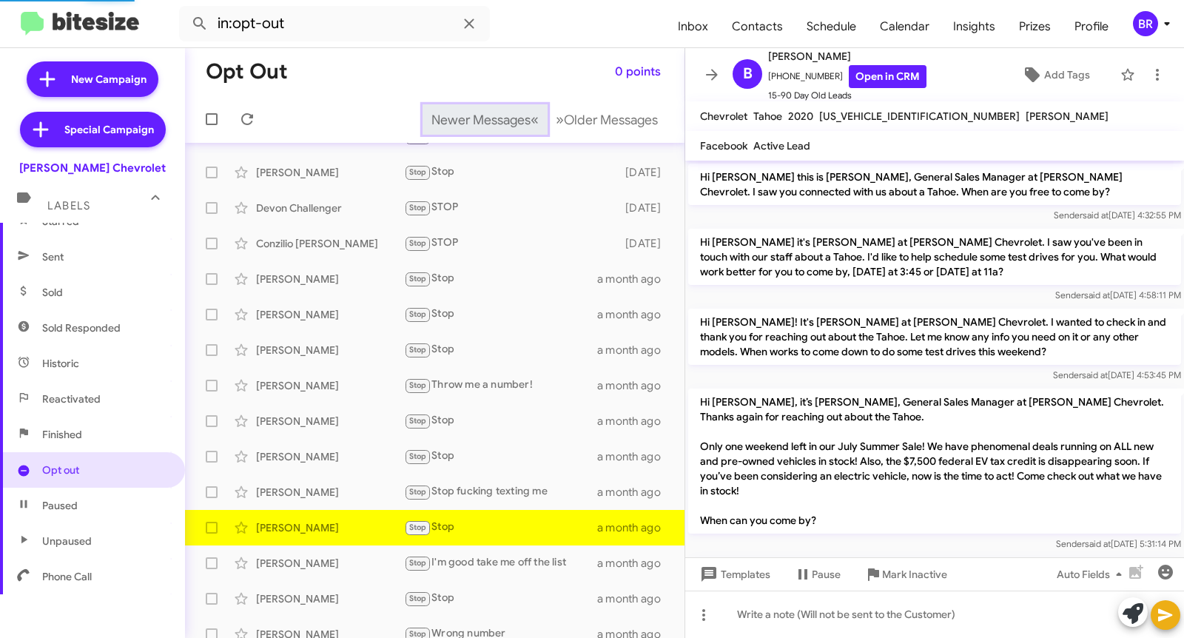
scroll to position [573, 0]
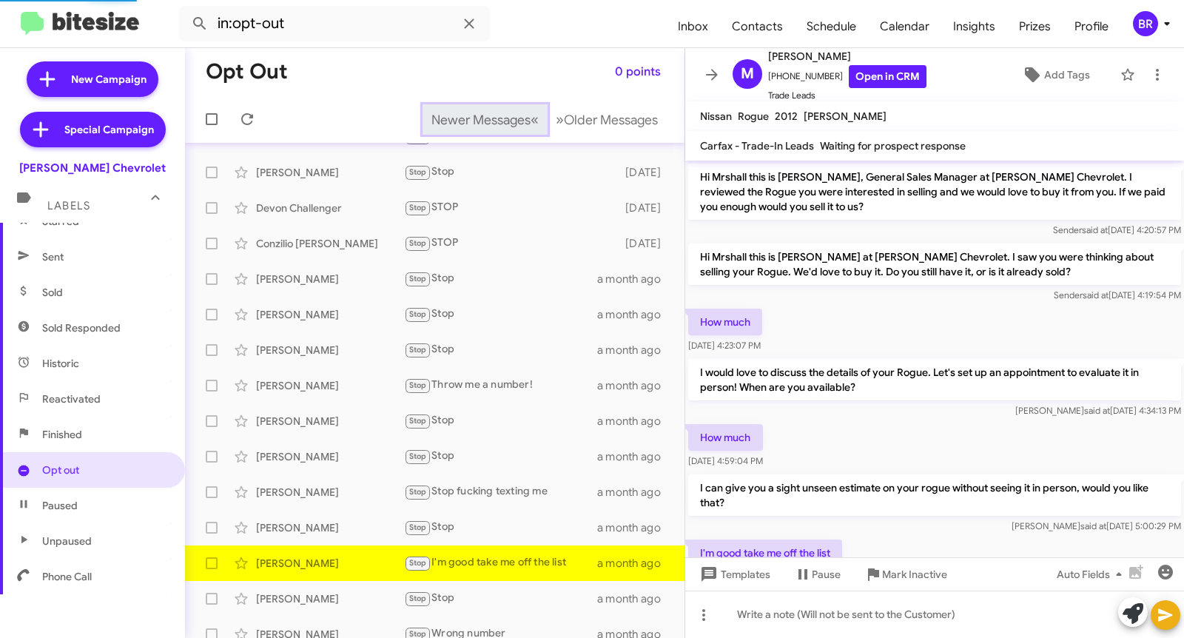
scroll to position [56, 0]
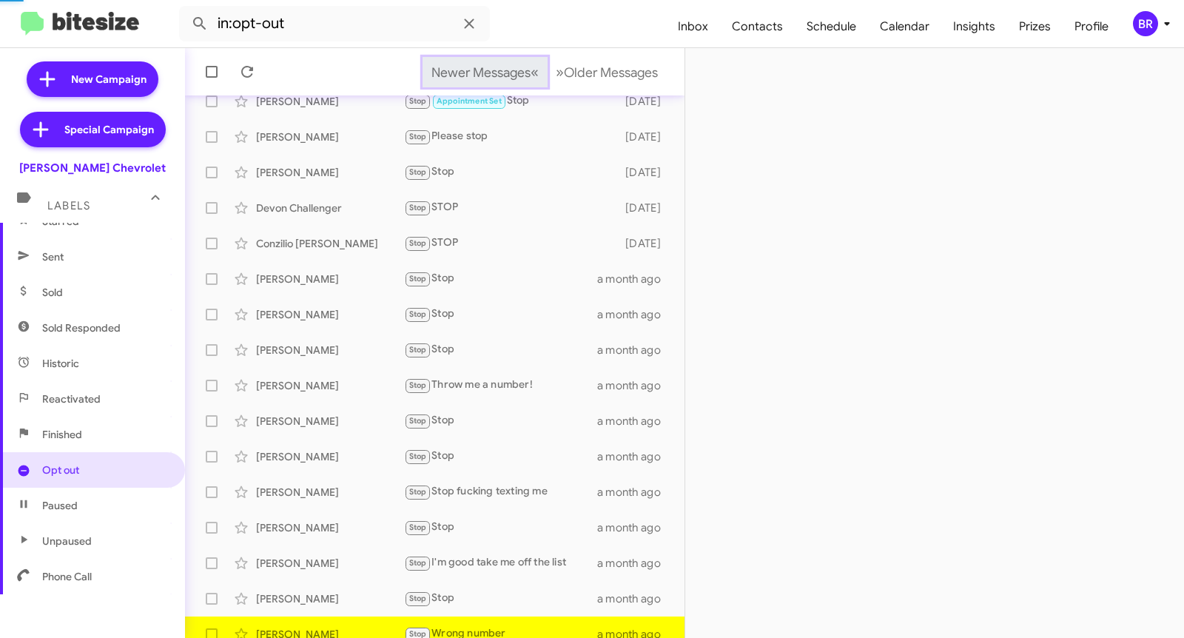
scroll to position [115, 0]
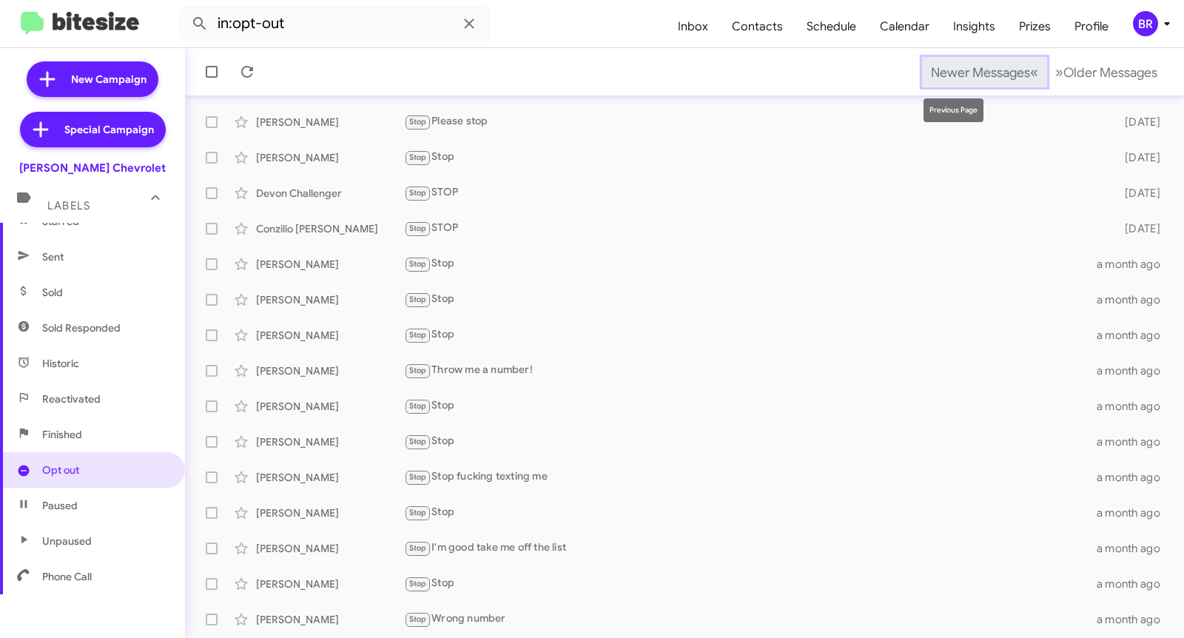
scroll to position [151, 0]
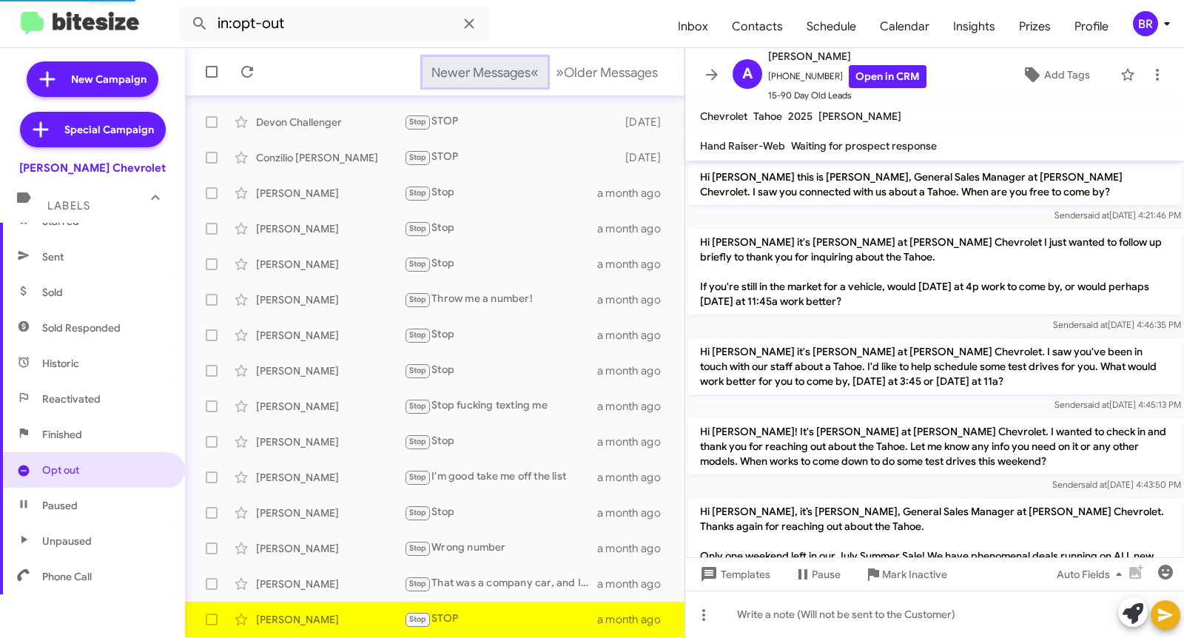
scroll to position [602, 0]
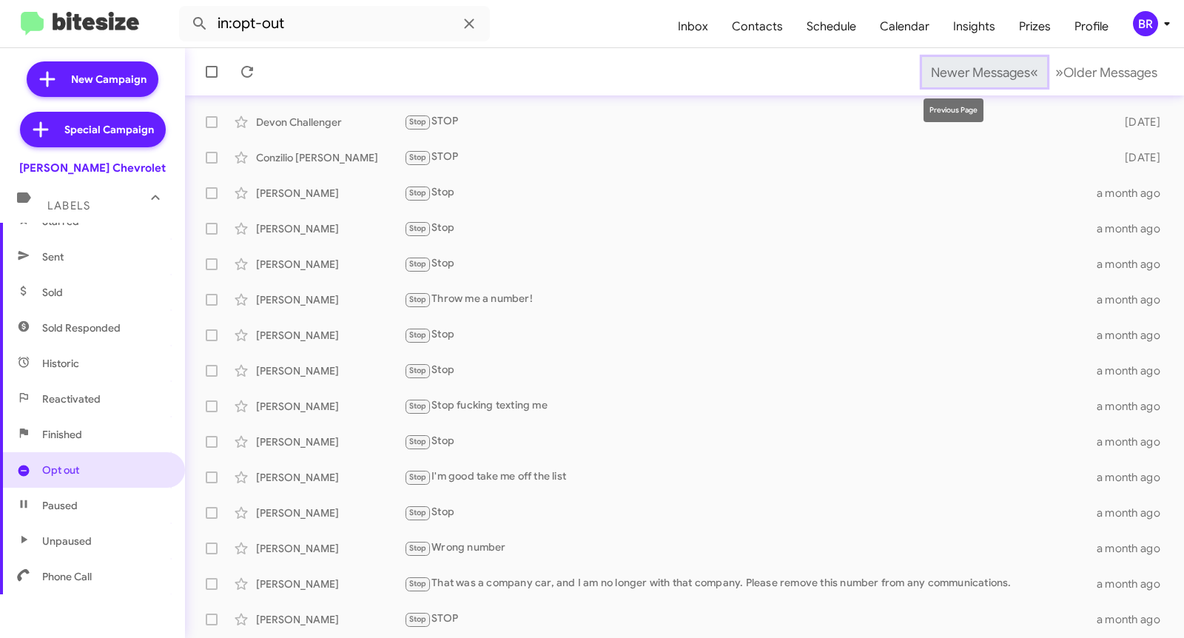
scroll to position [222, 0]
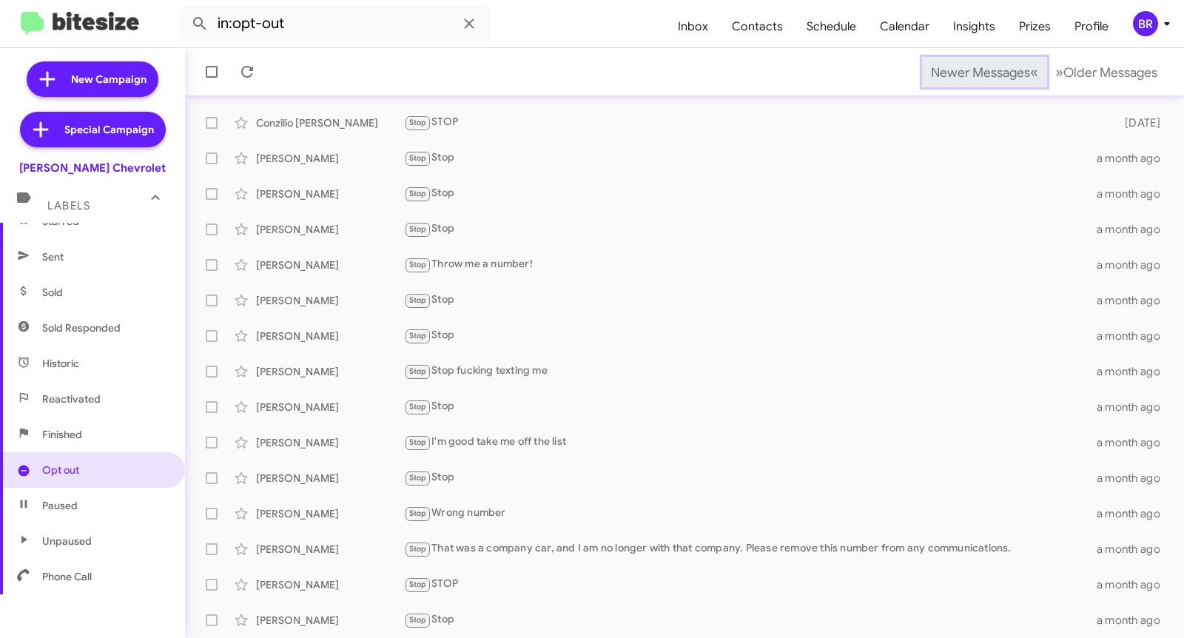
click at [949, 71] on span "Newer Messages" at bounding box center [980, 72] width 99 height 16
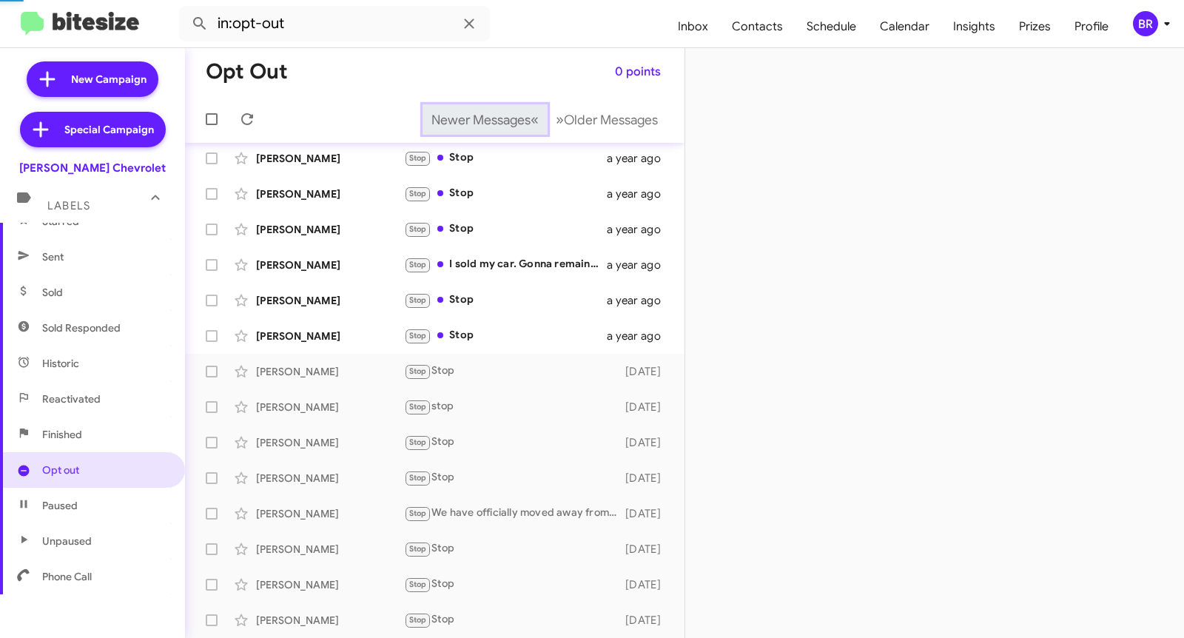
scroll to position [101, 0]
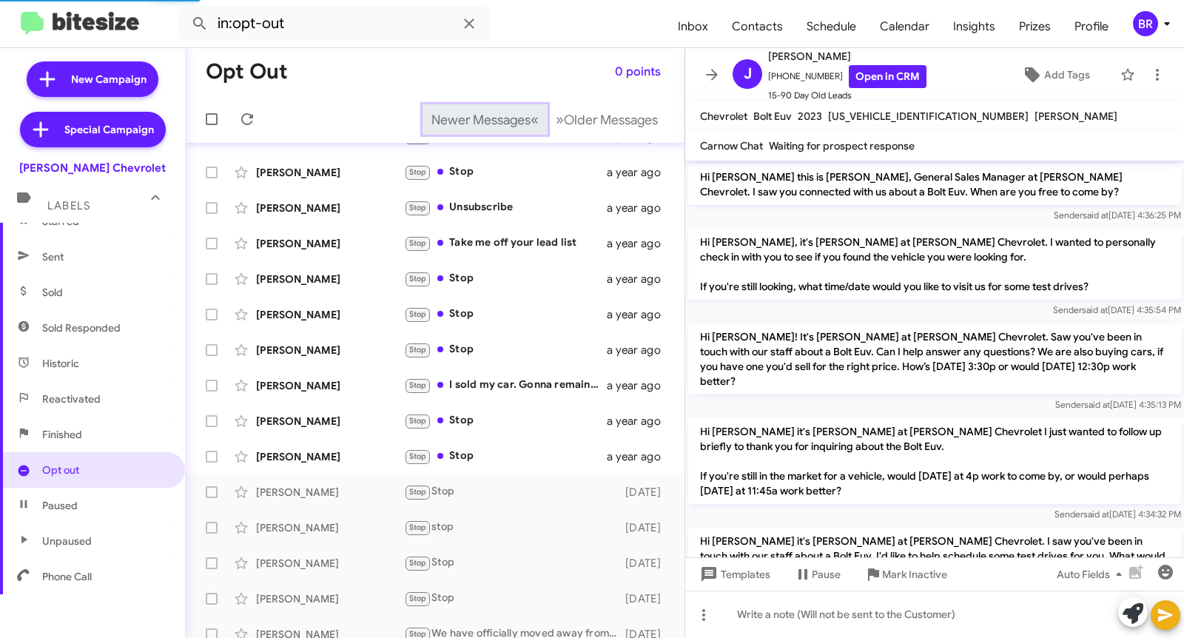
scroll to position [191, 0]
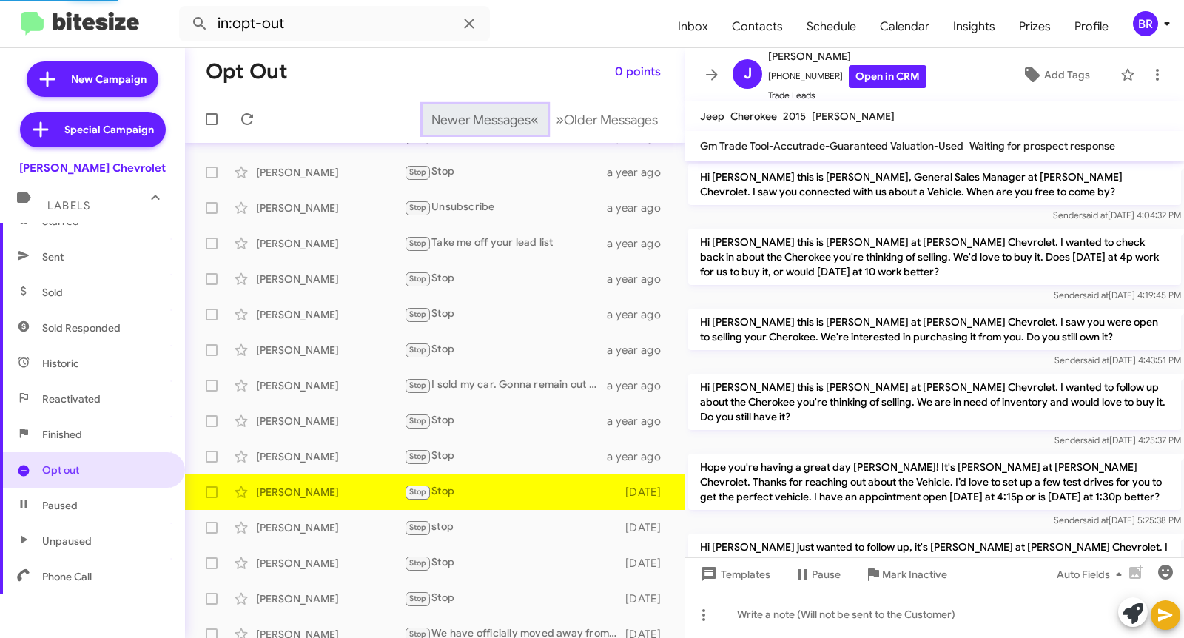
scroll to position [632, 0]
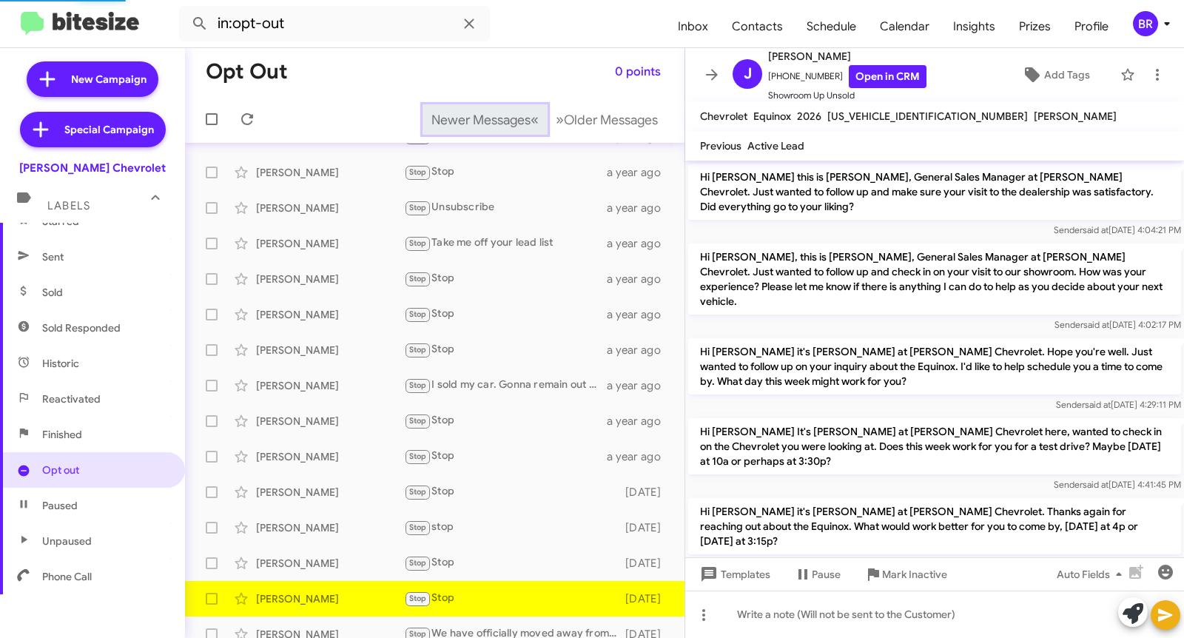
scroll to position [454, 0]
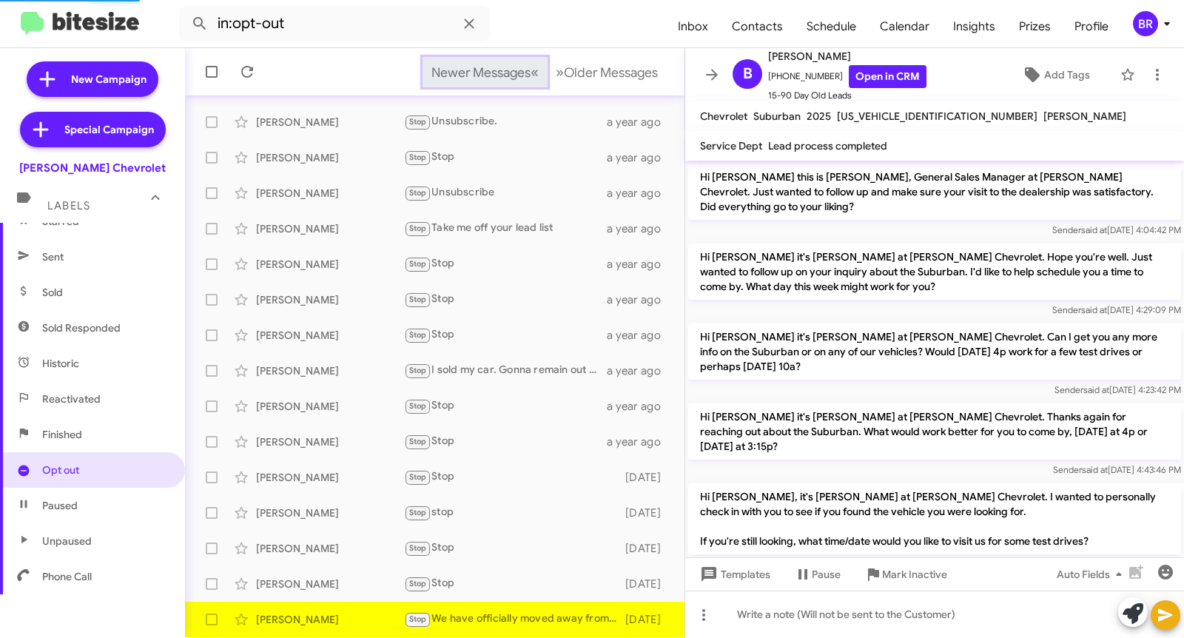
scroll to position [189, 0]
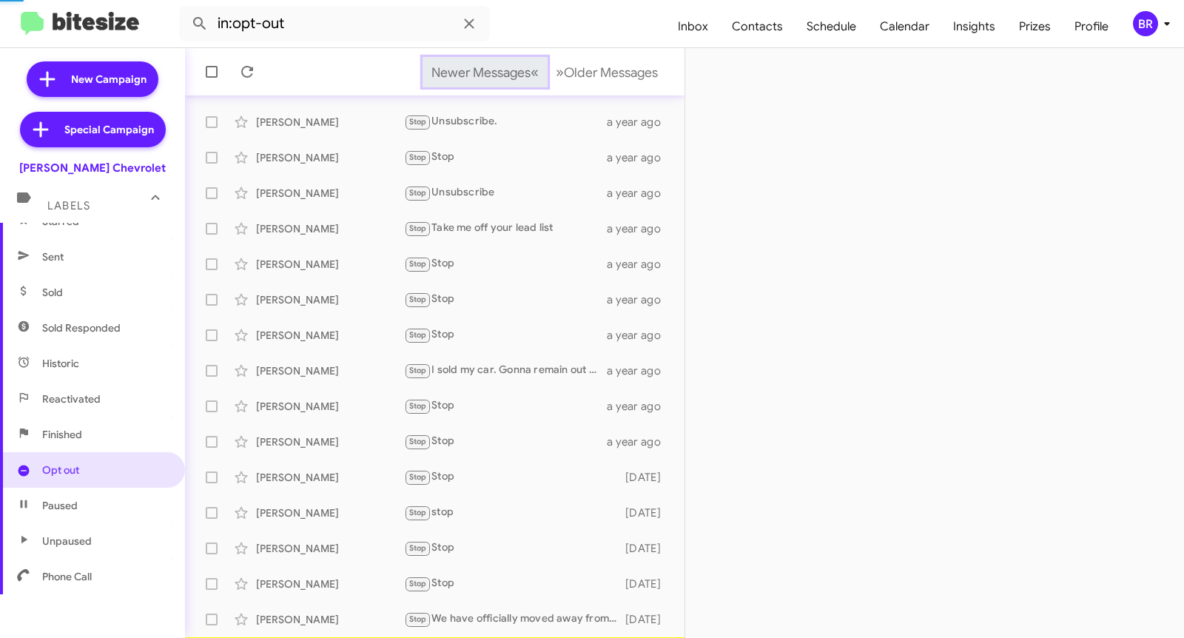
scroll to position [151, 0]
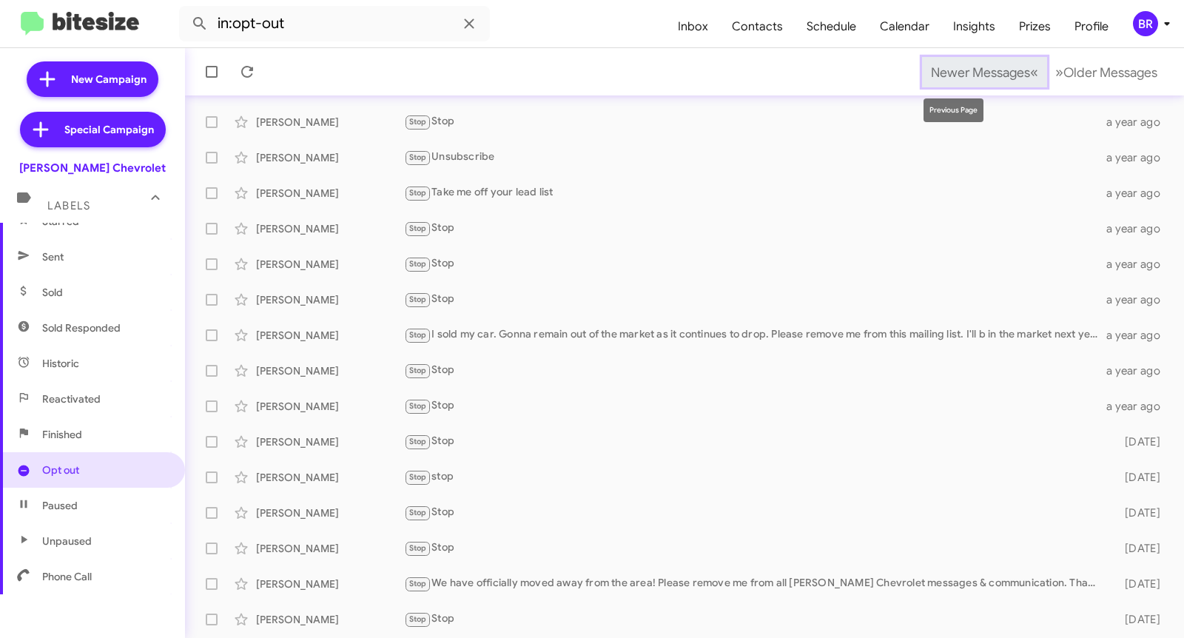
scroll to position [186, 0]
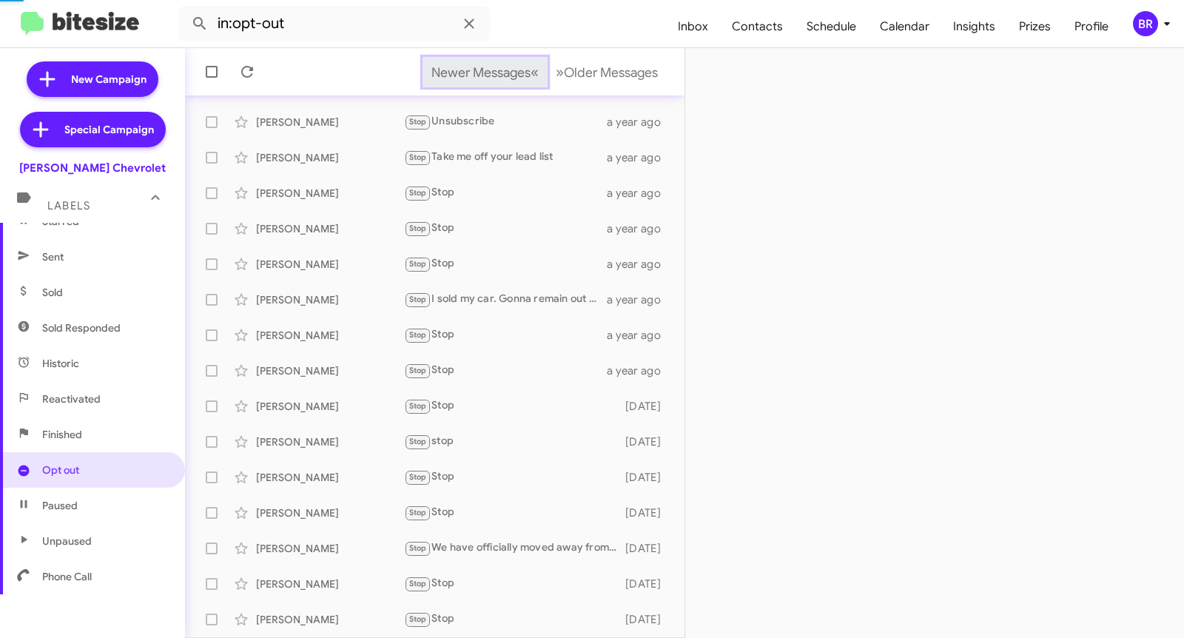
scroll to position [222, 0]
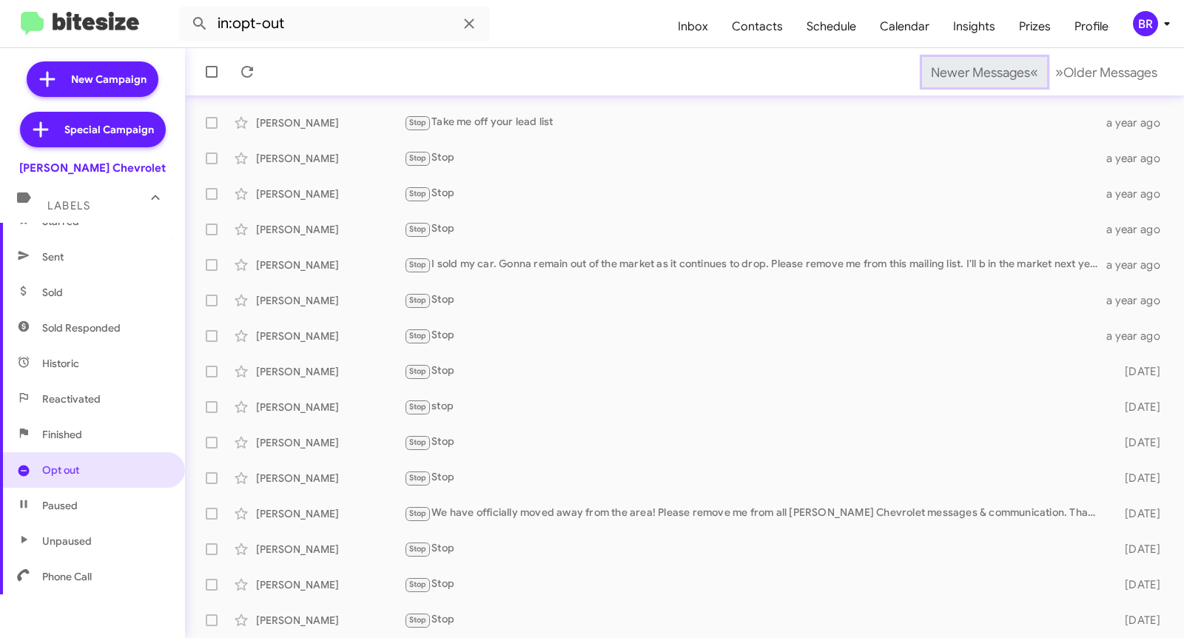
click at [949, 71] on span "Newer Messages" at bounding box center [980, 72] width 99 height 16
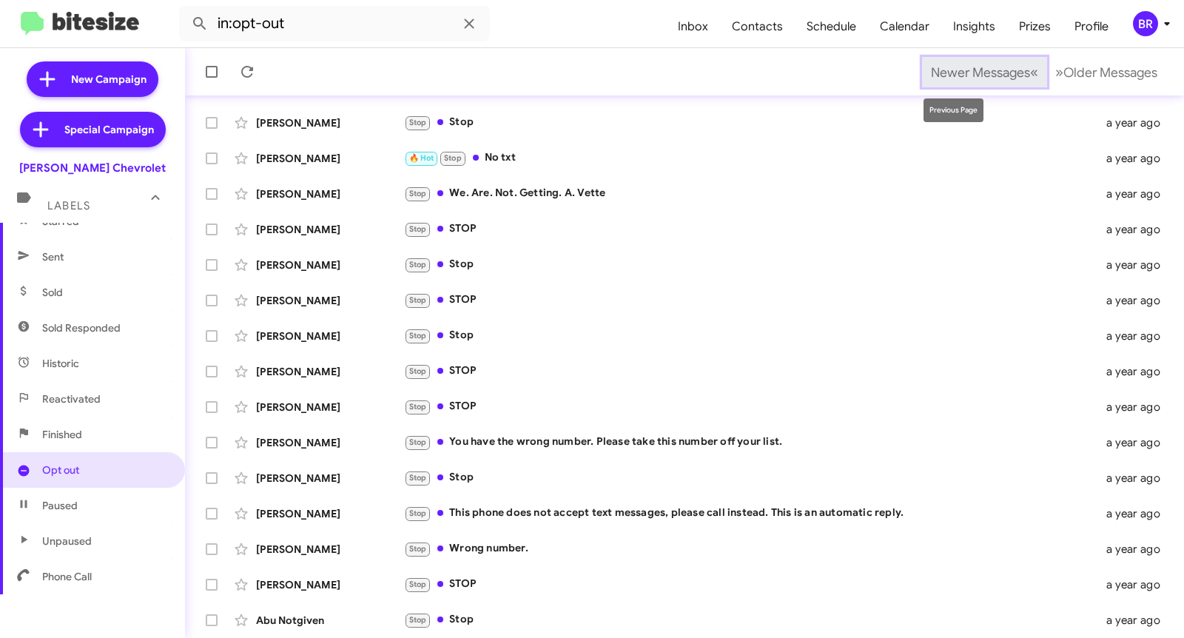
scroll to position [101, 0]
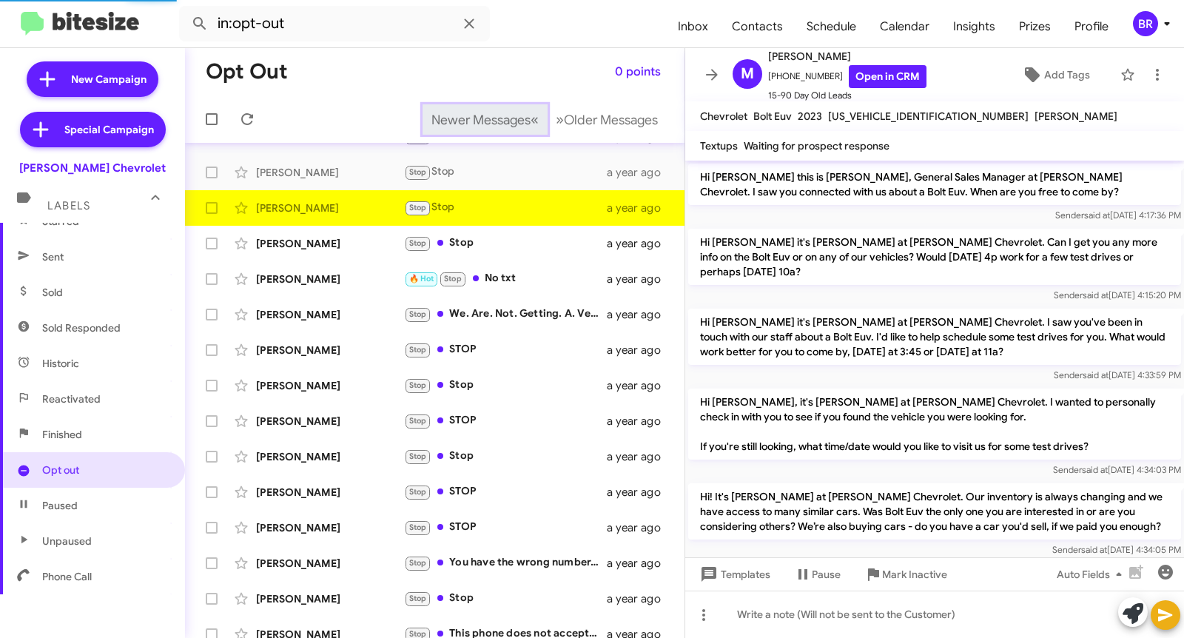
scroll to position [432, 0]
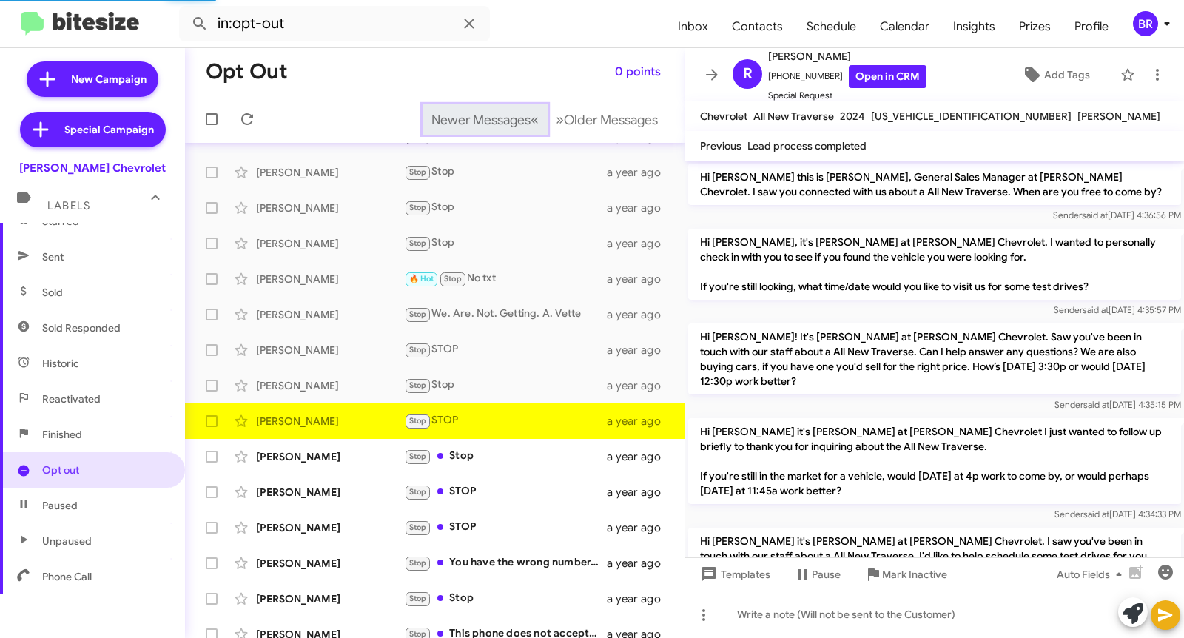
scroll to position [447, 0]
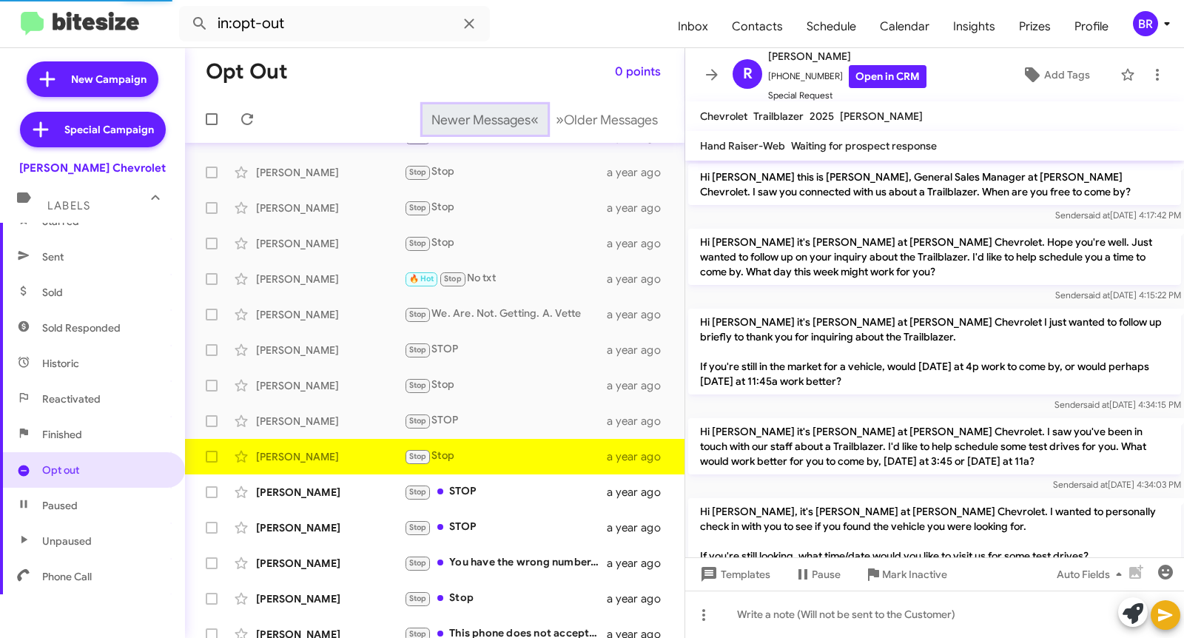
scroll to position [394, 0]
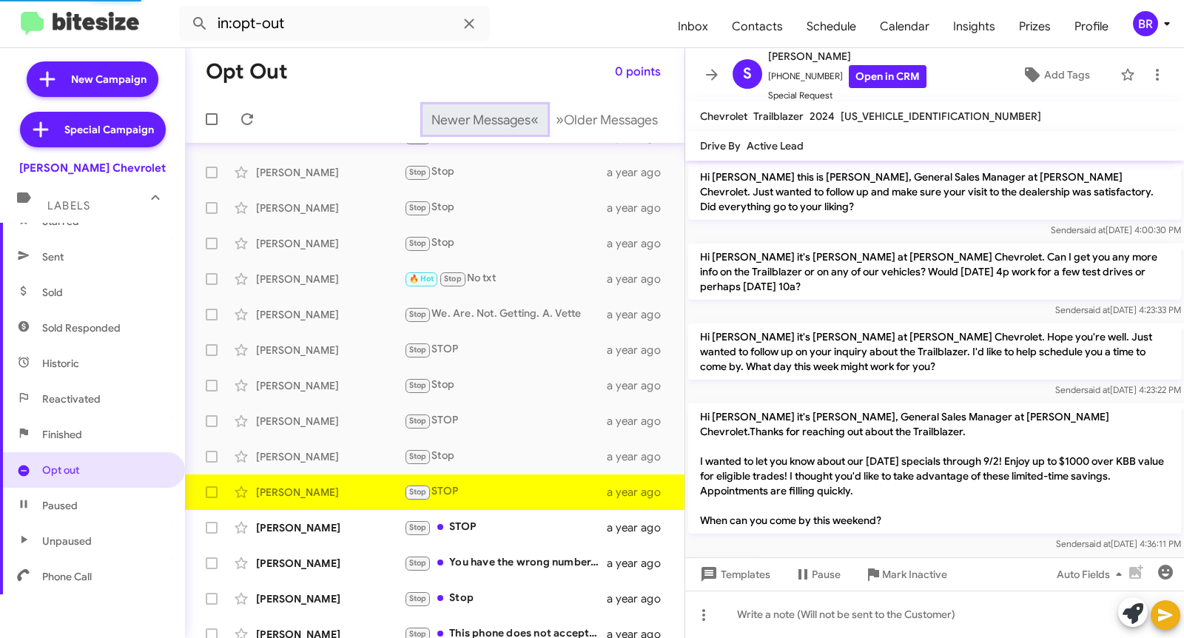
scroll to position [38, 0]
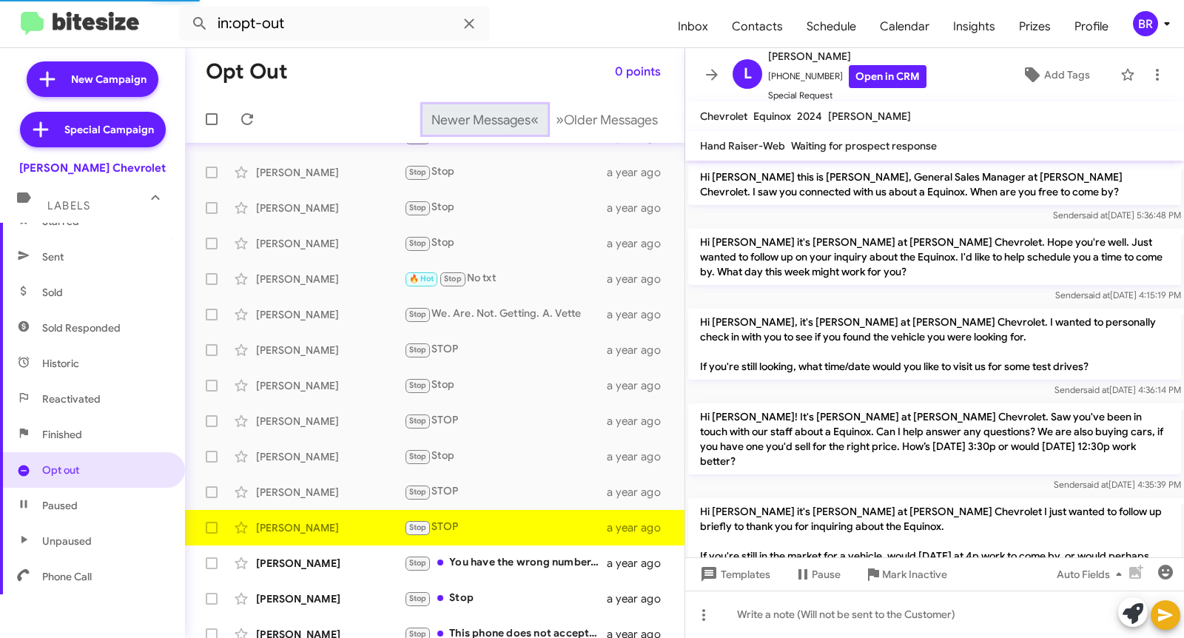
scroll to position [590, 0]
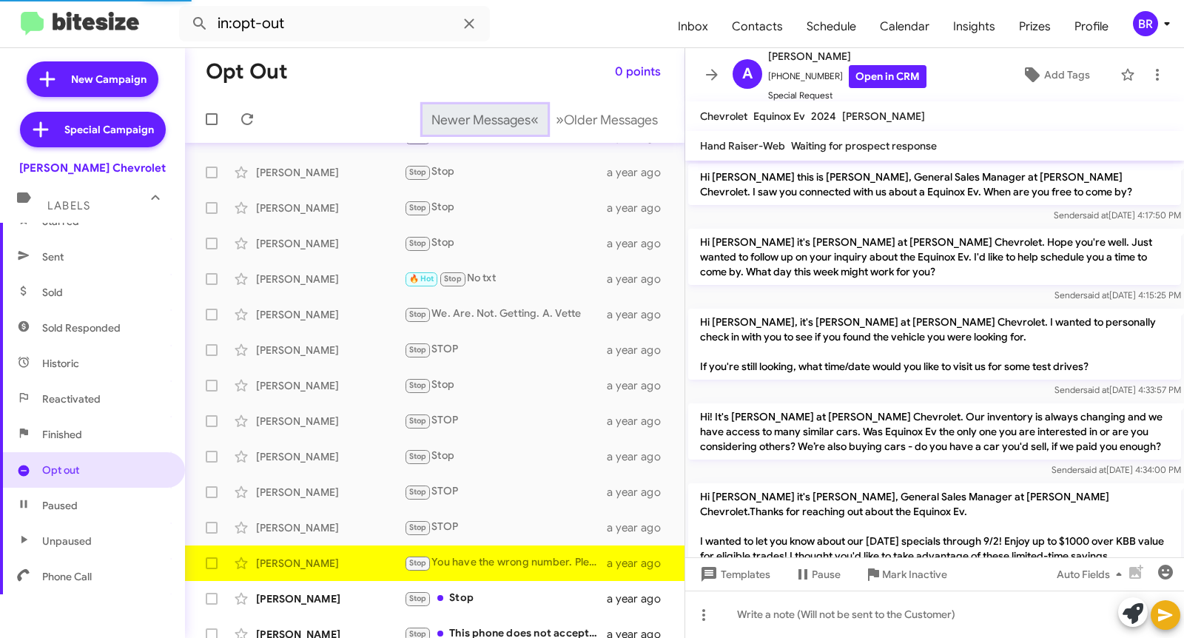
scroll to position [197, 0]
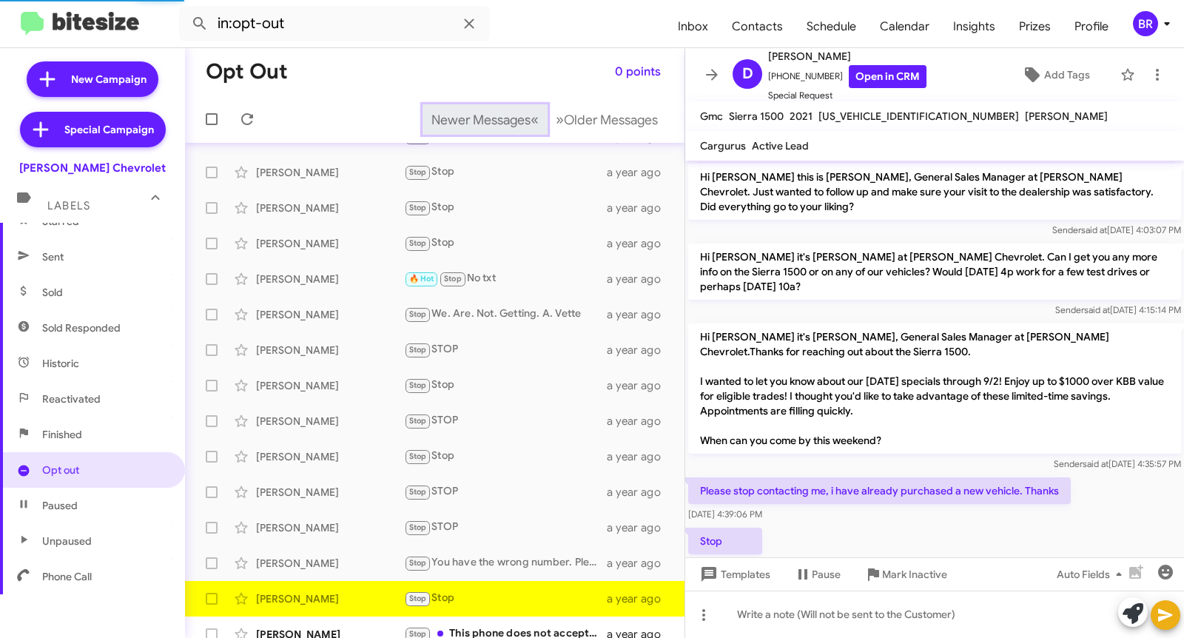
scroll to position [41, 0]
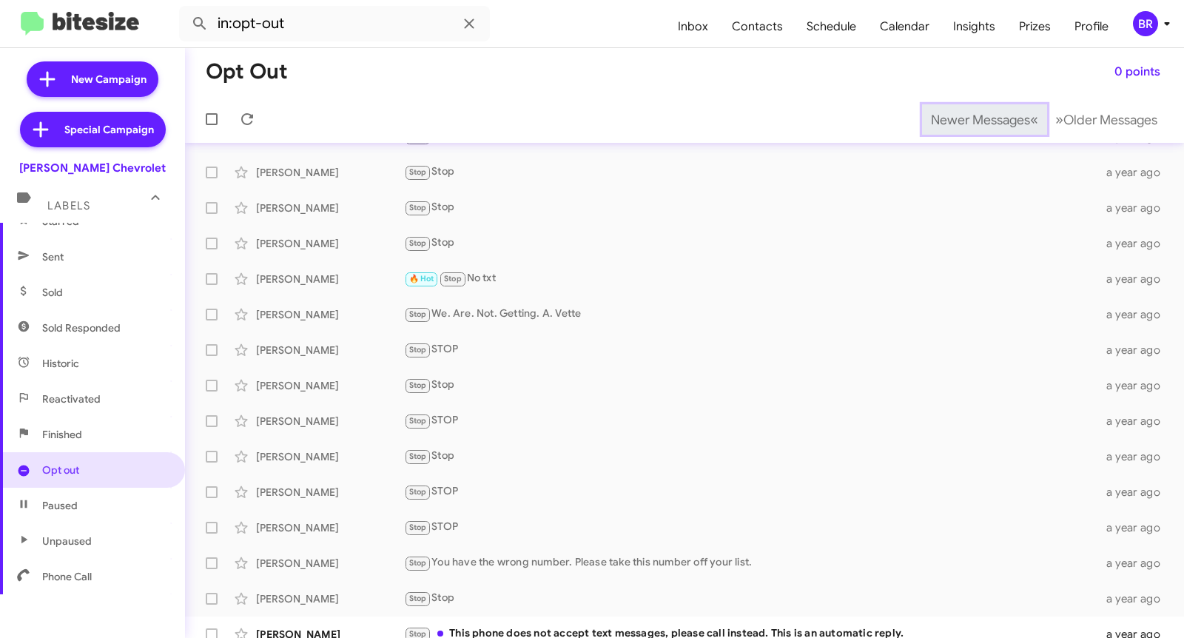
scroll to position [115, 0]
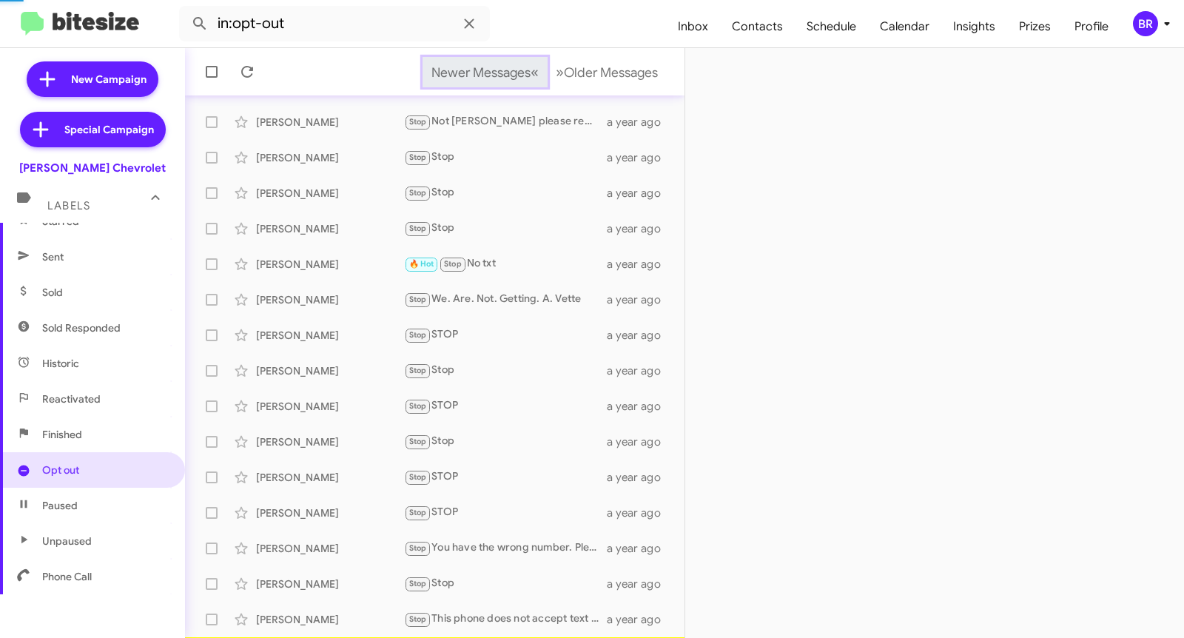
scroll to position [151, 0]
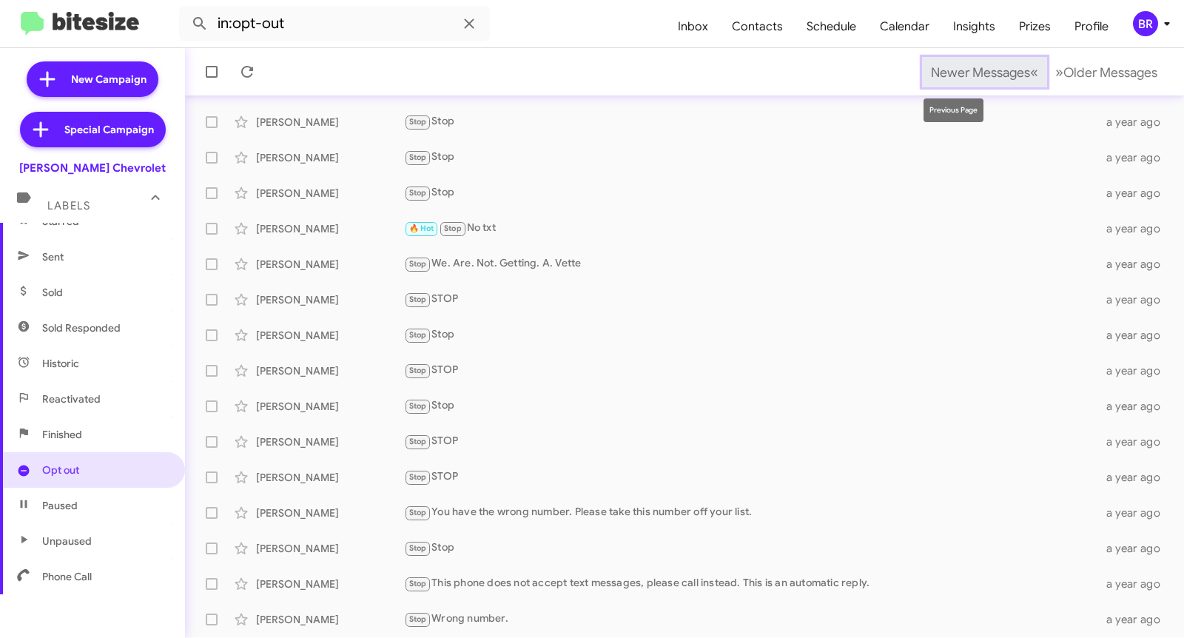
scroll to position [186, 0]
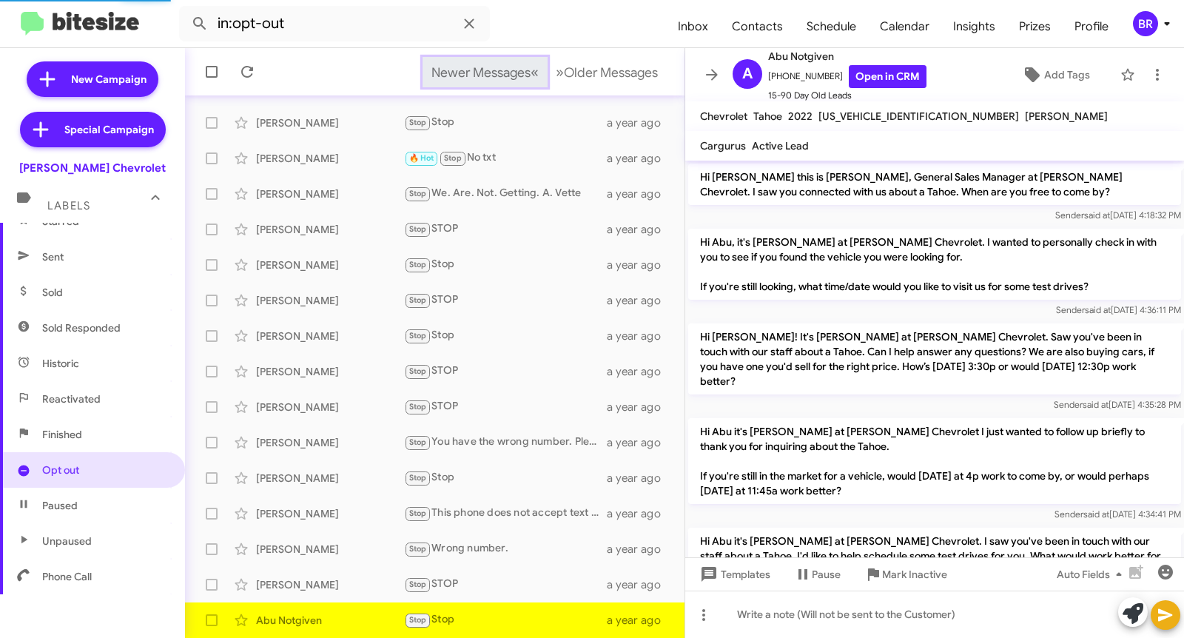
scroll to position [334, 0]
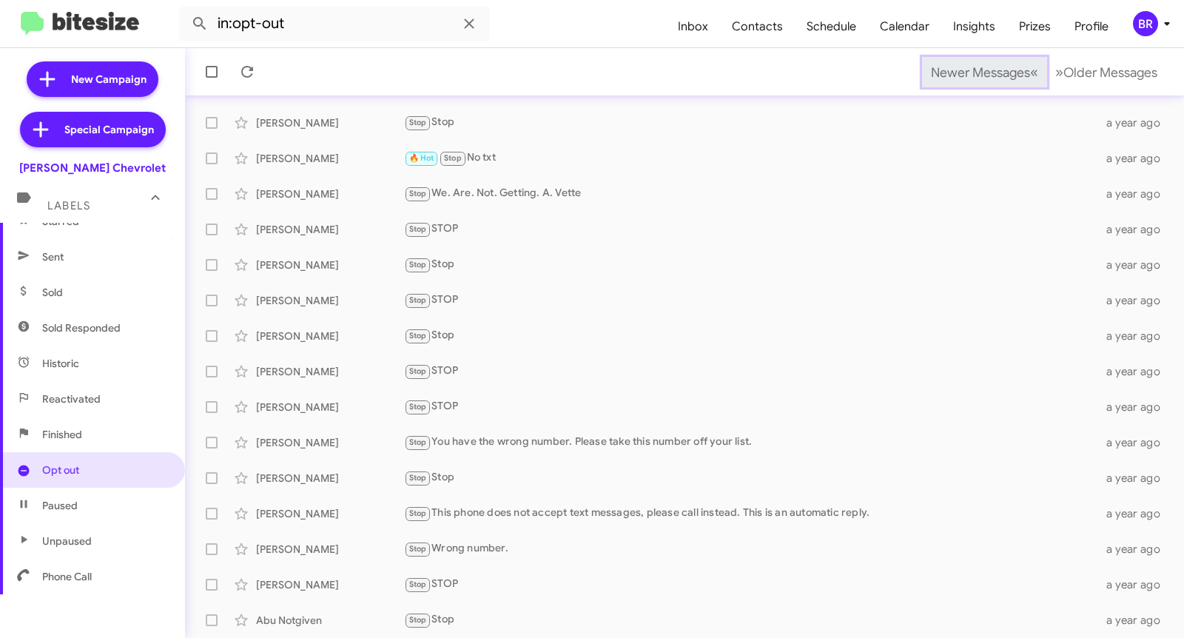
click at [949, 71] on span "Newer Messages" at bounding box center [980, 72] width 99 height 16
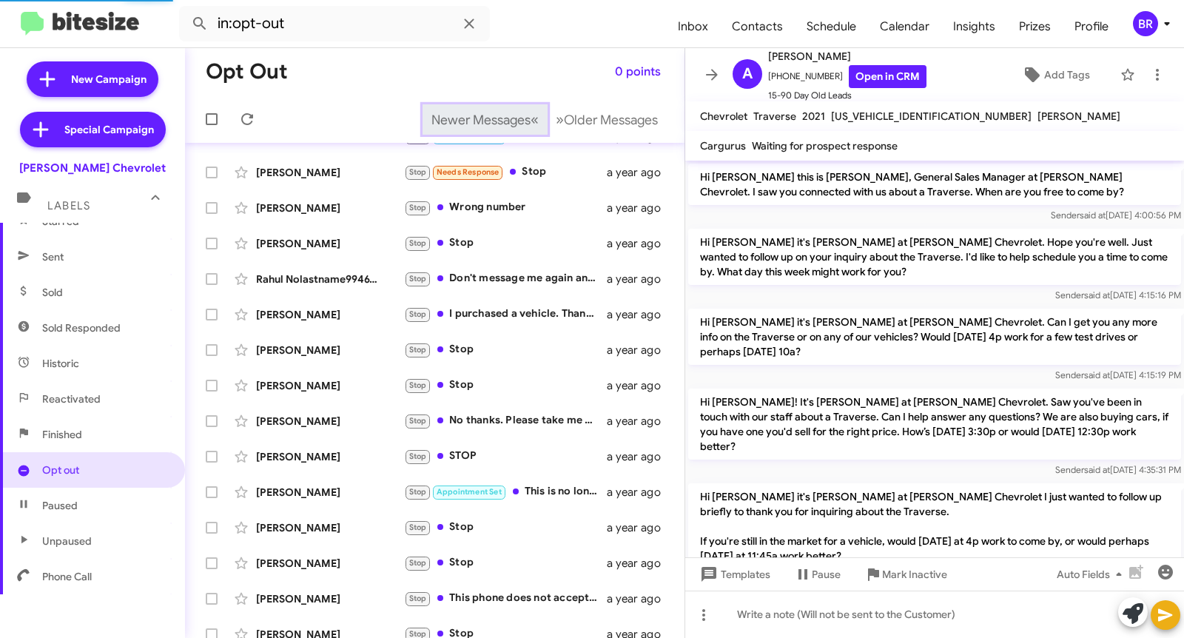
scroll to position [1023, 0]
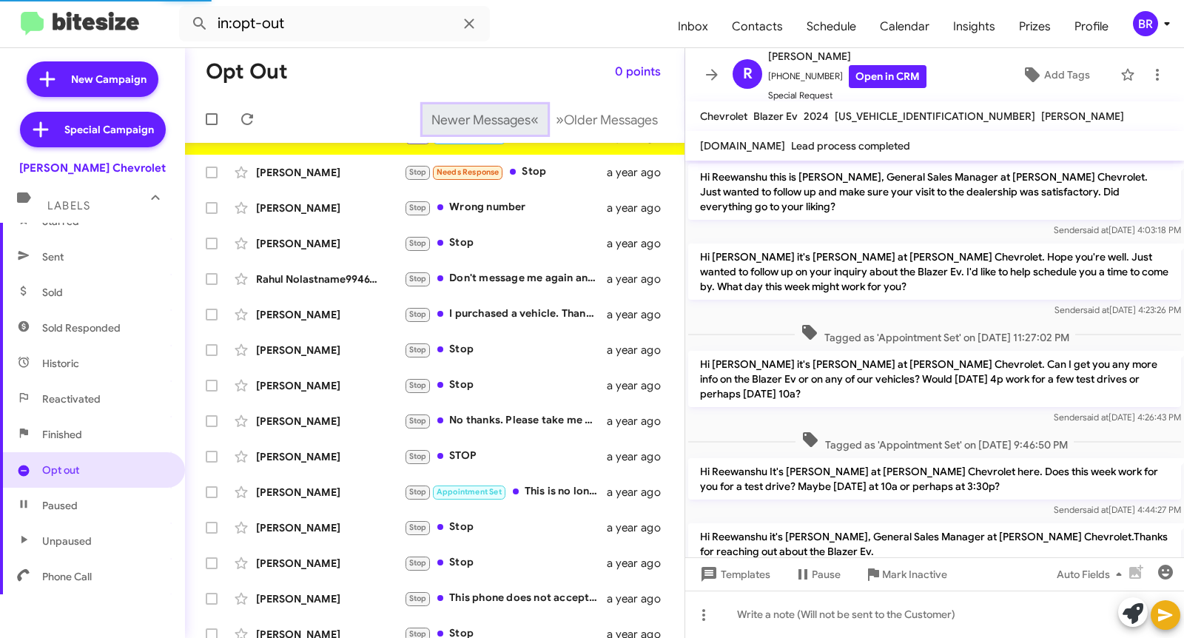
scroll to position [752, 0]
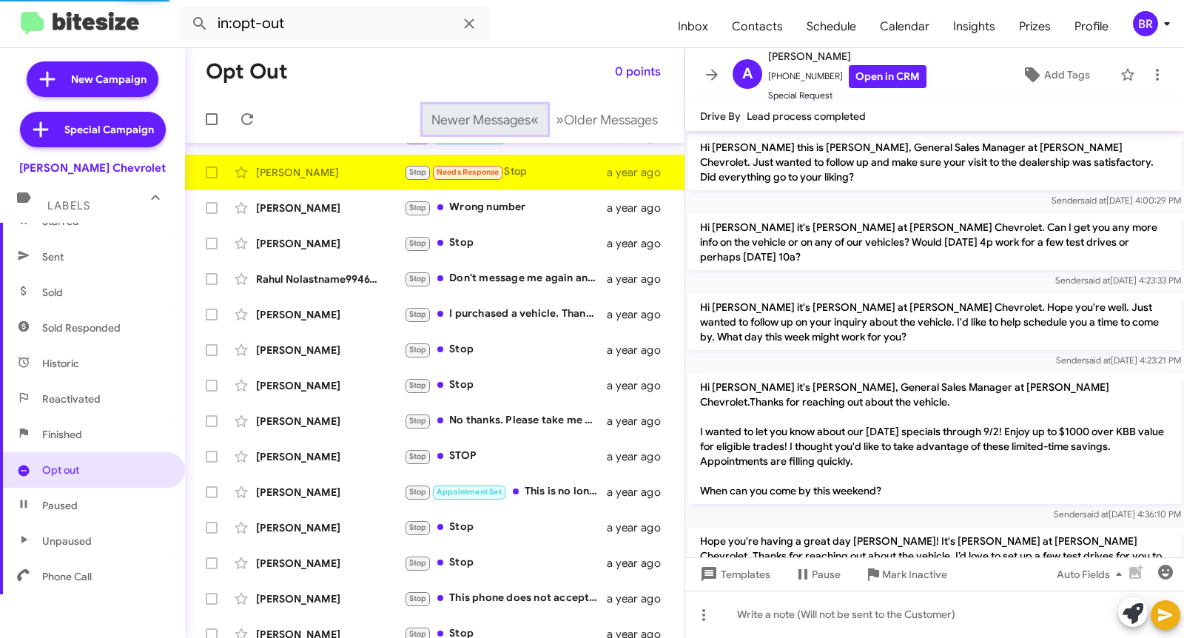
scroll to position [614, 0]
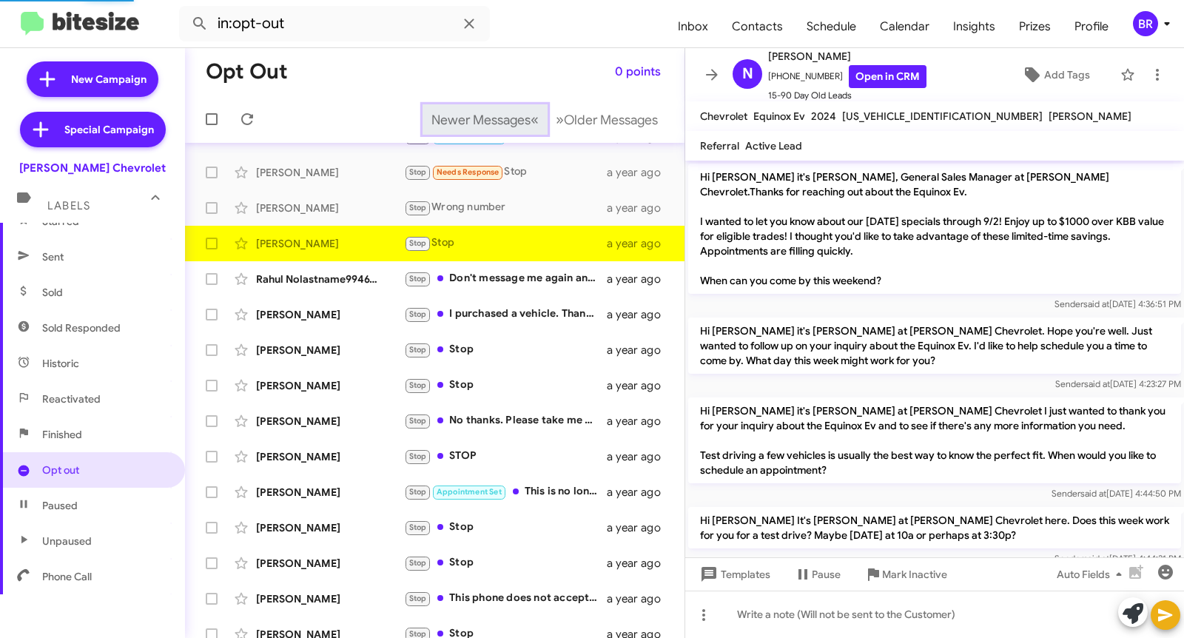
scroll to position [447, 0]
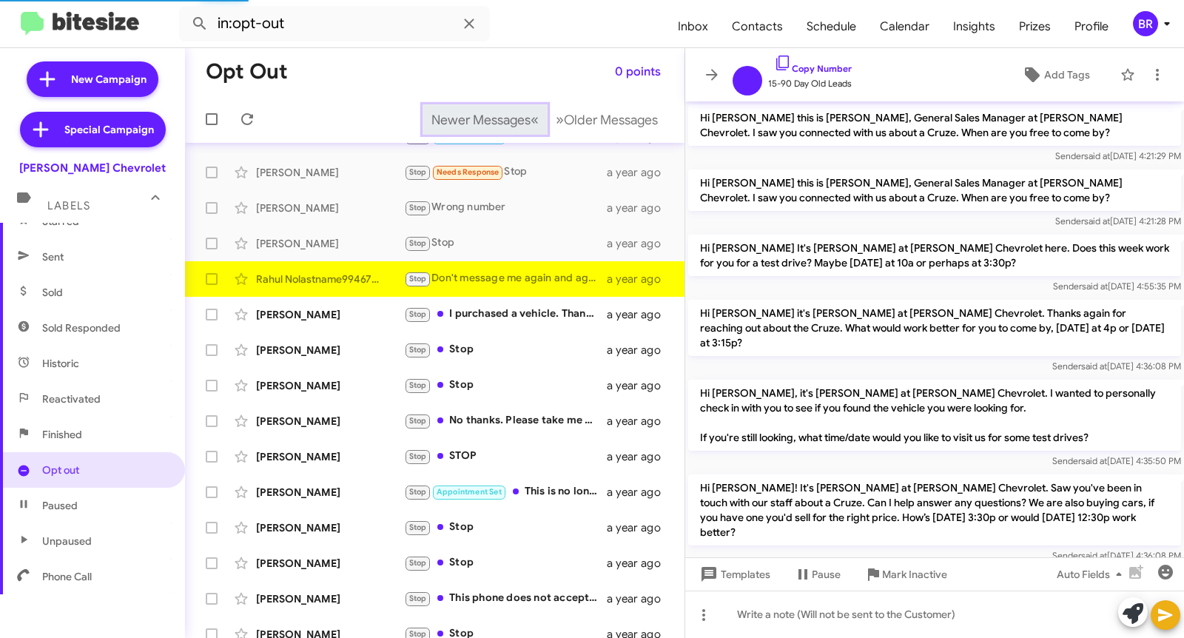
scroll to position [255, 0]
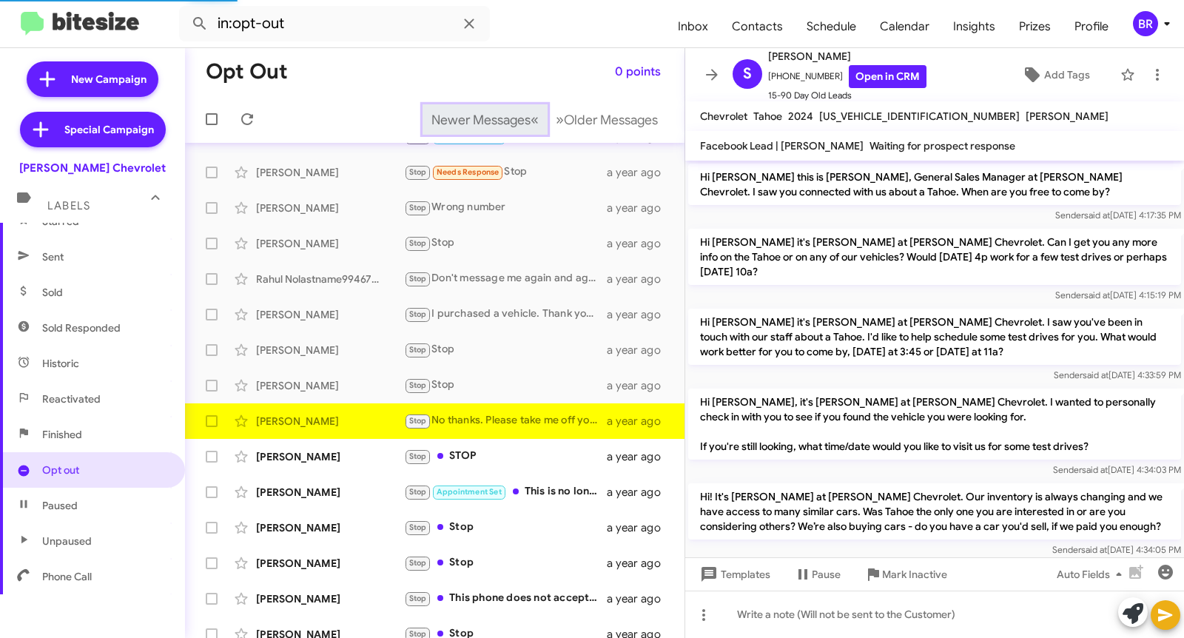
scroll to position [728, 0]
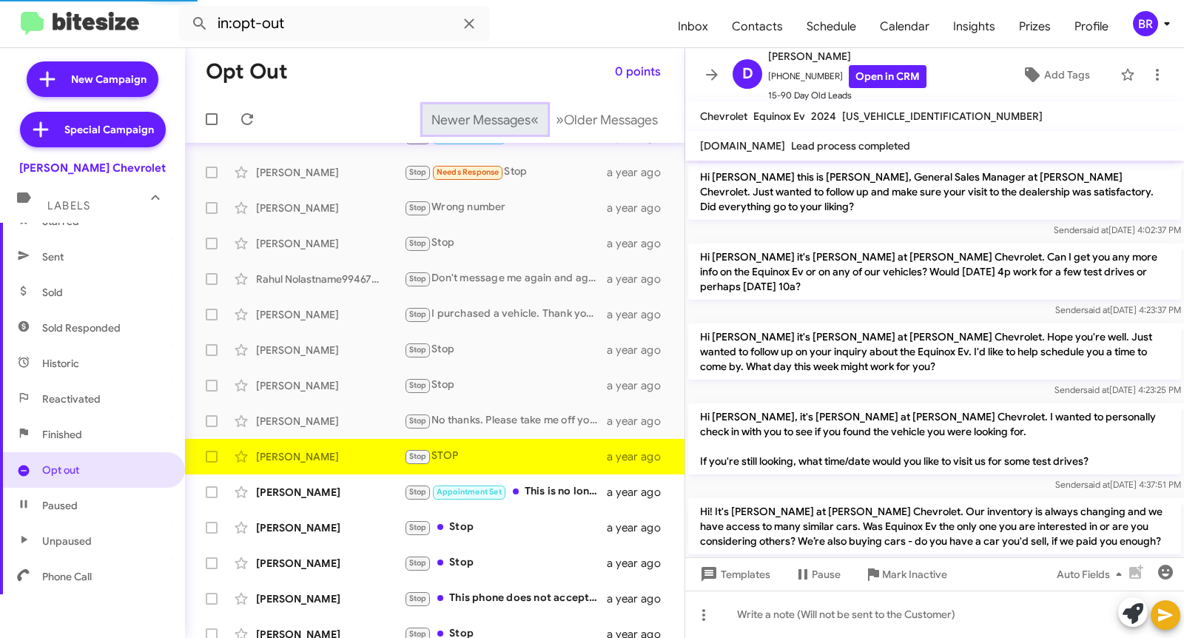
scroll to position [758, 0]
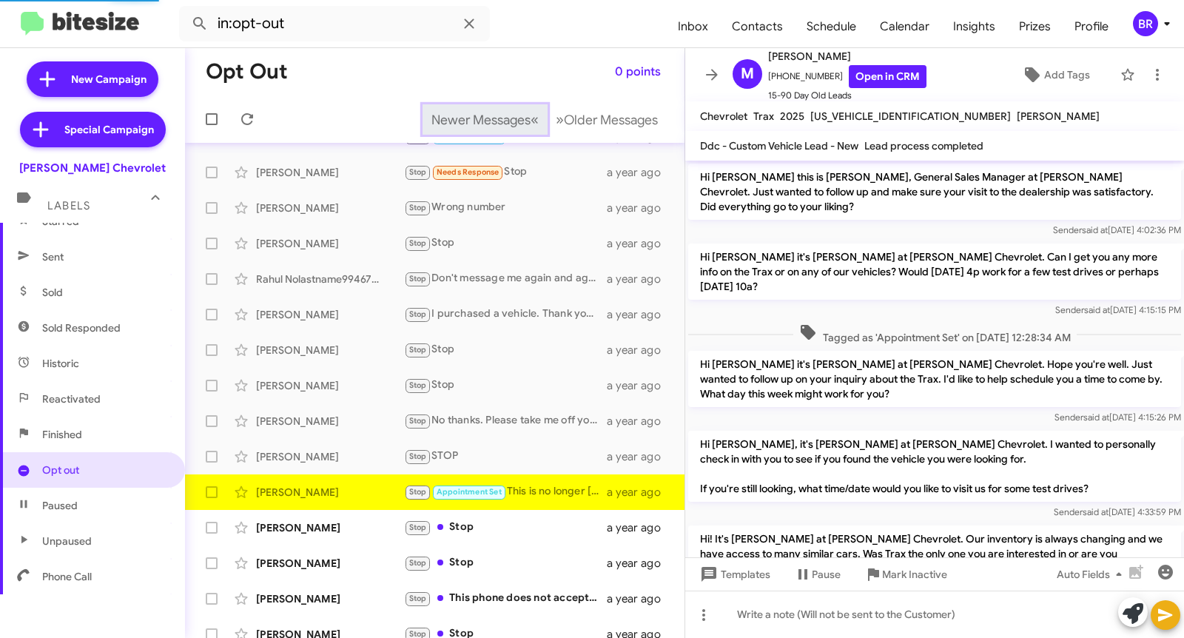
scroll to position [685, 0]
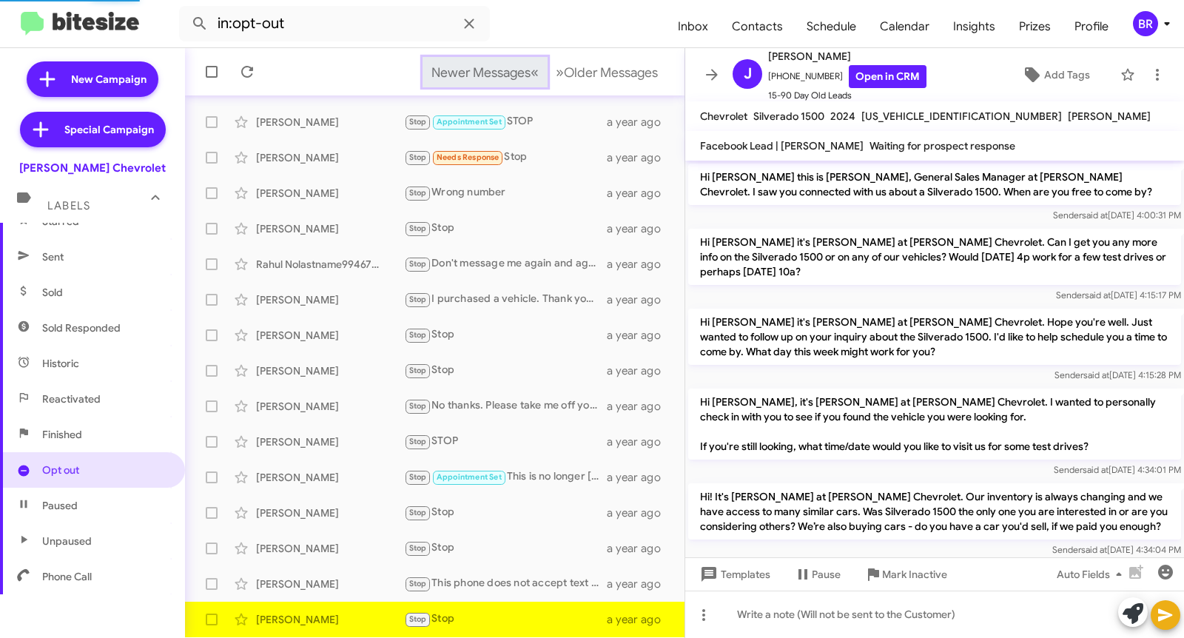
scroll to position [561, 0]
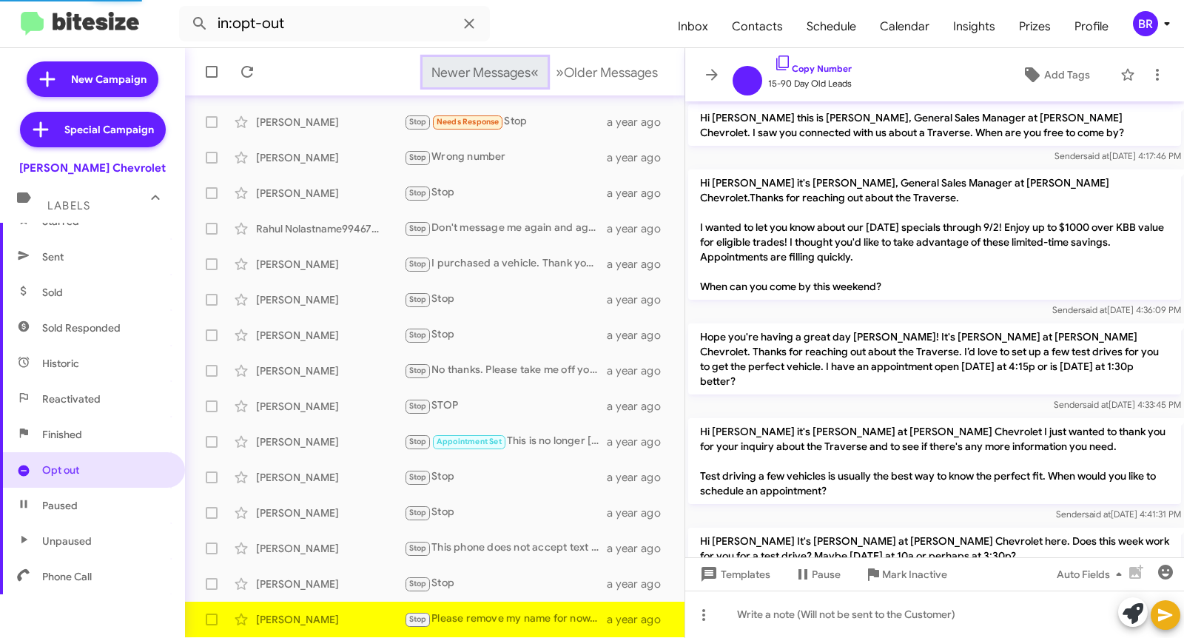
scroll to position [138, 0]
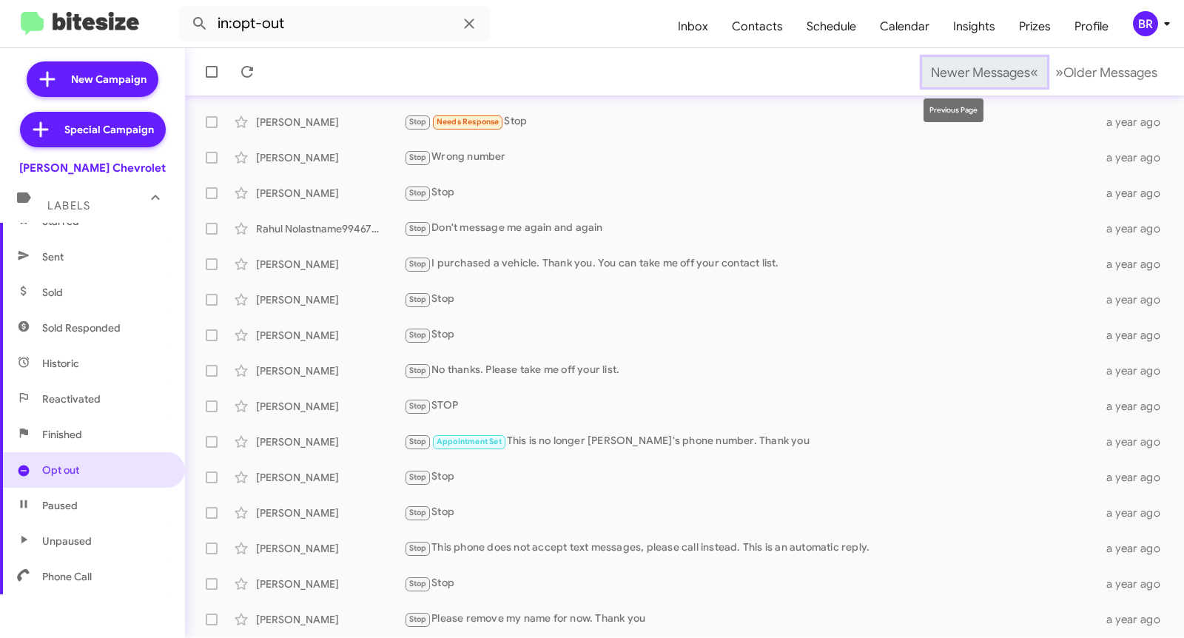
scroll to position [186, 0]
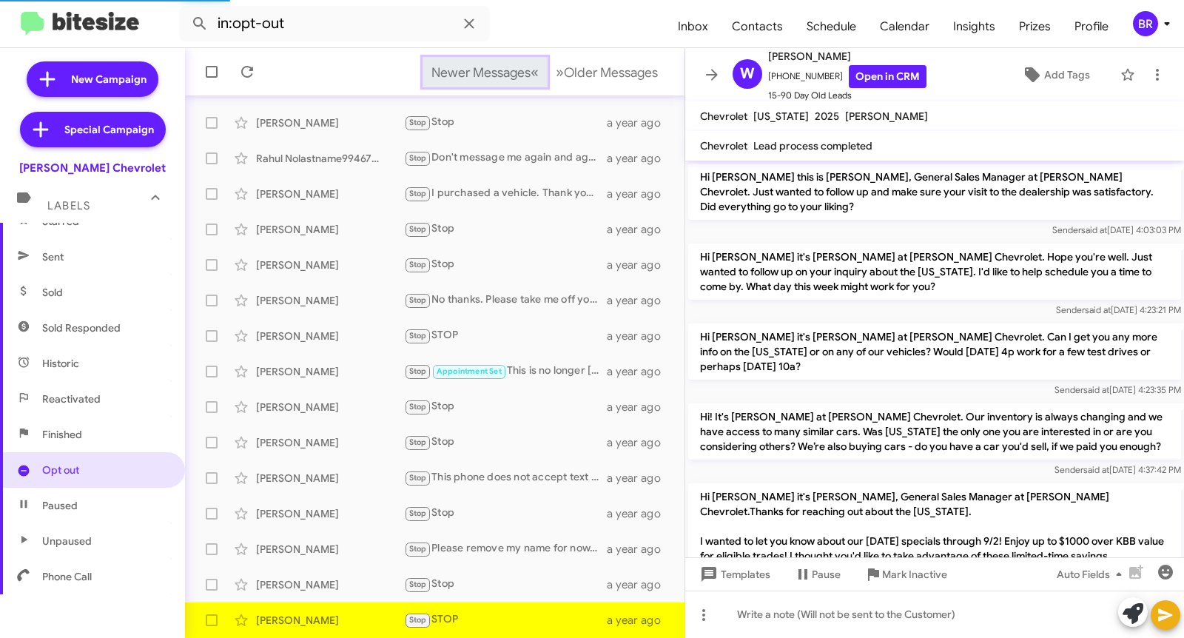
scroll to position [477, 0]
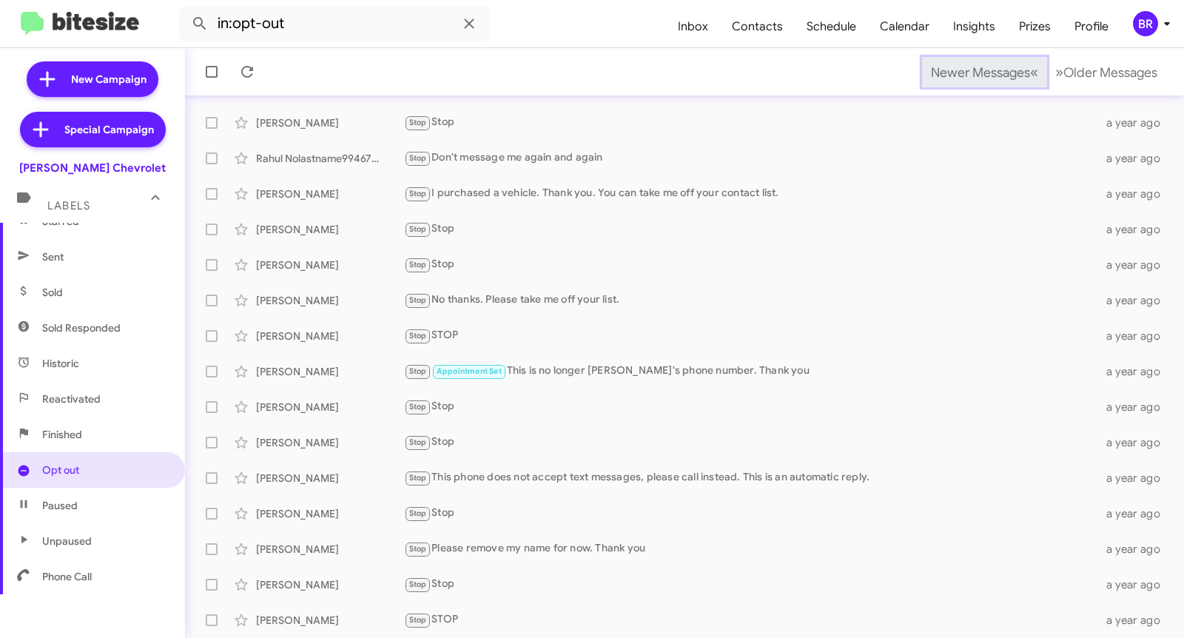
click at [949, 71] on span "Newer Messages" at bounding box center [980, 72] width 99 height 16
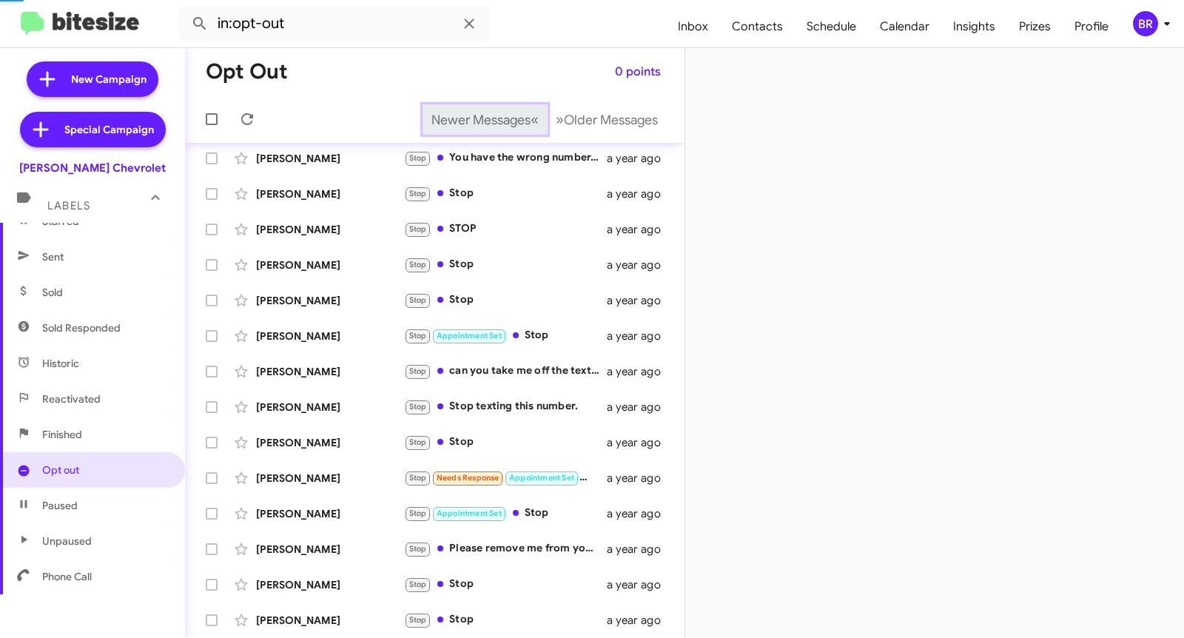
scroll to position [101, 0]
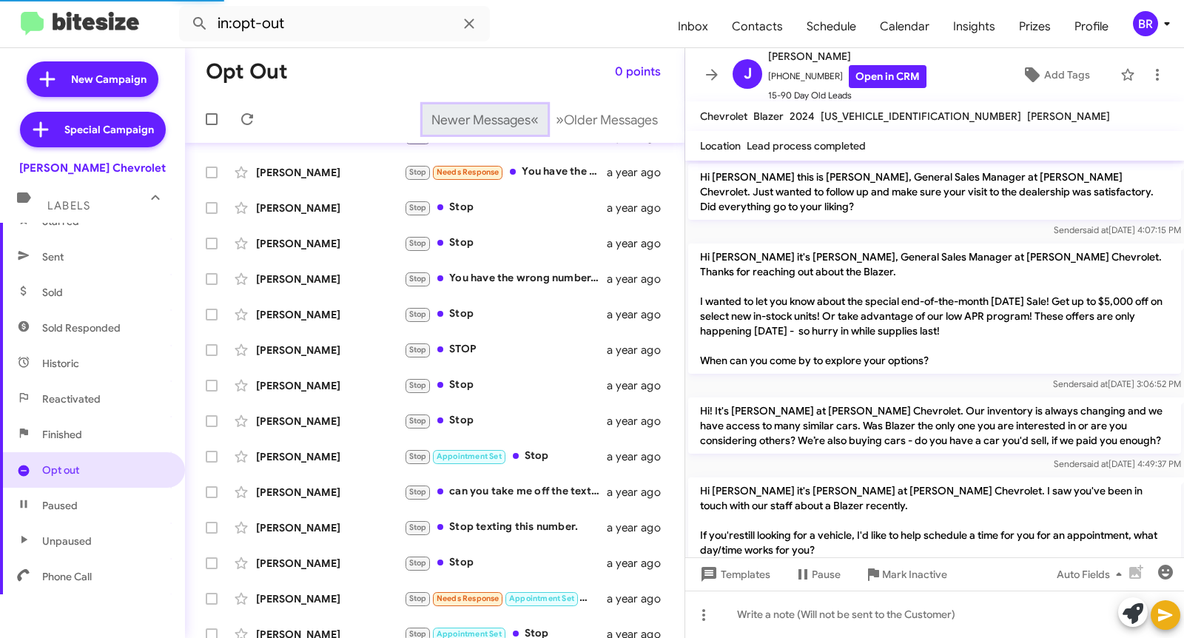
scroll to position [142, 0]
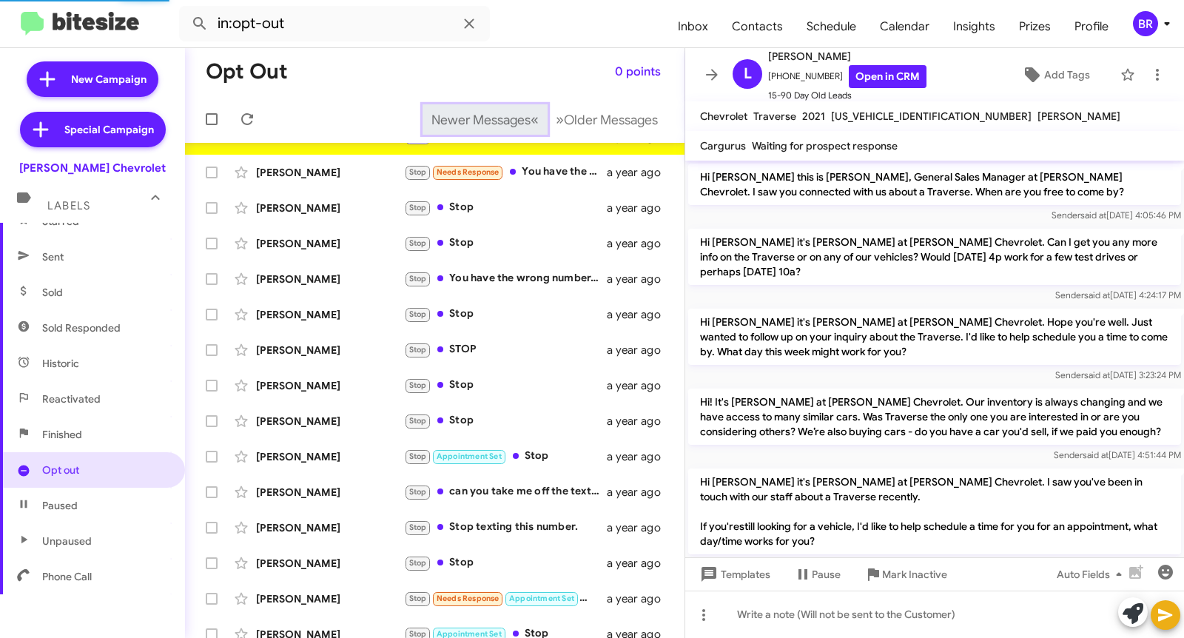
scroll to position [138, 0]
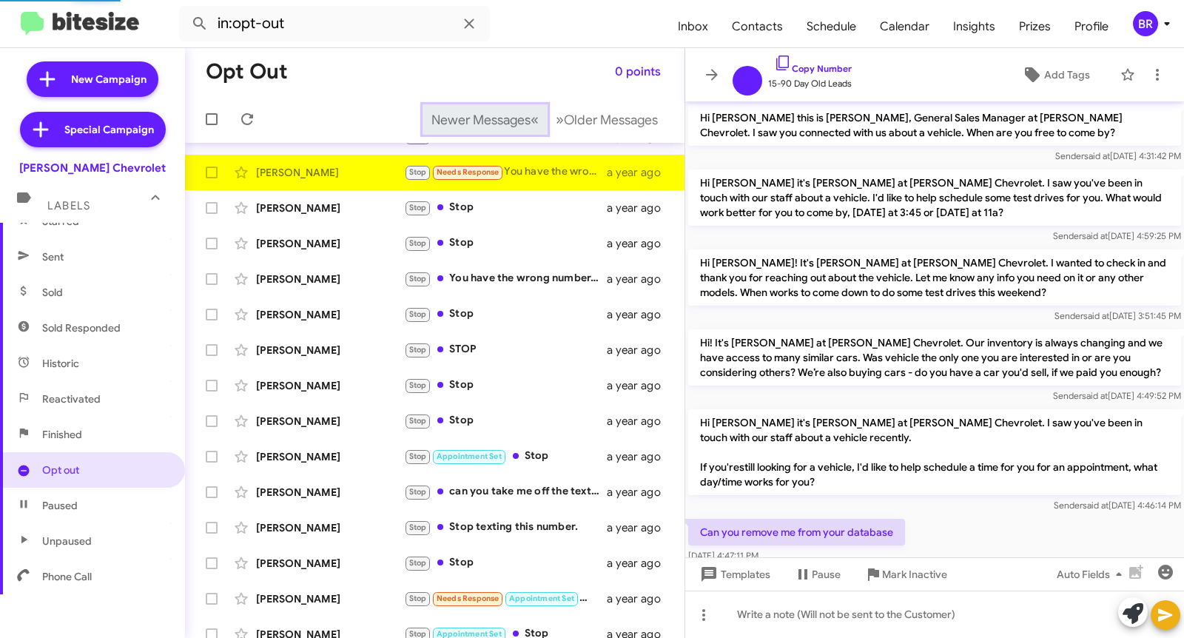
scroll to position [186, 0]
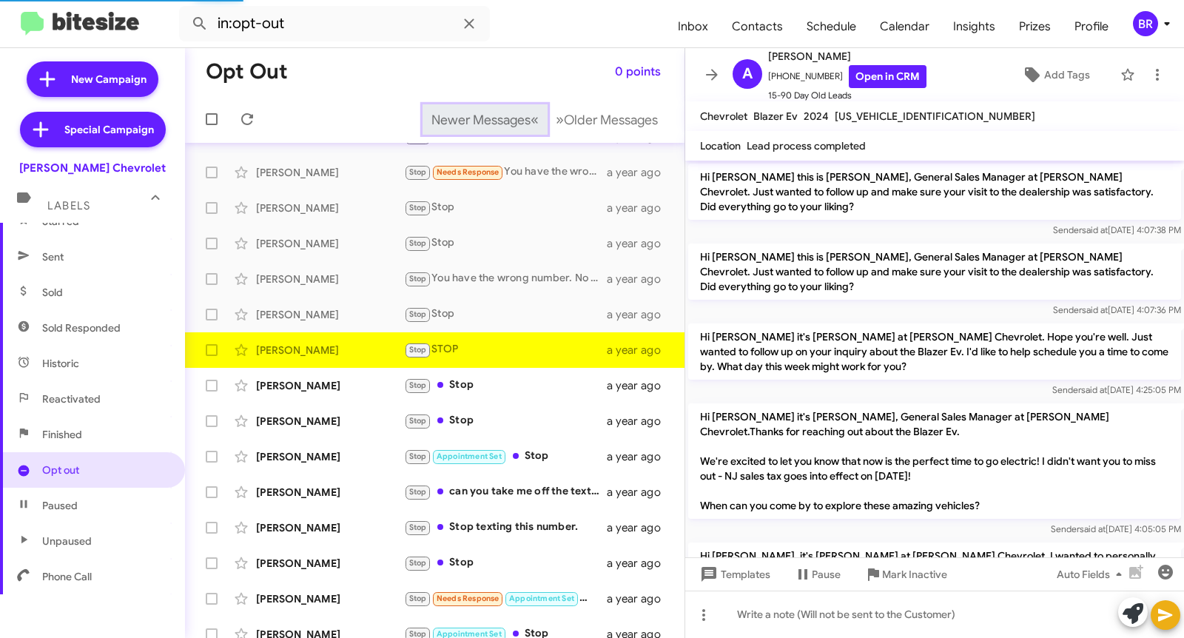
scroll to position [915, 0]
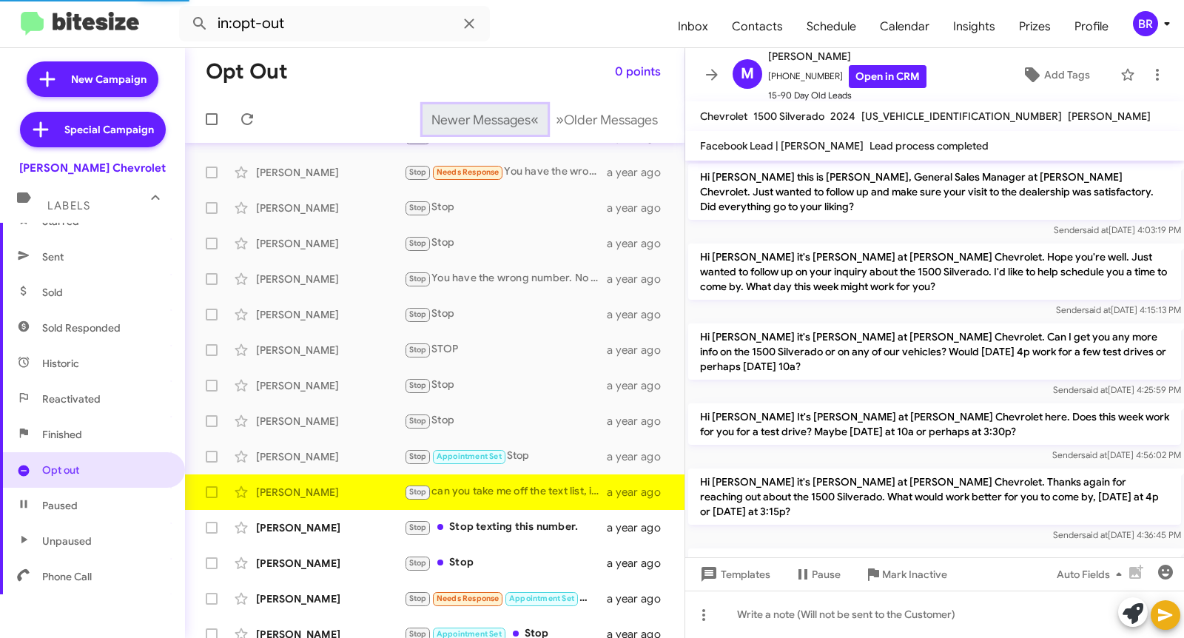
scroll to position [885, 0]
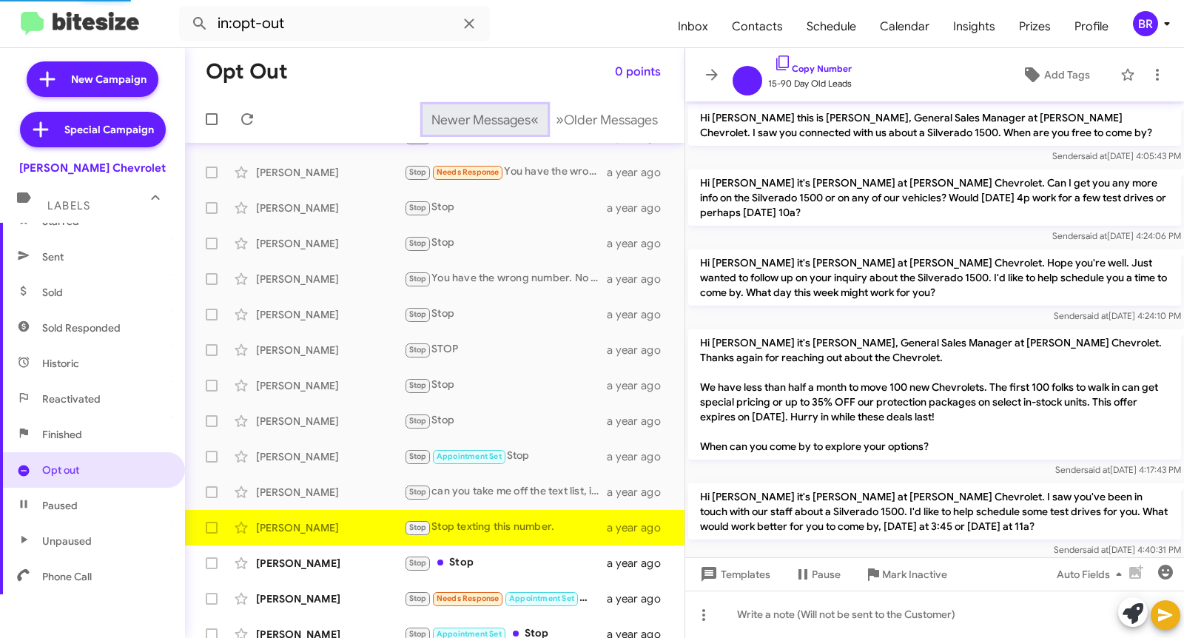
scroll to position [349, 0]
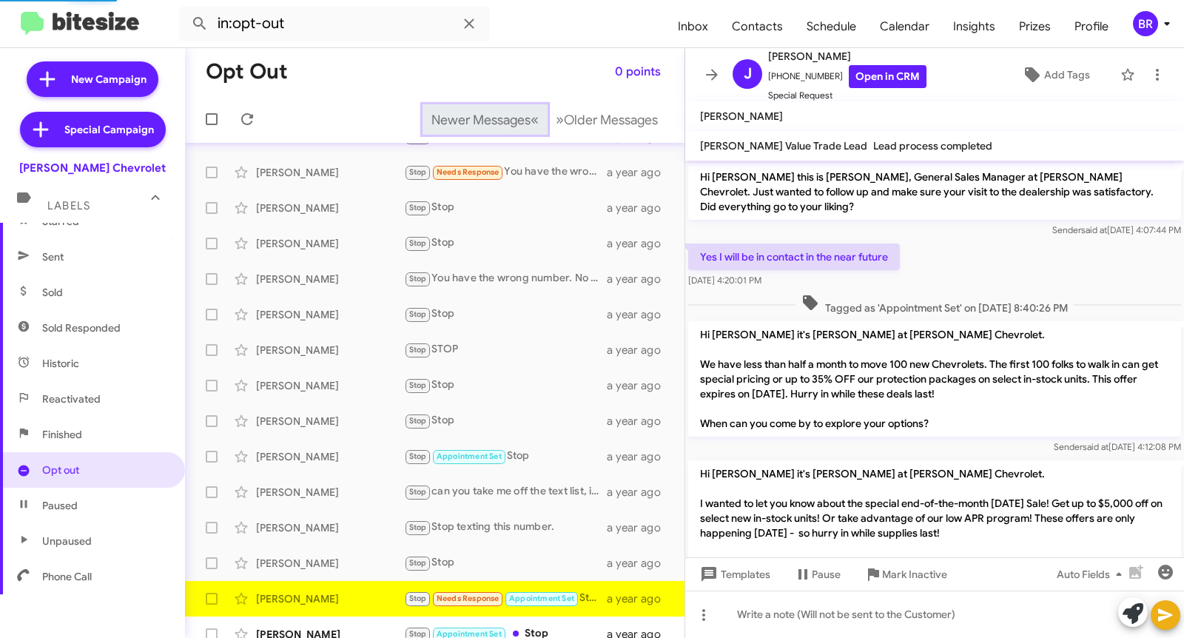
scroll to position [86, 0]
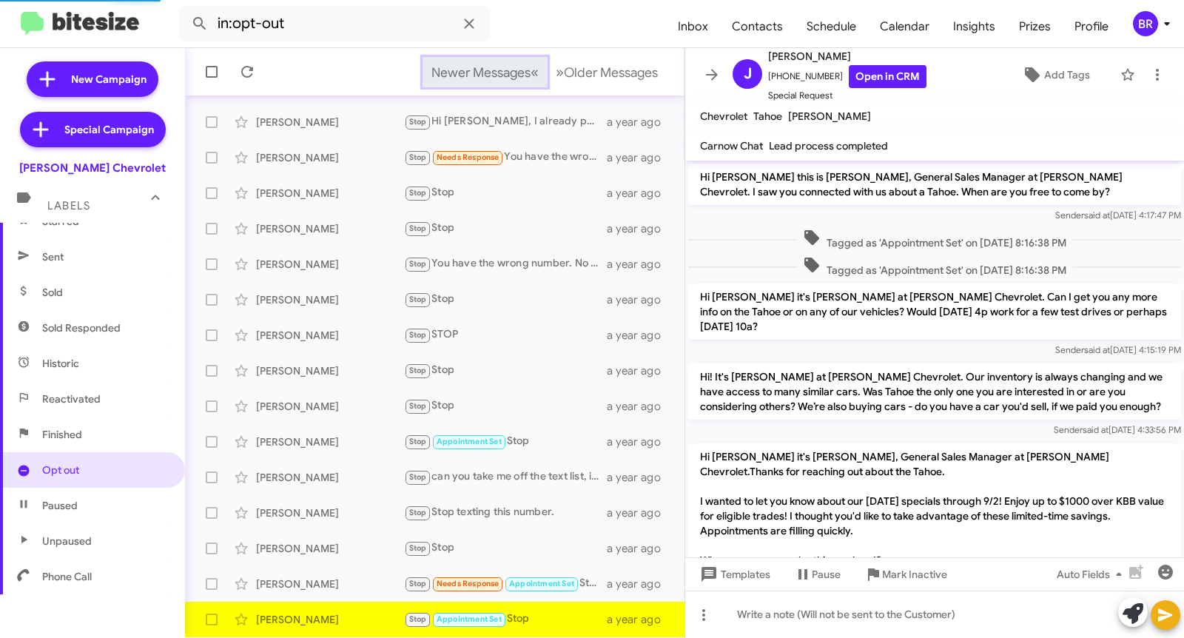
scroll to position [1205, 0]
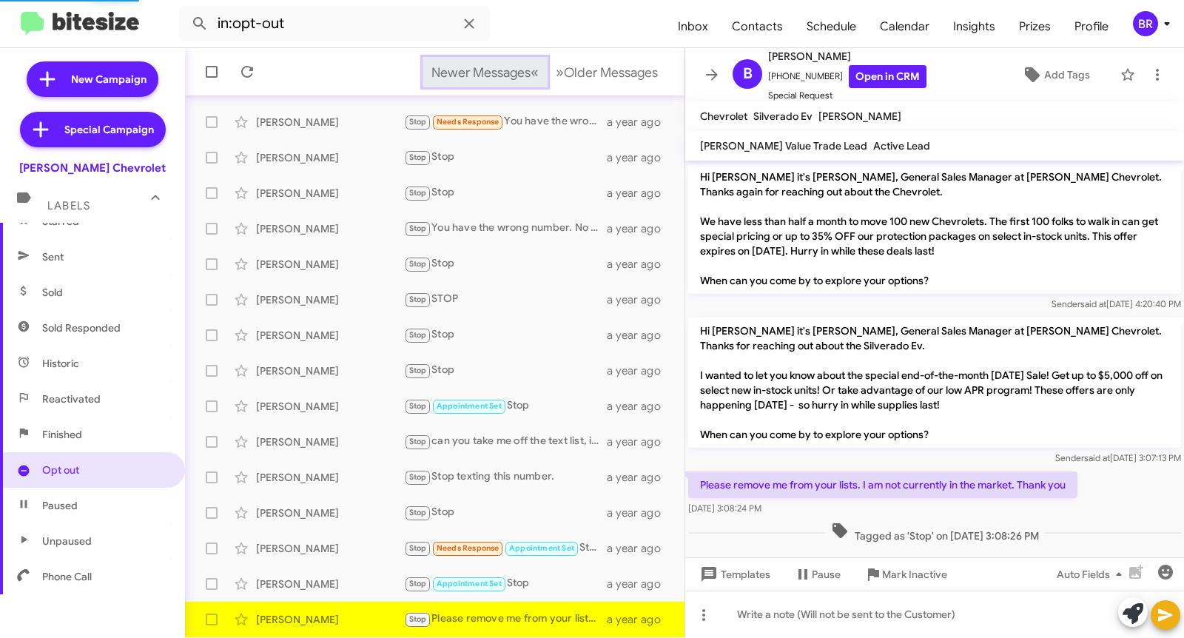
scroll to position [4, 0]
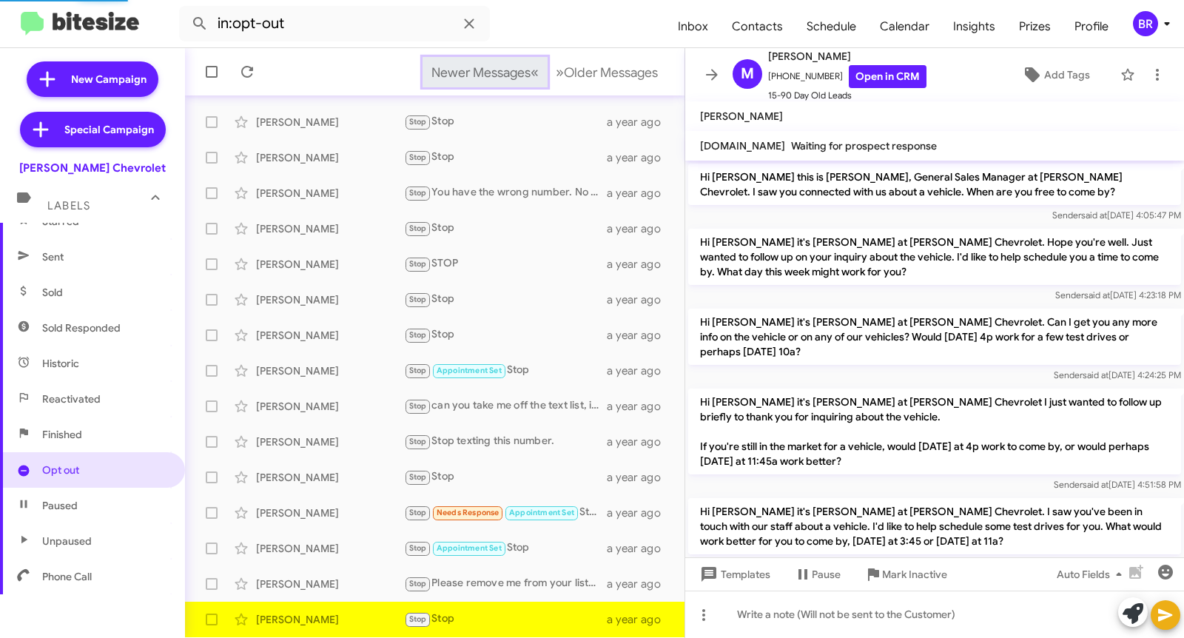
scroll to position [123, 0]
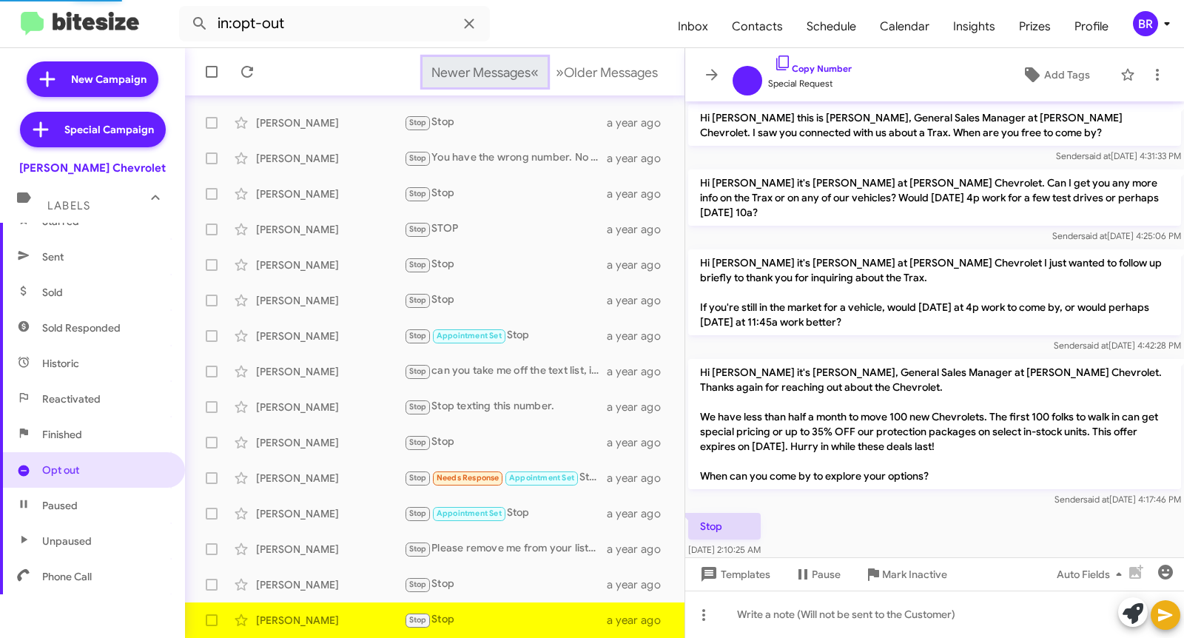
scroll to position [38, 0]
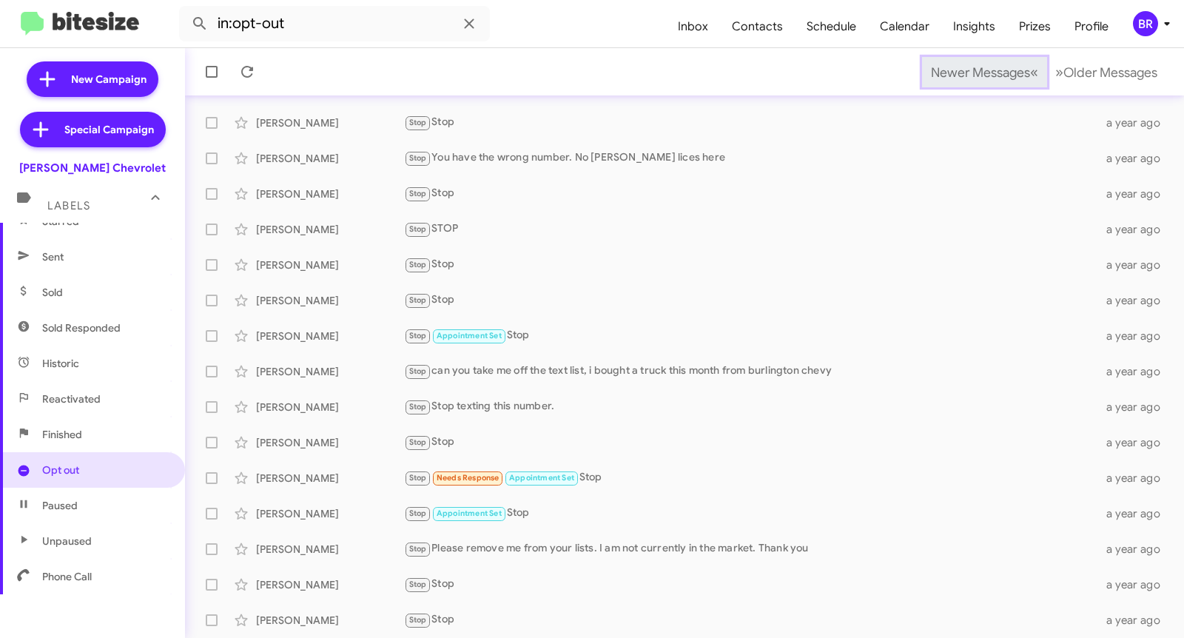
click at [949, 71] on span "Newer Messages" at bounding box center [980, 72] width 99 height 16
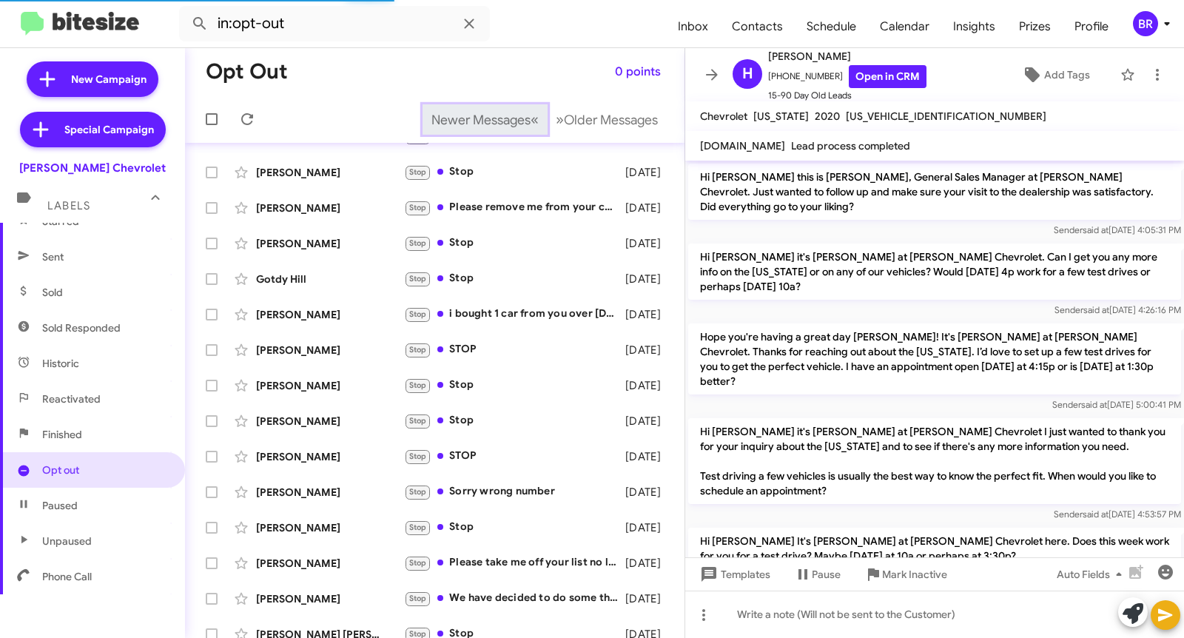
scroll to position [343, 0]
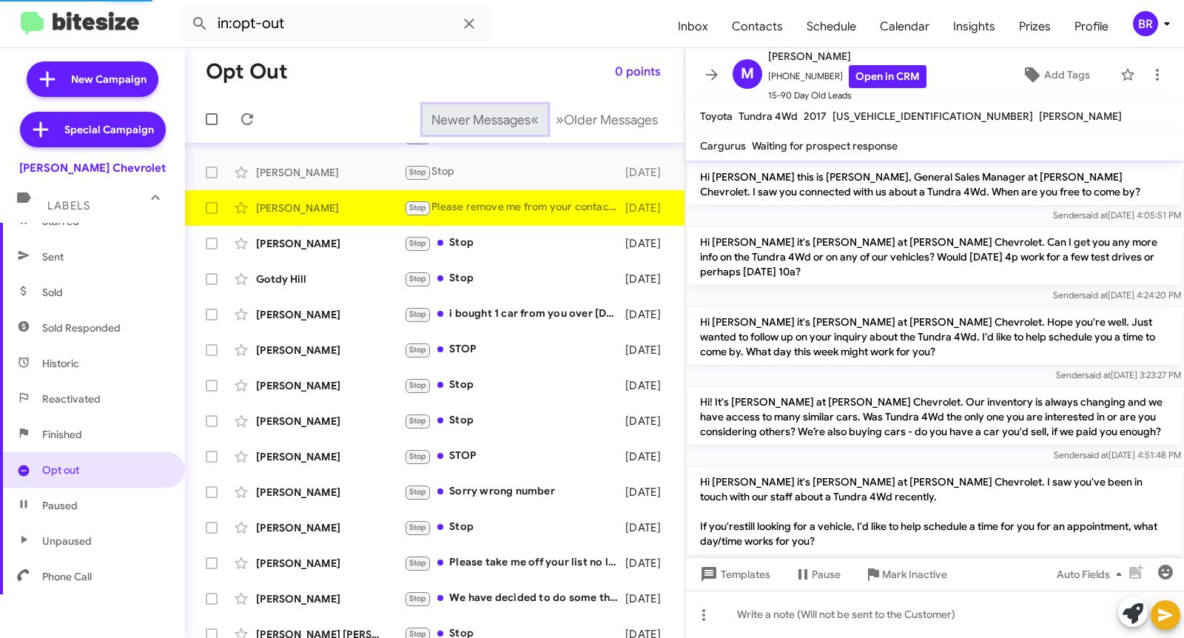
scroll to position [599, 0]
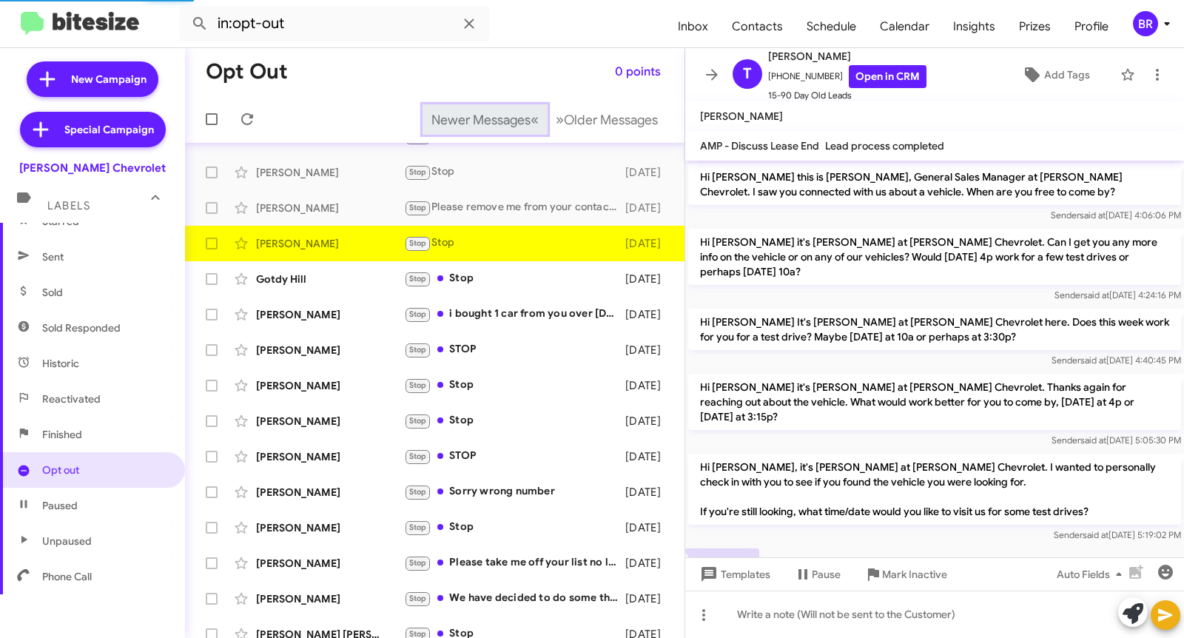
scroll to position [78, 0]
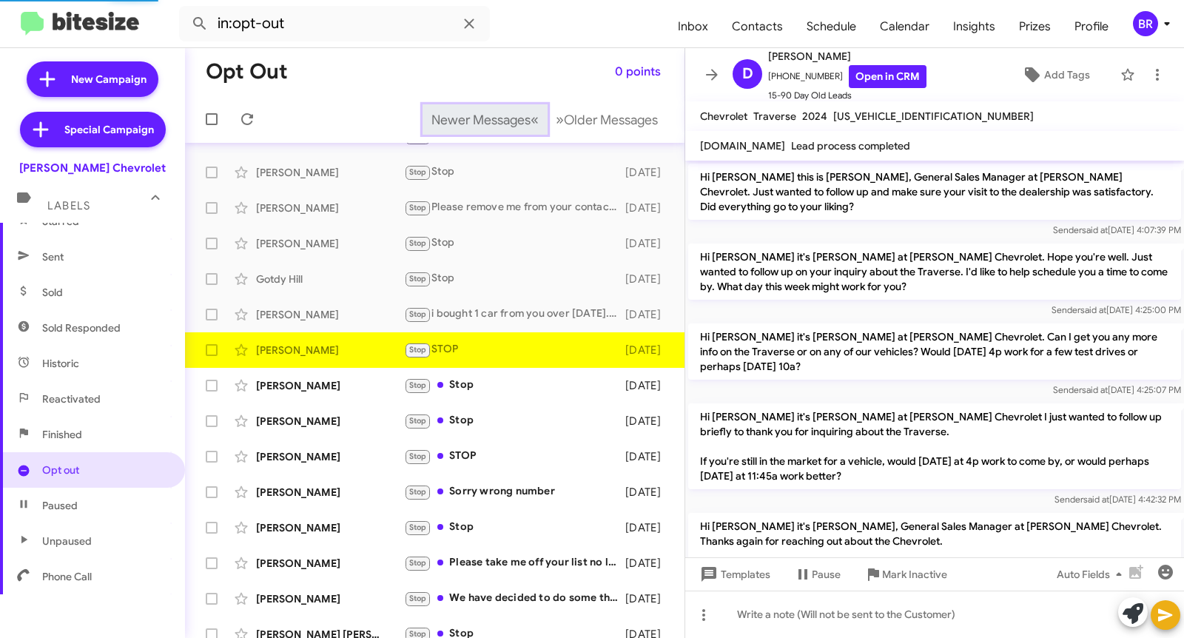
scroll to position [1097, 0]
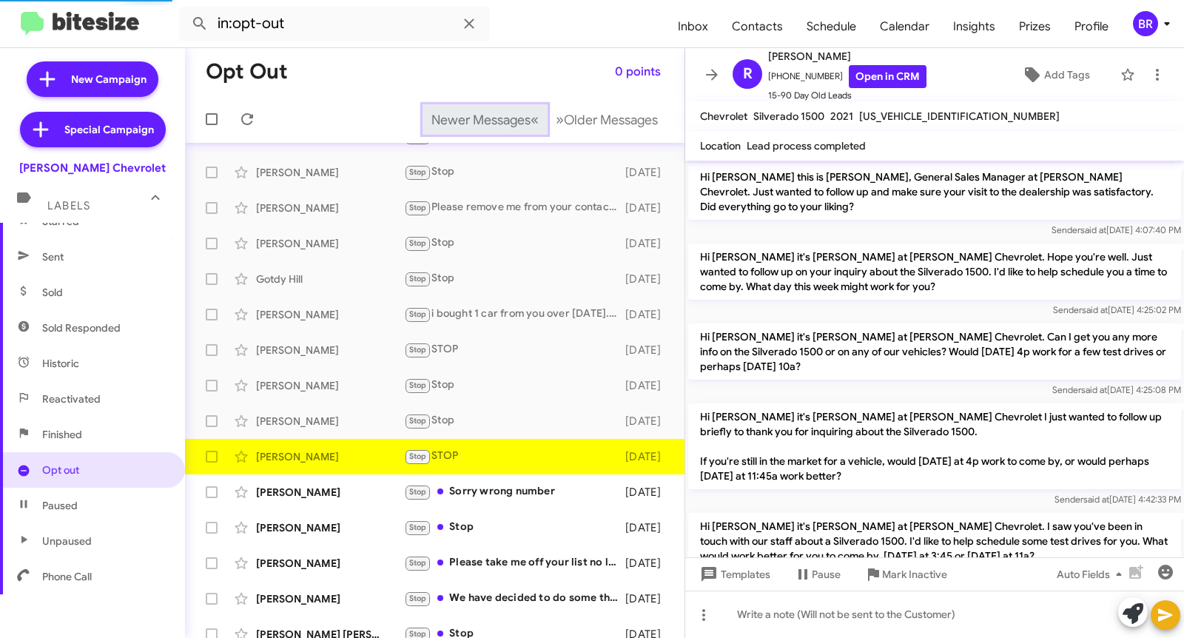
scroll to position [713, 0]
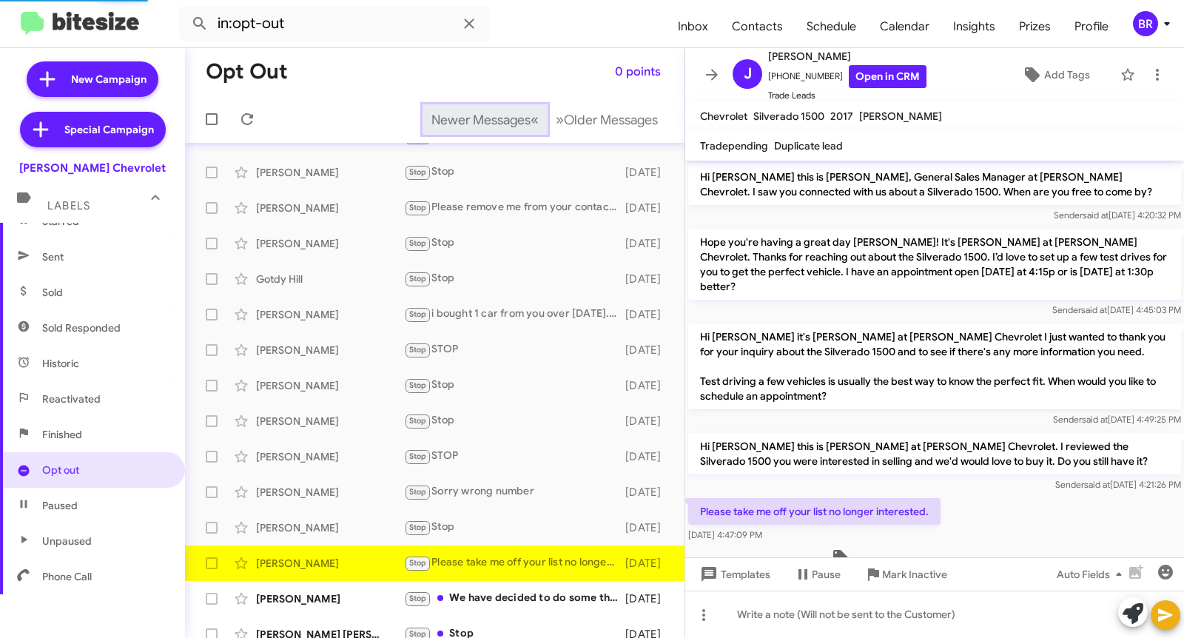
scroll to position [38, 0]
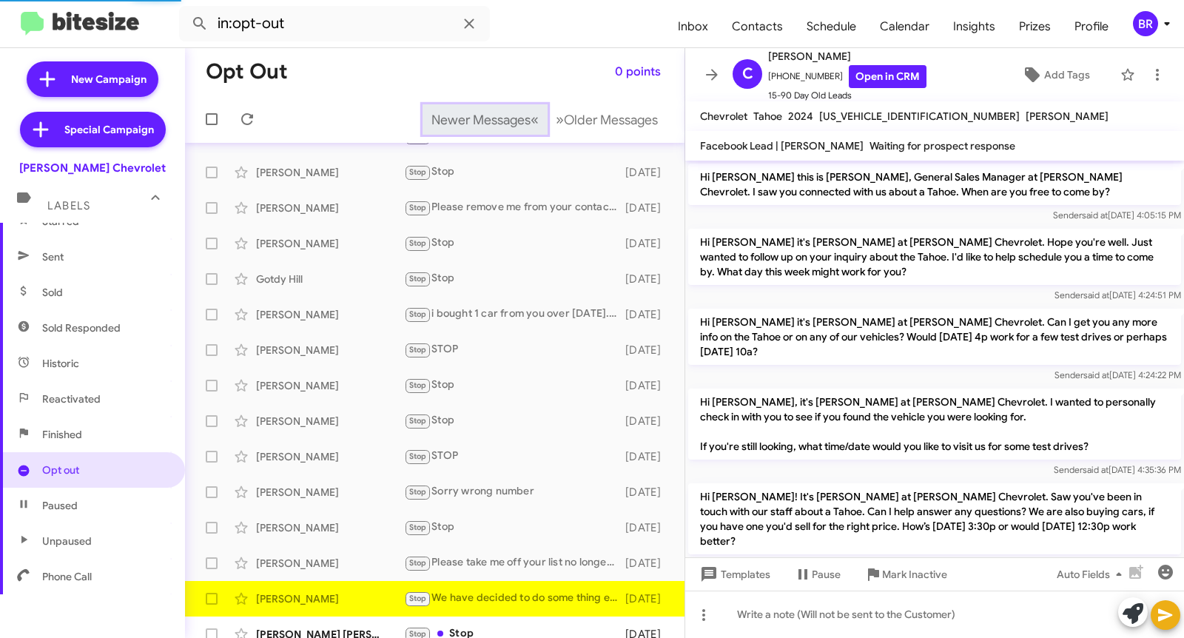
scroll to position [1082, 0]
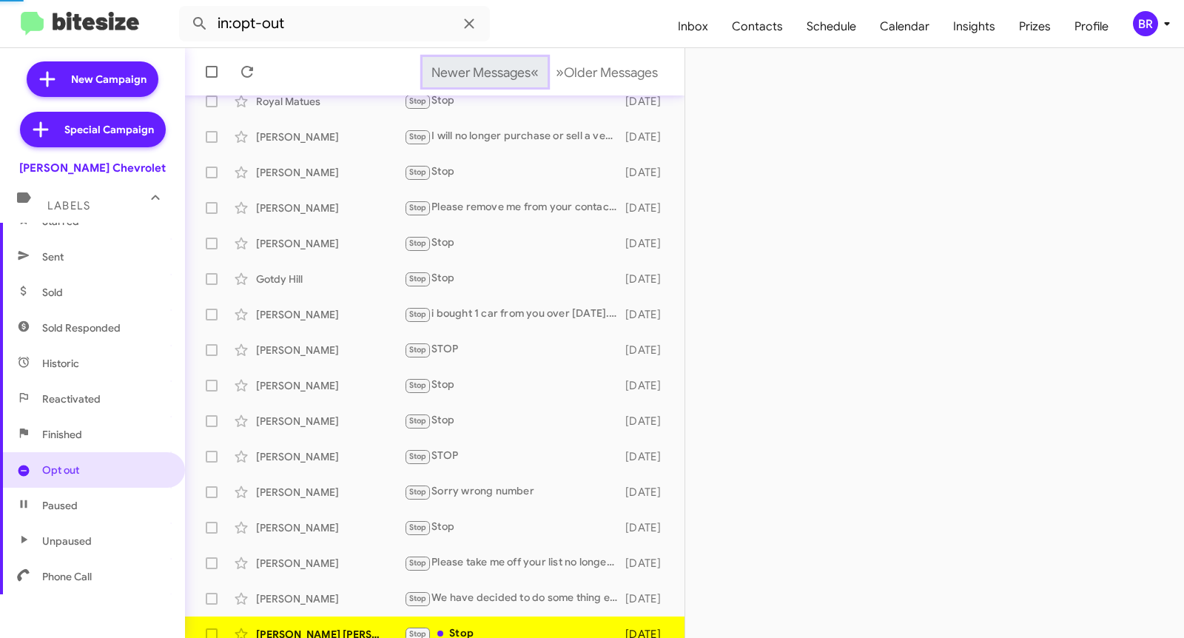
scroll to position [115, 0]
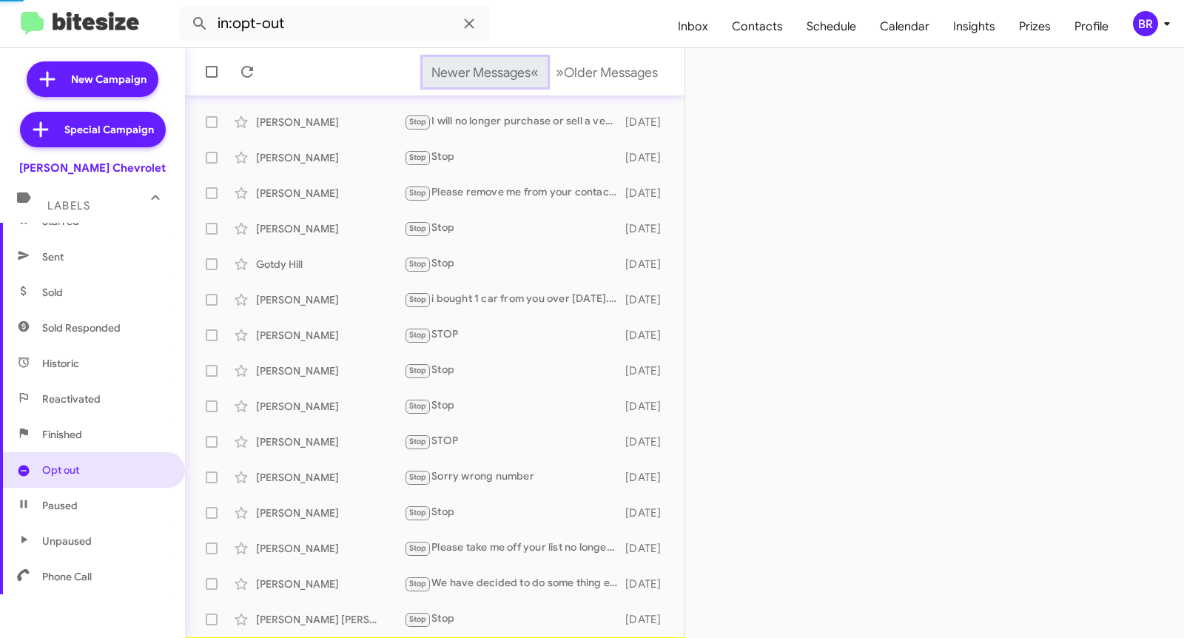
scroll to position [151, 0]
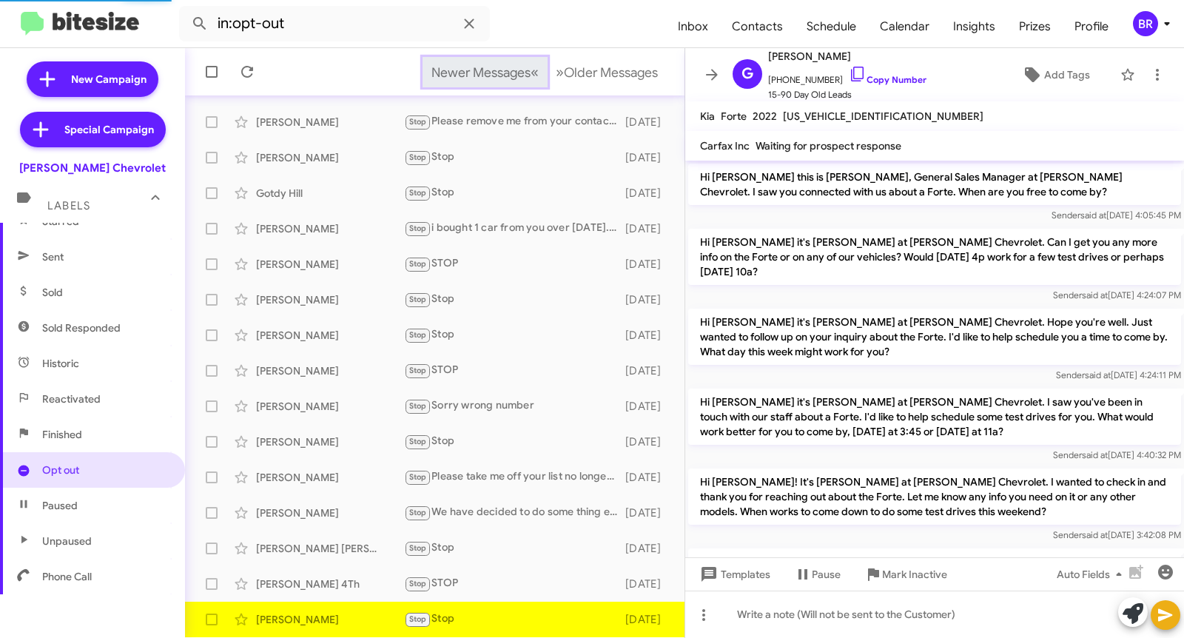
scroll to position [388, 0]
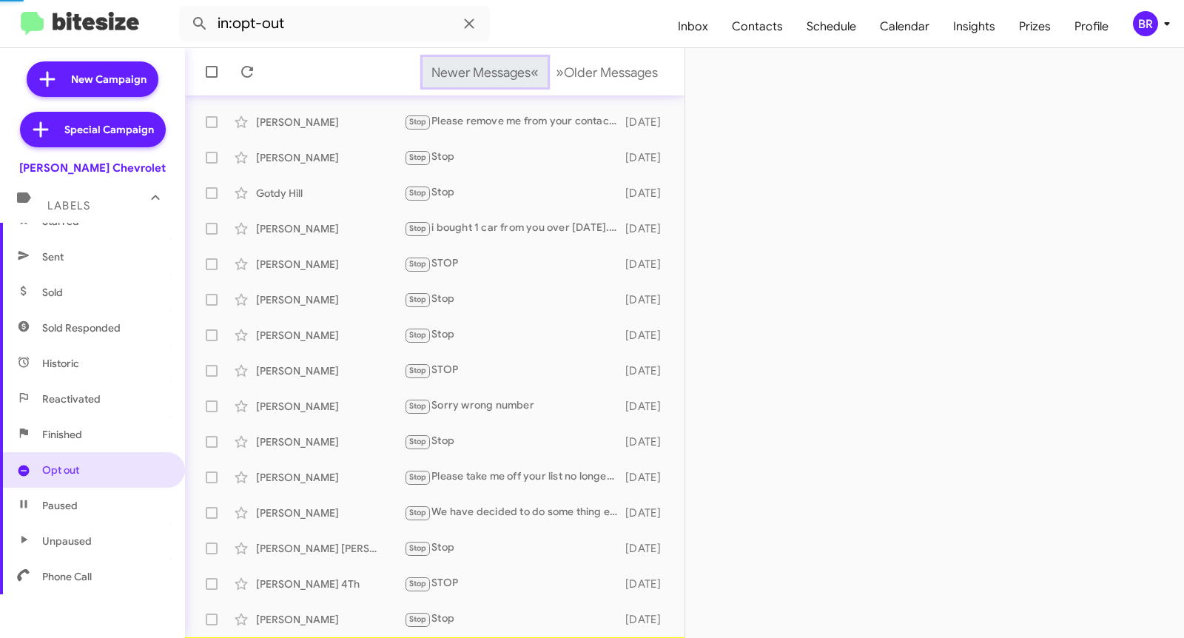
scroll to position [222, 0]
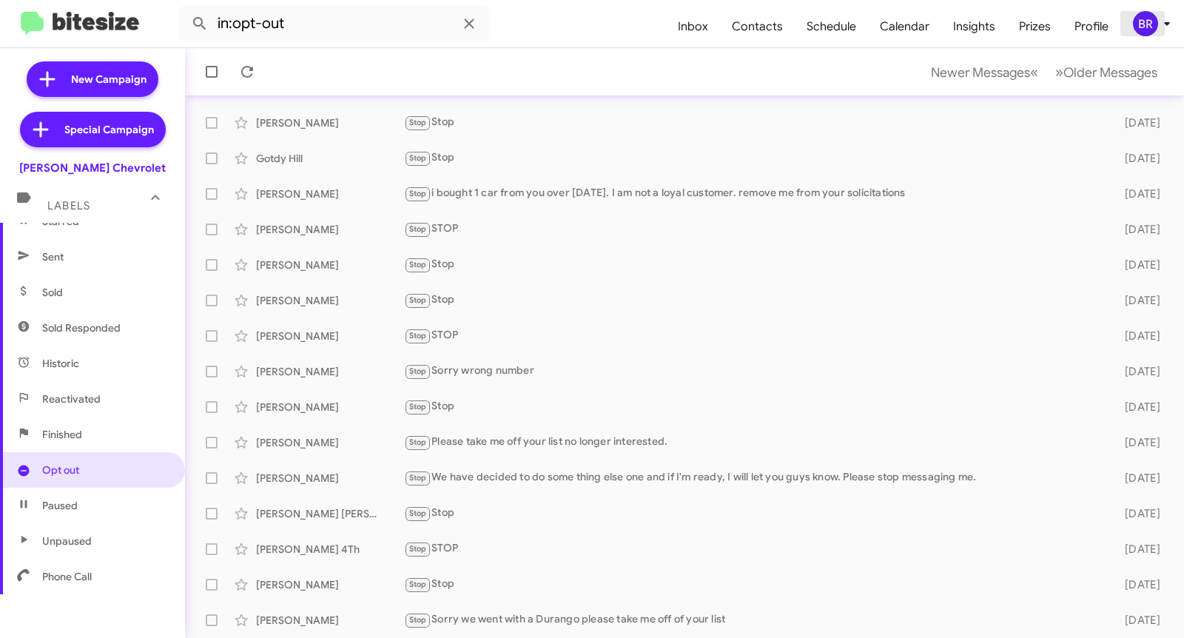
click at [1151, 33] on div "BR" at bounding box center [1145, 23] width 25 height 25
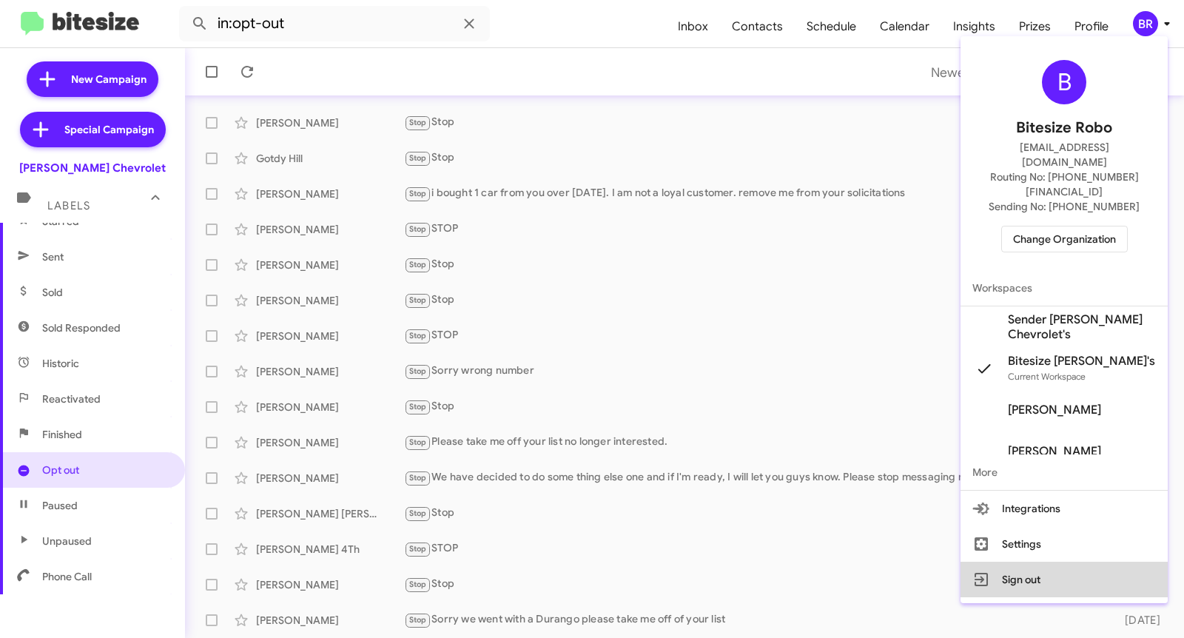
click at [1023, 562] on button "Sign out" at bounding box center [1063, 580] width 207 height 36
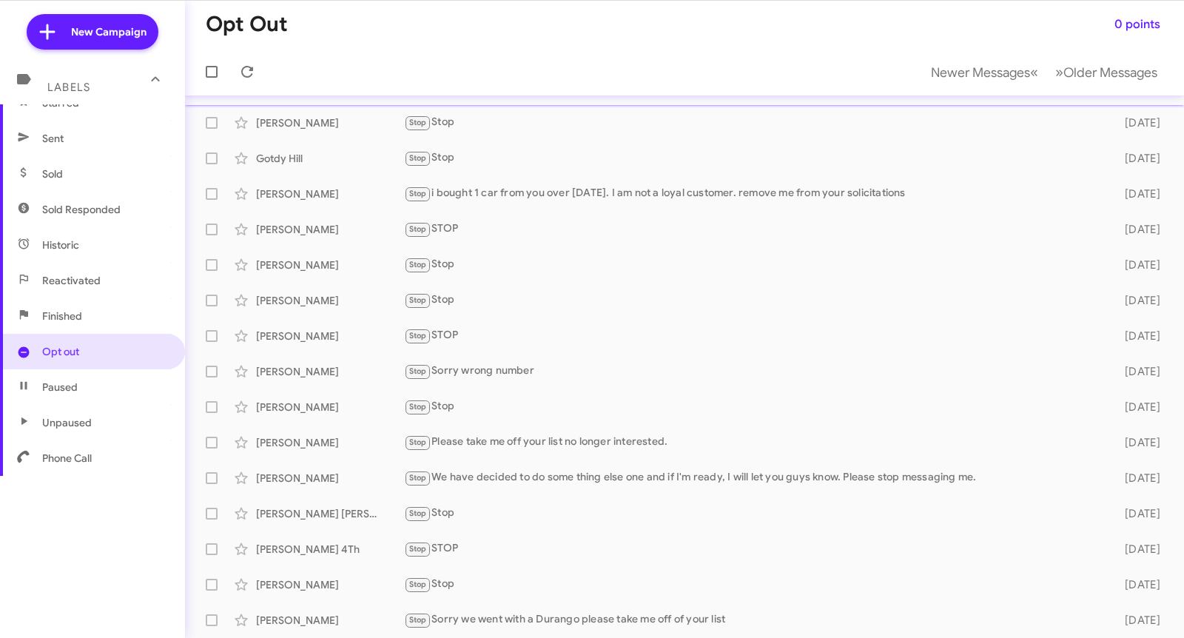
scroll to position [175, 0]
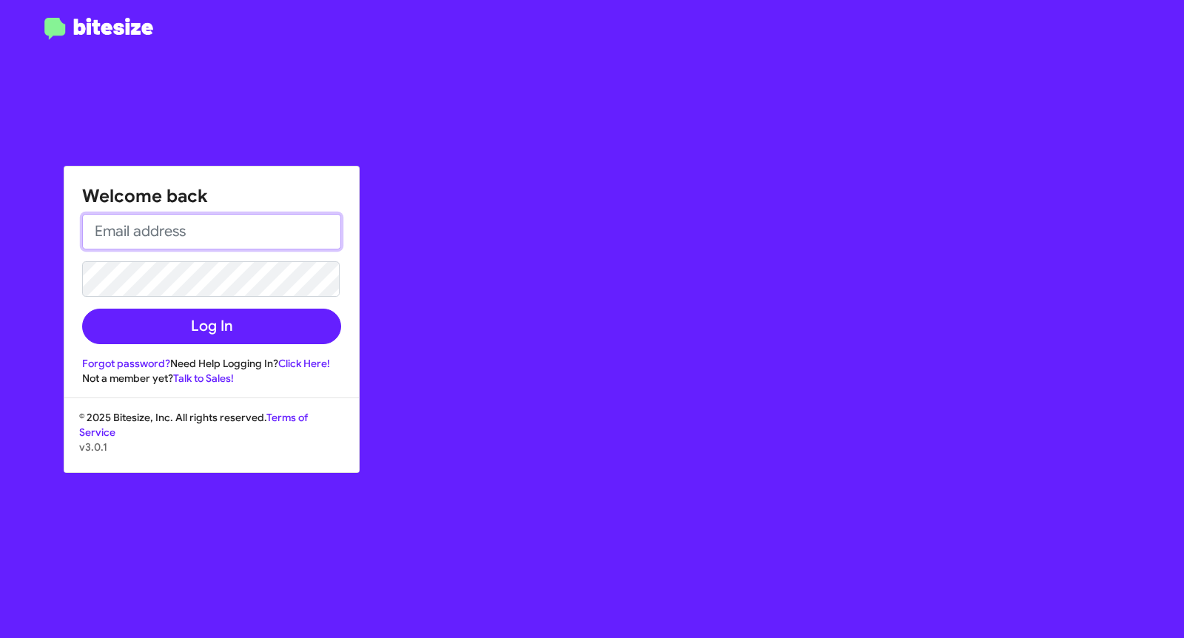
type input "[PERSON_NAME][EMAIL_ADDRESS][DOMAIN_NAME]"
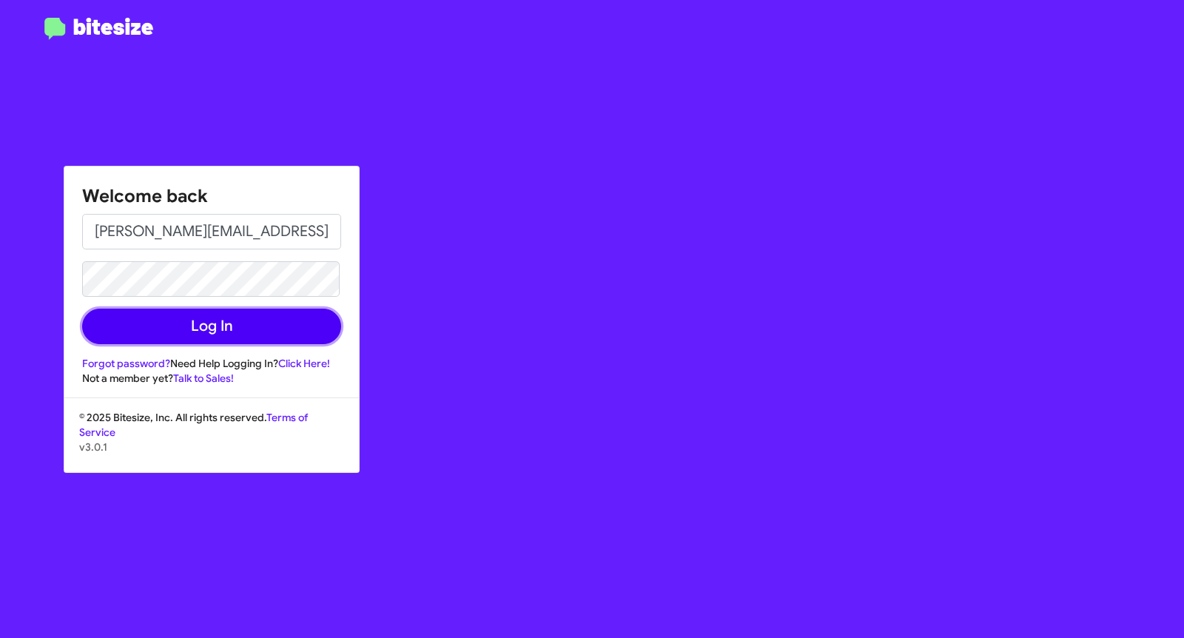
click at [215, 326] on button "Log In" at bounding box center [211, 327] width 259 height 36
